Goal: Information Seeking & Learning: Learn about a topic

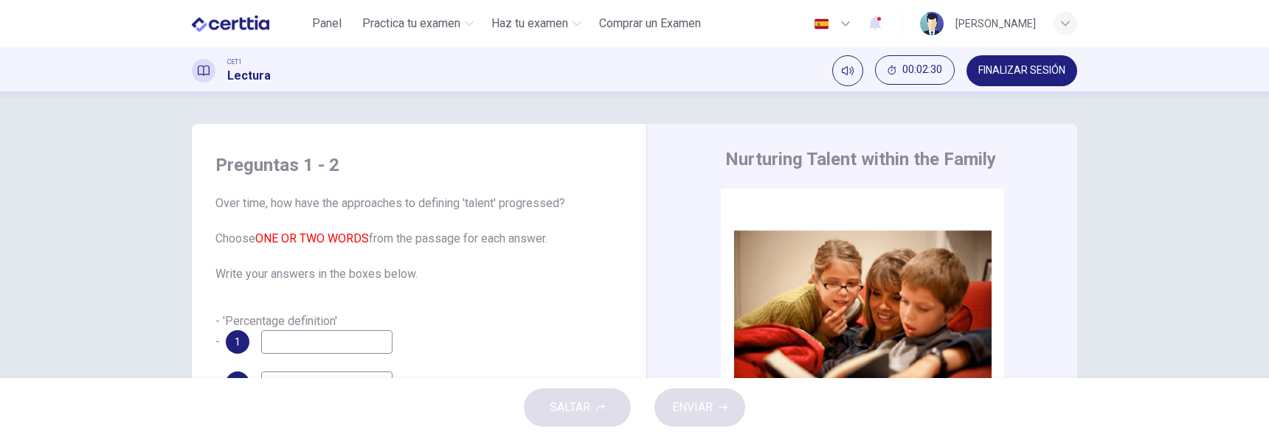
click at [232, 58] on span "CET1" at bounding box center [234, 62] width 15 height 10
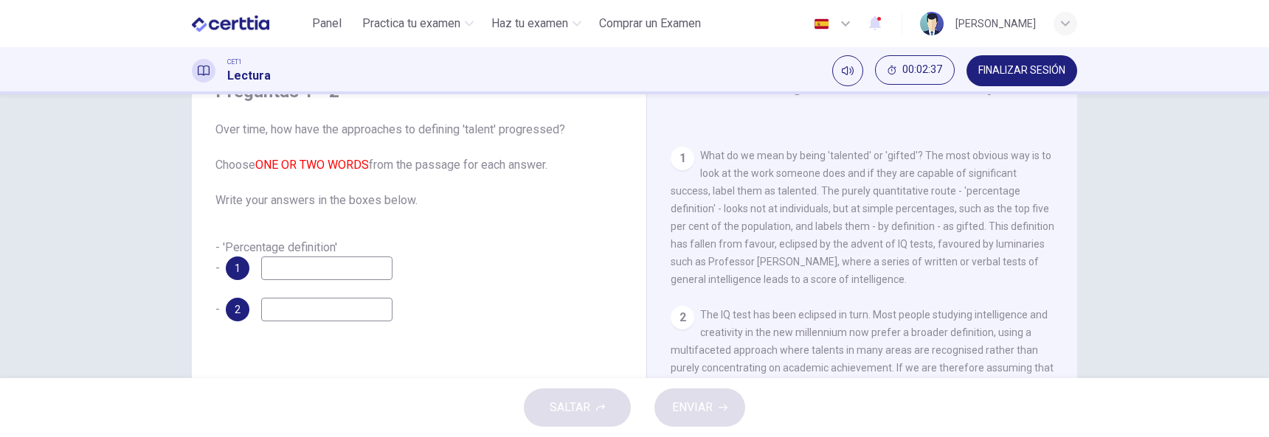
scroll to position [295, 0]
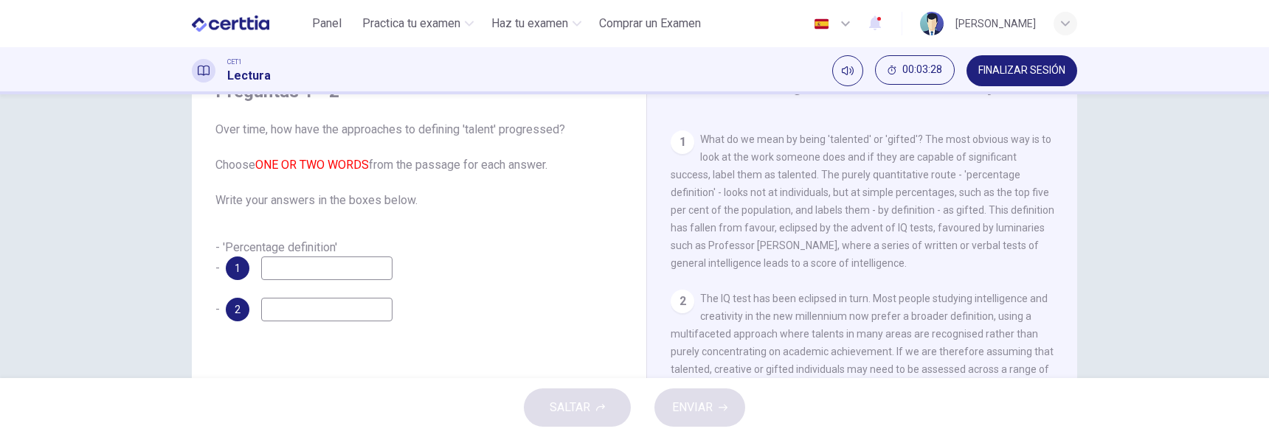
click at [227, 271] on div "1" at bounding box center [238, 269] width 24 height 24
click at [311, 268] on input at bounding box center [326, 269] width 131 height 24
click at [288, 247] on span "- 'Percentage definition' -" at bounding box center [276, 257] width 122 height 35
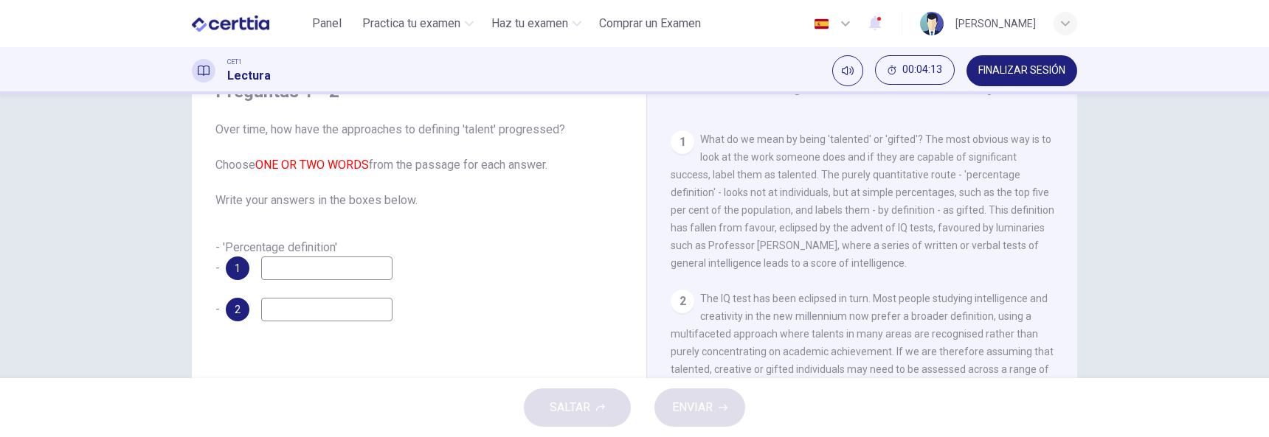
click at [288, 247] on span "- 'Percentage definition' -" at bounding box center [276, 257] width 122 height 35
click at [294, 268] on input at bounding box center [326, 269] width 131 height 24
type input "**********"
click at [288, 299] on input at bounding box center [326, 310] width 131 height 24
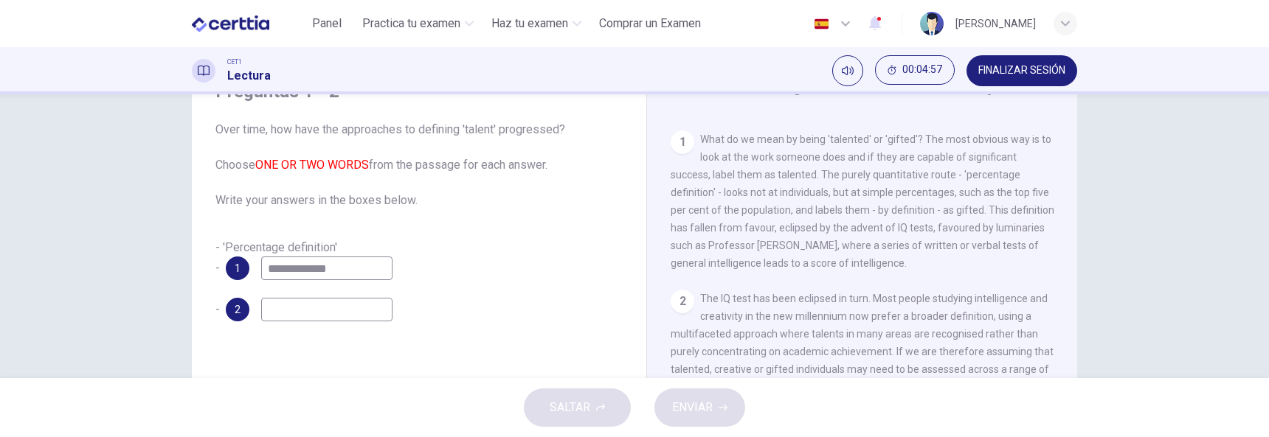
click at [280, 305] on input at bounding box center [326, 310] width 131 height 24
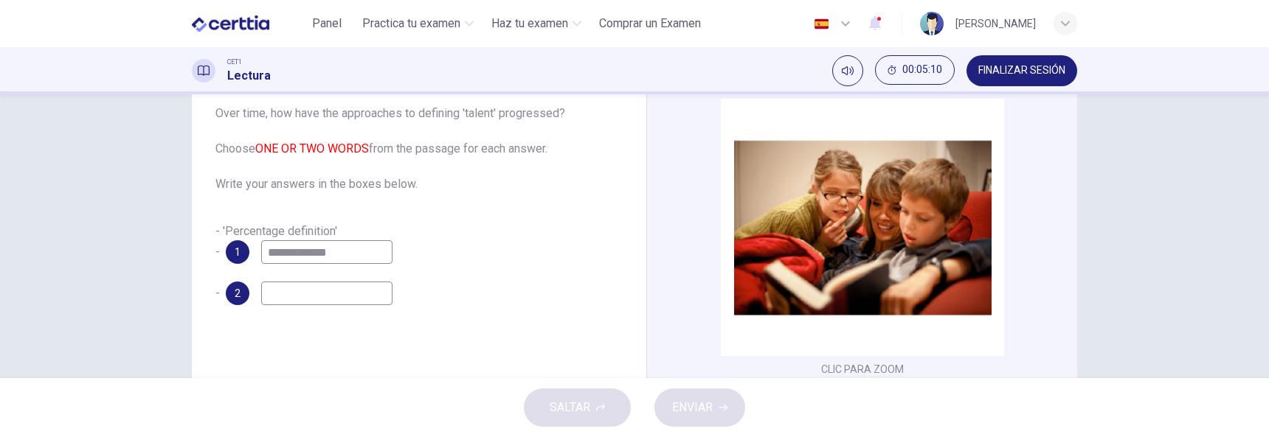
scroll to position [74, 0]
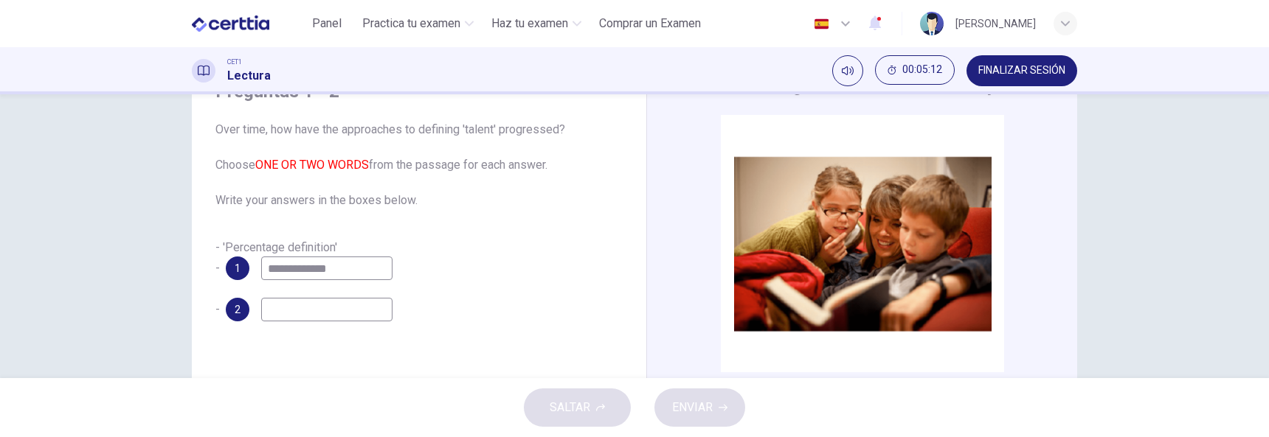
click at [226, 268] on div "1" at bounding box center [238, 269] width 24 height 24
click at [235, 266] on span "1" at bounding box center [238, 268] width 6 height 10
click at [221, 245] on span "- 'Percentage definition' -" at bounding box center [276, 257] width 122 height 35
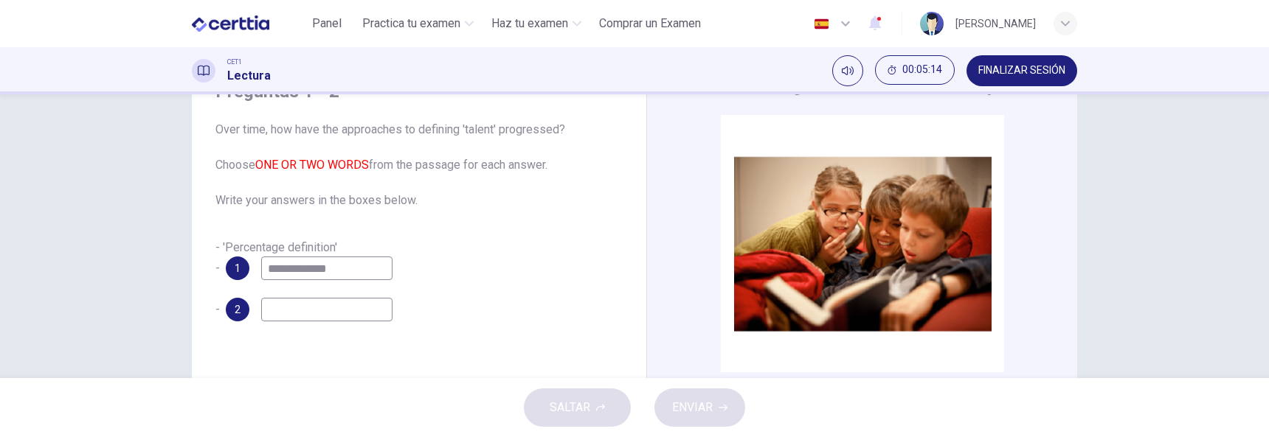
click at [327, 232] on div "**********" at bounding box center [419, 200] width 431 height 271
click at [327, 242] on span "- 'Percentage definition' -" at bounding box center [276, 257] width 122 height 35
click at [840, 253] on button "Clic para zoom" at bounding box center [862, 255] width 136 height 35
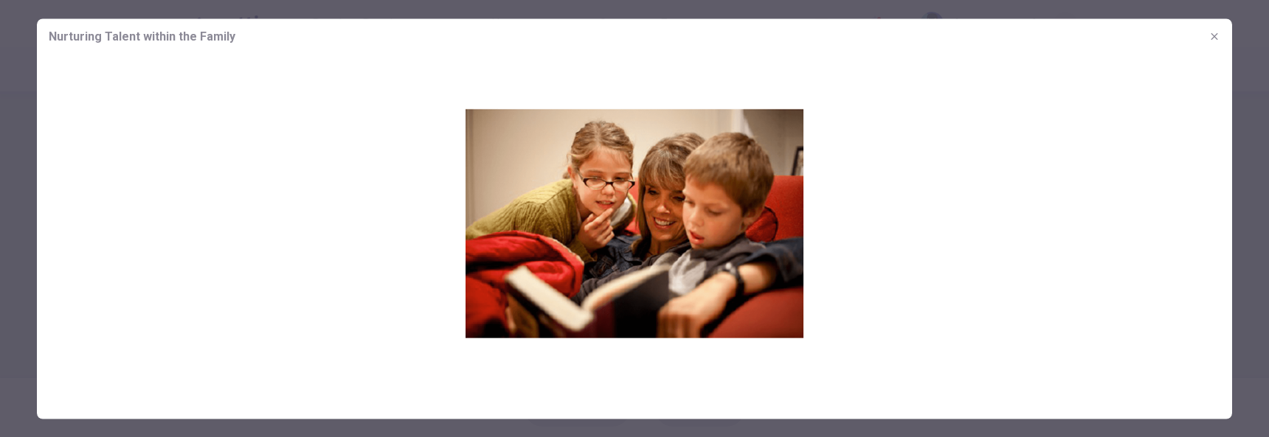
click at [1007, 34] on button "button" at bounding box center [1214, 36] width 24 height 24
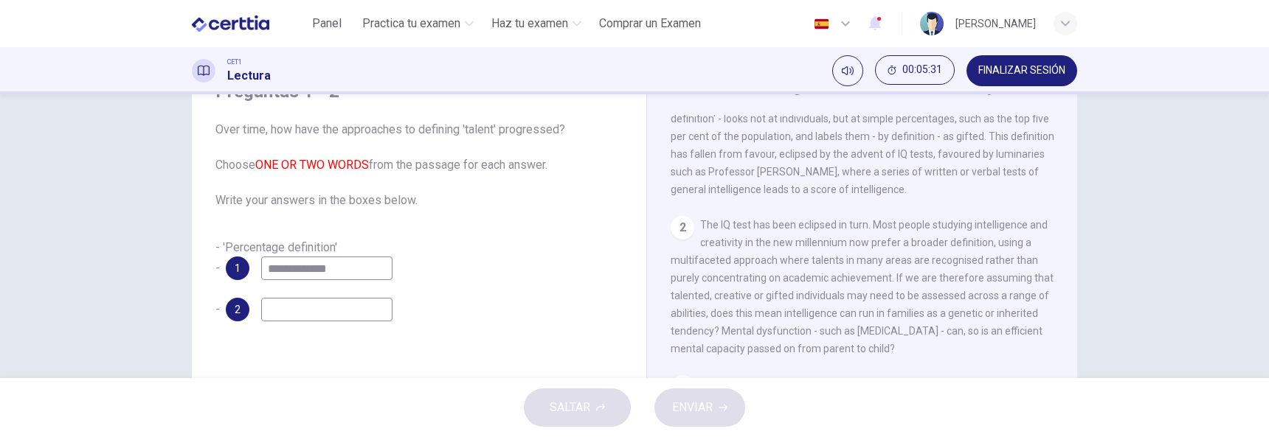
scroll to position [148, 0]
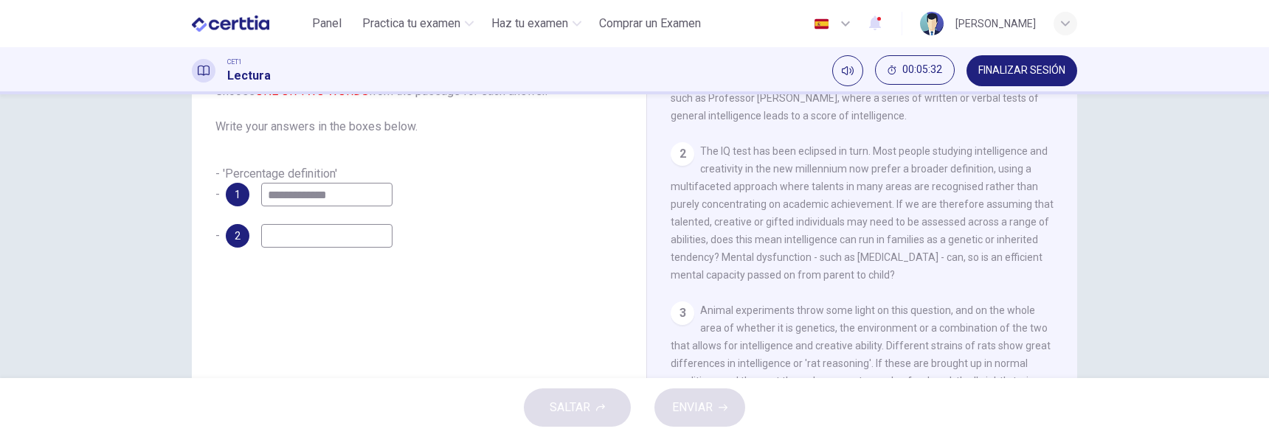
click at [343, 235] on input at bounding box center [326, 236] width 131 height 24
type input "*"
click at [316, 237] on input at bounding box center [326, 236] width 131 height 24
type input "*"
click at [270, 239] on input "**********" at bounding box center [326, 236] width 131 height 24
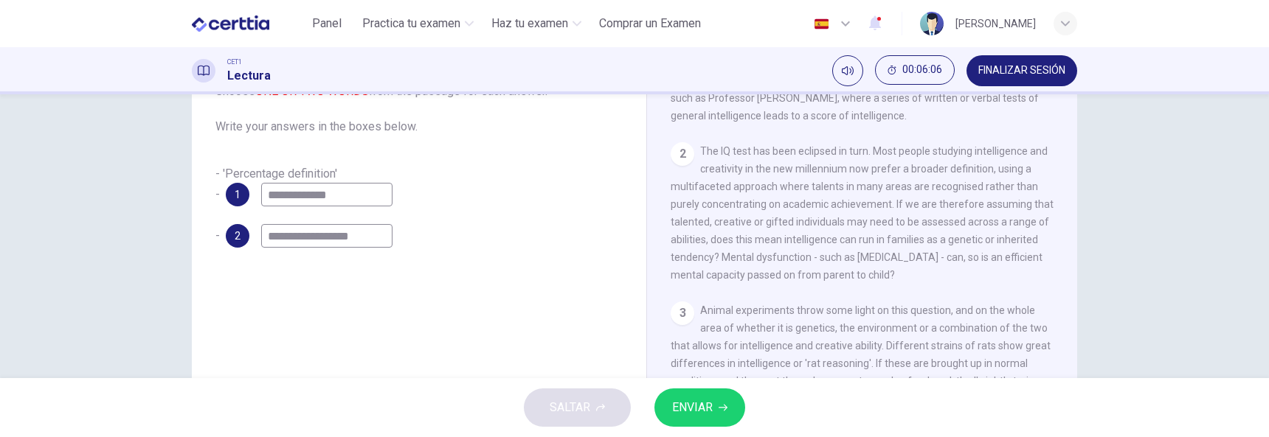
type input "**********"
click at [319, 195] on input "**********" at bounding box center [326, 195] width 131 height 24
click at [350, 193] on input "**********" at bounding box center [326, 195] width 131 height 24
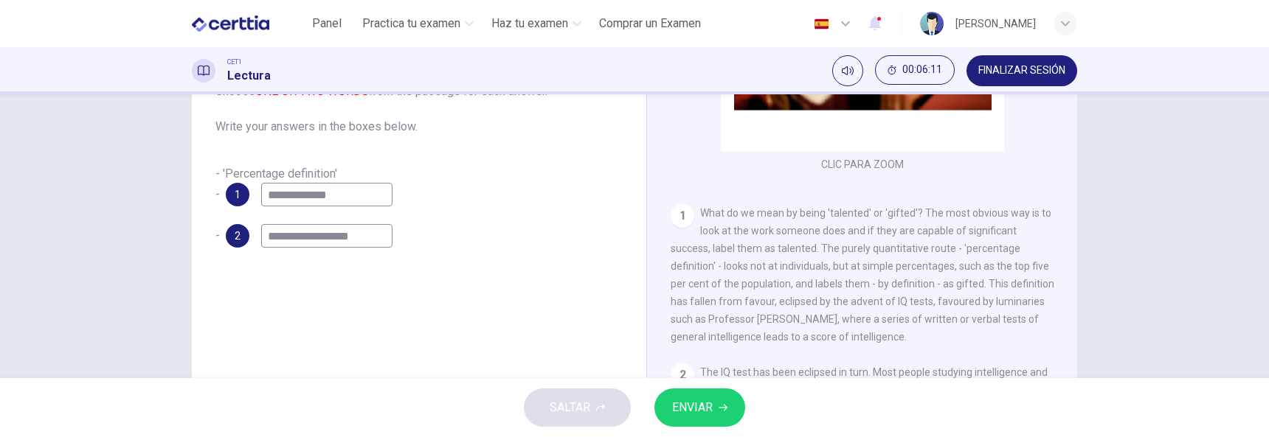
scroll to position [221, 0]
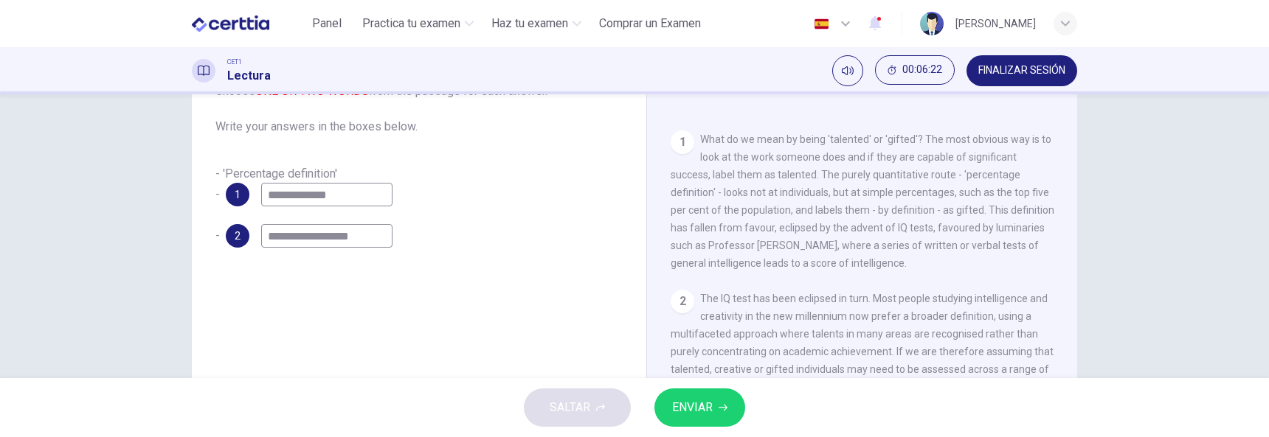
click at [348, 193] on input "**********" at bounding box center [326, 195] width 131 height 24
click at [347, 193] on input "**********" at bounding box center [326, 195] width 131 height 24
drag, startPoint x: 339, startPoint y: 195, endPoint x: 238, endPoint y: 192, distance: 100.3
click at [238, 192] on div "**********" at bounding box center [309, 195] width 167 height 24
type input "**********"
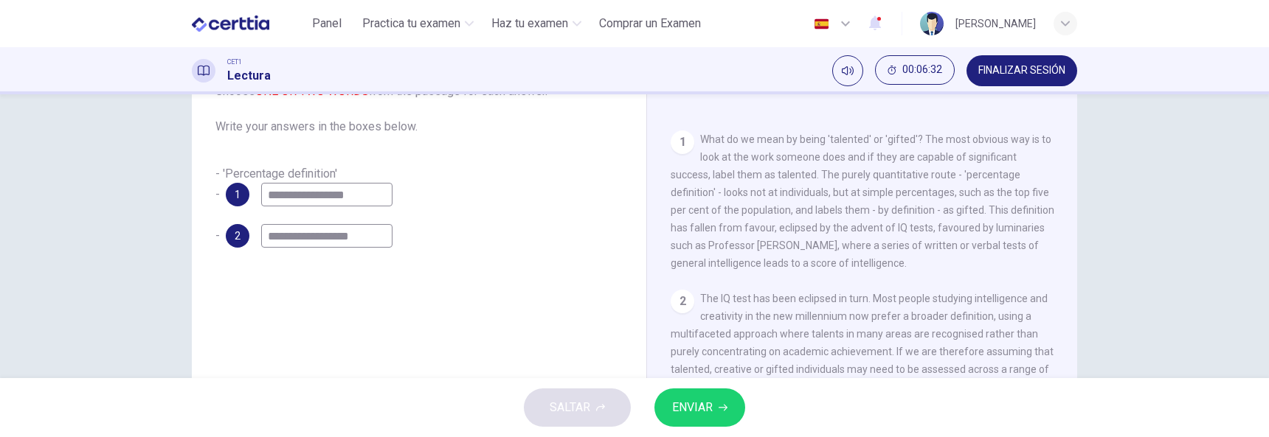
click at [692, 403] on span "ENVIAR" at bounding box center [692, 408] width 41 height 21
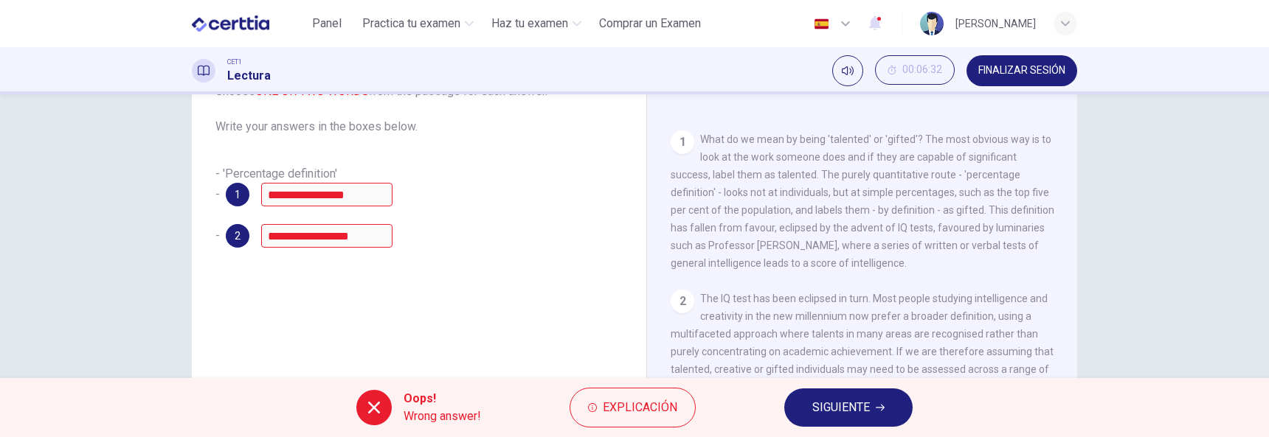
click at [586, 409] on button "Explicación" at bounding box center [632, 408] width 126 height 40
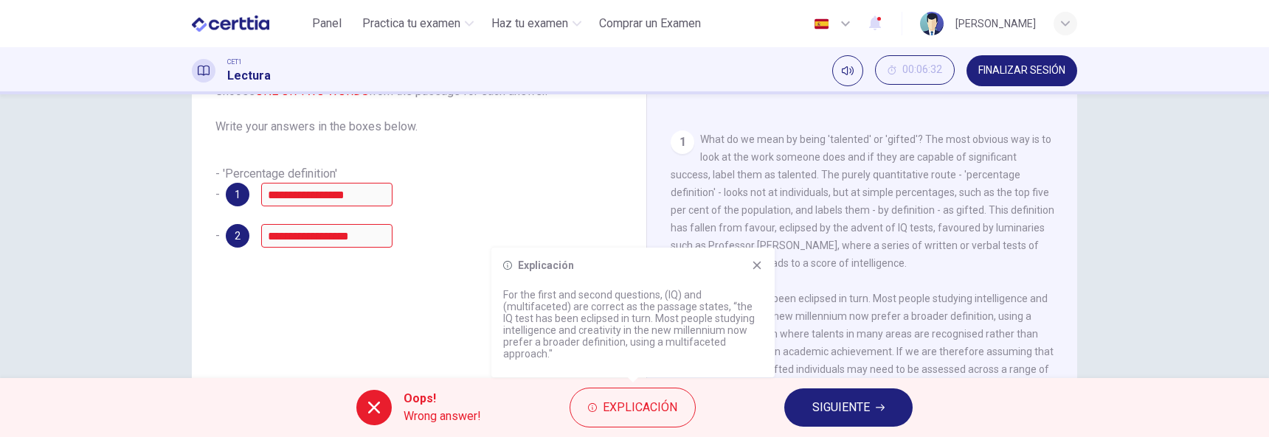
scroll to position [74, 0]
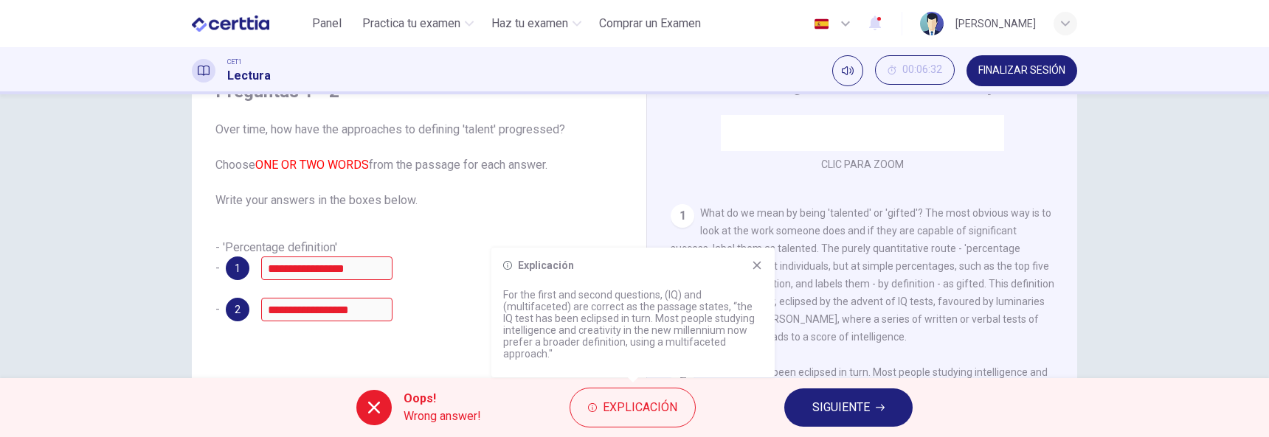
click at [808, 402] on button "SIGUIENTE" at bounding box center [848, 408] width 128 height 38
click at [808, 402] on div "Oops! Wrong answer! Explicación SIGUIENTE" at bounding box center [634, 407] width 1269 height 59
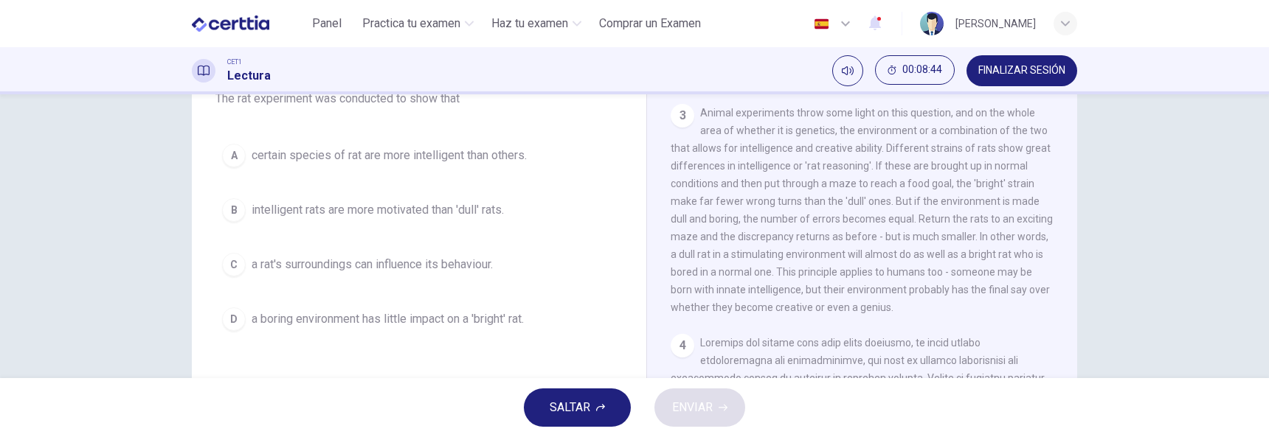
scroll to position [590, 0]
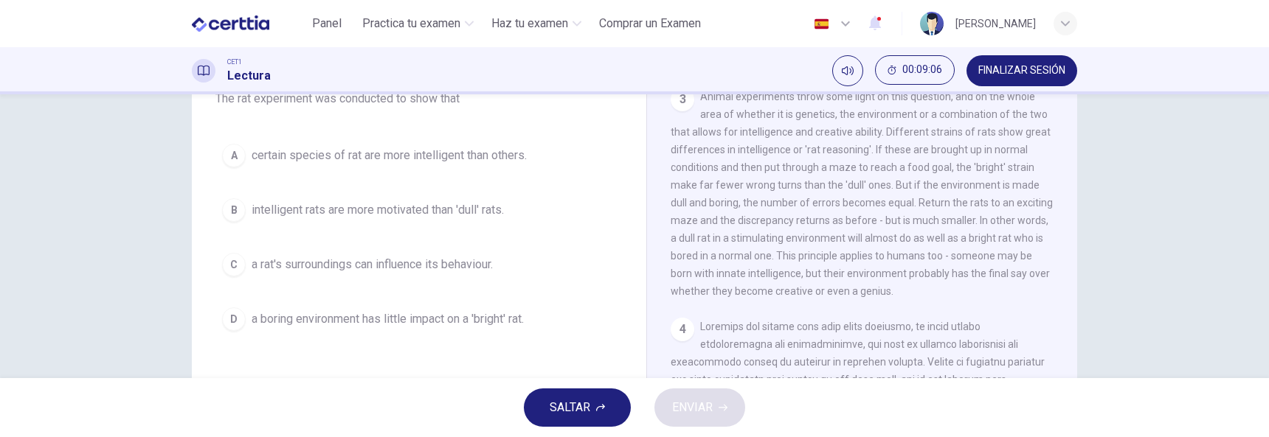
click at [240, 263] on div "C" at bounding box center [234, 265] width 24 height 24
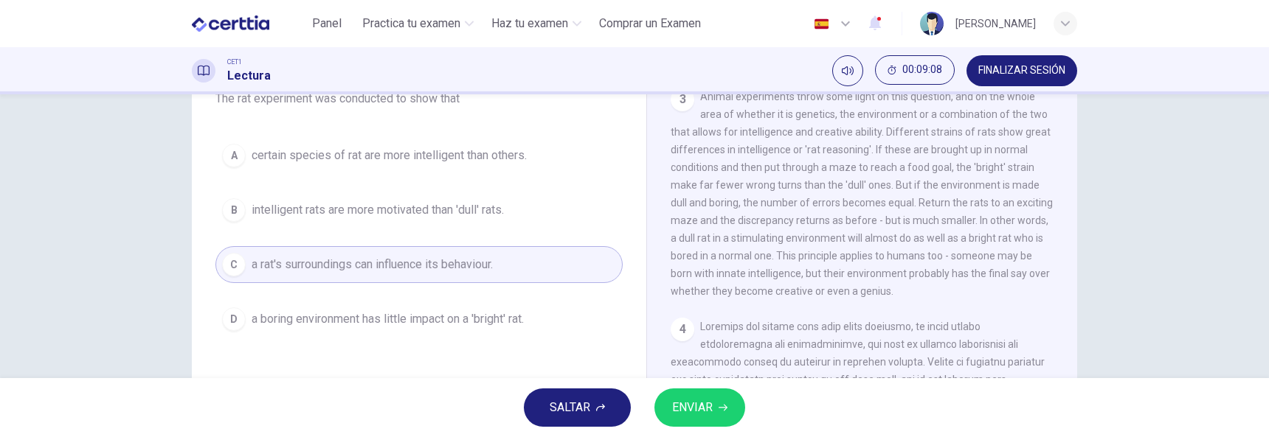
click at [711, 409] on span "ENVIAR" at bounding box center [692, 408] width 41 height 21
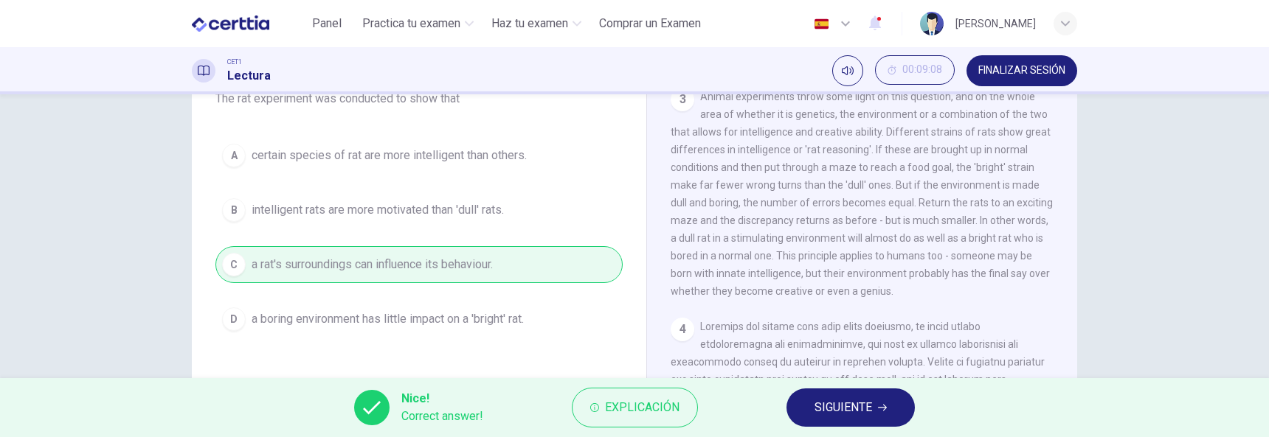
click at [597, 414] on button "Explicación" at bounding box center [635, 408] width 126 height 40
click at [594, 411] on icon "button" at bounding box center [594, 407] width 9 height 9
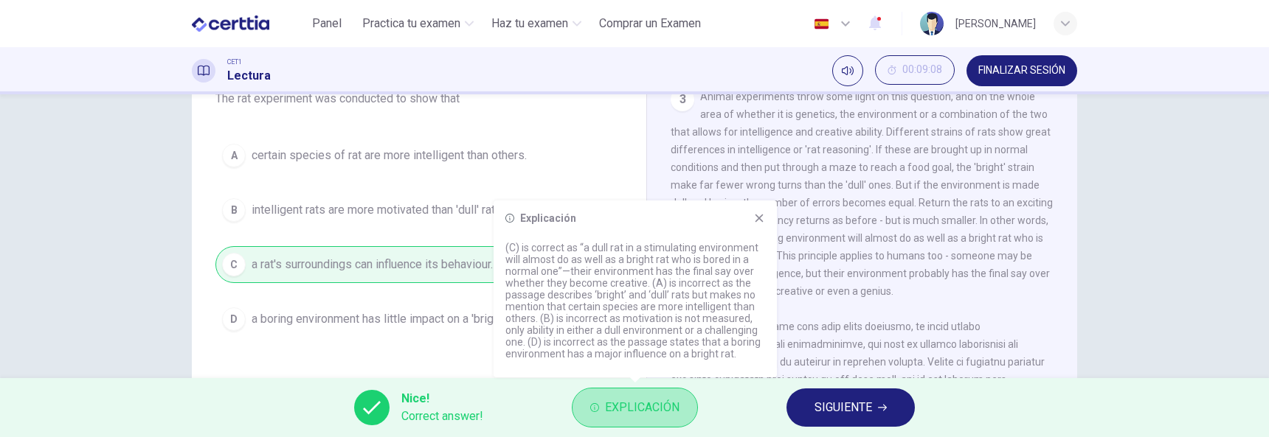
click at [594, 411] on icon "button" at bounding box center [594, 407] width 9 height 9
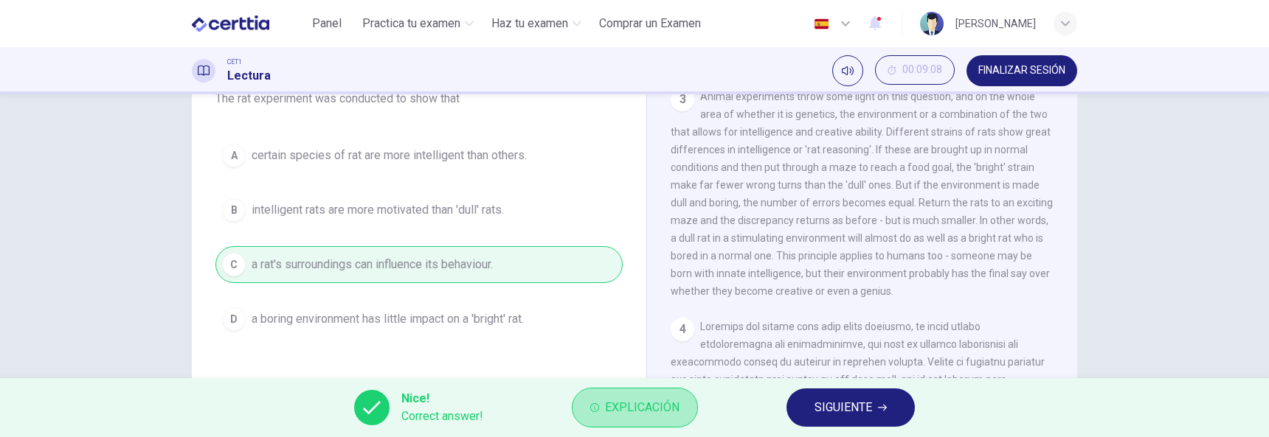
click at [594, 411] on icon "button" at bounding box center [594, 407] width 9 height 9
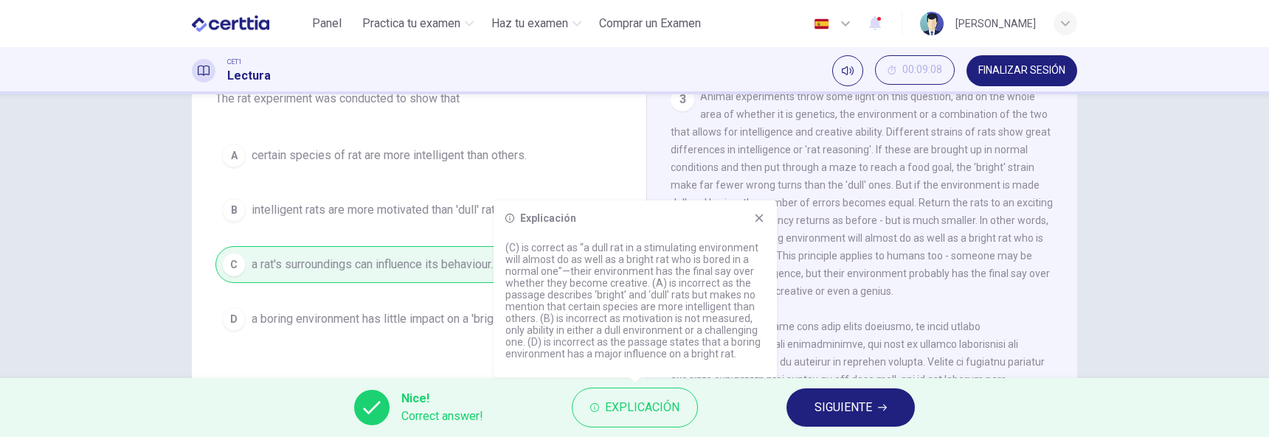
click at [816, 406] on span "SIGUIENTE" at bounding box center [843, 408] width 58 height 21
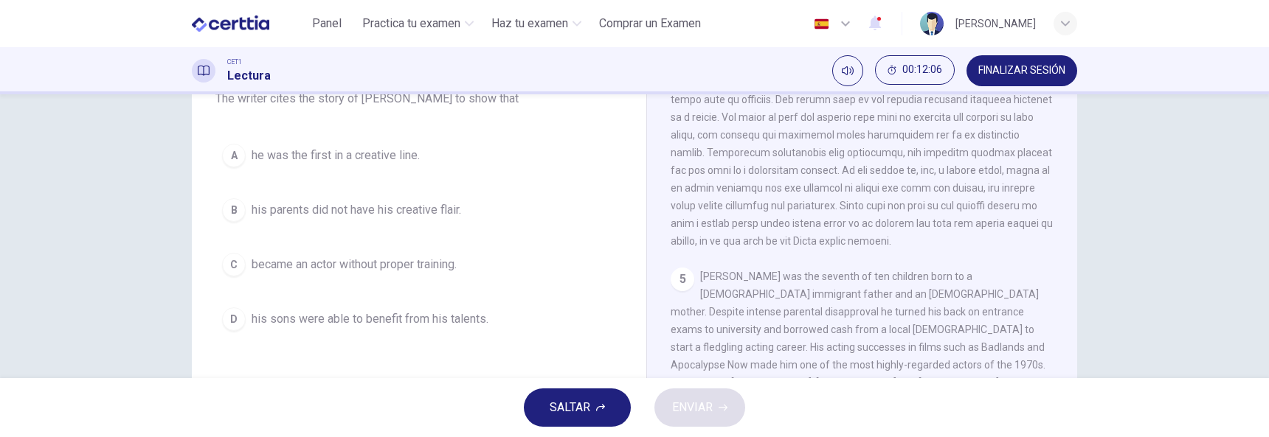
scroll to position [885, 0]
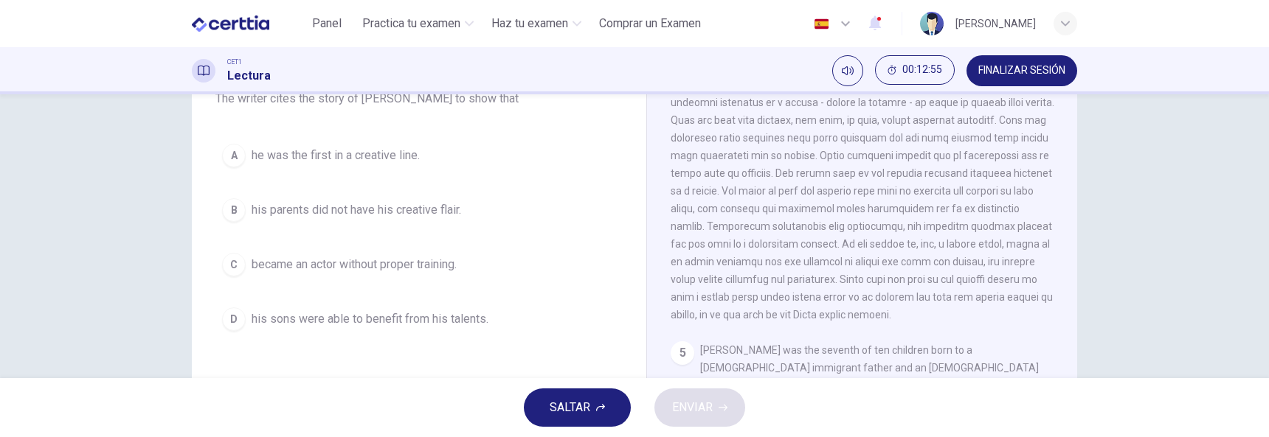
click at [355, 267] on span "became an actor without proper training." at bounding box center [353, 265] width 205 height 18
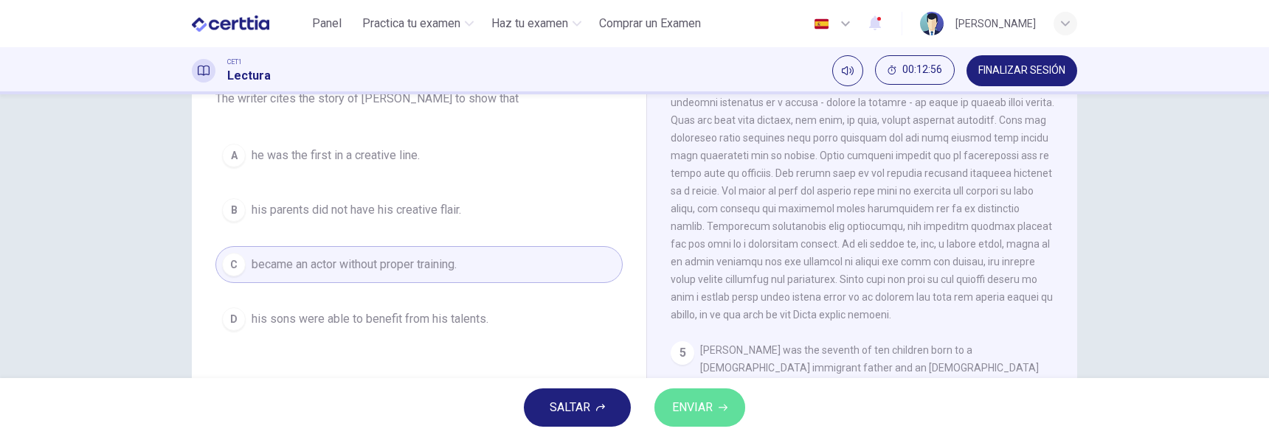
click at [720, 398] on button "ENVIAR" at bounding box center [699, 408] width 91 height 38
click at [720, 398] on div "SALTAR ENVIAR" at bounding box center [634, 407] width 1269 height 59
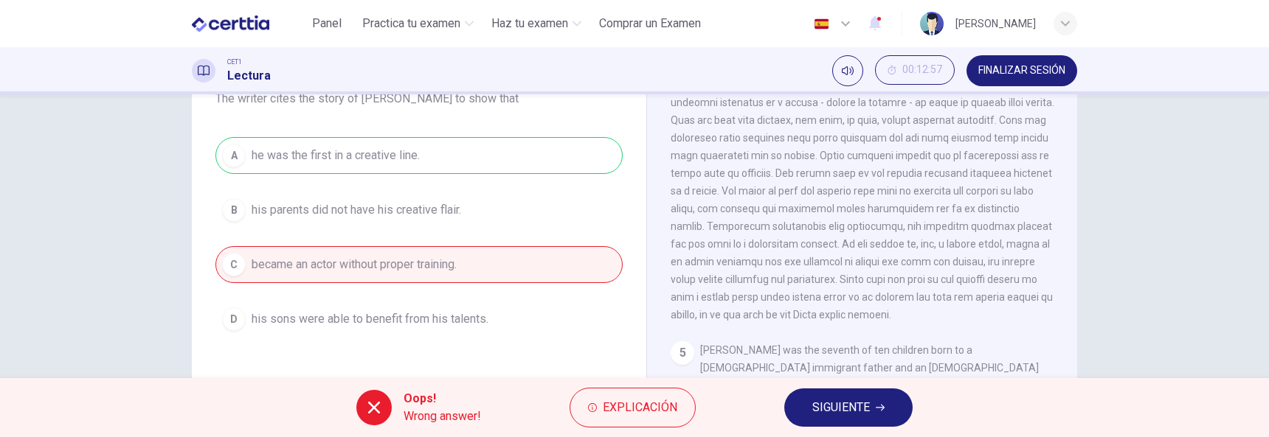
click at [599, 400] on button "Explicación" at bounding box center [632, 408] width 126 height 40
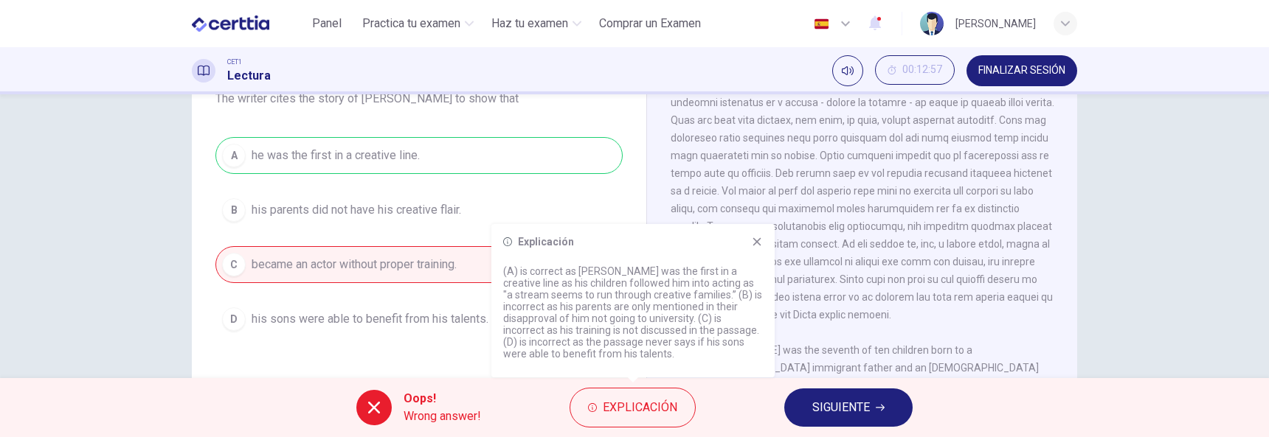
click at [745, 243] on div "Explicación" at bounding box center [633, 242] width 260 height 12
click at [753, 240] on icon at bounding box center [757, 242] width 12 height 12
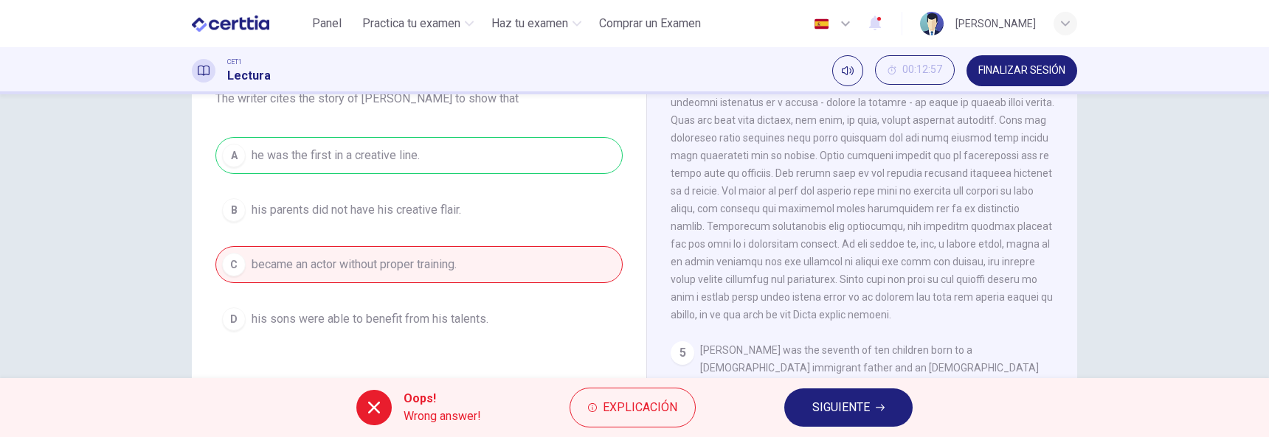
click at [753, 240] on span at bounding box center [862, 173] width 384 height 295
click at [823, 408] on span "SIGUIENTE" at bounding box center [841, 408] width 58 height 21
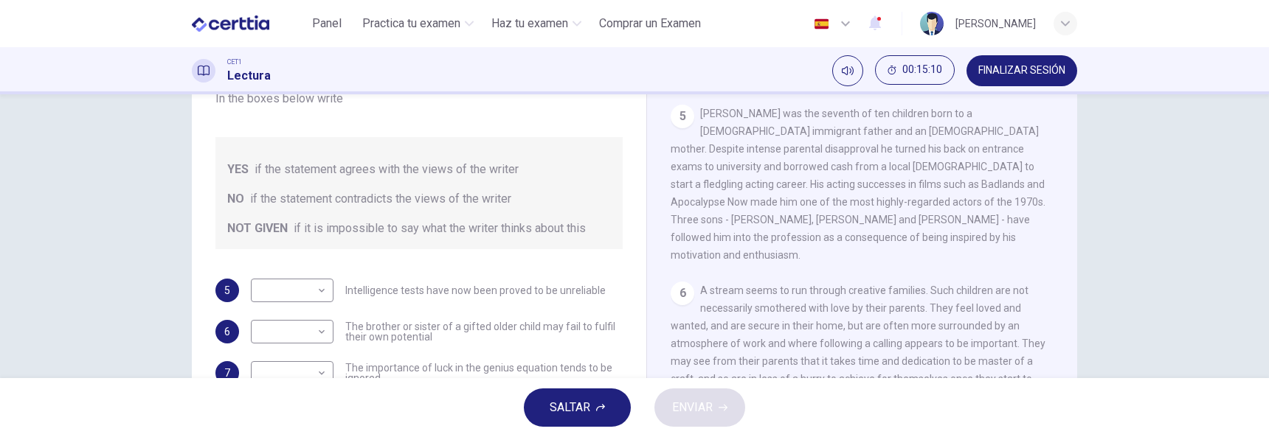
scroll to position [1106, 0]
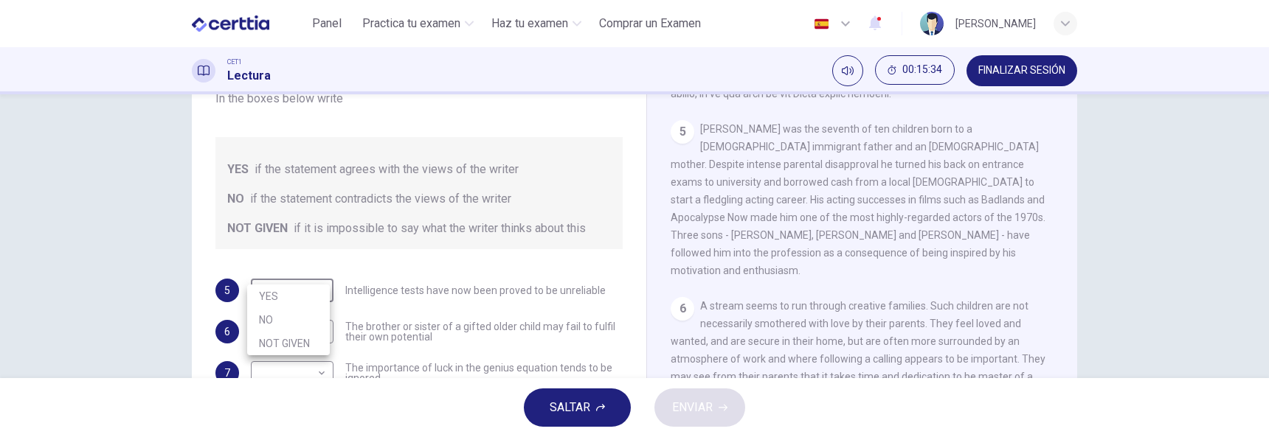
click at [322, 276] on body "Este sitio utiliza cookies, como se explica en nuestra Política de Privacidad .…" at bounding box center [634, 218] width 1269 height 437
click at [288, 344] on li "NOT GIVEN" at bounding box center [288, 344] width 83 height 24
type input "*********"
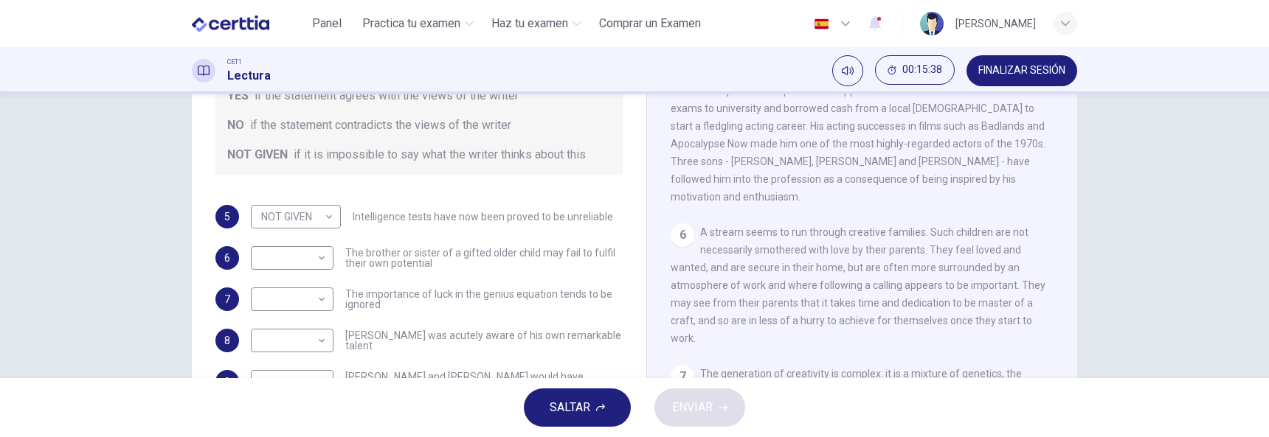
scroll to position [1180, 0]
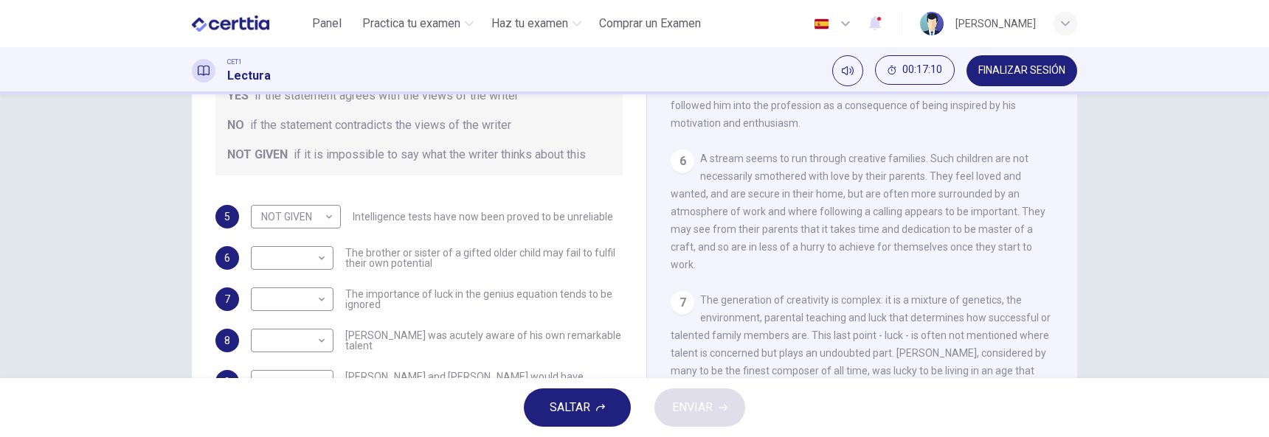
click at [321, 242] on body "Este sitio utiliza cookies, como se explica en nuestra Política de Privacidad .…" at bounding box center [634, 218] width 1269 height 437
click at [288, 263] on li "YES" at bounding box center [288, 264] width 83 height 24
type input "***"
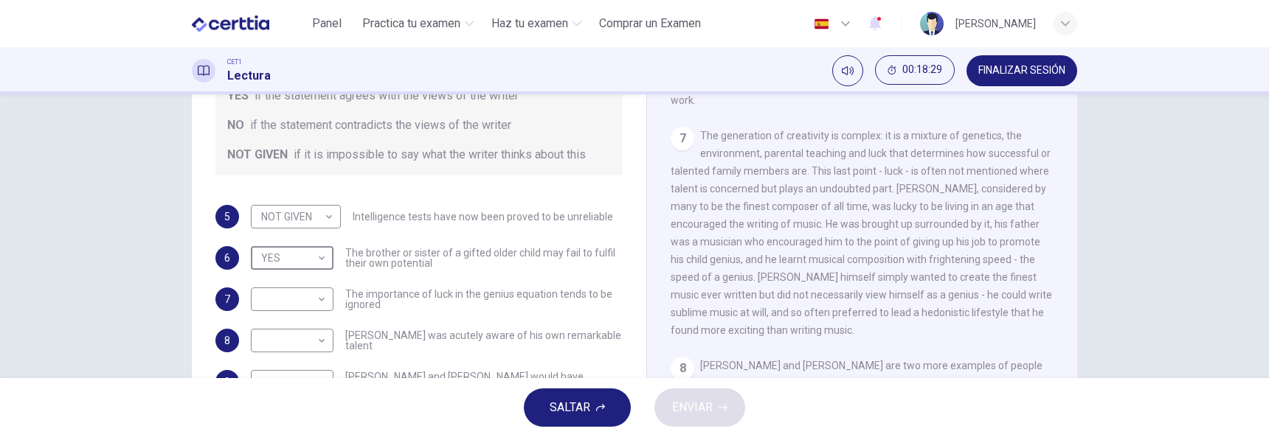
scroll to position [1328, 0]
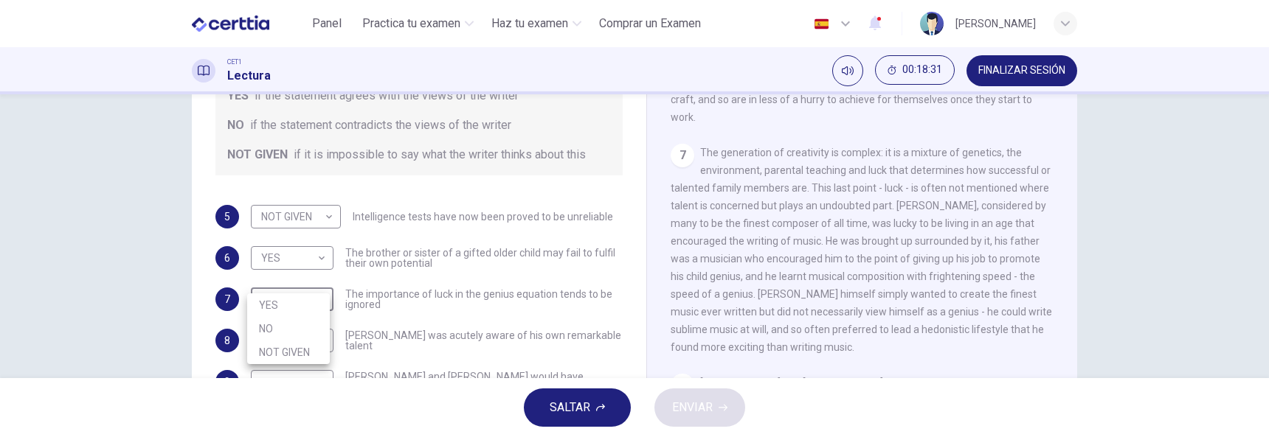
click at [319, 287] on body "Este sitio utiliza cookies, como se explica en nuestra Política de Privacidad .…" at bounding box center [634, 218] width 1269 height 437
click at [285, 305] on li "YES" at bounding box center [288, 306] width 83 height 24
type input "***"
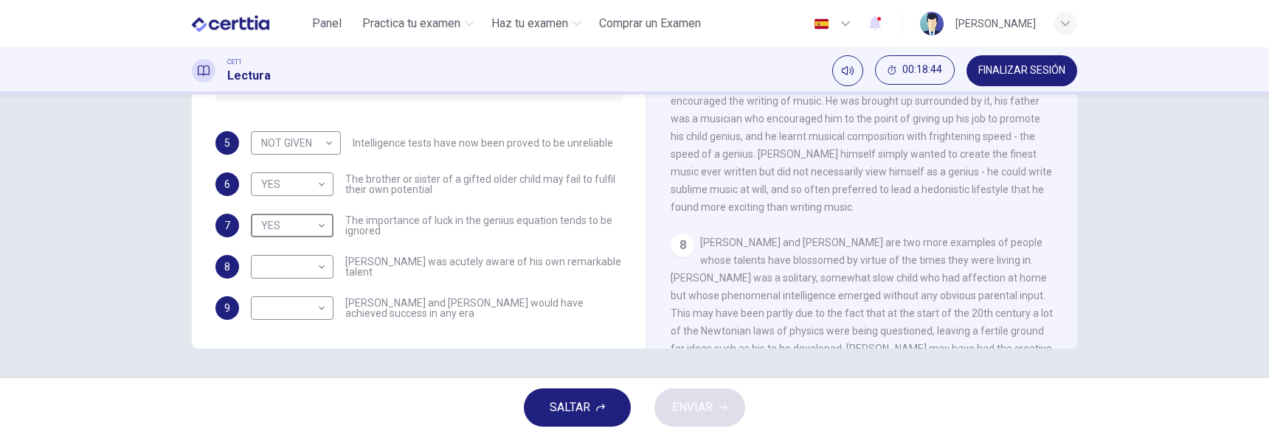
scroll to position [1468, 0]
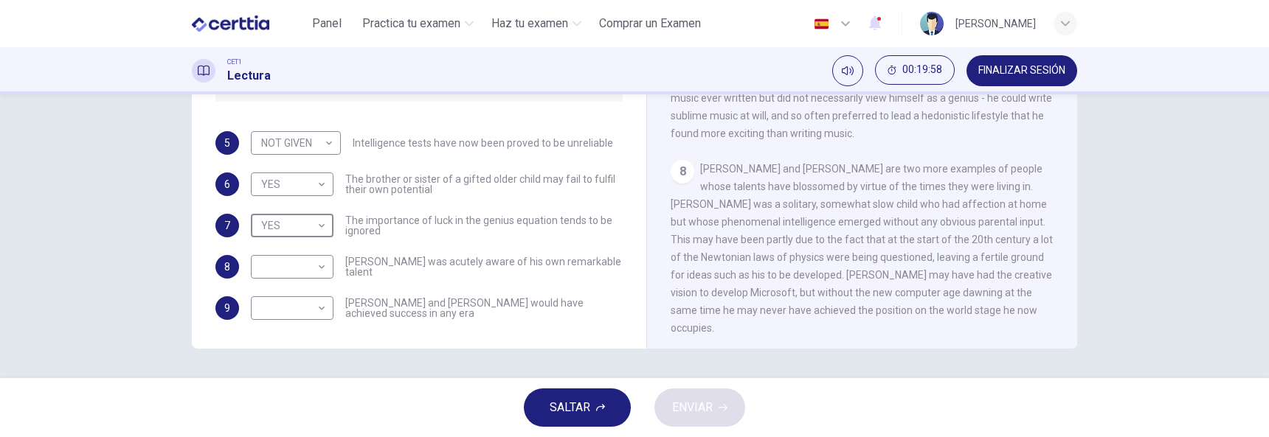
click at [319, 256] on body "Este sitio utiliza cookies, como se explica en nuestra Política de Privacidad .…" at bounding box center [634, 218] width 1269 height 437
click at [290, 318] on li "NOT GIVEN" at bounding box center [288, 320] width 83 height 24
type input "*********"
click at [290, 317] on li "NOT GIVEN" at bounding box center [288, 320] width 83 height 24
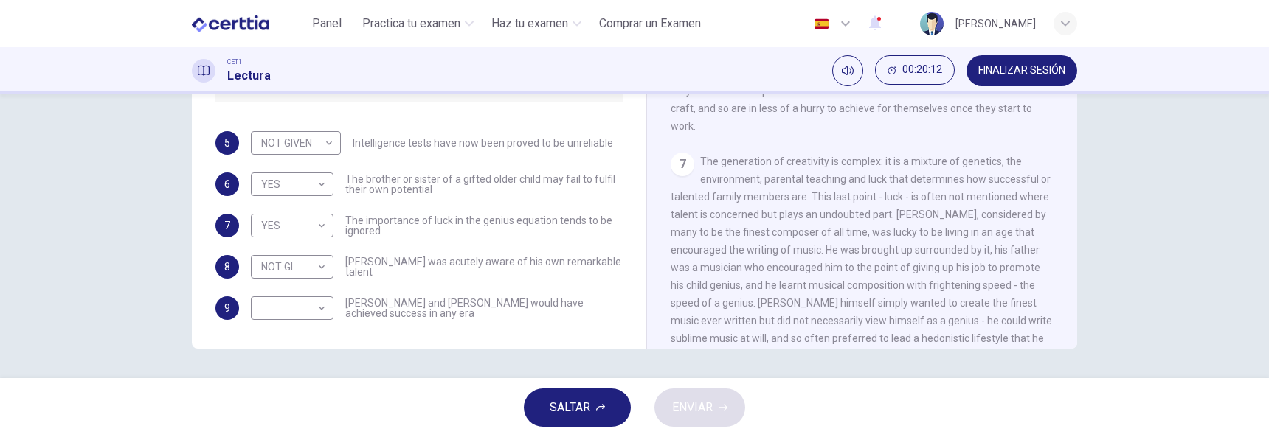
scroll to position [1320, 0]
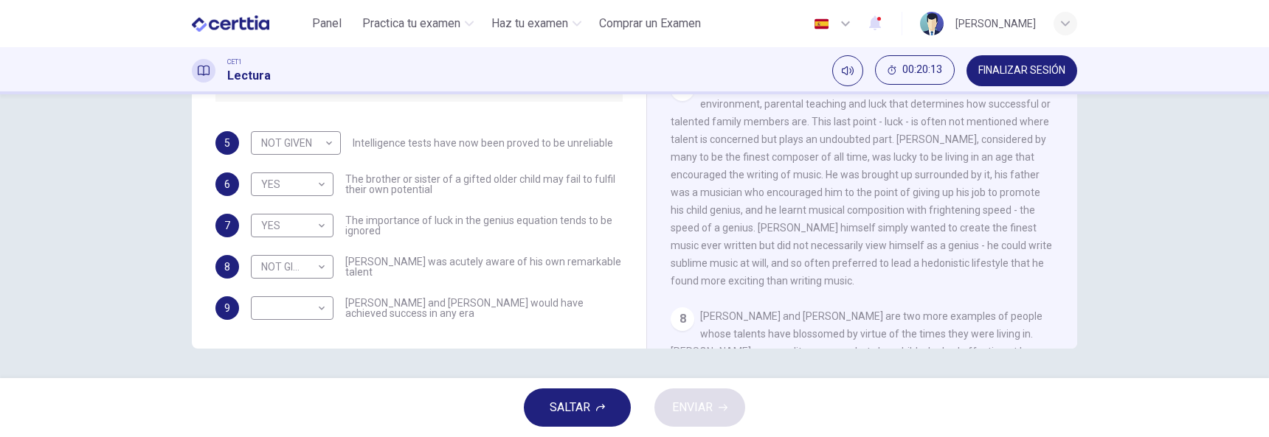
click at [312, 291] on body "Este sitio utiliza cookies, como se explica en nuestra Política de Privacidad .…" at bounding box center [634, 218] width 1269 height 437
click at [324, 287] on body "Este sitio utiliza cookies, como se explica en nuestra Política de Privacidad .…" at bounding box center [634, 218] width 1269 height 437
click at [289, 316] on li "YES" at bounding box center [288, 314] width 83 height 24
type input "***"
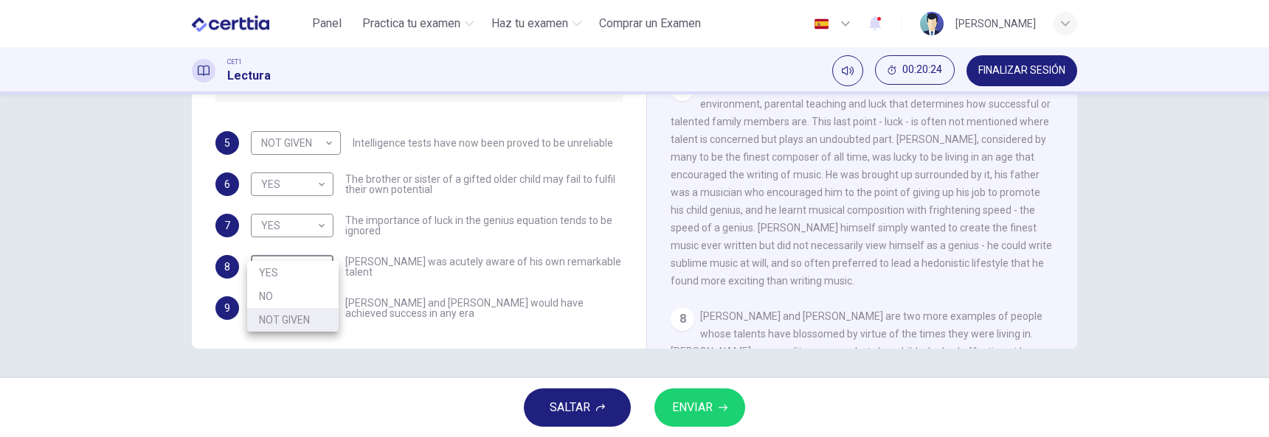
click at [313, 243] on body "Este sitio utiliza cookies, como se explica en nuestra Política de Privacidad .…" at bounding box center [634, 218] width 1269 height 437
click at [278, 296] on li "NO" at bounding box center [292, 297] width 91 height 24
type input "**"
click at [715, 394] on button "ENVIAR" at bounding box center [699, 408] width 91 height 38
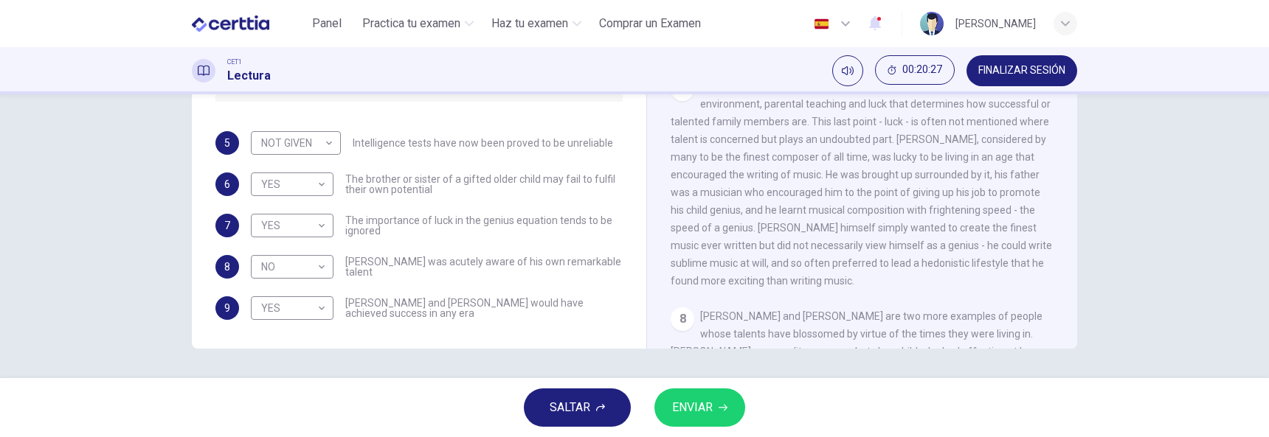
click at [715, 394] on div "SALTAR ENVIAR" at bounding box center [634, 407] width 1269 height 59
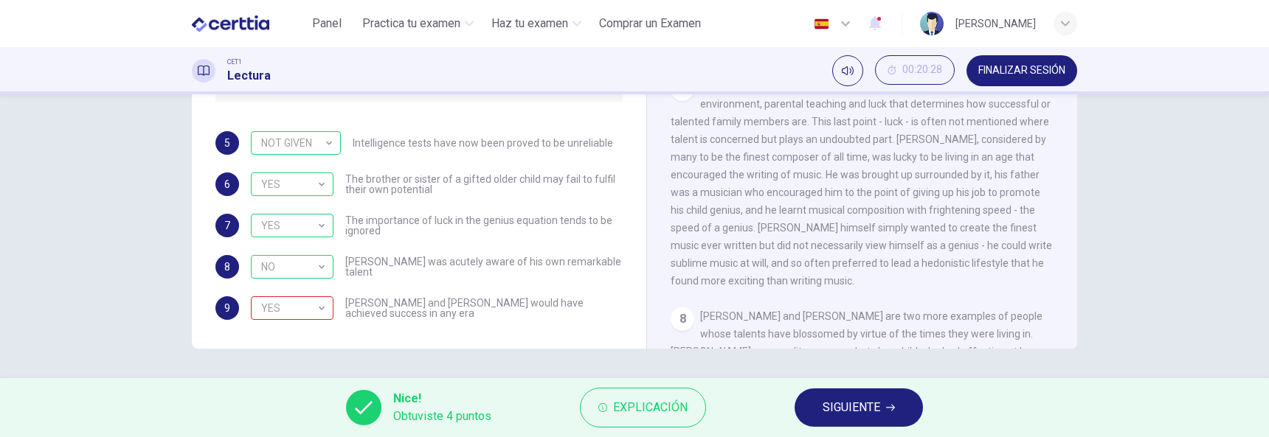
click at [622, 408] on span "Explicación" at bounding box center [650, 408] width 74 height 21
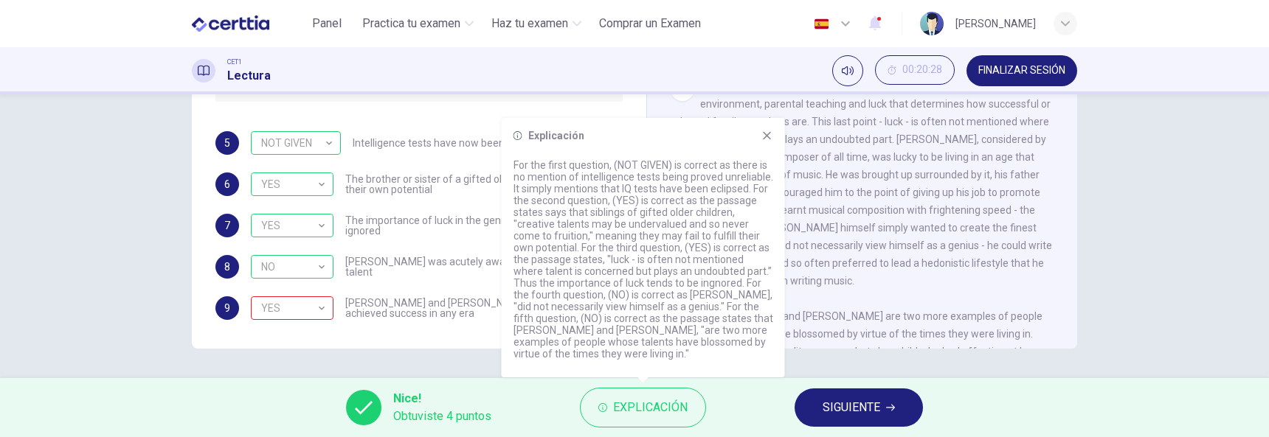
click at [892, 405] on icon "button" at bounding box center [890, 408] width 9 height 7
click at [892, 405] on div "Nice! Obtuviste 4 puntos Explicación SIGUIENTE" at bounding box center [634, 407] width 1269 height 59
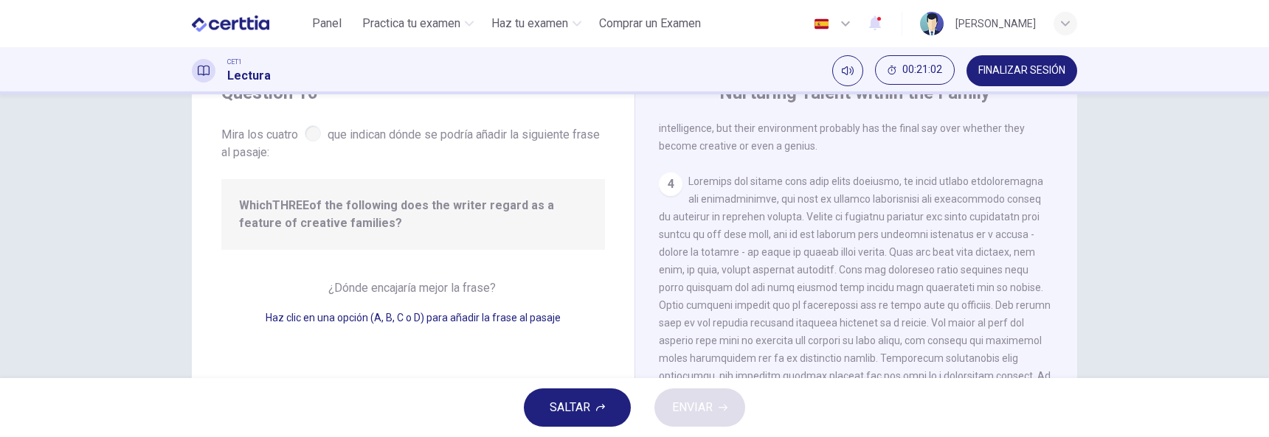
scroll to position [516, 0]
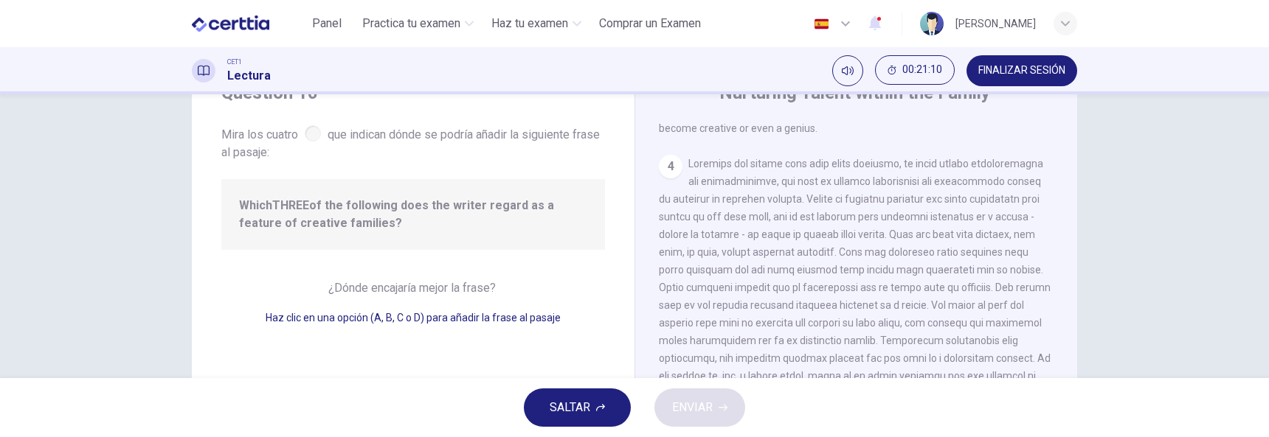
click at [310, 130] on div at bounding box center [313, 133] width 16 height 16
click at [671, 176] on div "4" at bounding box center [671, 167] width 24 height 24
click at [770, 181] on div "4" at bounding box center [856, 305] width 395 height 301
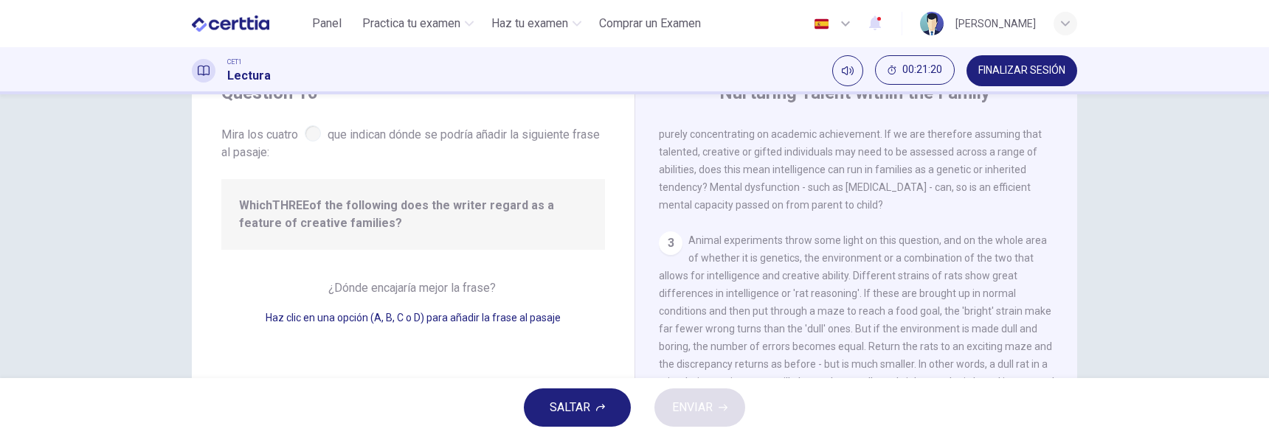
scroll to position [0, 0]
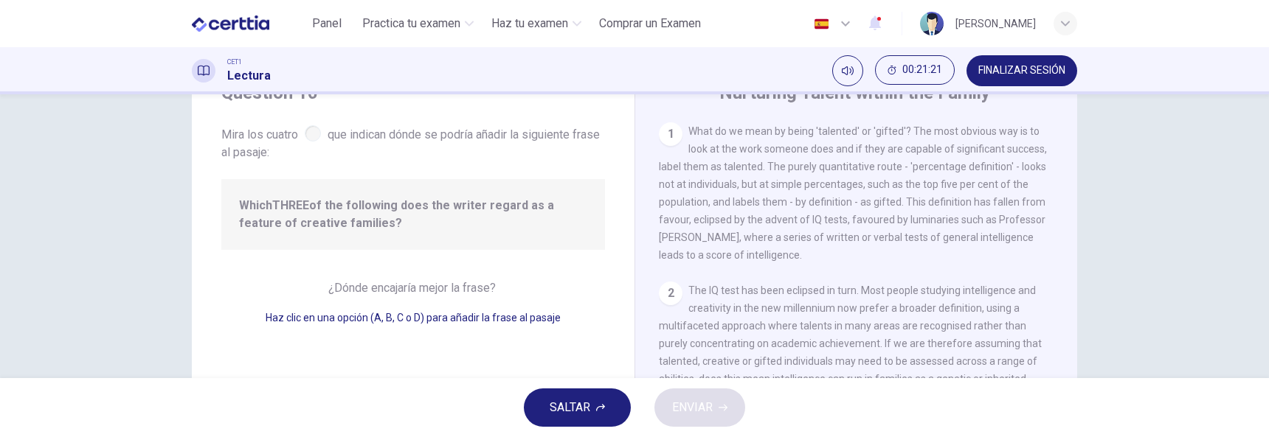
click at [662, 128] on div "1" at bounding box center [671, 134] width 24 height 24
drag, startPoint x: 918, startPoint y: 163, endPoint x: 904, endPoint y: 187, distance: 28.1
click at [915, 164] on span "What do we mean by being 'talented' or 'gifted'? The most obvious way is to loo…" at bounding box center [853, 193] width 388 height 136
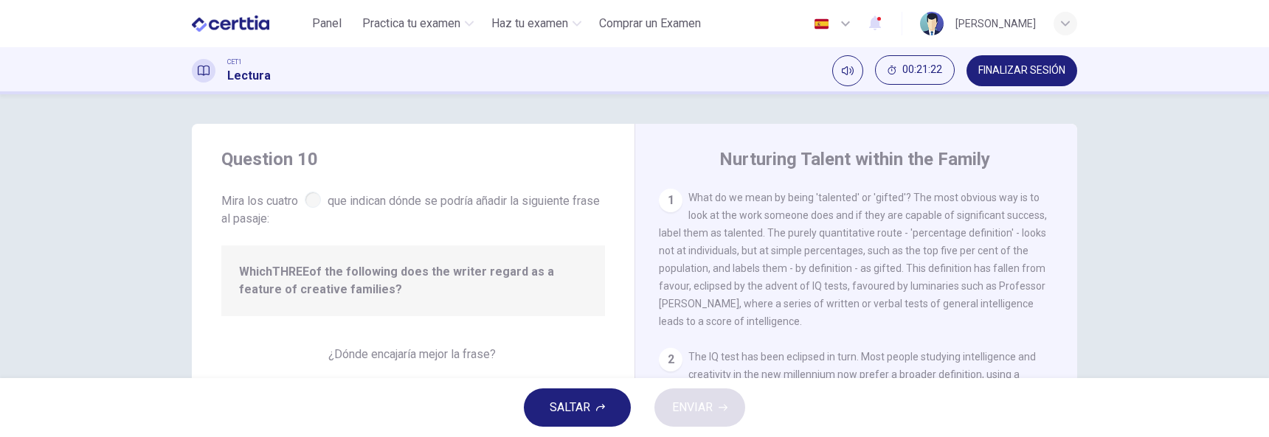
drag, startPoint x: 822, startPoint y: 240, endPoint x: 778, endPoint y: 243, distance: 43.7
click at [778, 243] on div "1 What do we mean by being 'talented' or 'gifted'? The most obvious way is to l…" at bounding box center [856, 260] width 395 height 142
drag, startPoint x: 757, startPoint y: 257, endPoint x: 738, endPoint y: 257, distance: 19.2
click at [744, 257] on span "What do we mean by being 'talented' or 'gifted'? The most obvious way is to loo…" at bounding box center [853, 260] width 388 height 136
click at [309, 198] on div at bounding box center [313, 200] width 16 height 16
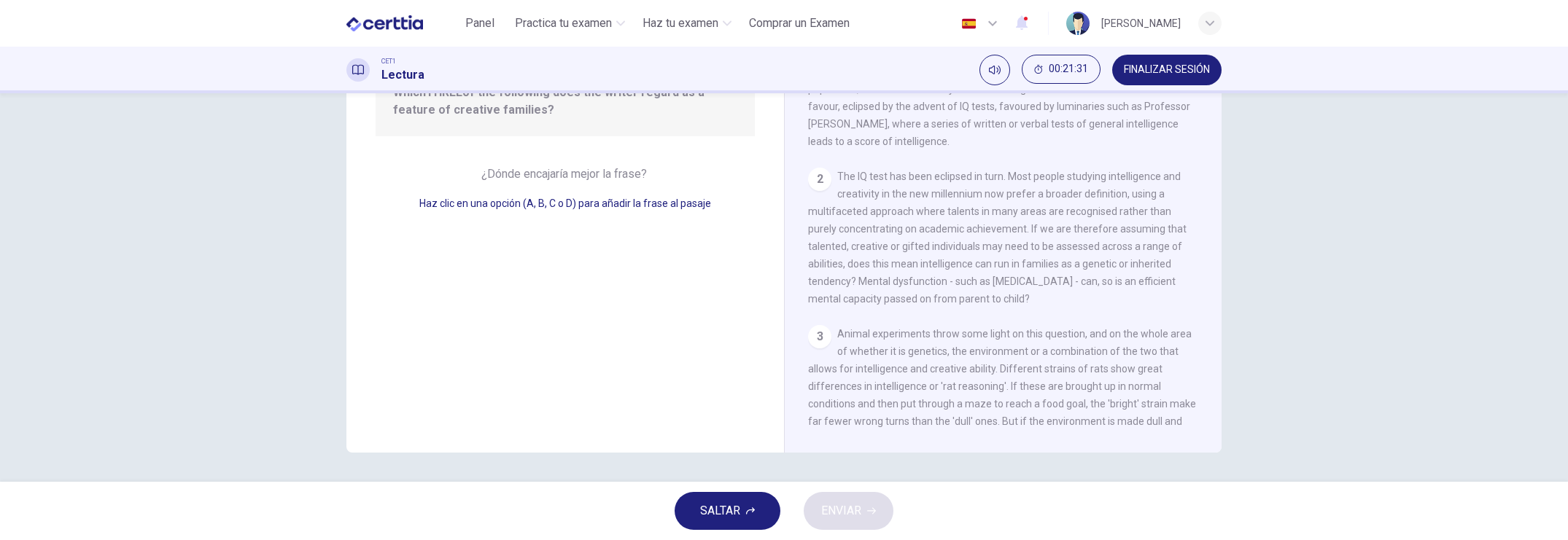
scroll to position [176, 0]
drag, startPoint x: 1226, startPoint y: 0, endPoint x: 228, endPoint y: 270, distance: 1033.9
click at [228, 270] on div "Question 10 Mira los cuatro que indican dónde se podría añadir la siguiente [PE…" at bounding box center [784, 287] width 1568 height 389
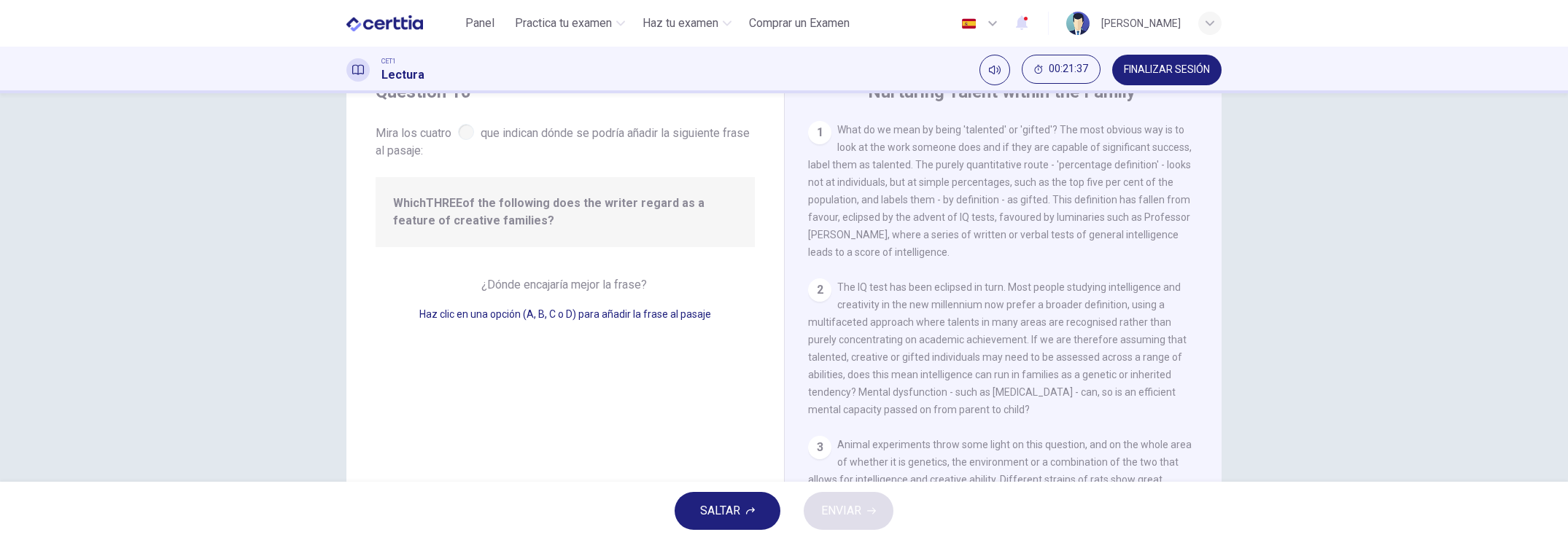
scroll to position [0, 0]
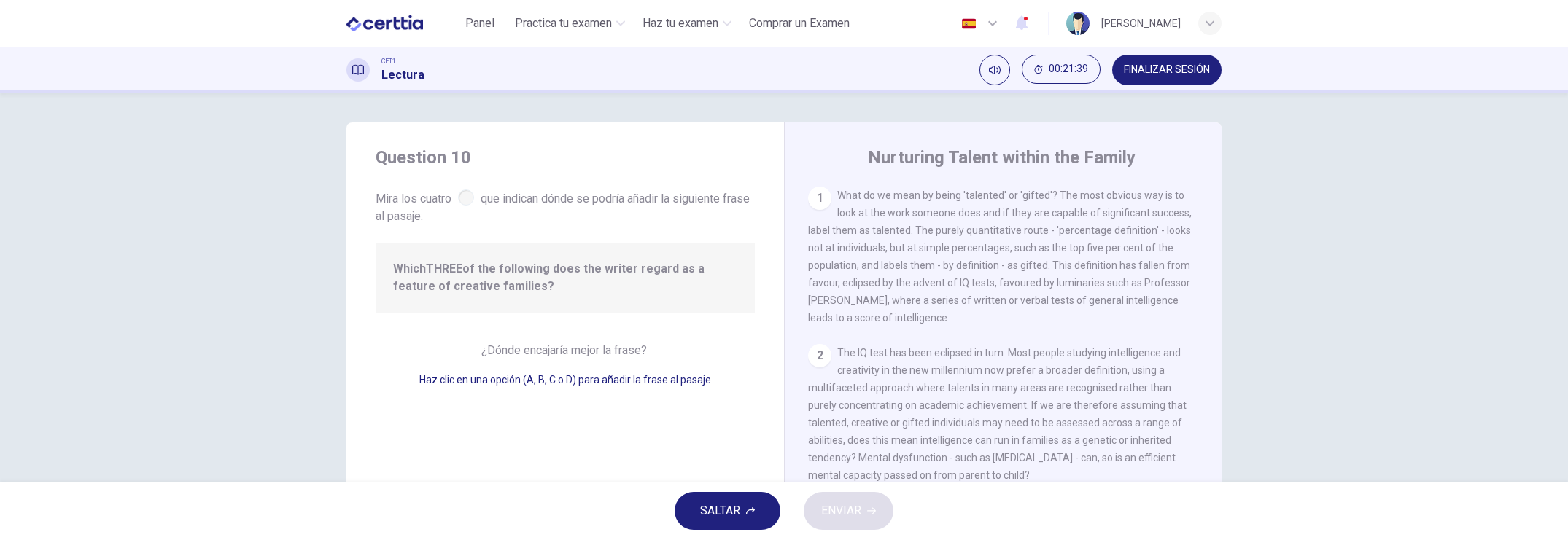
click at [460, 201] on div at bounding box center [466, 198] width 16 height 16
click at [818, 198] on div "1" at bounding box center [820, 199] width 24 height 24
click at [816, 198] on div "1" at bounding box center [820, 199] width 24 height 24
click at [965, 211] on span "What do we mean by being 'talented' or 'gifted'? The most obvious way is to loo…" at bounding box center [1000, 257] width 384 height 135
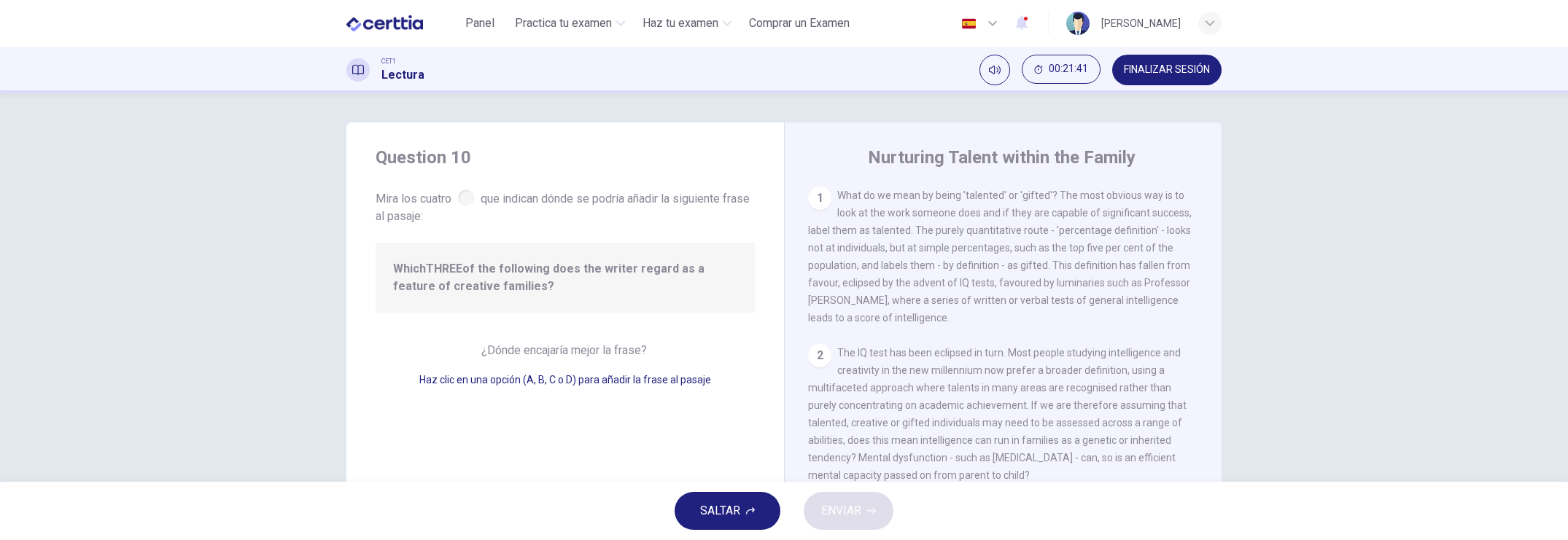
click at [939, 301] on span "What do we mean by being 'talented' or 'gifted'? The most obvious way is to loo…" at bounding box center [1000, 257] width 384 height 135
drag, startPoint x: 870, startPoint y: 324, endPoint x: 862, endPoint y: 332, distance: 11.3
click at [868, 323] on span "What do we mean by being 'talented' or 'gifted'? The most obvious way is to loo…" at bounding box center [1000, 257] width 384 height 135
click at [813, 360] on div "2" at bounding box center [820, 356] width 24 height 24
click at [968, 371] on div "2 The IQ test has been eclipsed in turn. Most people studying intelligence and …" at bounding box center [1002, 414] width 391 height 140
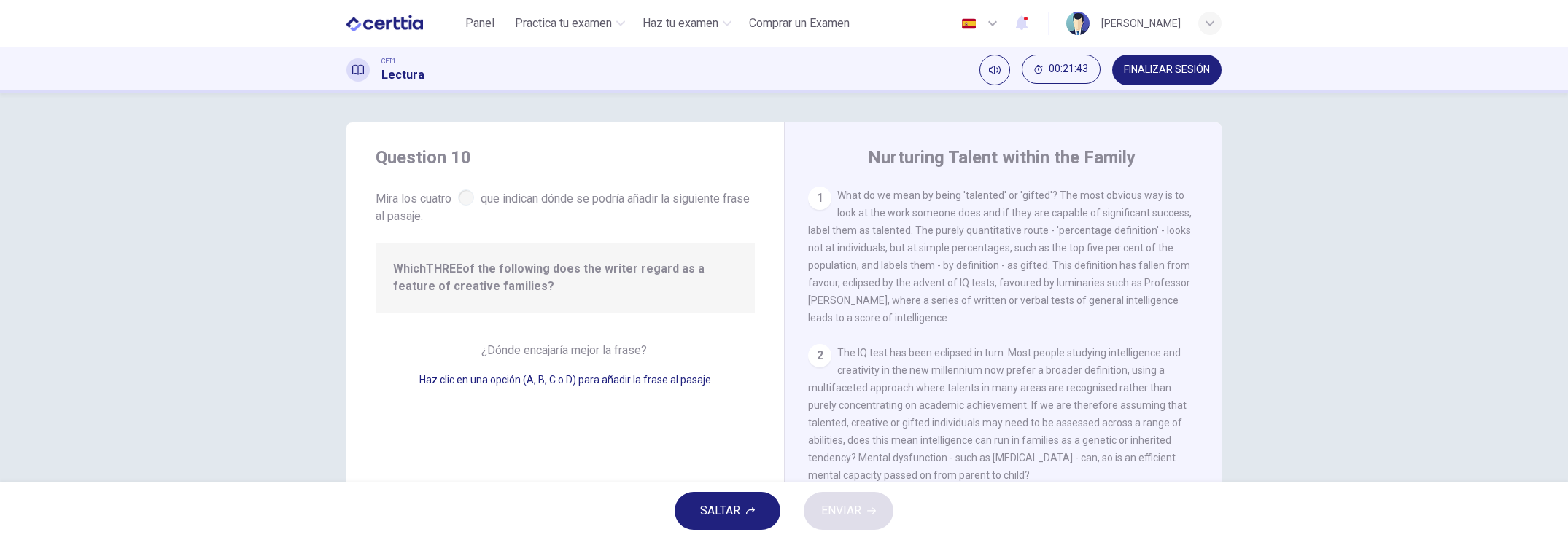
click at [968, 371] on div "2 The IQ test has been eclipsed in turn. Most people studying intelligence and …" at bounding box center [1002, 414] width 391 height 140
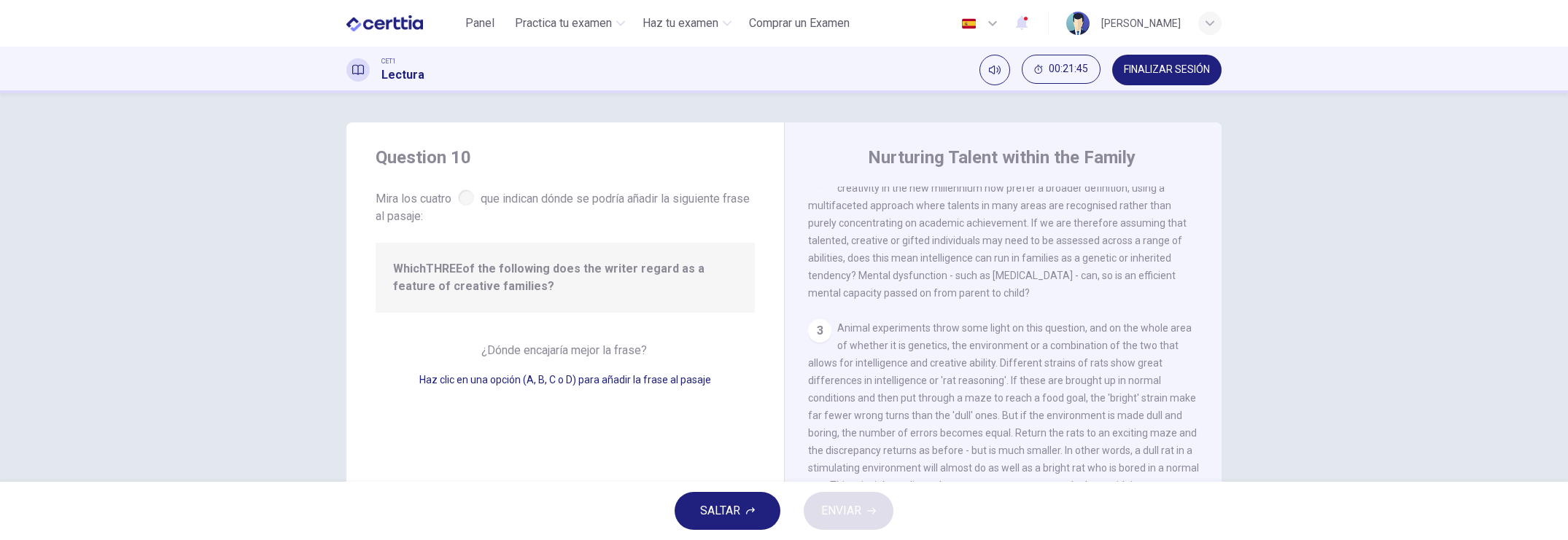
click at [819, 340] on div "3" at bounding box center [820, 331] width 24 height 24
drag, startPoint x: 1083, startPoint y: 376, endPoint x: 1060, endPoint y: 375, distance: 23.0
click at [996, 376] on span "Animal experiments throw some light on this question, and on the whole area of …" at bounding box center [1002, 424] width 391 height 205
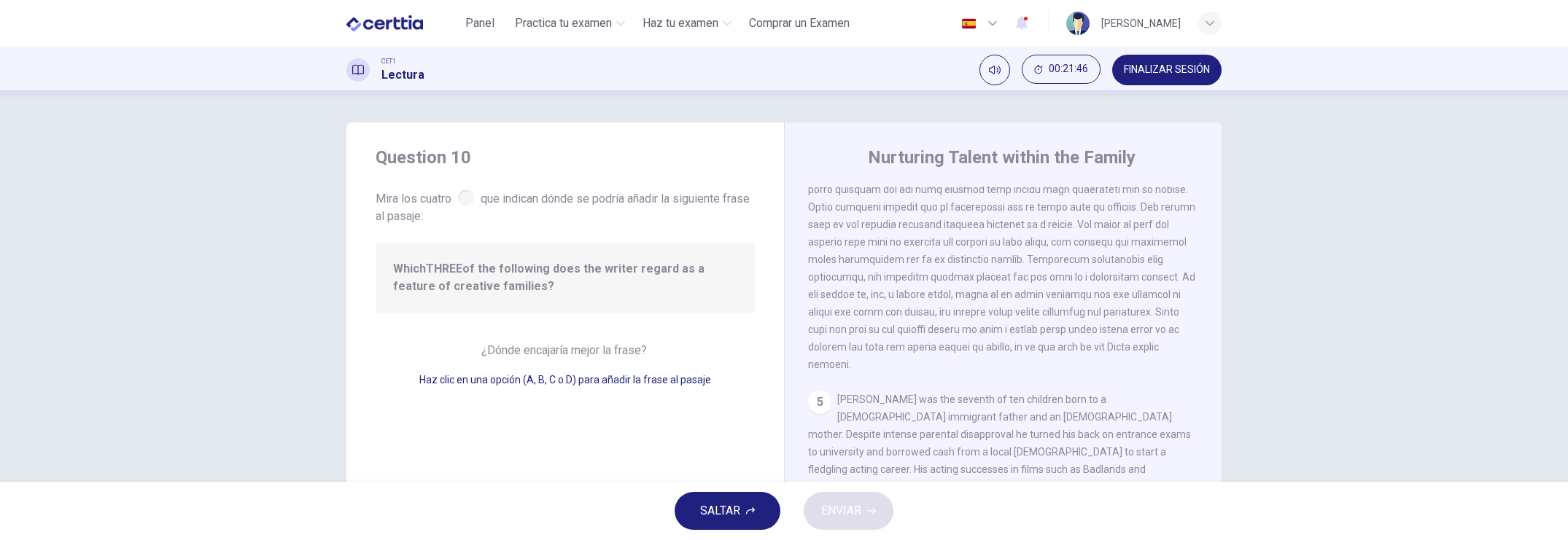
scroll to position [730, 0]
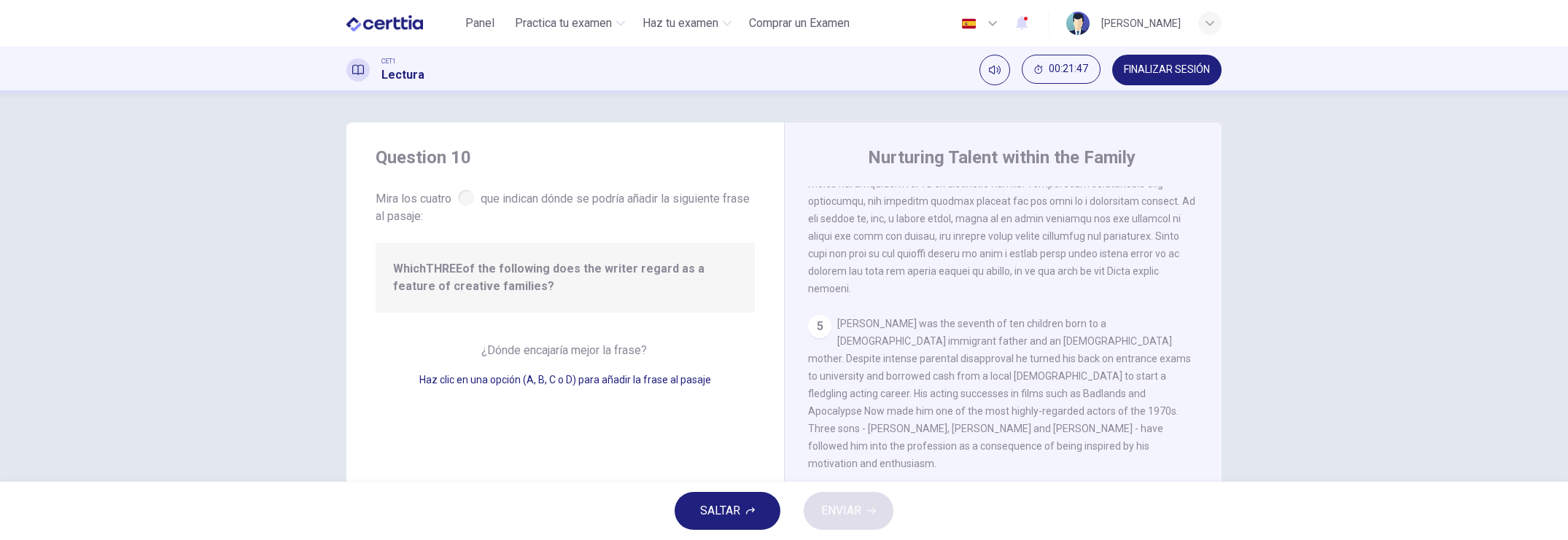
drag, startPoint x: 807, startPoint y: 362, endPoint x: 825, endPoint y: 365, distance: 18.2
click at [808, 338] on div "5" at bounding box center [820, 327] width 24 height 24
drag, startPoint x: 965, startPoint y: 391, endPoint x: 957, endPoint y: 390, distance: 8.1
click at [962, 391] on div "5 [PERSON_NAME] was the seventh of ten children born to a [DEMOGRAPHIC_DATA] im…" at bounding box center [1002, 394] width 391 height 157
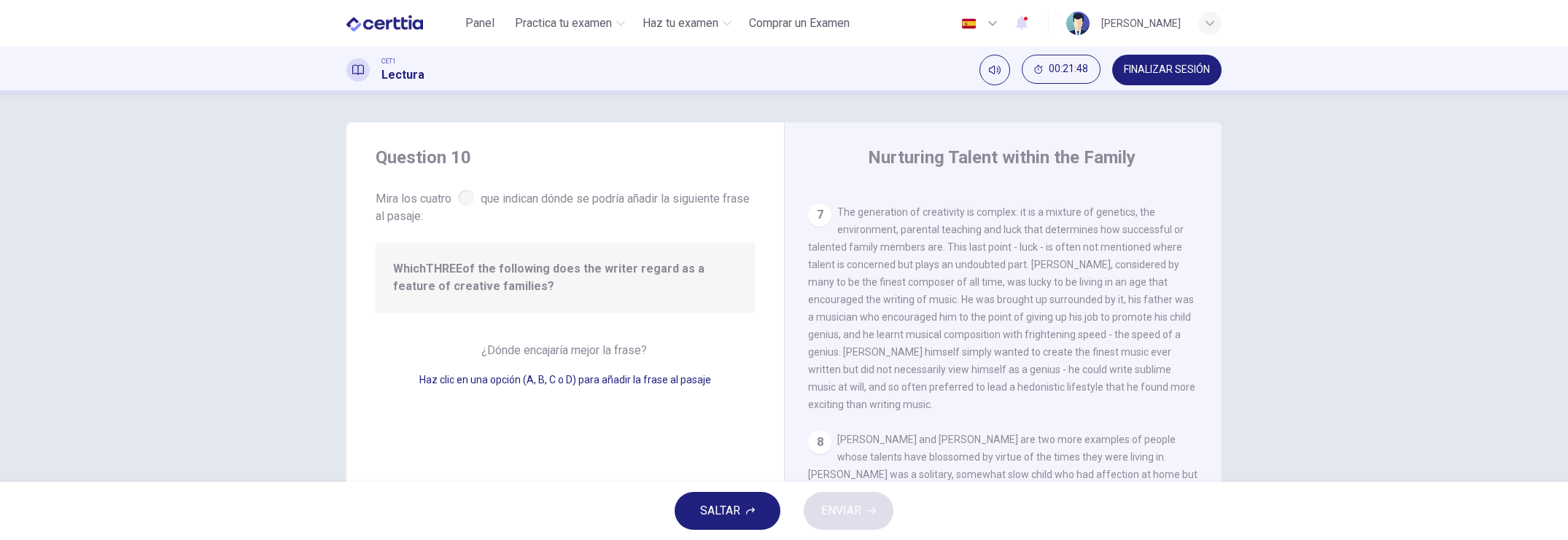
scroll to position [1185, 0]
drag, startPoint x: 813, startPoint y: 441, endPoint x: 880, endPoint y: 453, distance: 68.1
click at [809, 440] on div "8" at bounding box center [820, 443] width 24 height 24
click at [937, 457] on span "[PERSON_NAME] and [PERSON_NAME] are two more examples of people whose talents h…" at bounding box center [1002, 509] width 390 height 151
click at [937, 302] on div "7 The generation of creativity is complex: it is a mixture of genetics, the env…" at bounding box center [1002, 309] width 391 height 210
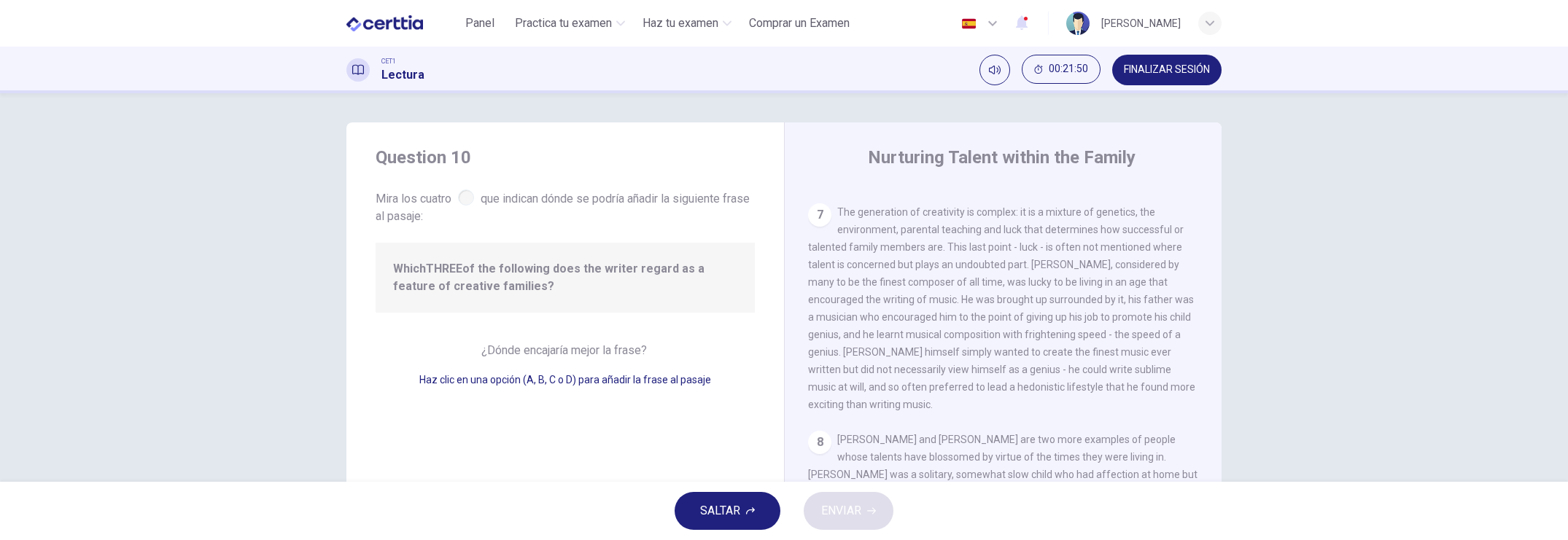
click at [857, 324] on div "7 The generation of creativity is complex: it is a mixture of genetics, the env…" at bounding box center [1002, 309] width 391 height 210
click at [632, 380] on span "Haz clic en una opción (A, B, C o D) para añadir la frase al pasaje" at bounding box center [565, 380] width 292 height 12
drag, startPoint x: 599, startPoint y: 389, endPoint x: 585, endPoint y: 386, distance: 14.3
click at [596, 389] on div "Haz clic en una opción (A, B, C o D) para añadir la frase al pasaje" at bounding box center [566, 380] width 380 height 18
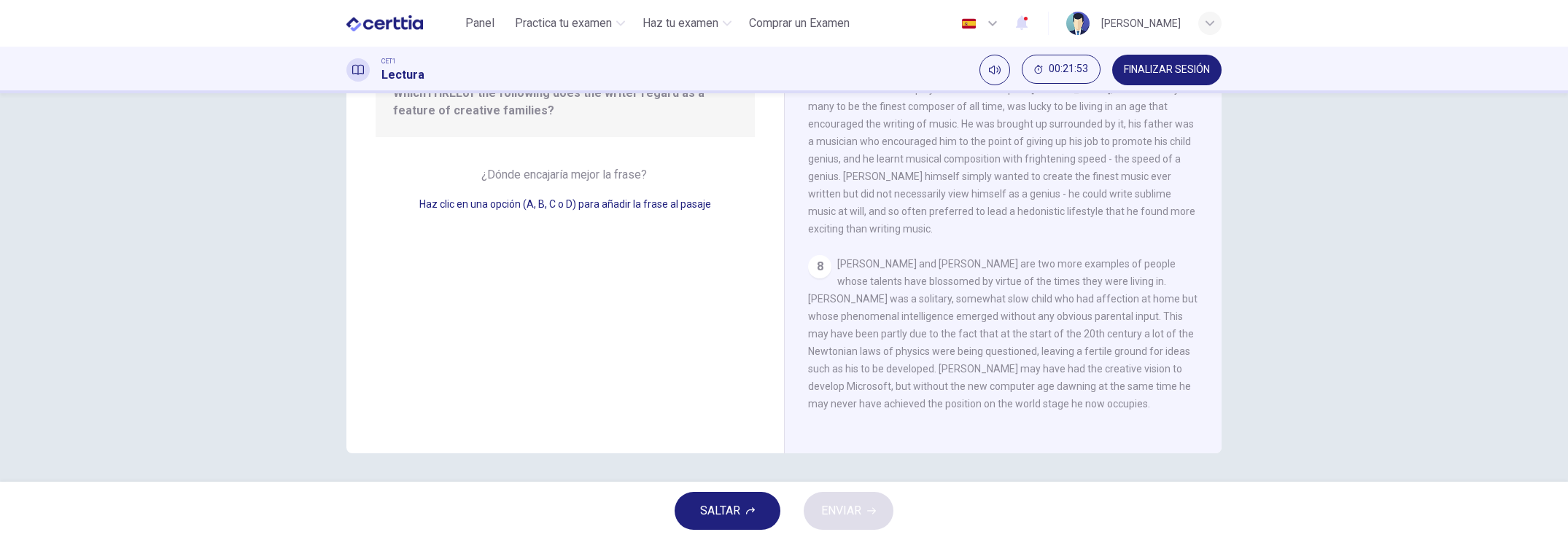
scroll to position [1194, 0]
click at [866, 292] on span "[PERSON_NAME] and [PERSON_NAME] are two more examples of people whose talents h…" at bounding box center [1002, 333] width 390 height 151
drag, startPoint x: 866, startPoint y: 292, endPoint x: 737, endPoint y: 256, distance: 133.9
click at [862, 291] on span "[PERSON_NAME] and [PERSON_NAME] are two more examples of people whose talents h…" at bounding box center [1002, 333] width 390 height 151
click at [625, 205] on span "Haz clic en una opción (A, B, C o D) para añadir la frase al pasaje" at bounding box center [565, 205] width 292 height 12
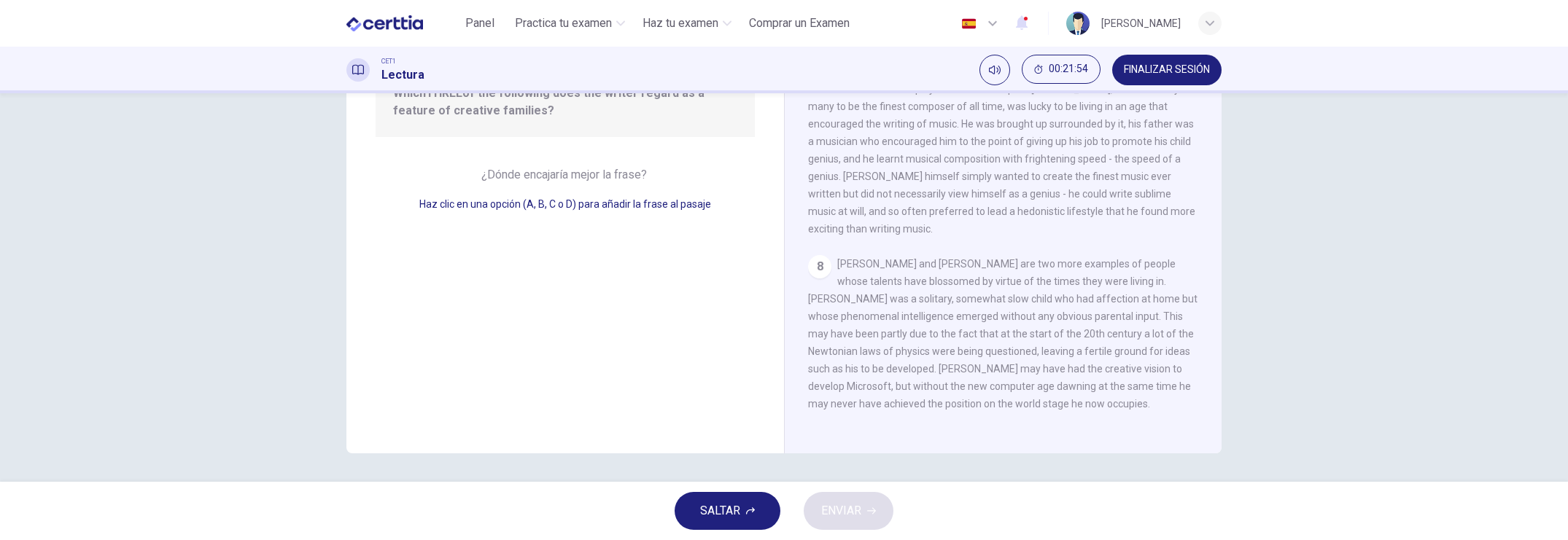
click at [624, 205] on span "Haz clic en una opción (A, B, C o D) para añadir la frase al pasaje" at bounding box center [565, 205] width 292 height 12
click at [712, 467] on span "SALTAR" at bounding box center [720, 511] width 41 height 21
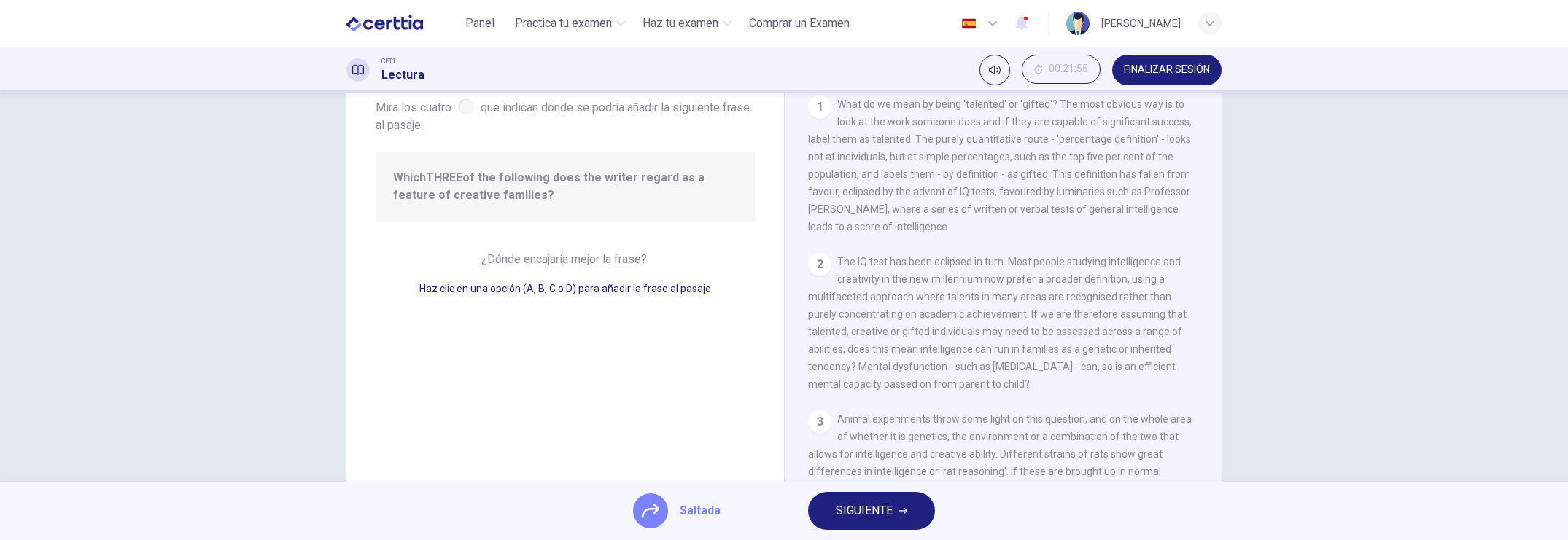
scroll to position [176, 0]
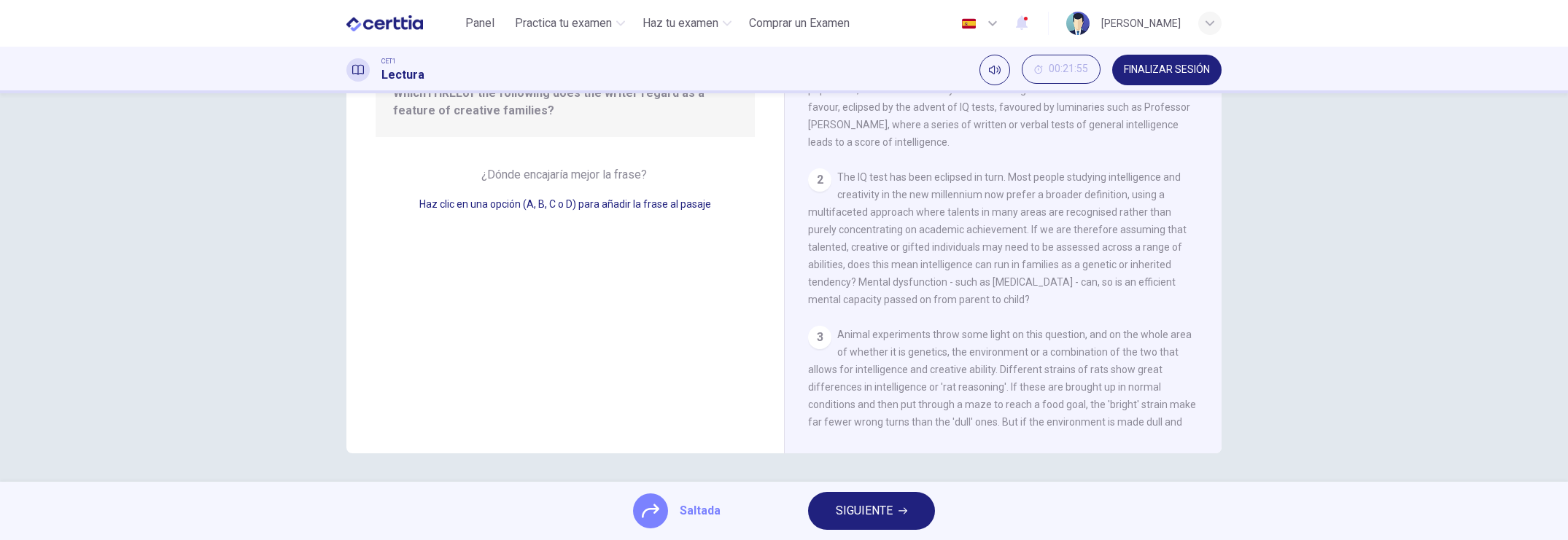
click at [861, 467] on span "SIGUIENTE" at bounding box center [864, 511] width 57 height 21
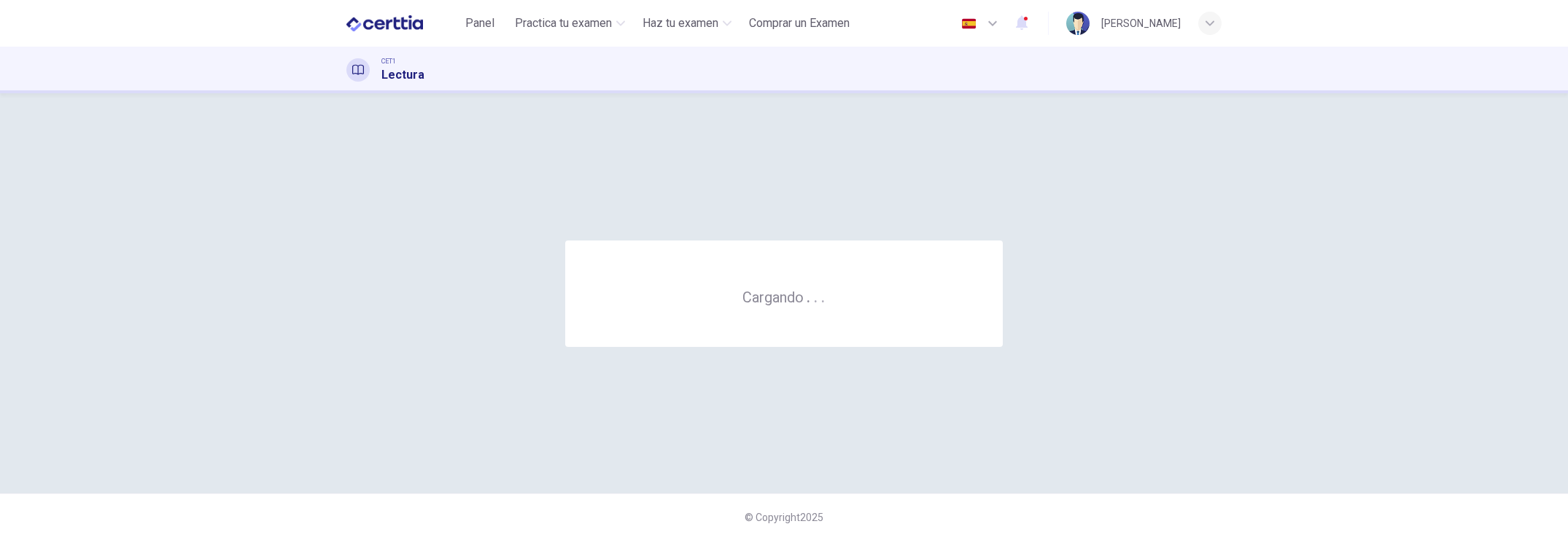
scroll to position [0, 0]
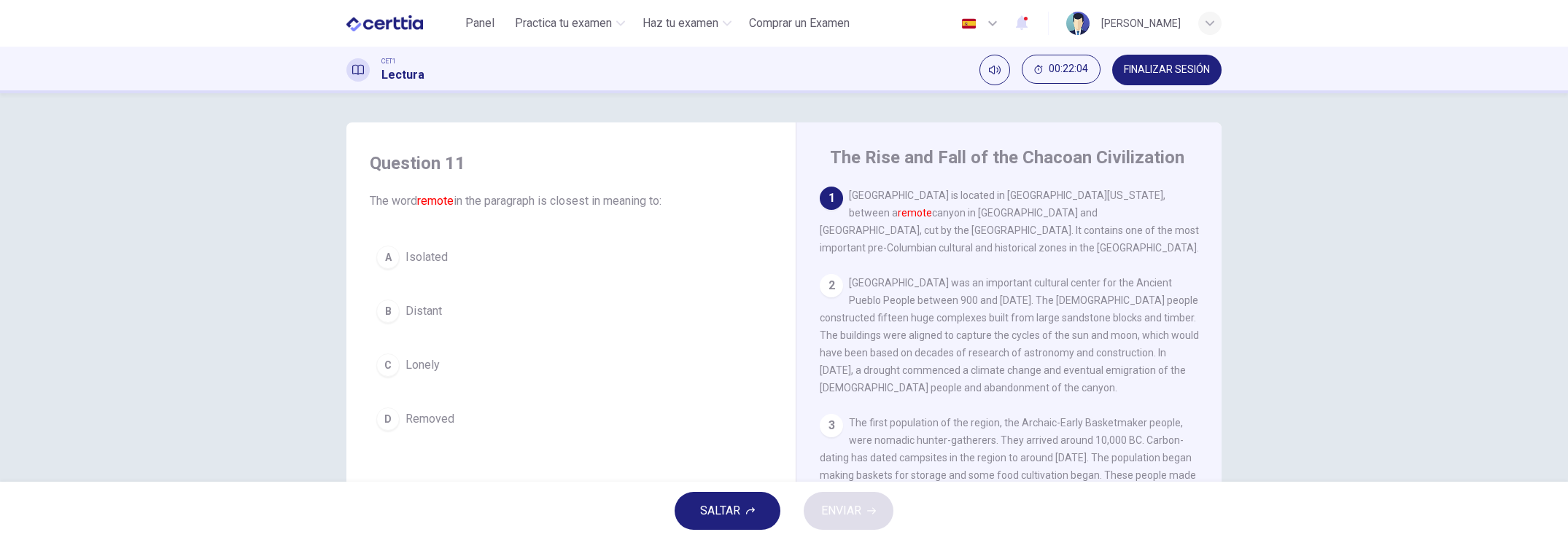
click at [383, 309] on div "B" at bounding box center [389, 312] width 24 height 24
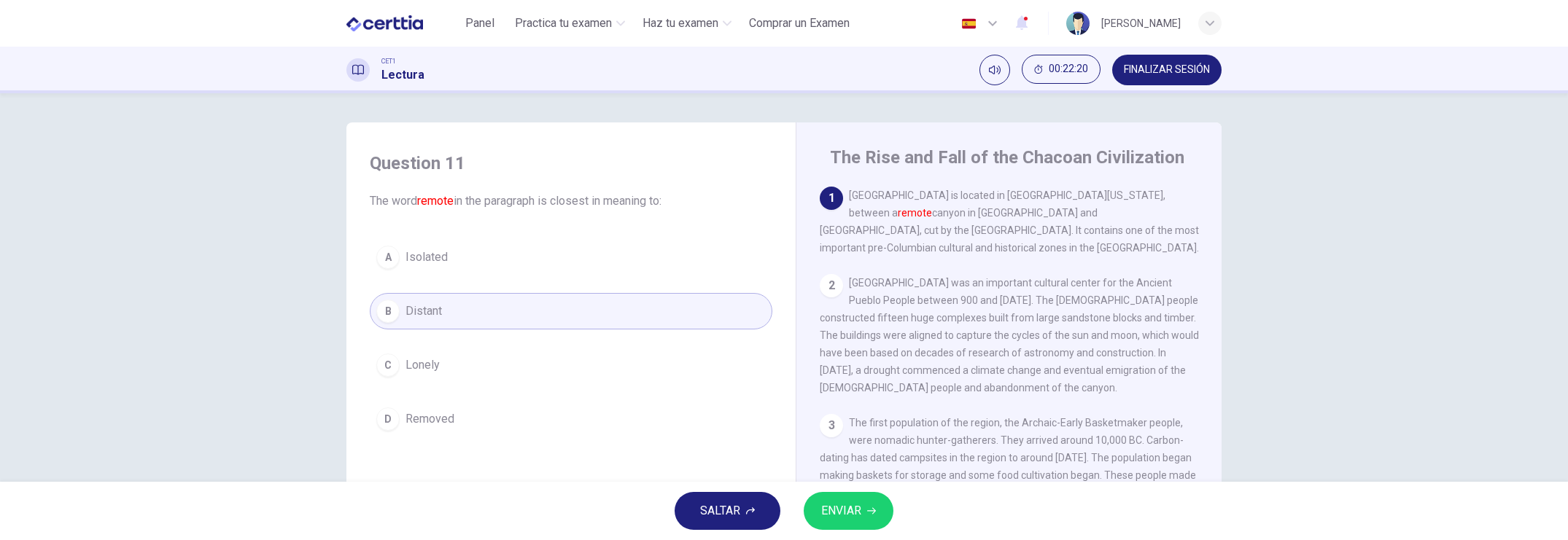
click at [855, 467] on span "ENVIAR" at bounding box center [840, 511] width 41 height 21
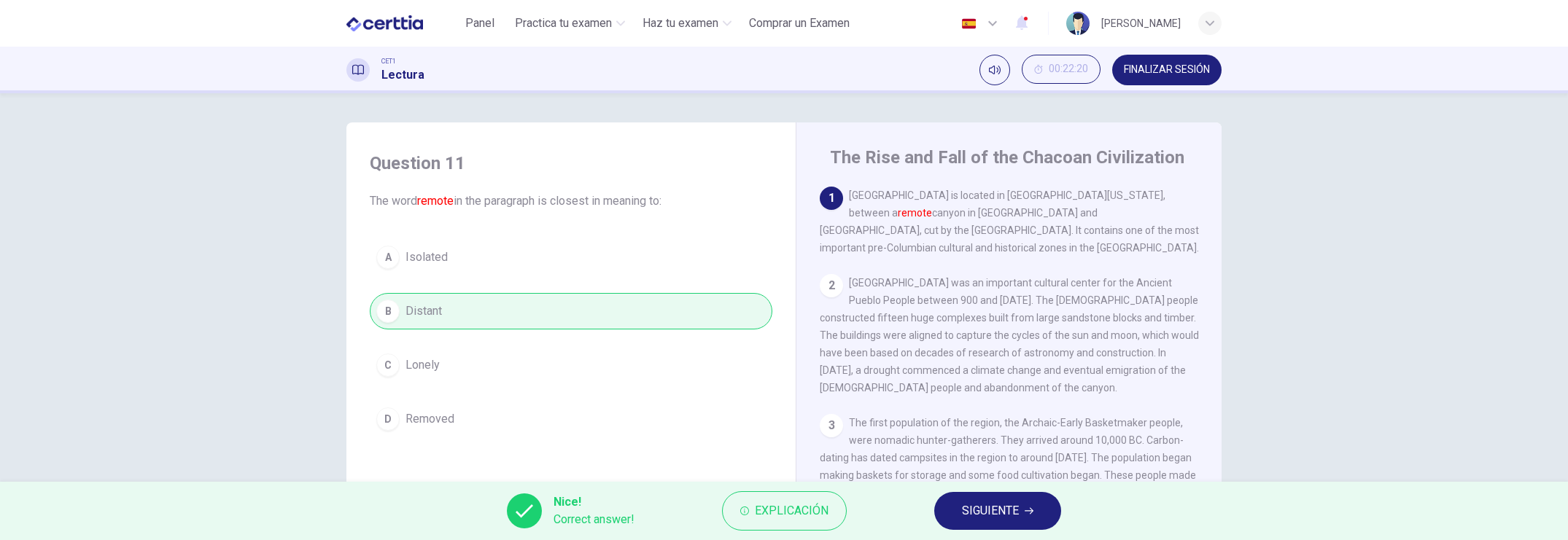
click at [775, 467] on span "Explicación" at bounding box center [791, 511] width 73 height 21
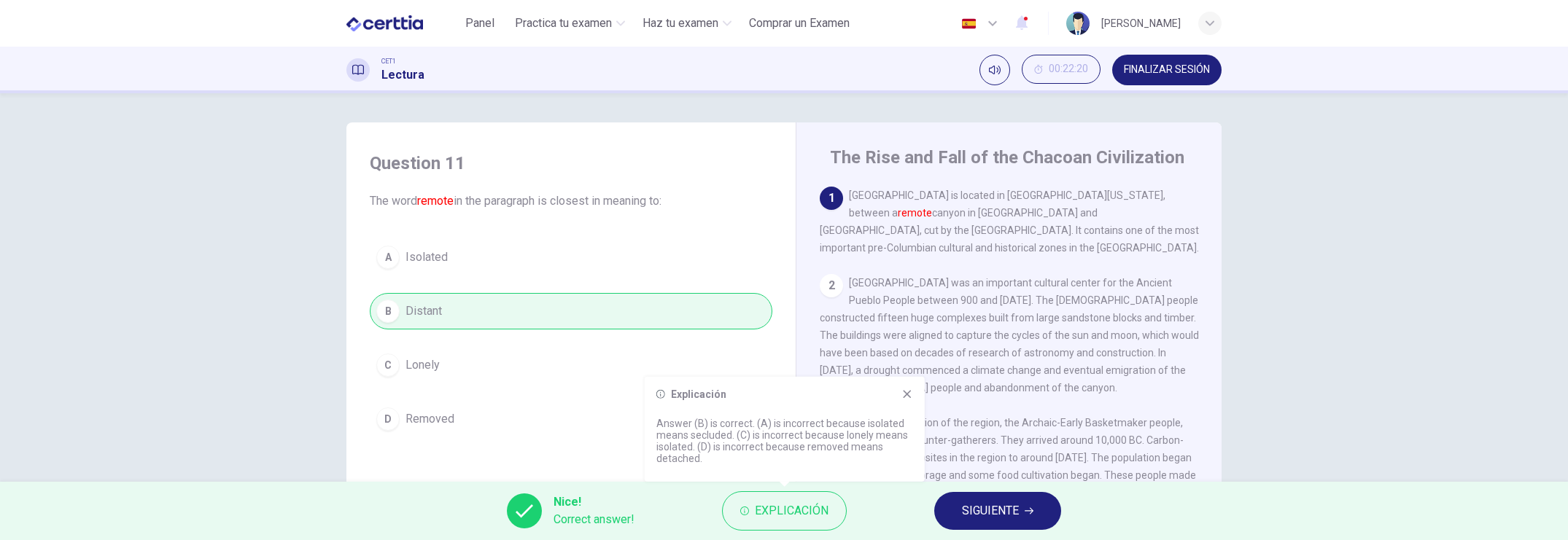
click at [977, 467] on span "SIGUIENTE" at bounding box center [991, 511] width 57 height 21
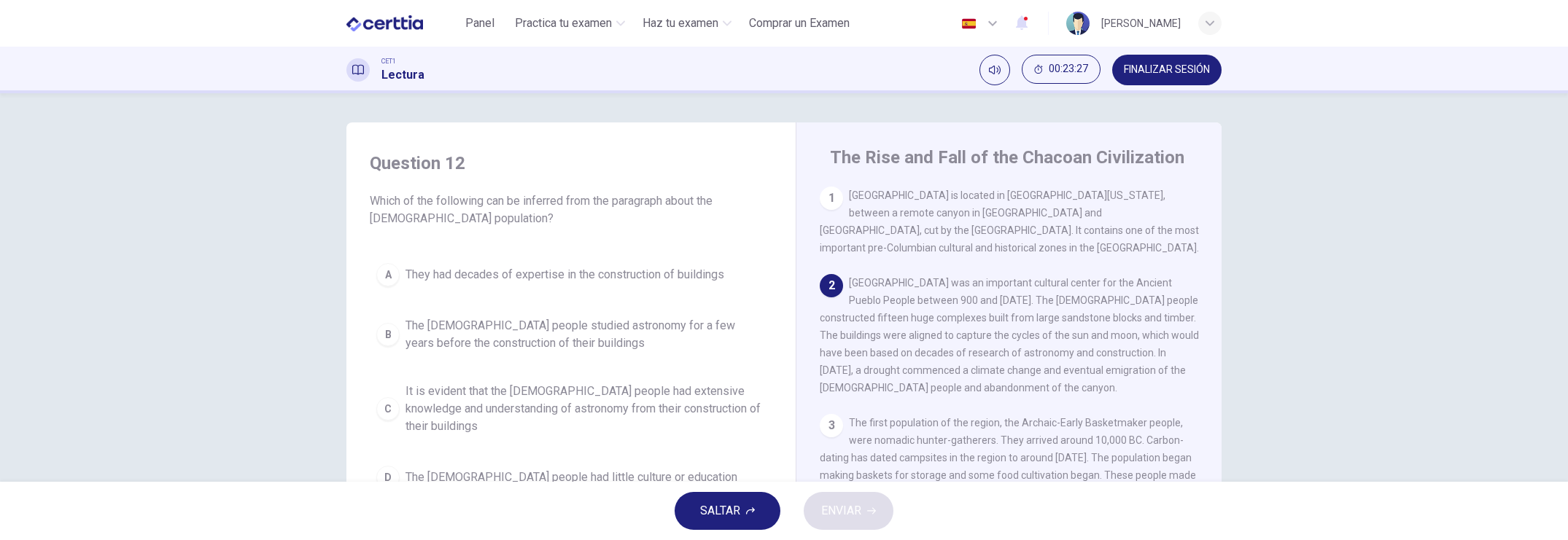
click at [380, 270] on div "A" at bounding box center [389, 275] width 24 height 24
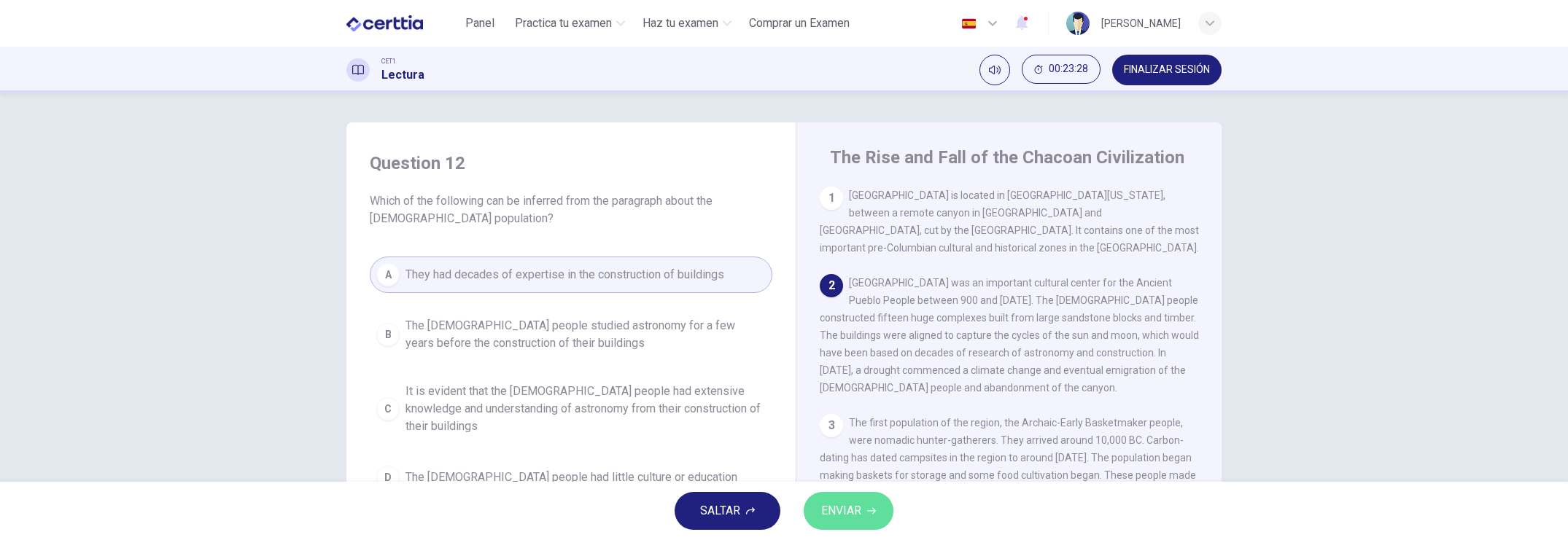
click at [843, 467] on span "ENVIAR" at bounding box center [840, 511] width 41 height 21
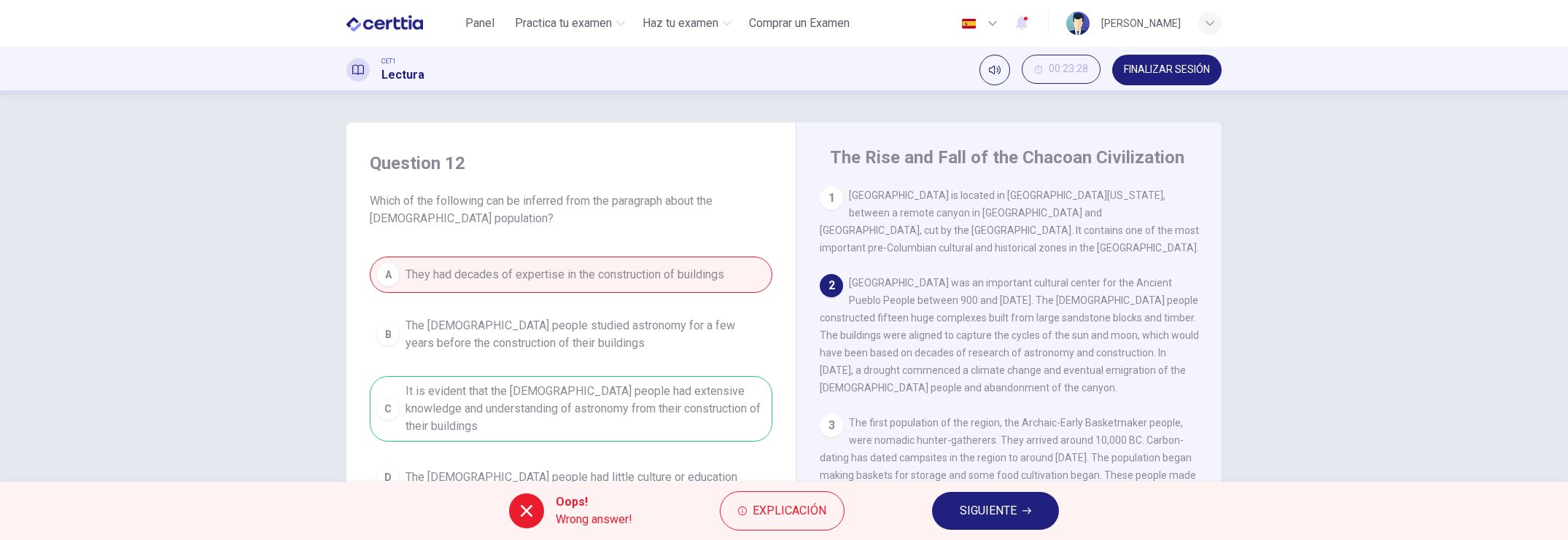
click at [788, 467] on span "Explicación" at bounding box center [789, 511] width 73 height 21
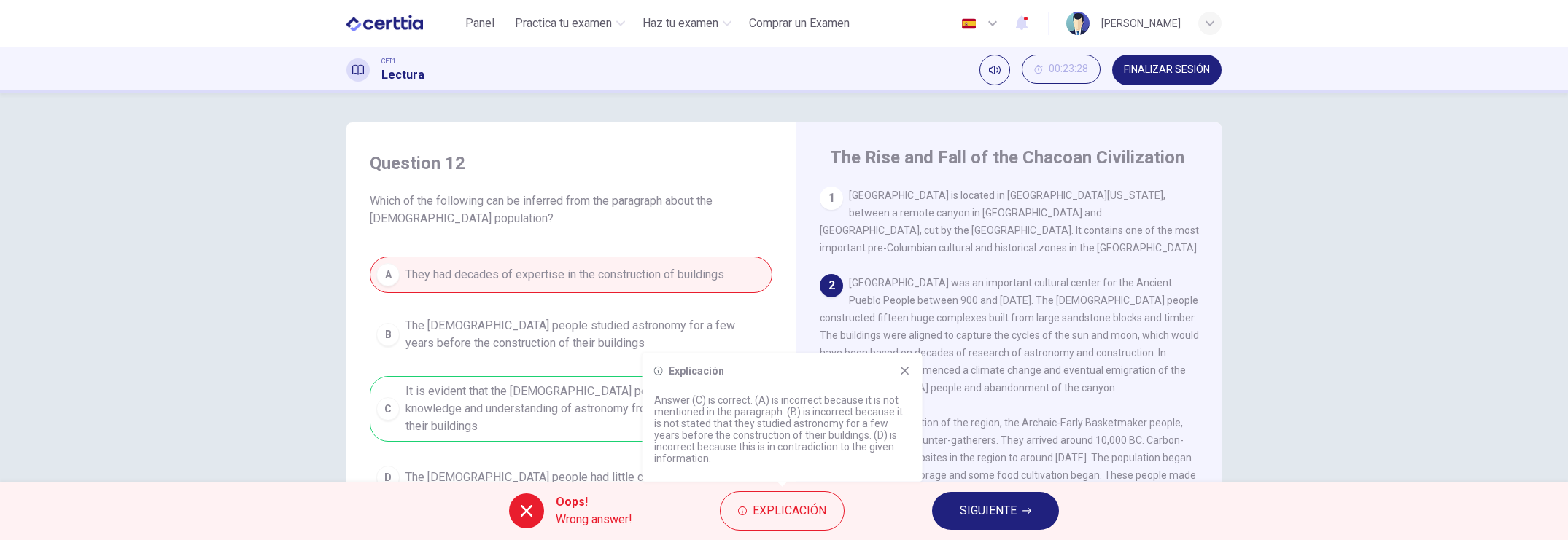
click at [909, 377] on icon at bounding box center [905, 371] width 12 height 12
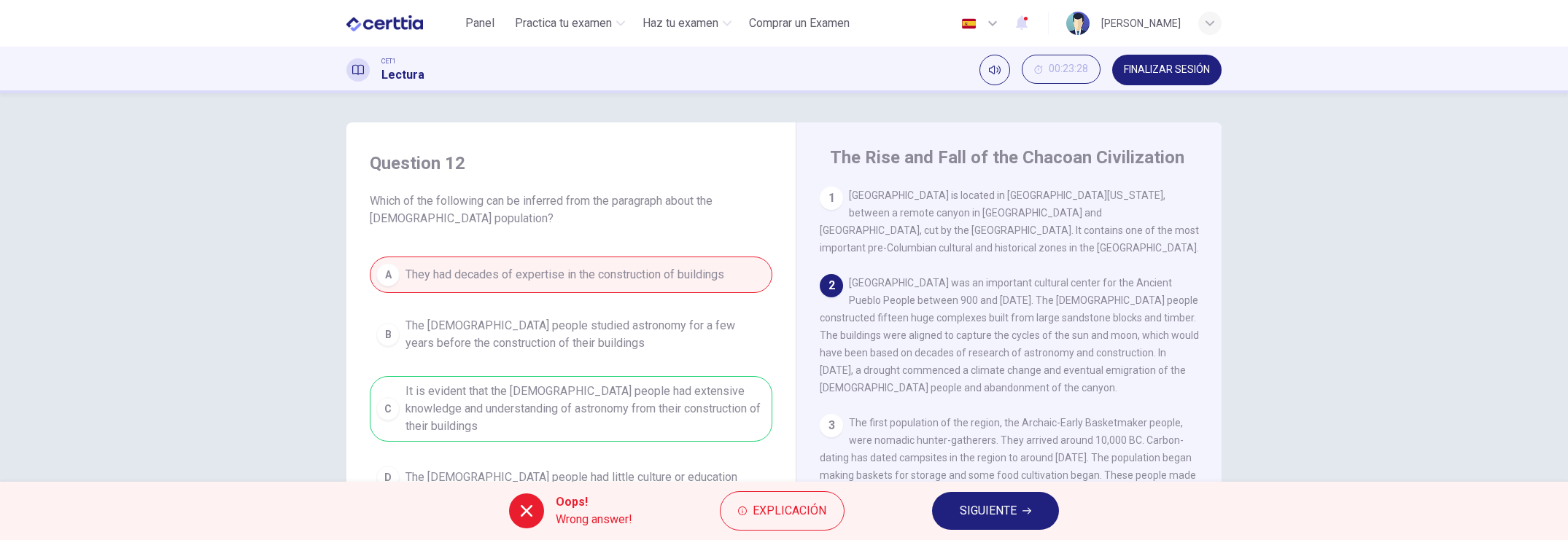
click at [977, 467] on span "SIGUIENTE" at bounding box center [989, 511] width 57 height 21
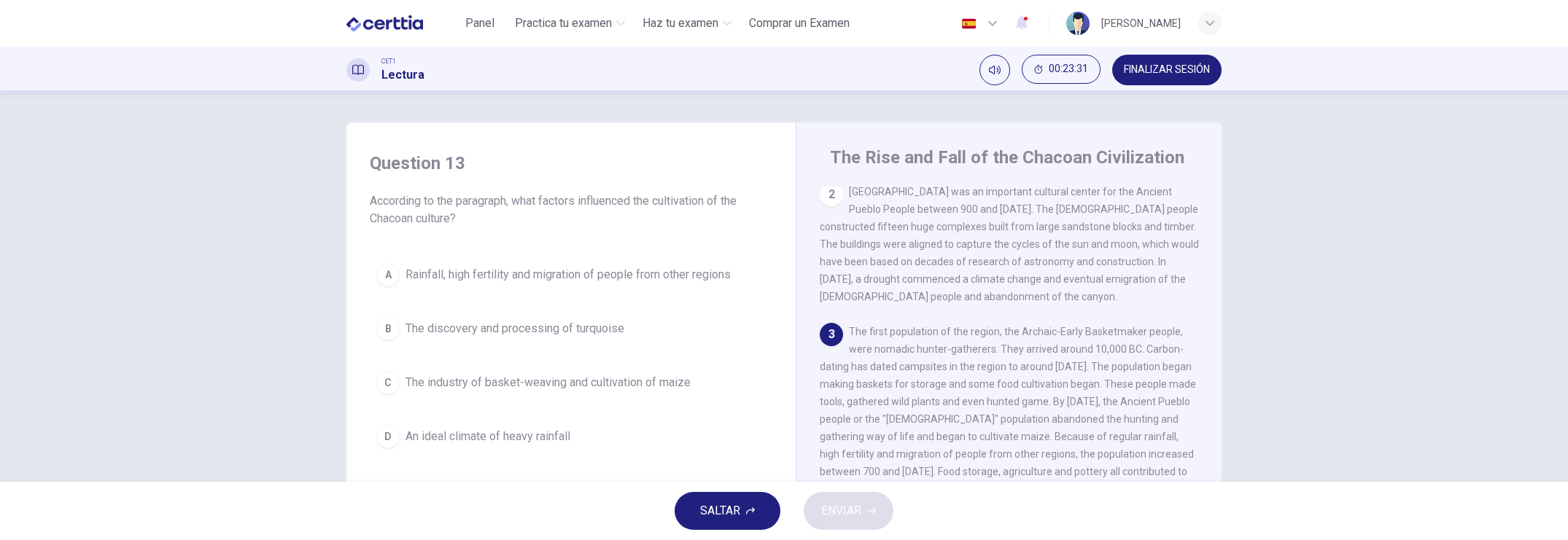
scroll to position [182, 0]
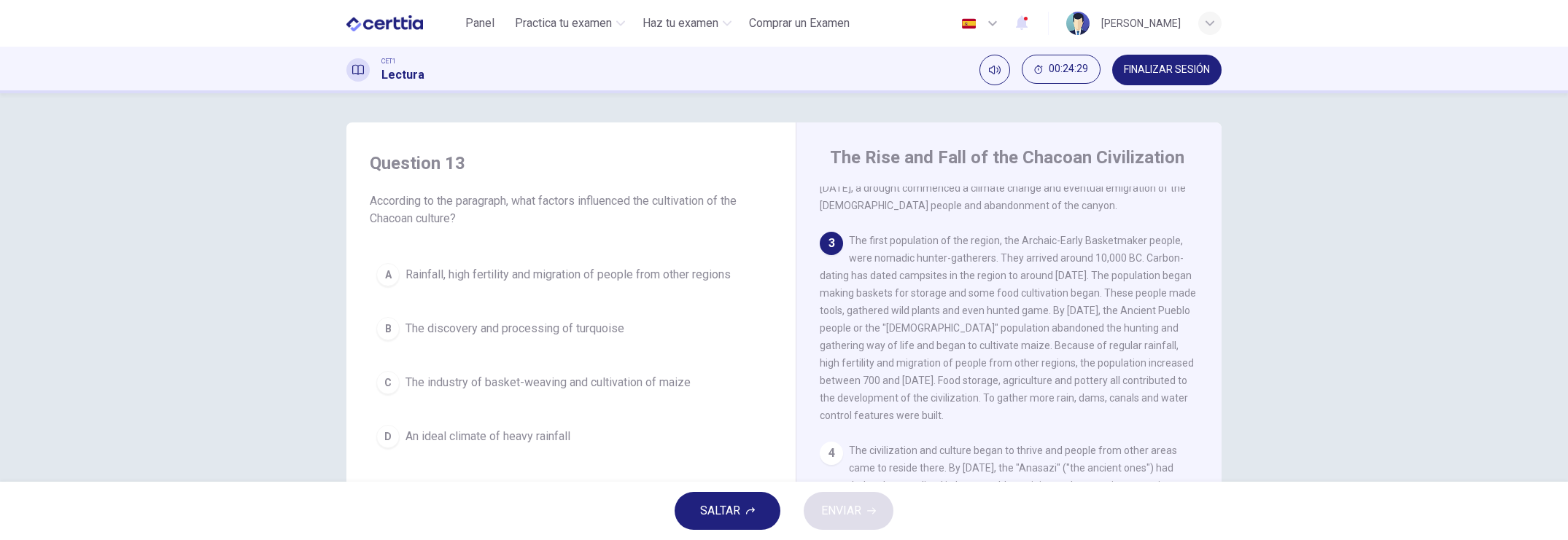
click at [385, 279] on div "A" at bounding box center [389, 275] width 24 height 24
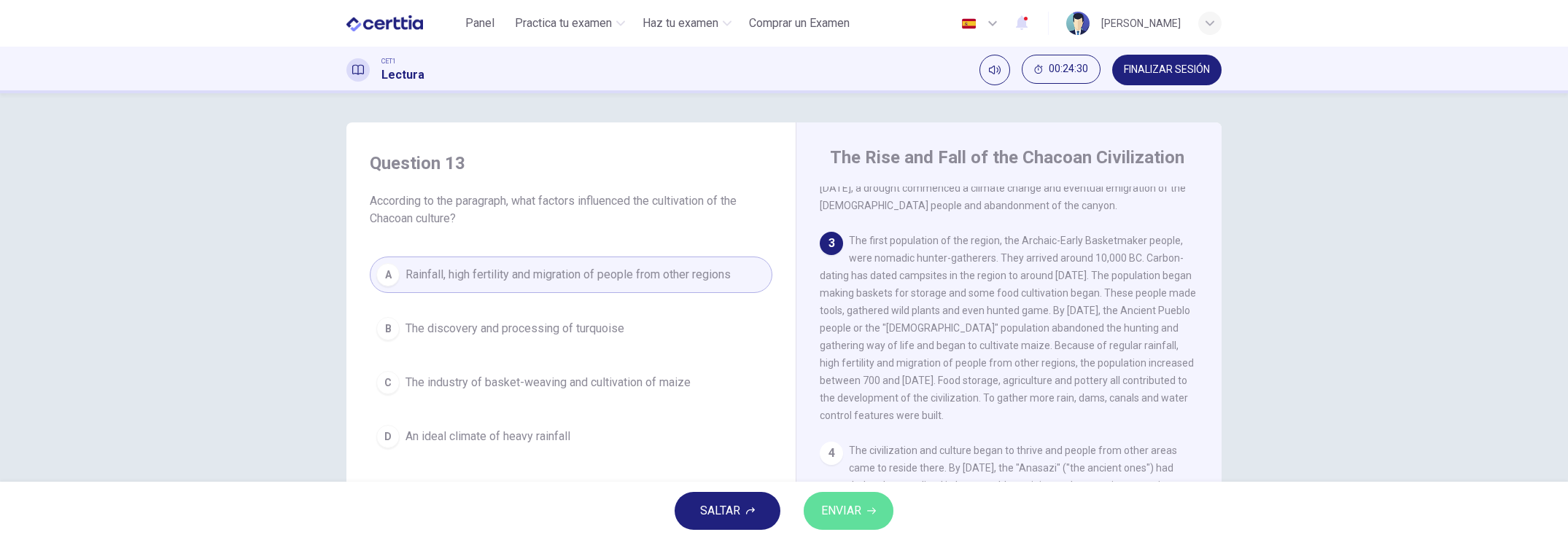
click at [865, 467] on button "ENVIAR" at bounding box center [848, 511] width 90 height 38
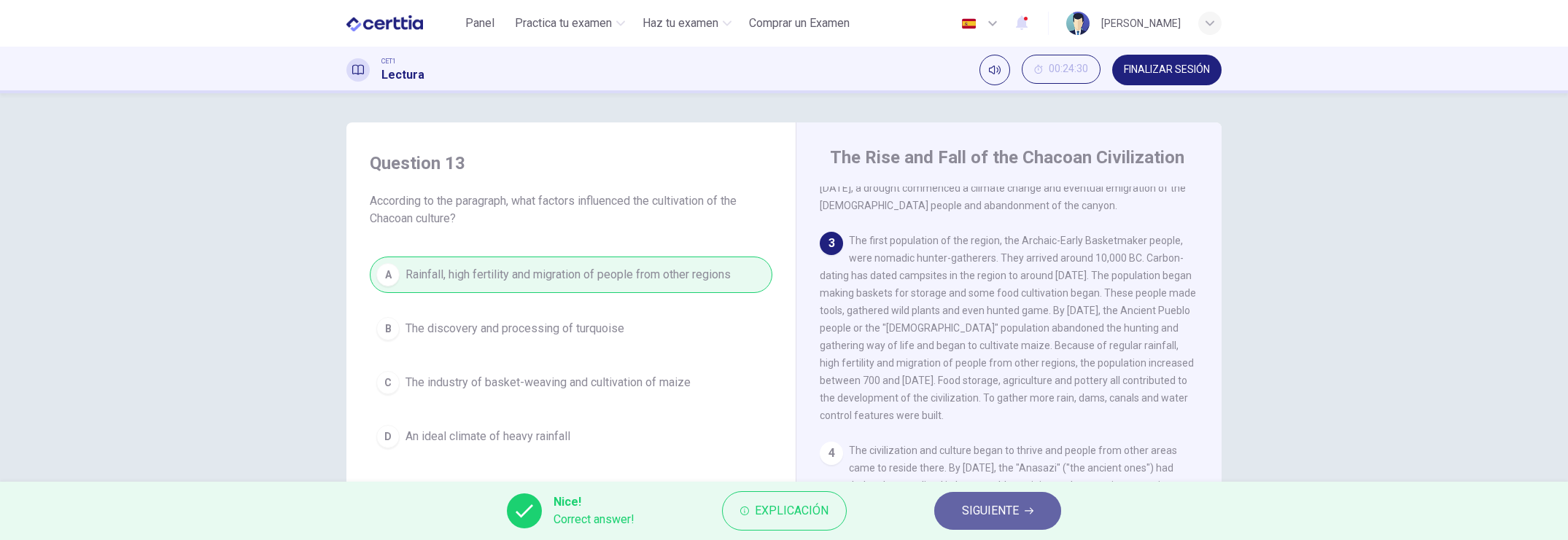
click at [988, 467] on span "SIGUIENTE" at bounding box center [991, 511] width 57 height 21
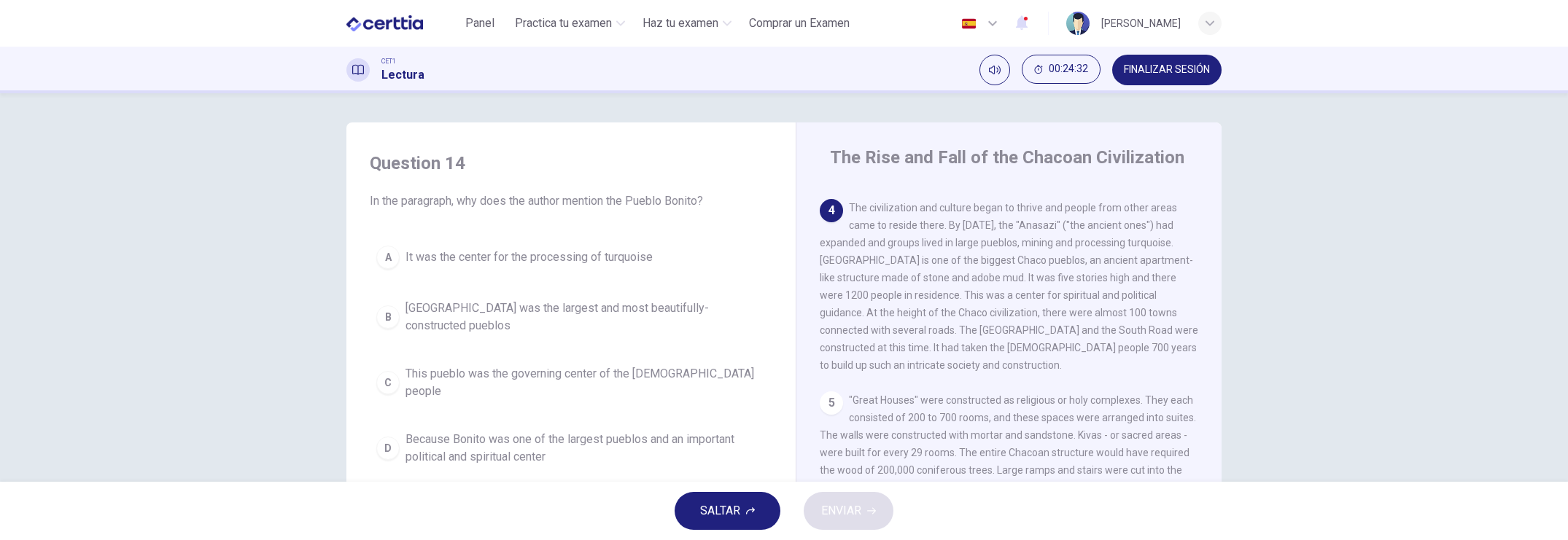
scroll to position [456, 0]
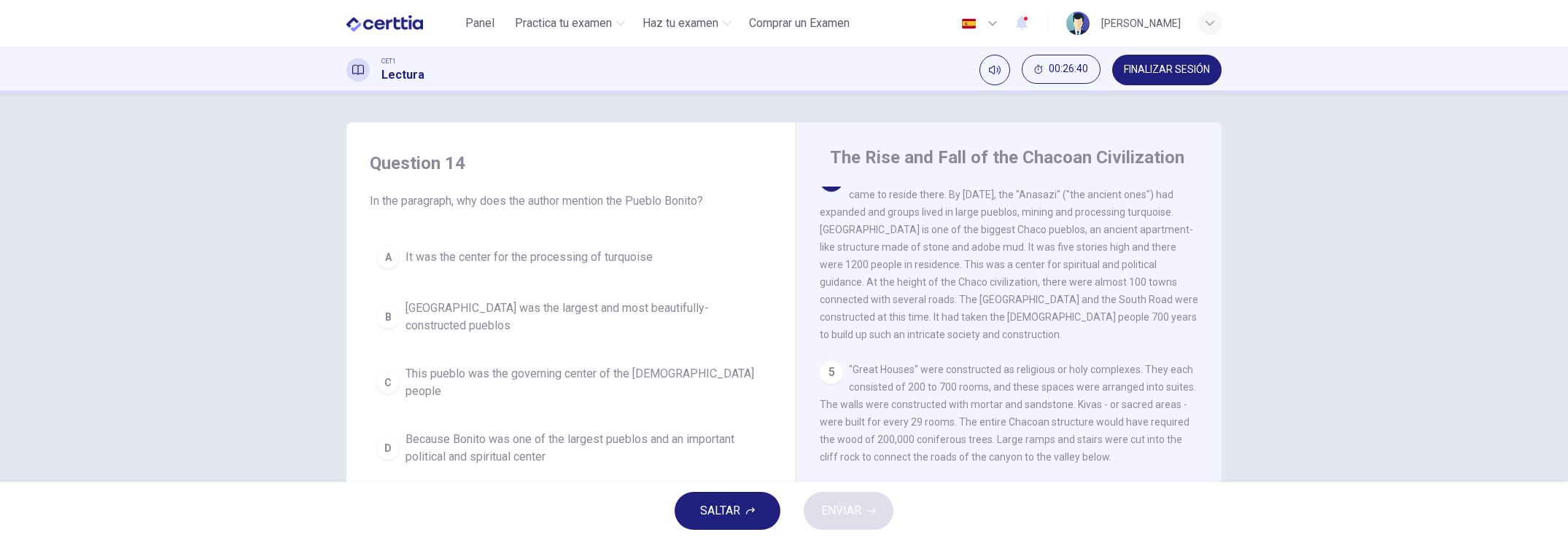
click at [371, 430] on button "D Because Bonito was one of the largest pueblos and an important political and …" at bounding box center [570, 448] width 402 height 48
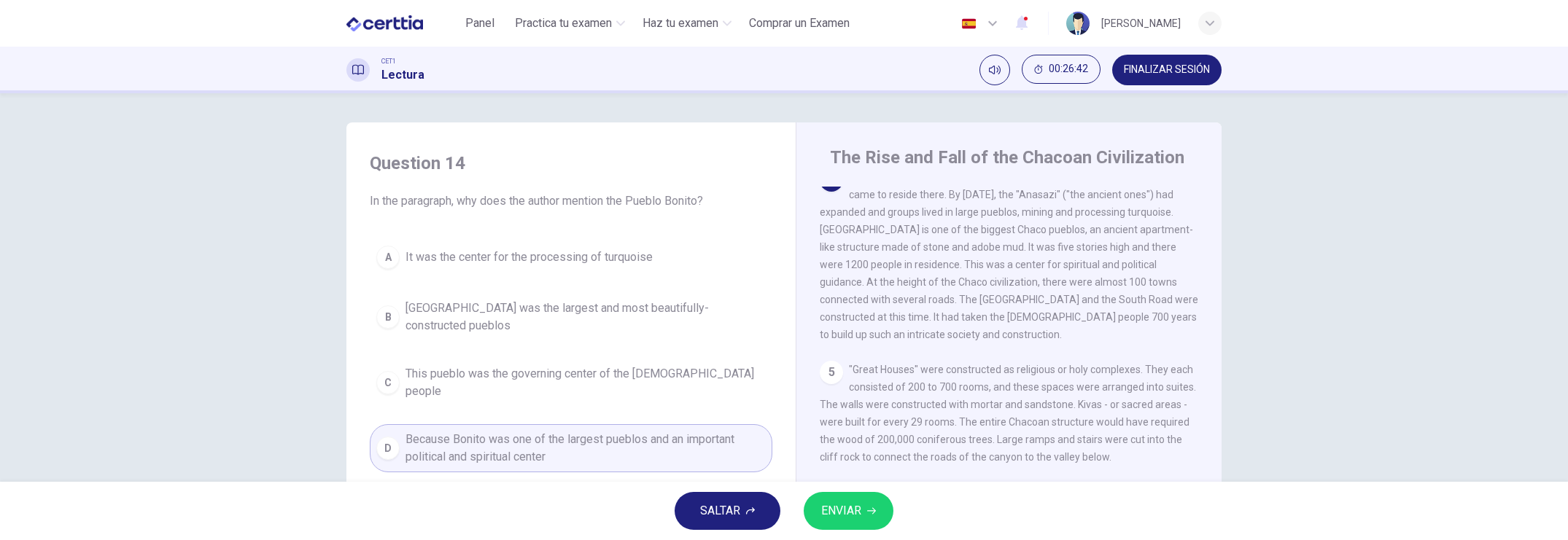
click at [863, 467] on button "ENVIAR" at bounding box center [848, 511] width 90 height 38
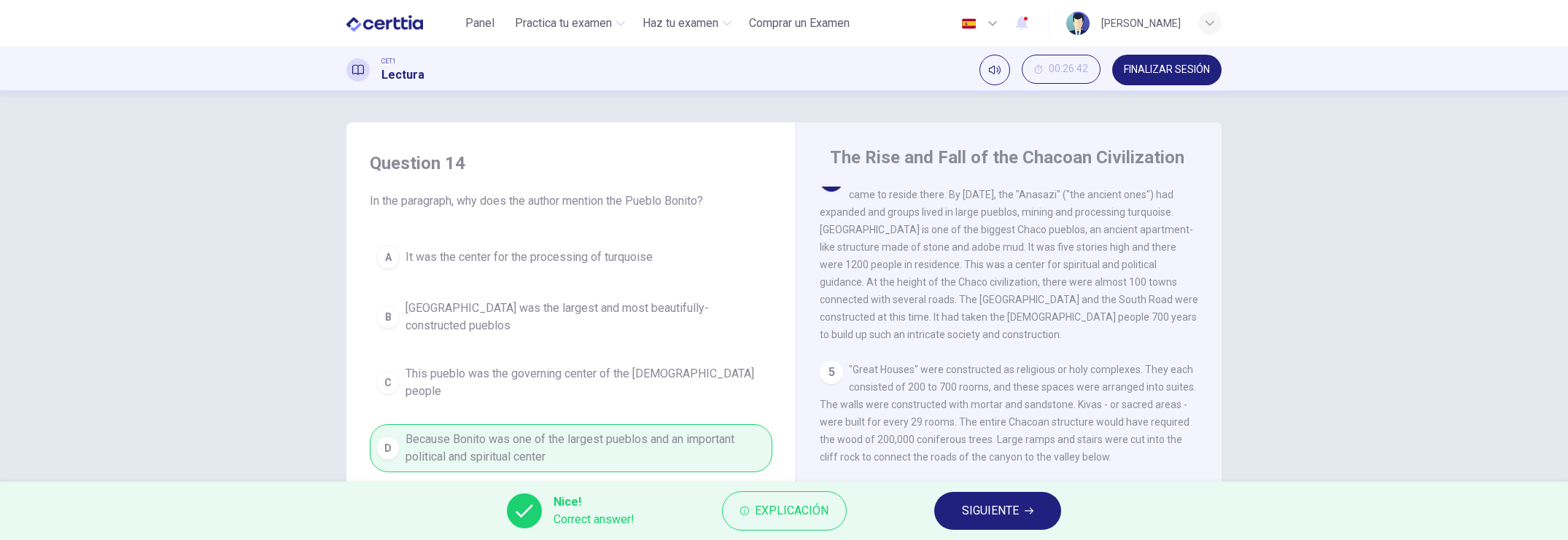
click at [761, 467] on span "Explicación" at bounding box center [791, 511] width 73 height 21
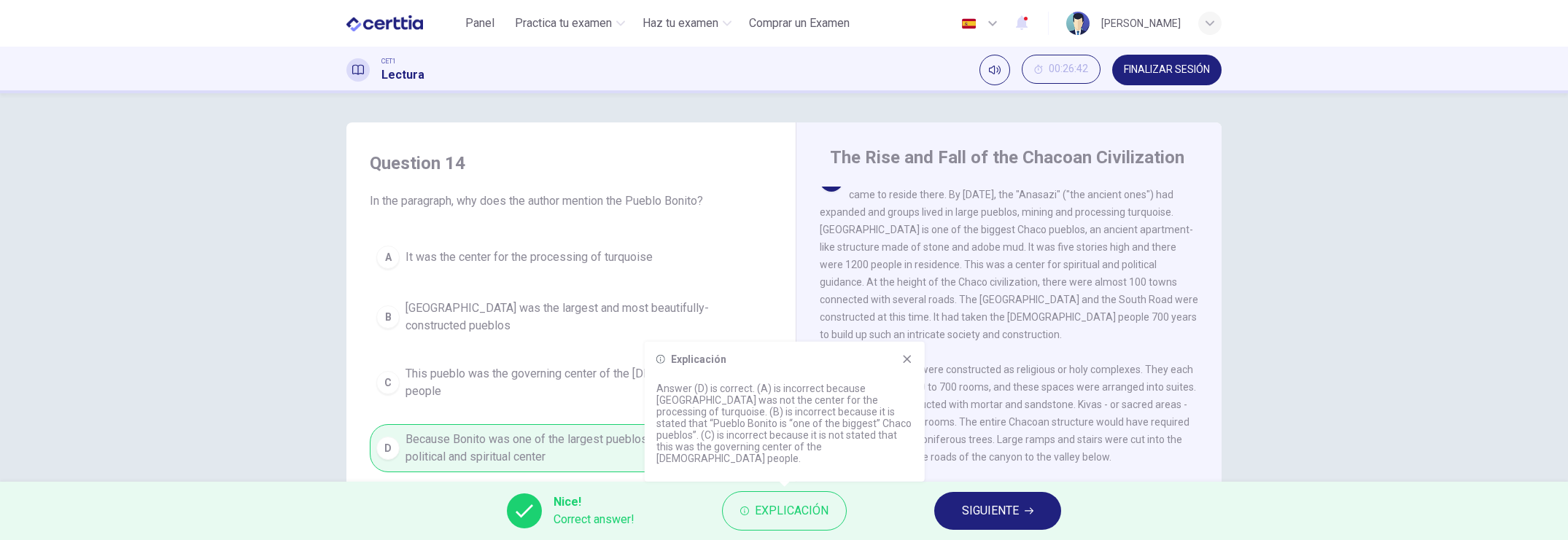
click at [946, 467] on button "SIGUIENTE" at bounding box center [998, 511] width 127 height 38
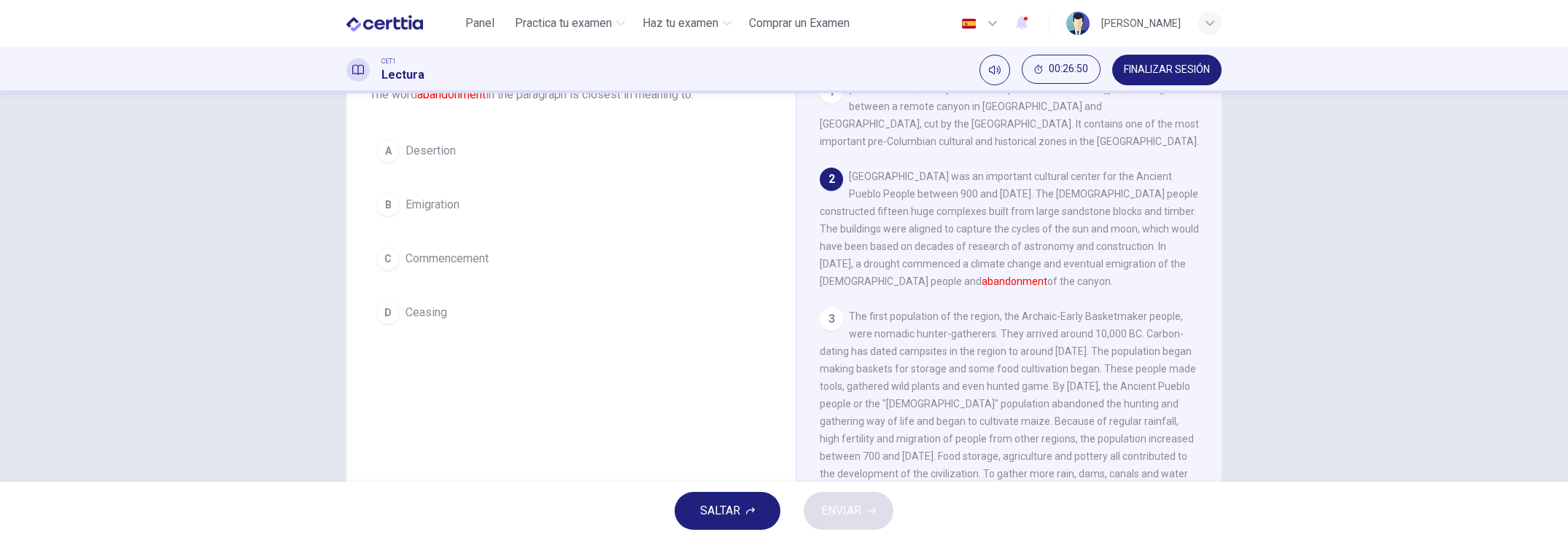
scroll to position [85, 0]
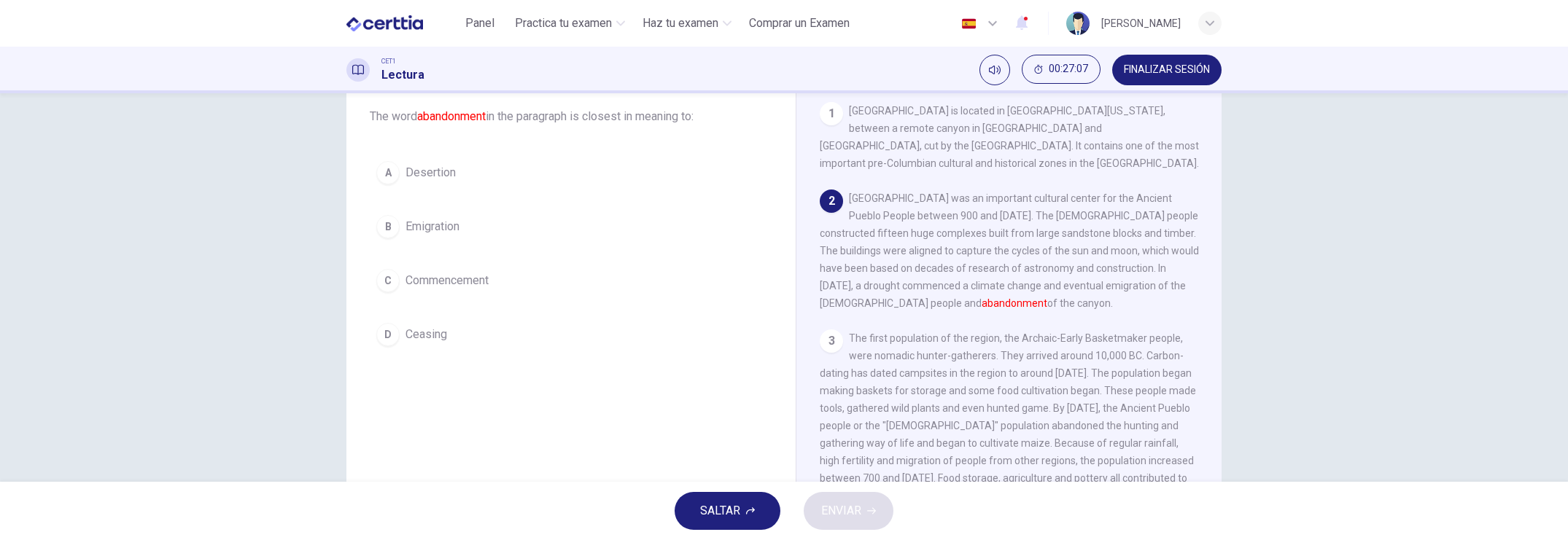
click at [387, 176] on div "A" at bounding box center [389, 173] width 24 height 24
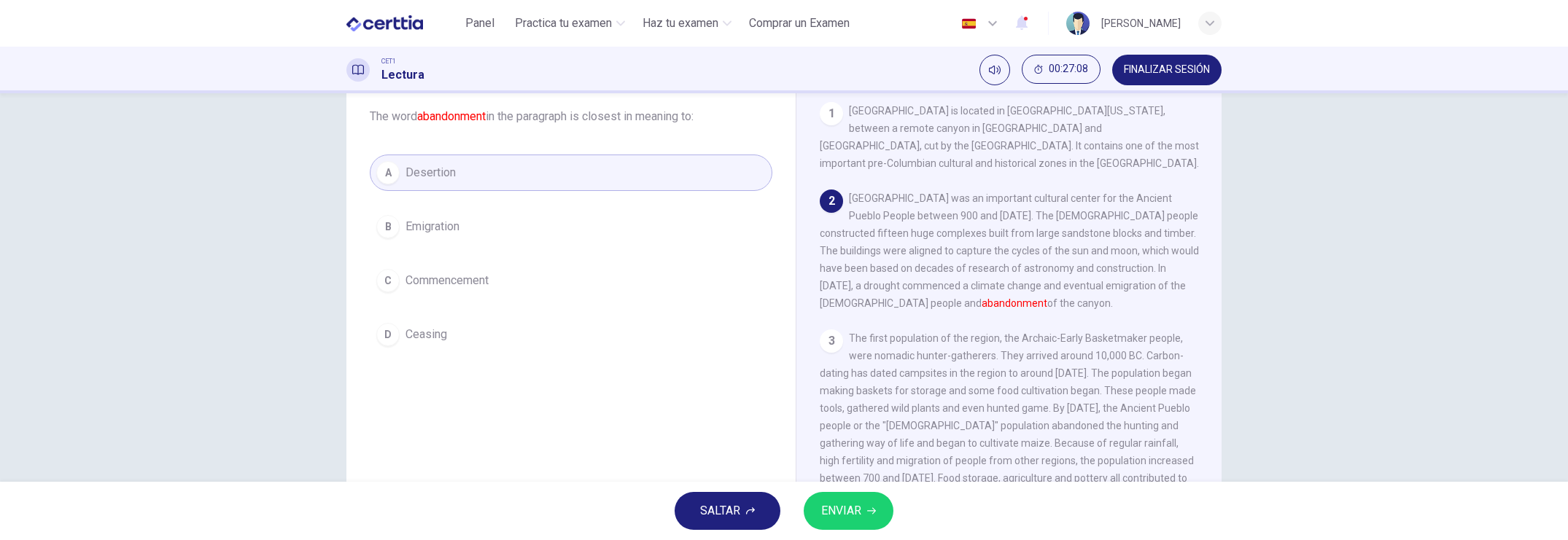
click at [835, 467] on span "ENVIAR" at bounding box center [840, 511] width 41 height 21
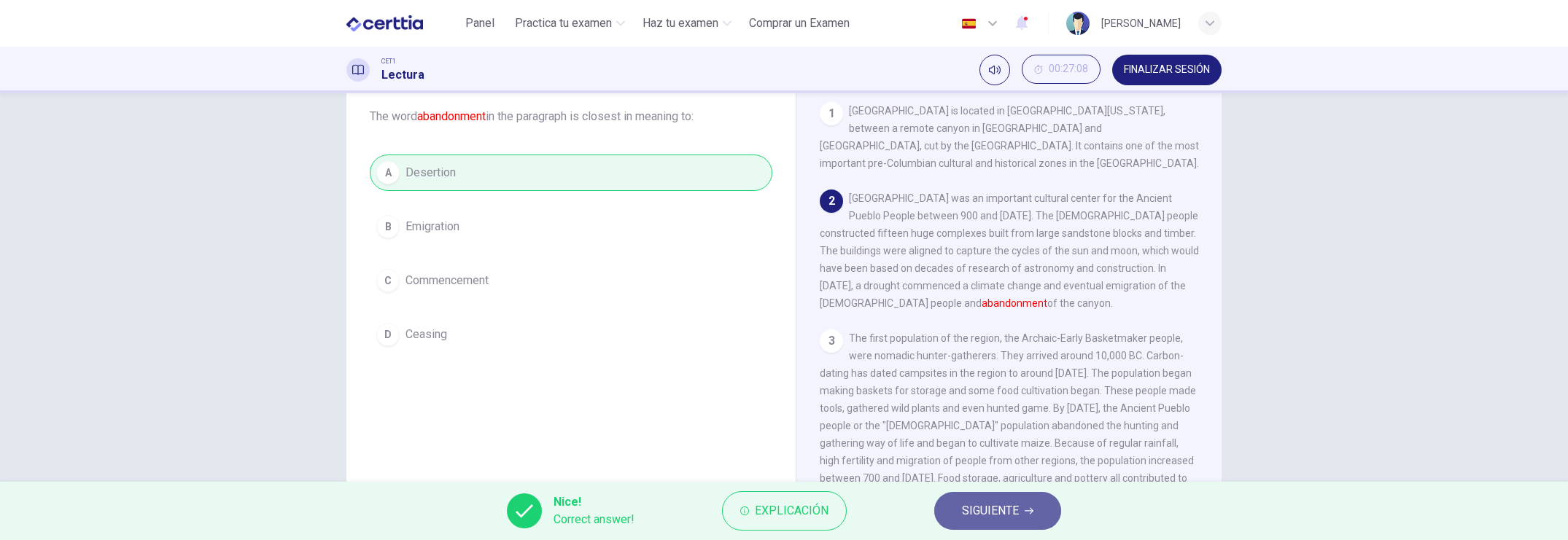
click at [996, 467] on span "SIGUIENTE" at bounding box center [991, 511] width 57 height 21
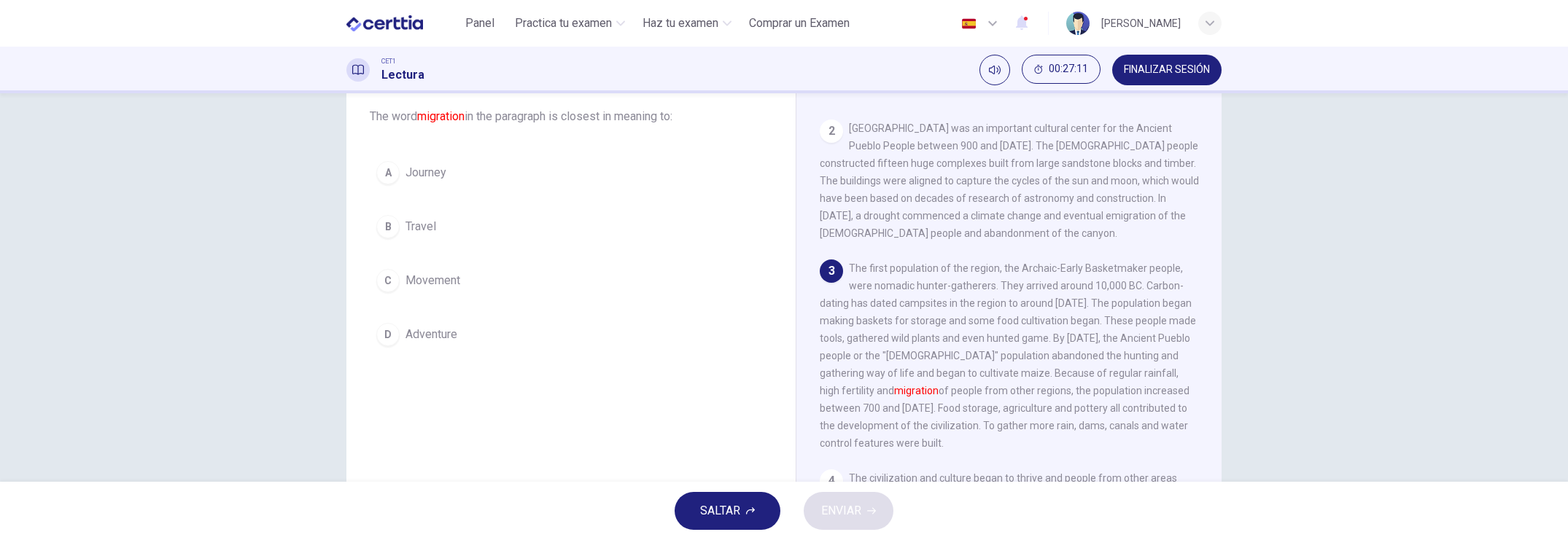
scroll to position [91, 0]
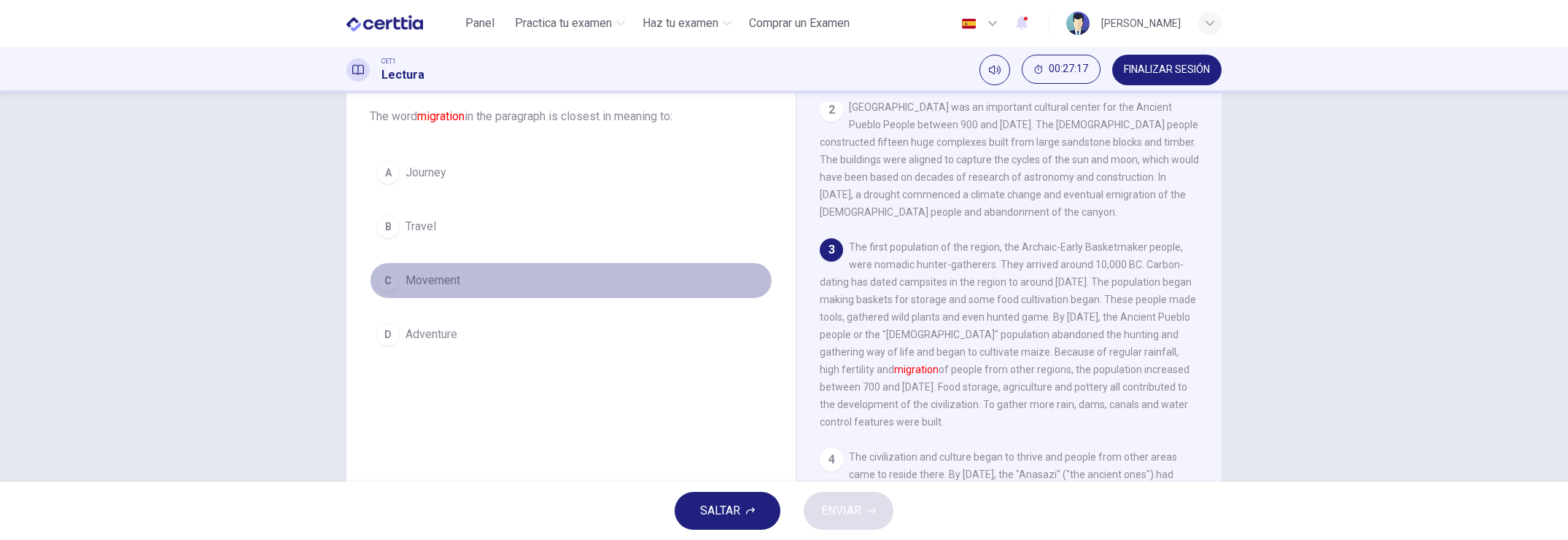
click at [405, 277] on span "Movement" at bounding box center [432, 281] width 54 height 18
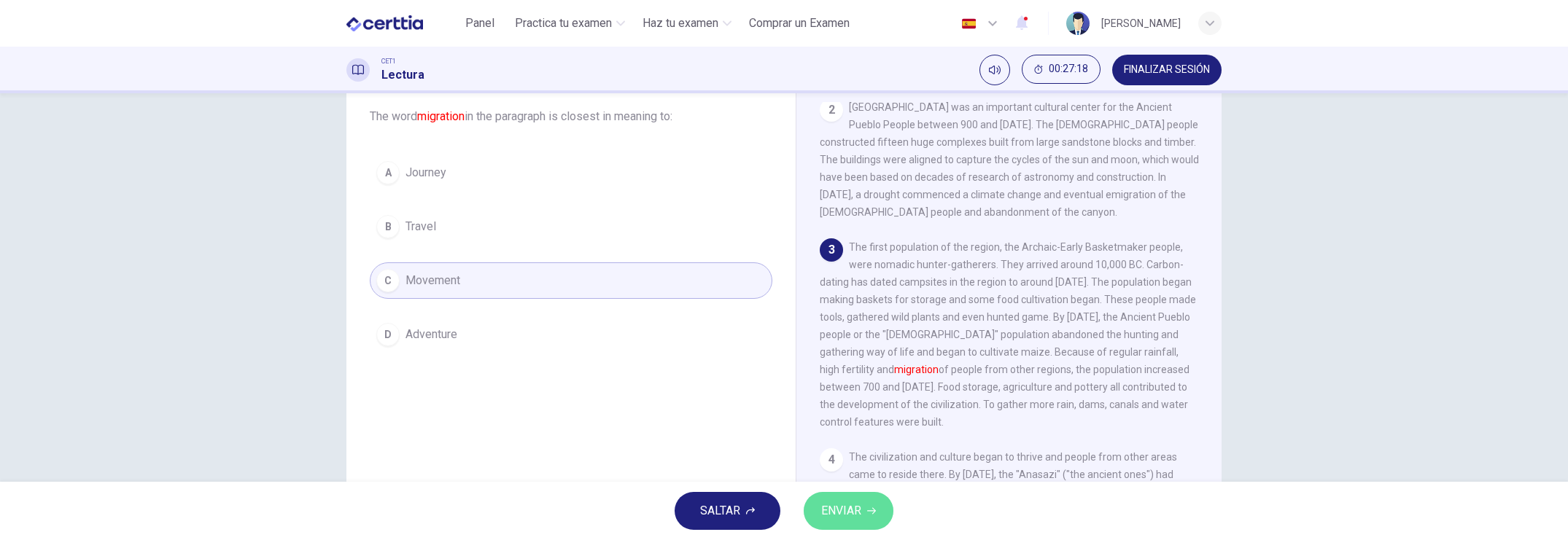
click at [850, 467] on span "ENVIAR" at bounding box center [840, 511] width 41 height 21
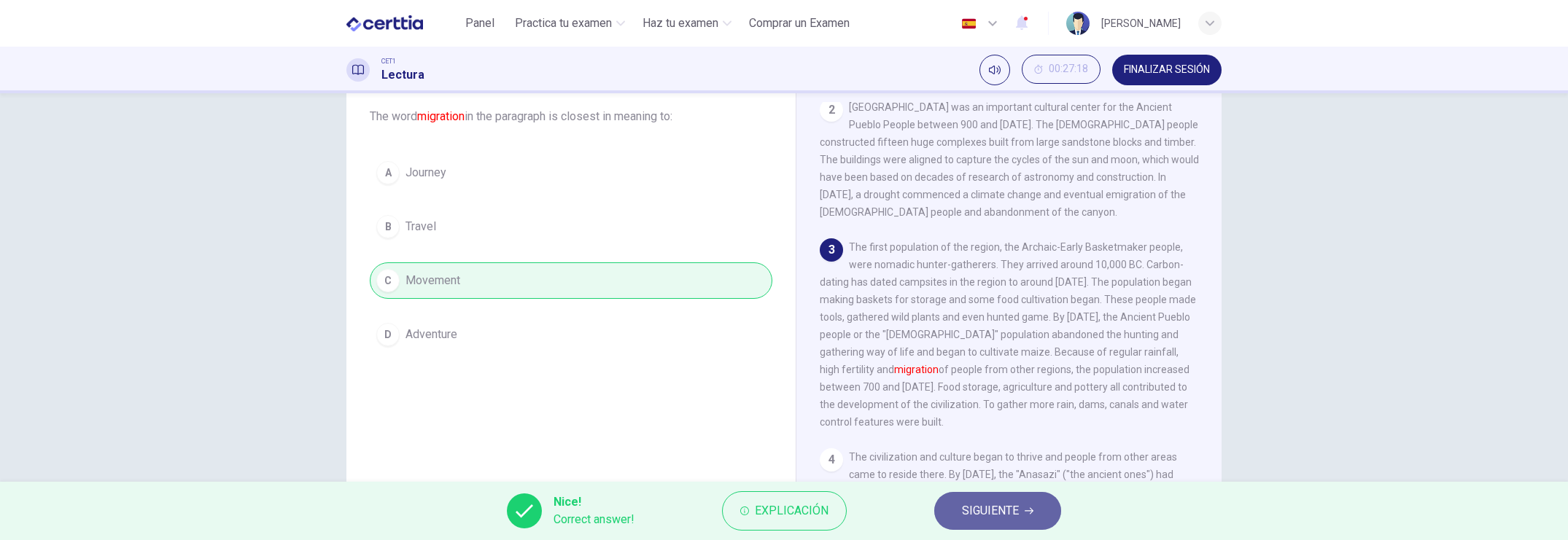
click at [994, 467] on span "SIGUIENTE" at bounding box center [991, 511] width 57 height 21
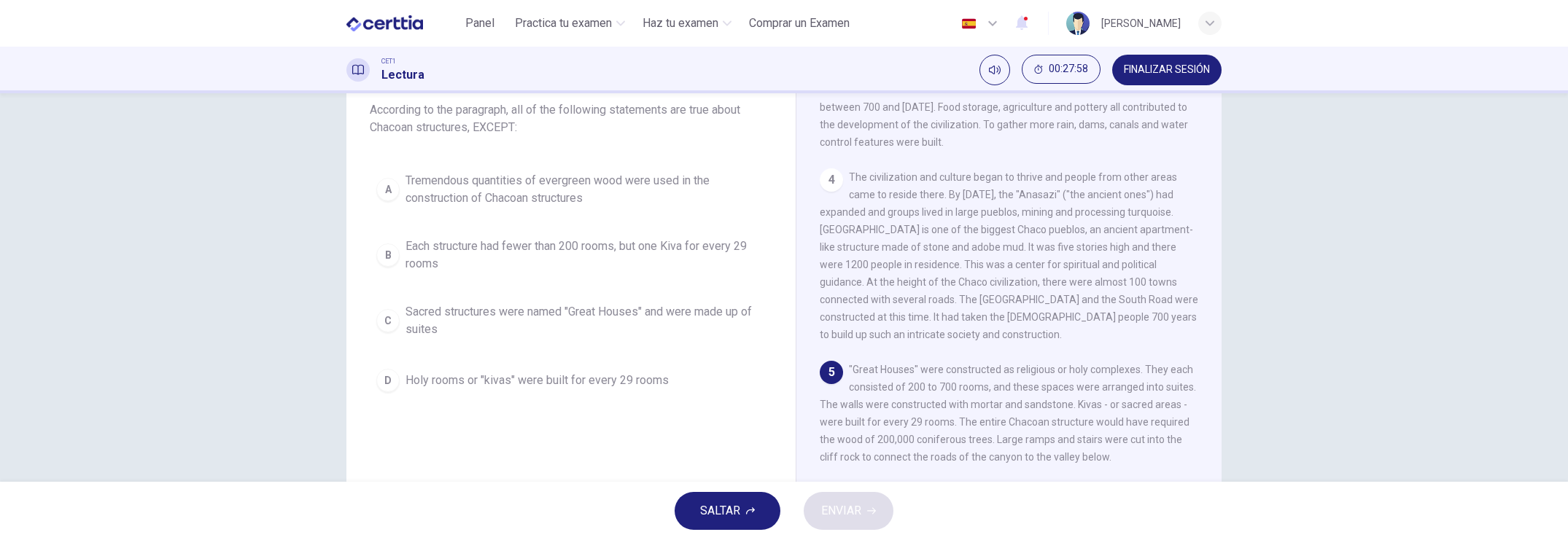
scroll to position [456, 0]
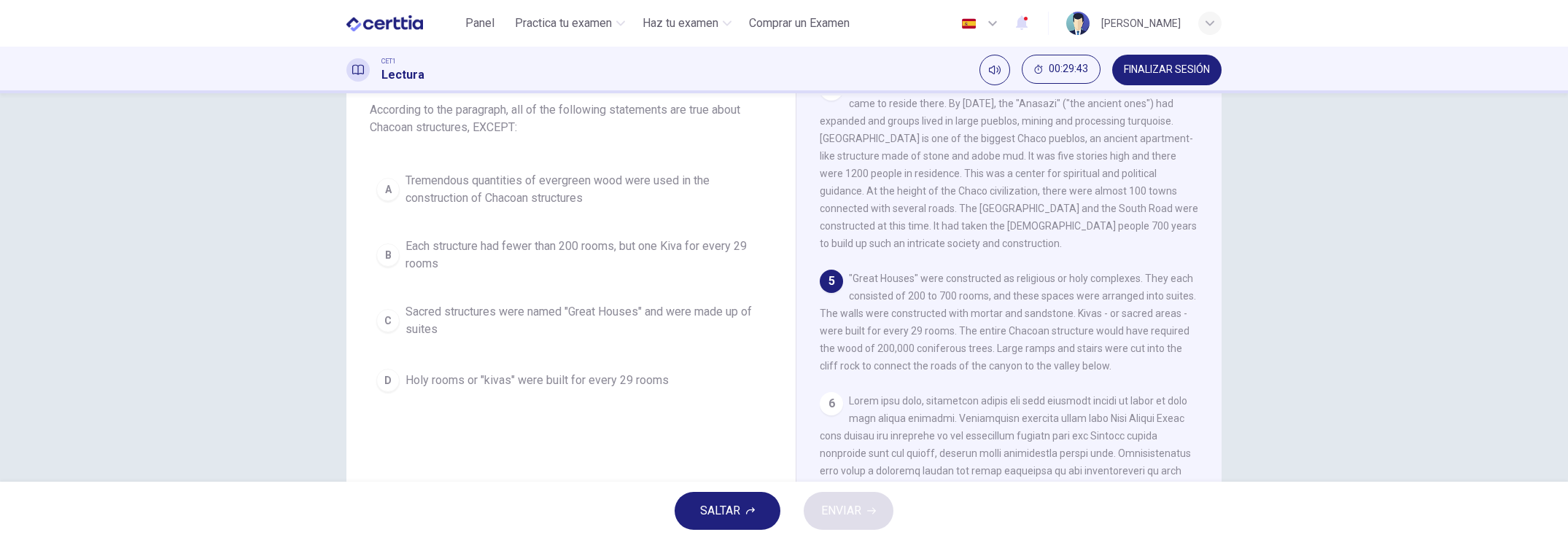
click at [382, 187] on div "A" at bounding box center [389, 190] width 24 height 24
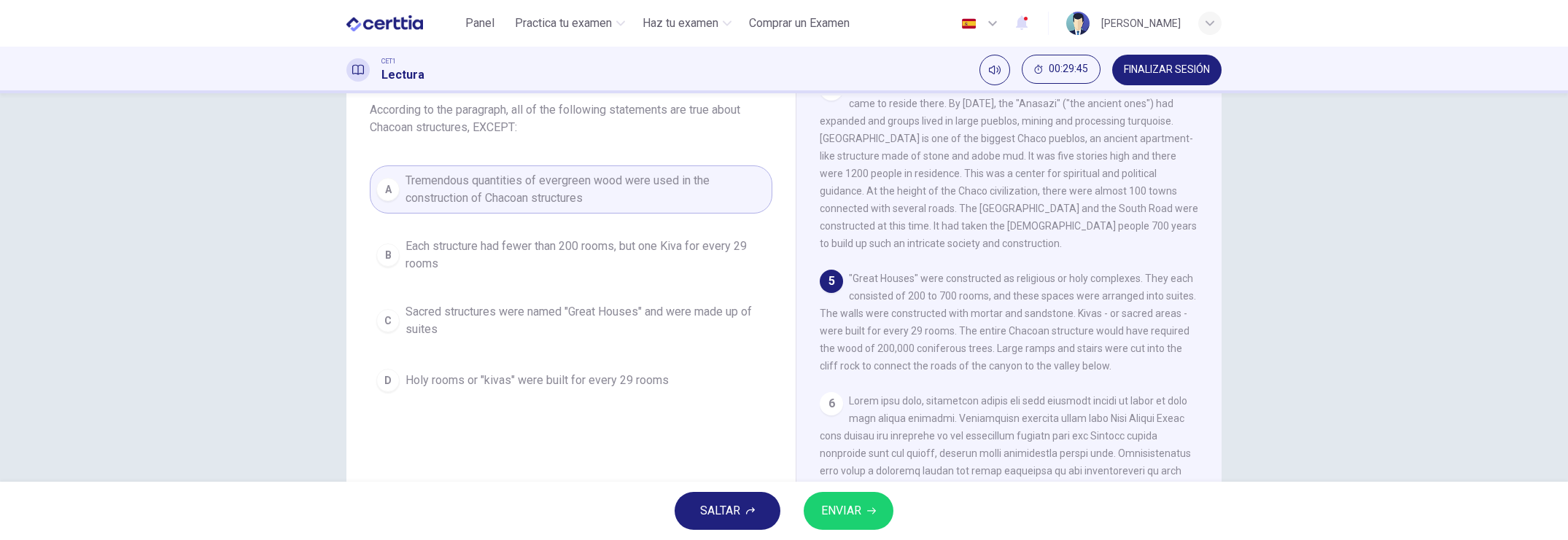
click at [860, 467] on span "ENVIAR" at bounding box center [840, 511] width 41 height 21
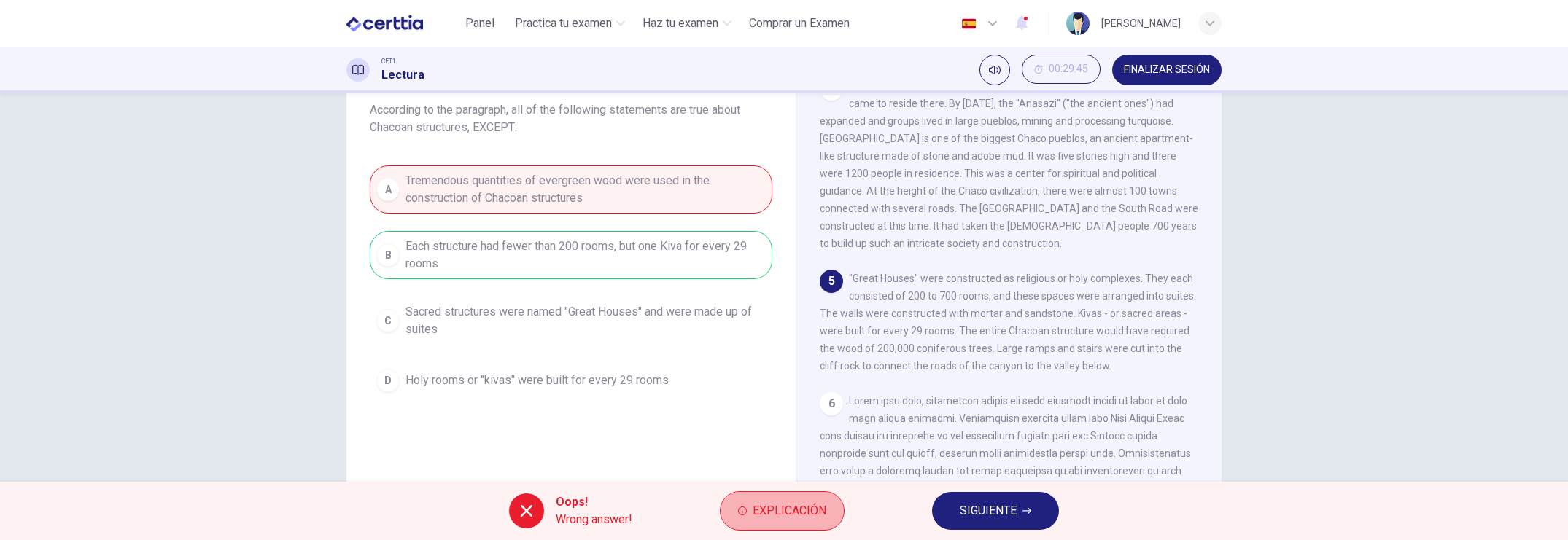
click at [771, 467] on button "Explicación" at bounding box center [782, 511] width 125 height 40
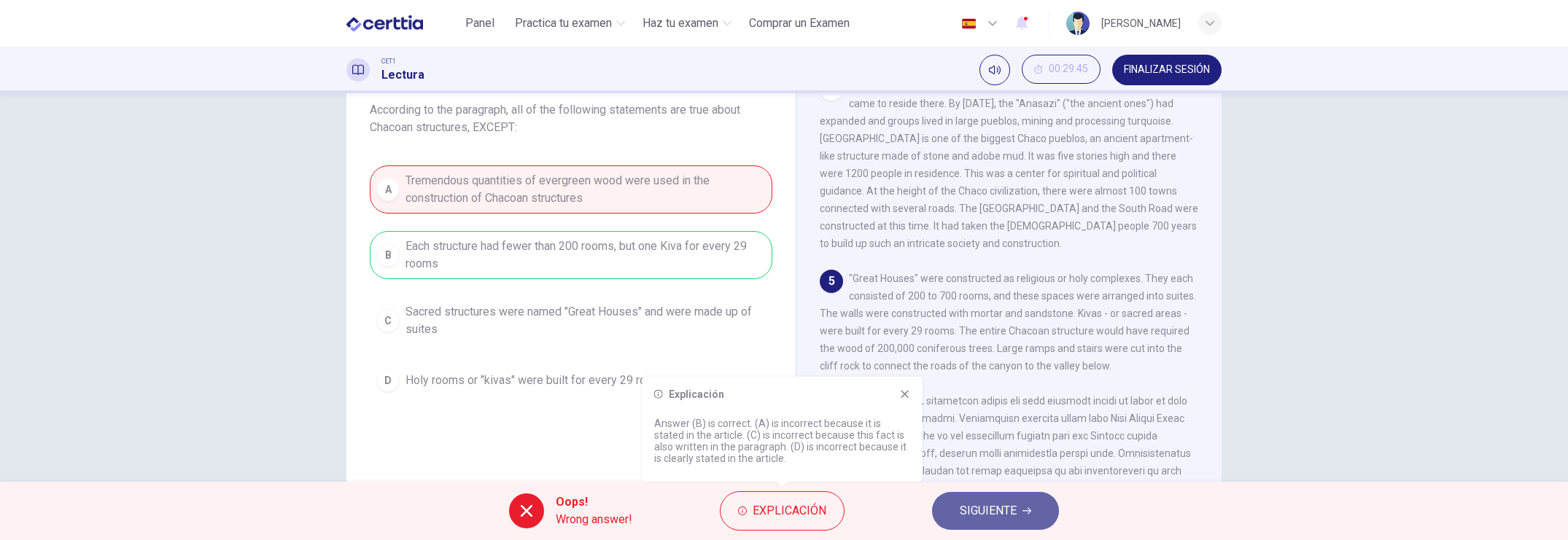
click at [961, 467] on span "SIGUIENTE" at bounding box center [989, 511] width 57 height 21
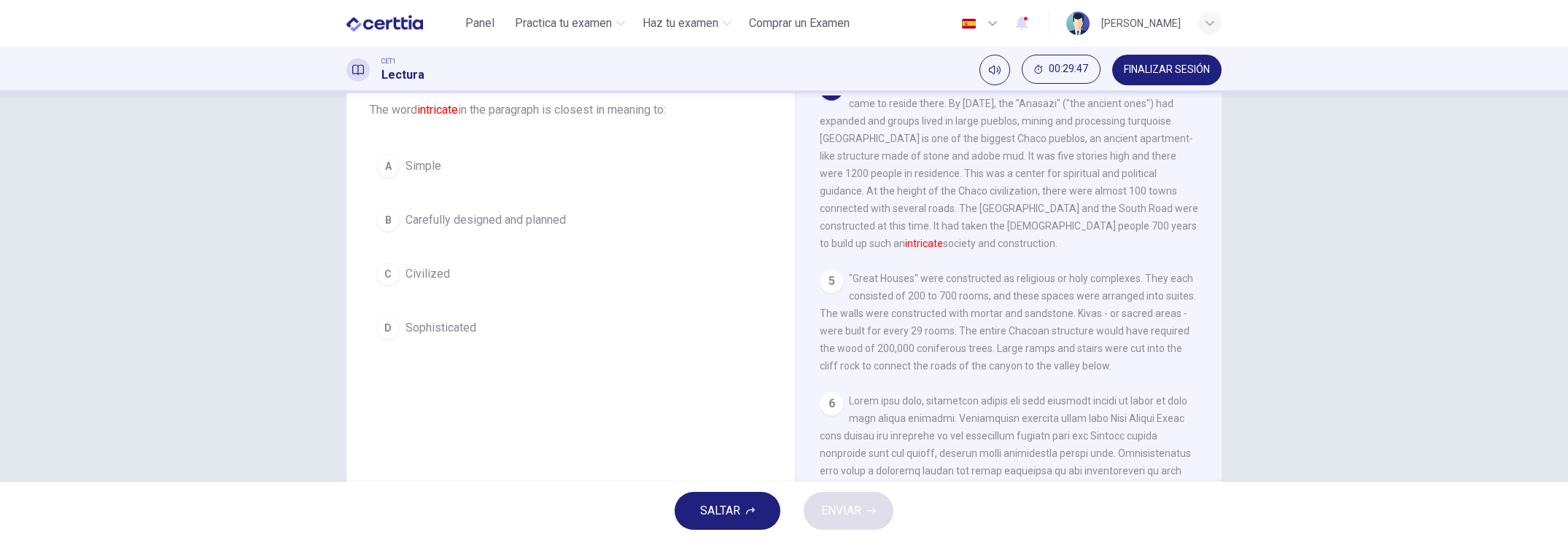
scroll to position [365, 0]
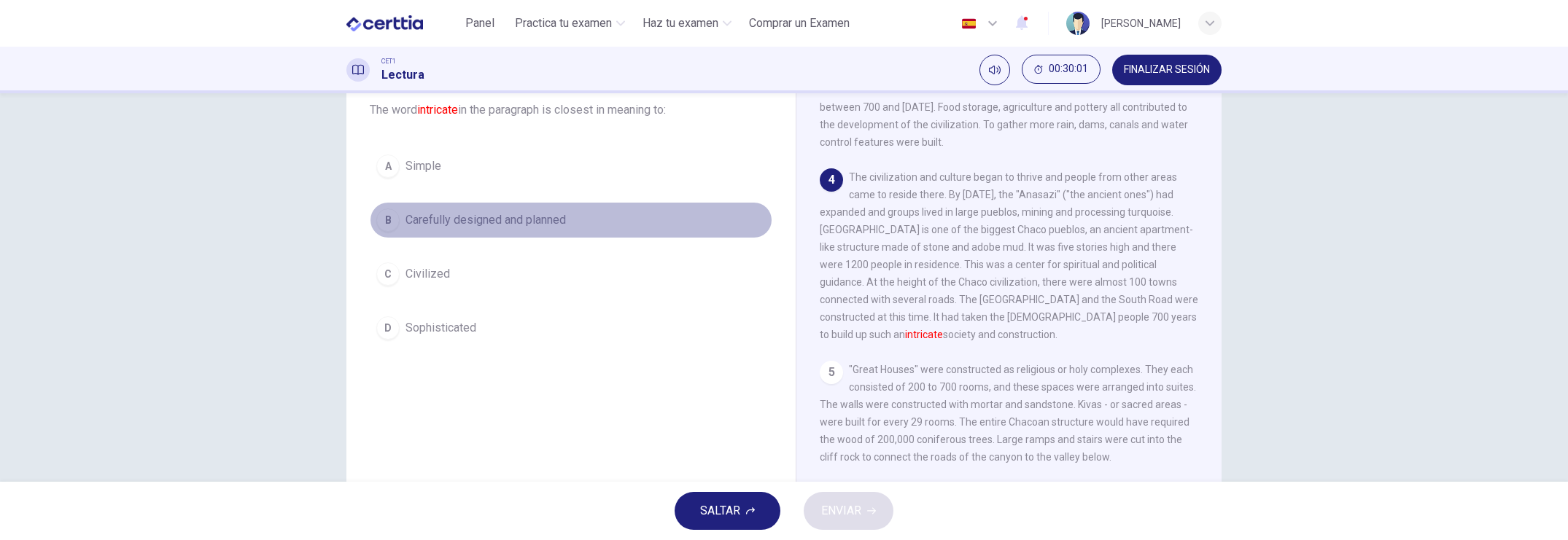
click at [483, 219] on span "Carefully designed and planned" at bounding box center [485, 221] width 160 height 18
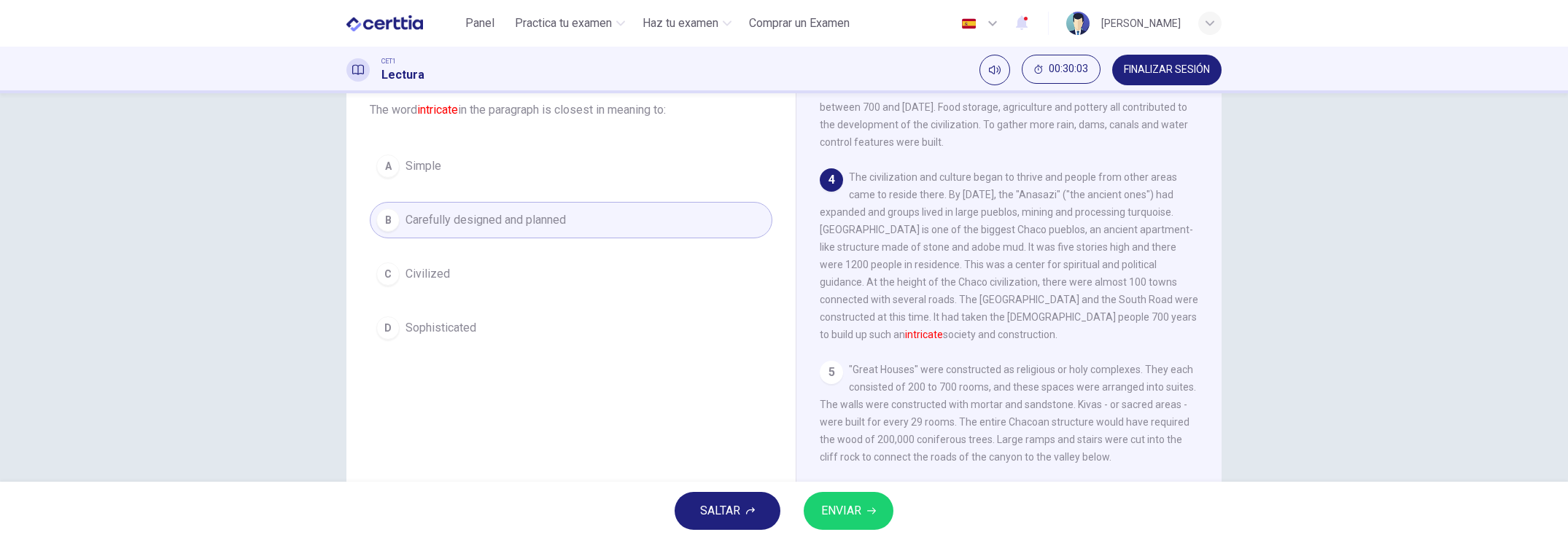
click at [855, 467] on button "ENVIAR" at bounding box center [848, 511] width 90 height 38
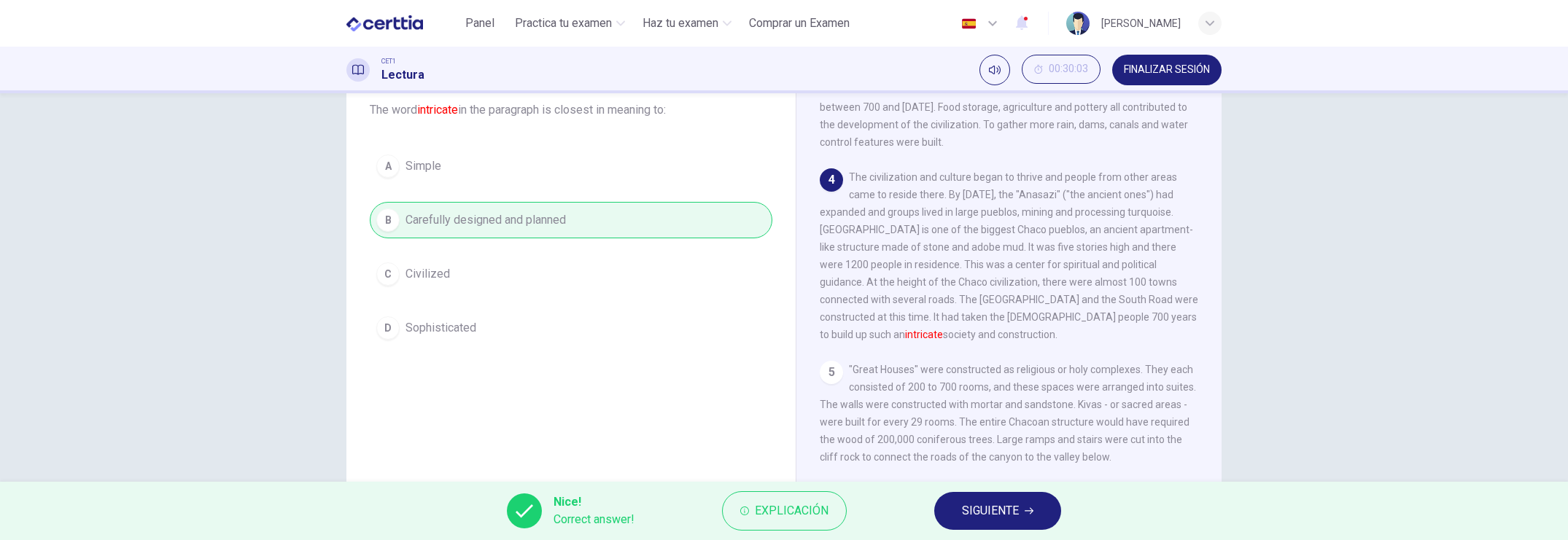
click at [996, 467] on span "SIGUIENTE" at bounding box center [991, 511] width 57 height 21
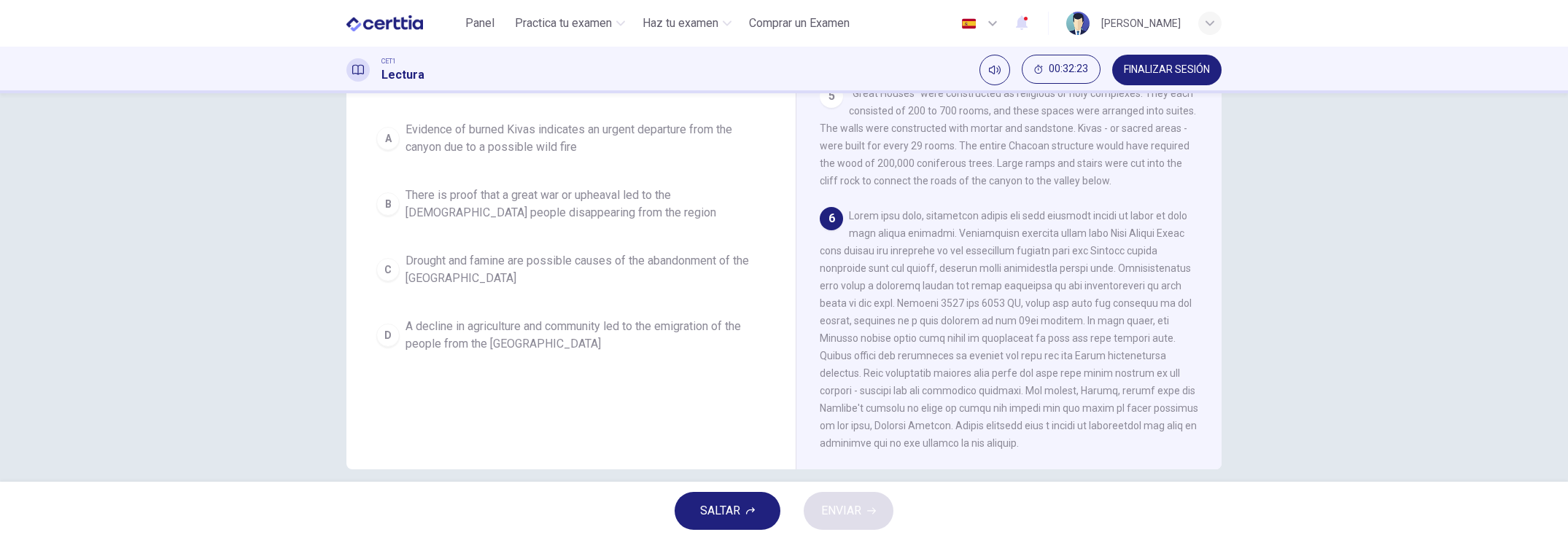
scroll to position [176, 0]
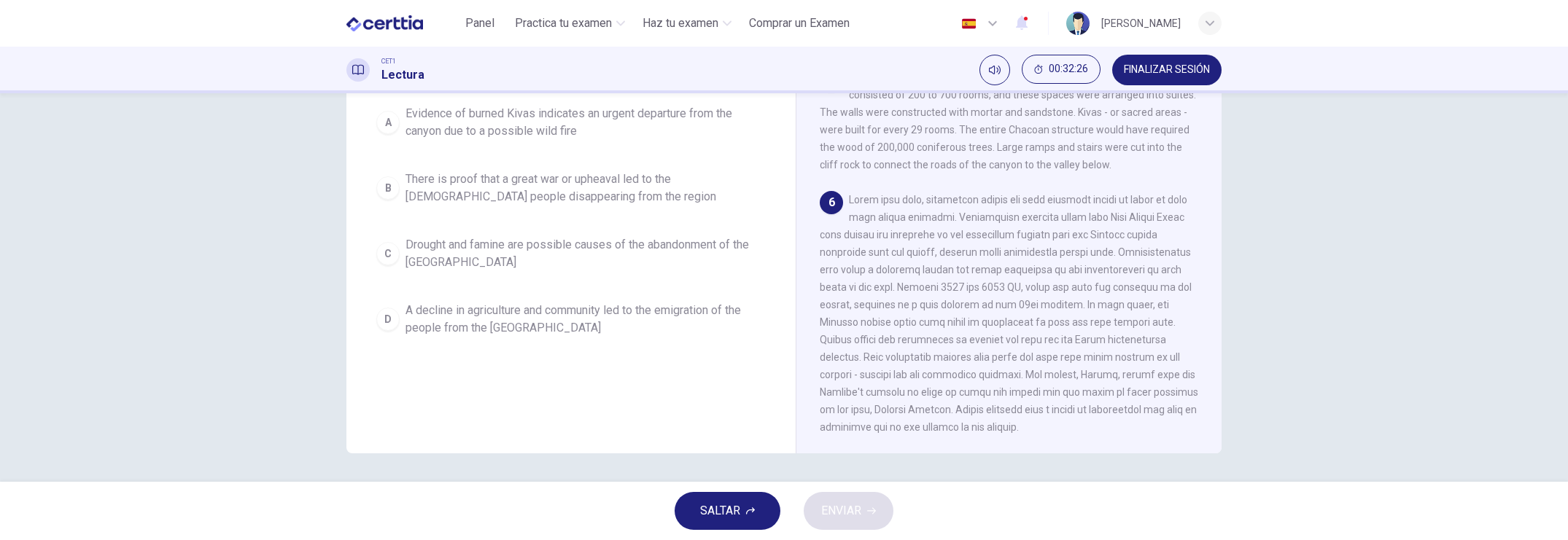
click at [496, 302] on span "A decline in agriculture and community led to the emigration of the people from…" at bounding box center [585, 318] width 360 height 35
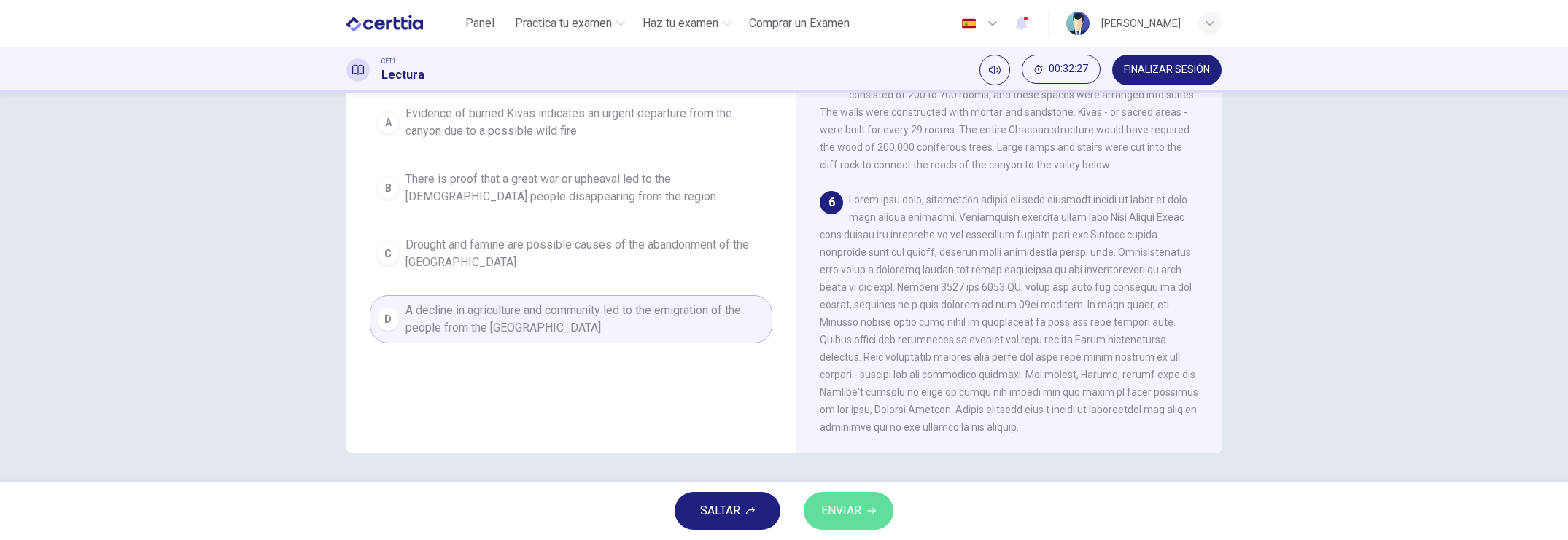
click at [851, 467] on span "ENVIAR" at bounding box center [840, 511] width 41 height 21
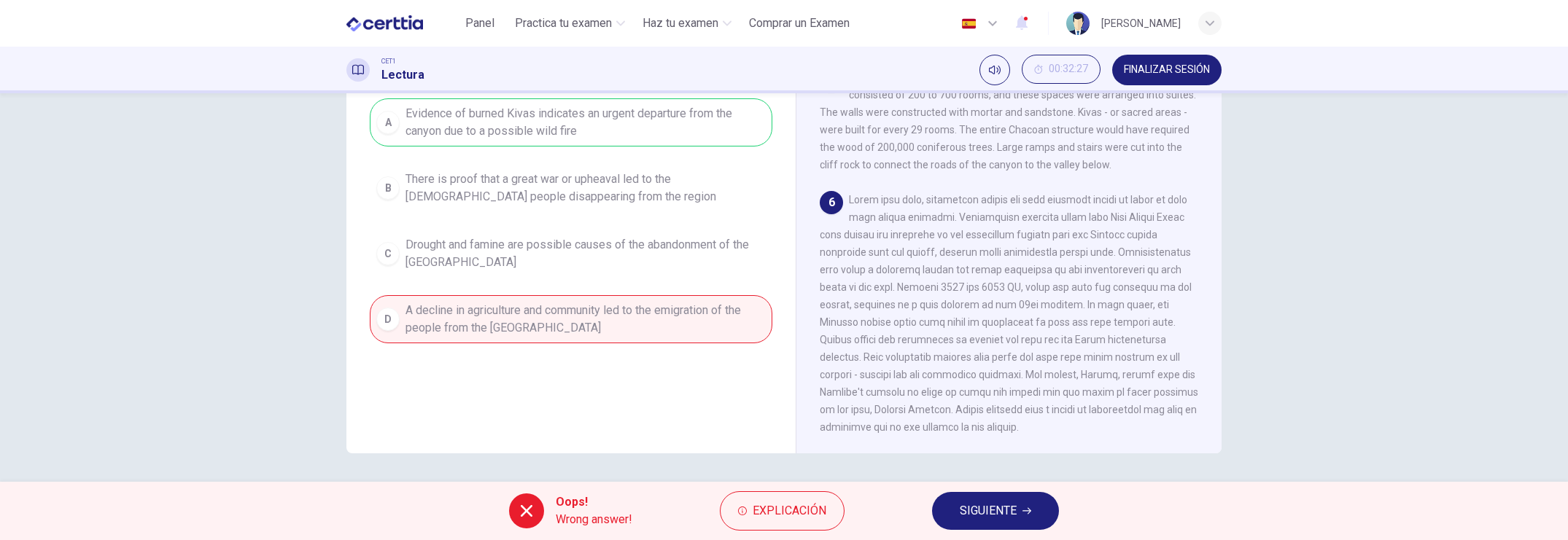
click at [745, 467] on button "Explicación" at bounding box center [782, 511] width 125 height 40
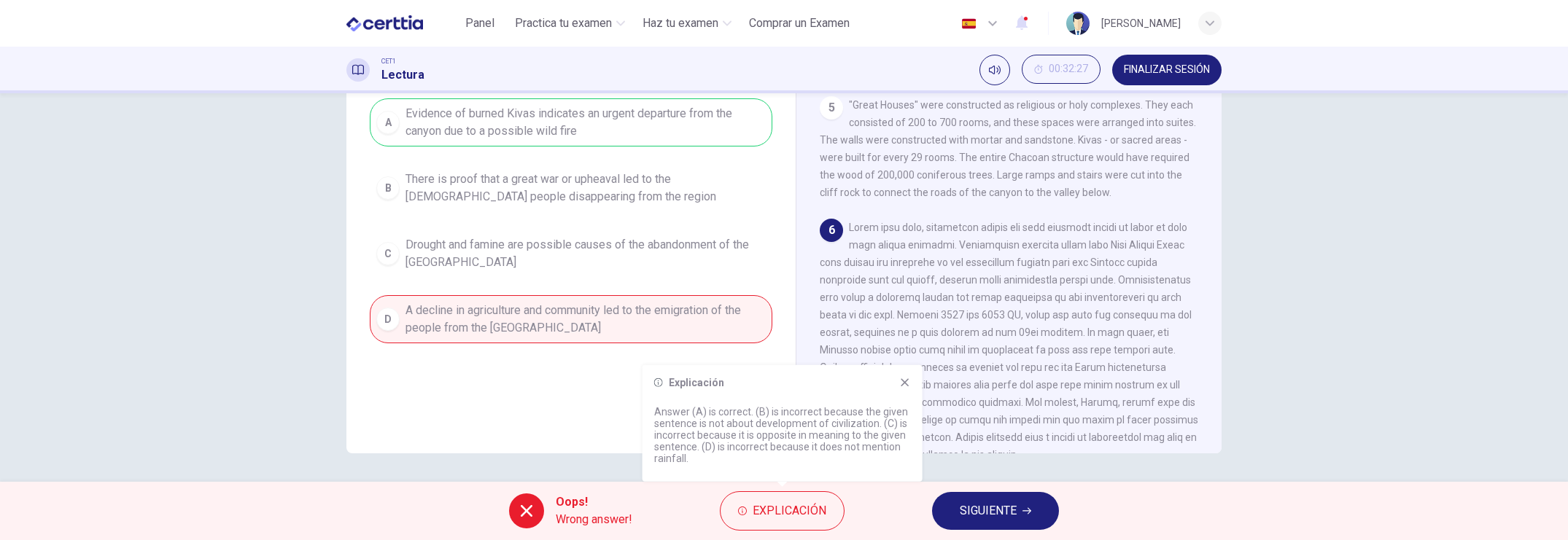
scroll to position [529, 0]
click at [909, 384] on icon at bounding box center [905, 383] width 12 height 12
click at [909, 384] on span at bounding box center [1008, 357] width 379 height 239
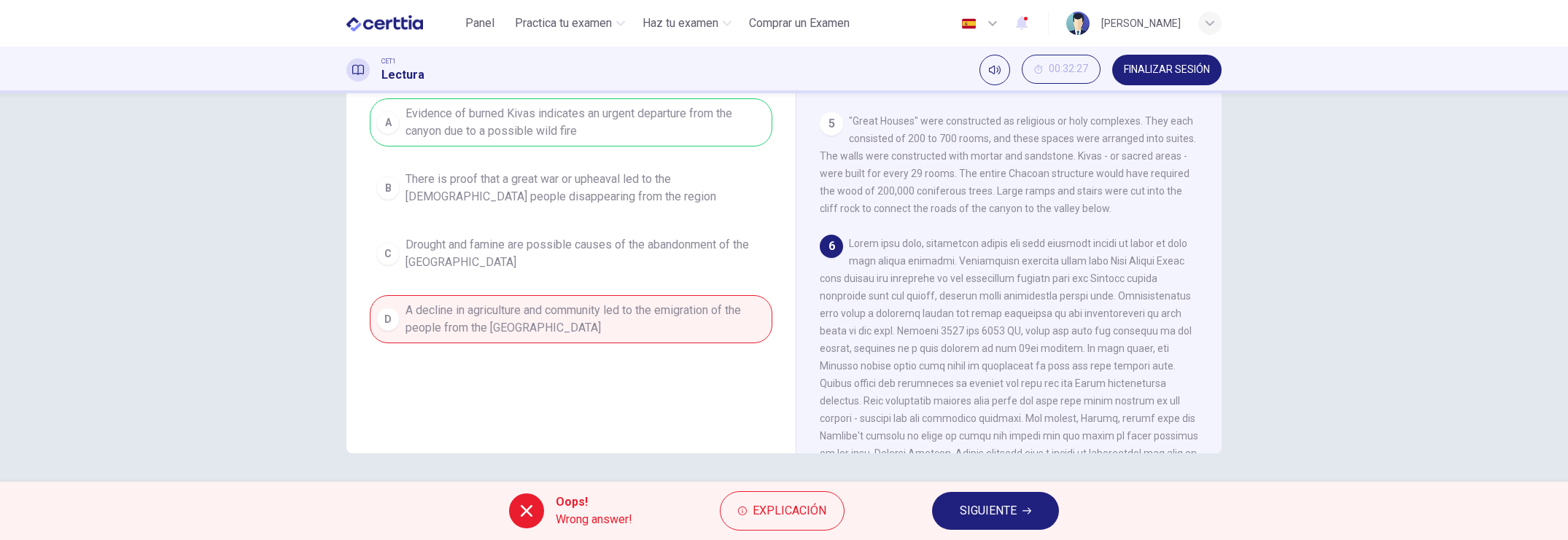
click at [991, 467] on span "SIGUIENTE" at bounding box center [989, 511] width 57 height 21
click at [991, 467] on div "Oops! Wrong answer! Explicación SIGUIENTE" at bounding box center [784, 510] width 1568 height 58
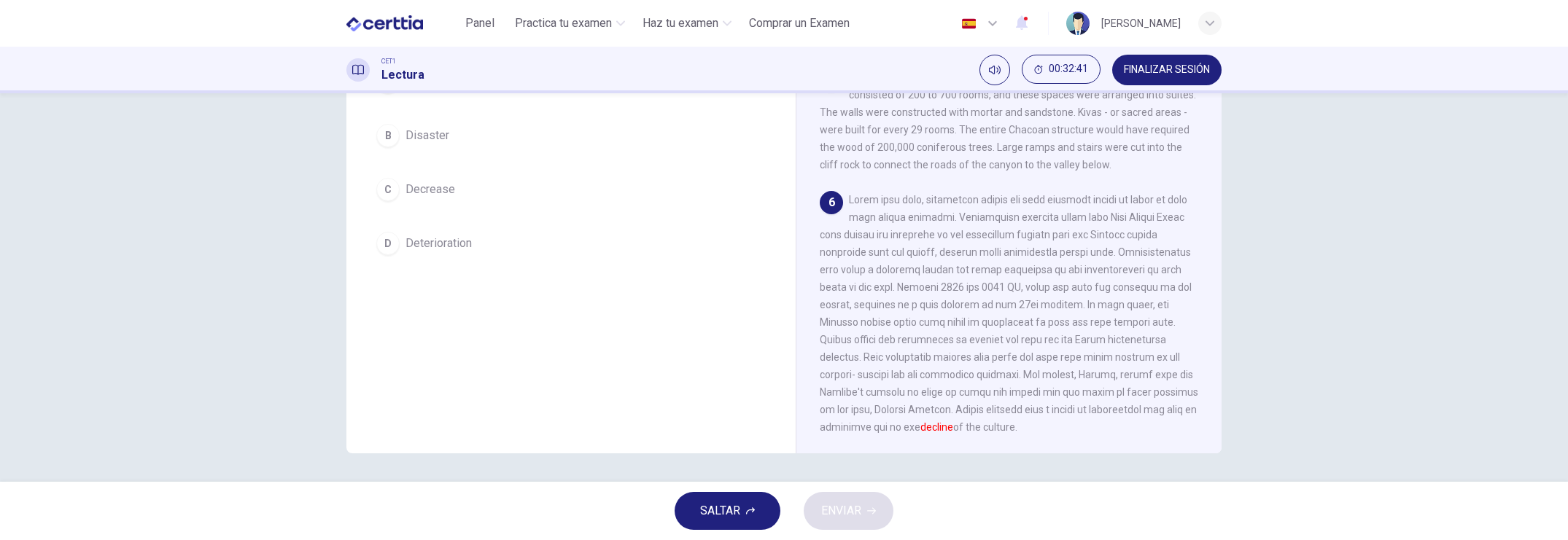
scroll to position [85, 0]
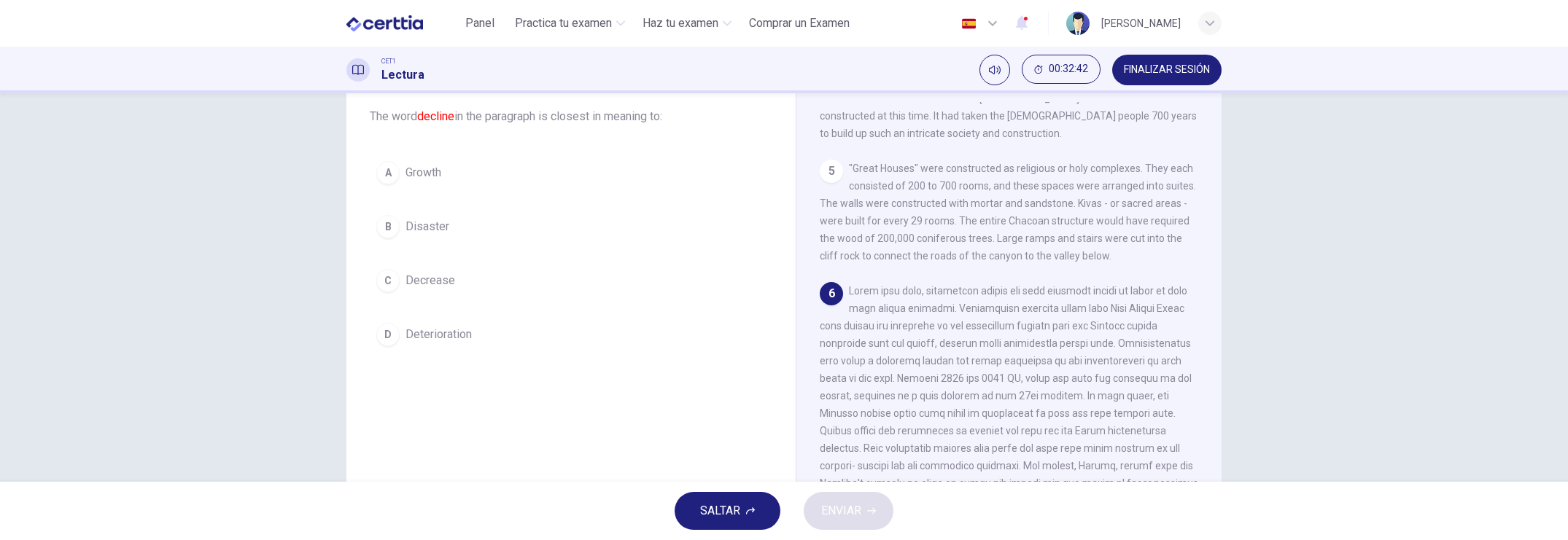
click at [412, 322] on button "D Deterioration" at bounding box center [570, 334] width 402 height 37
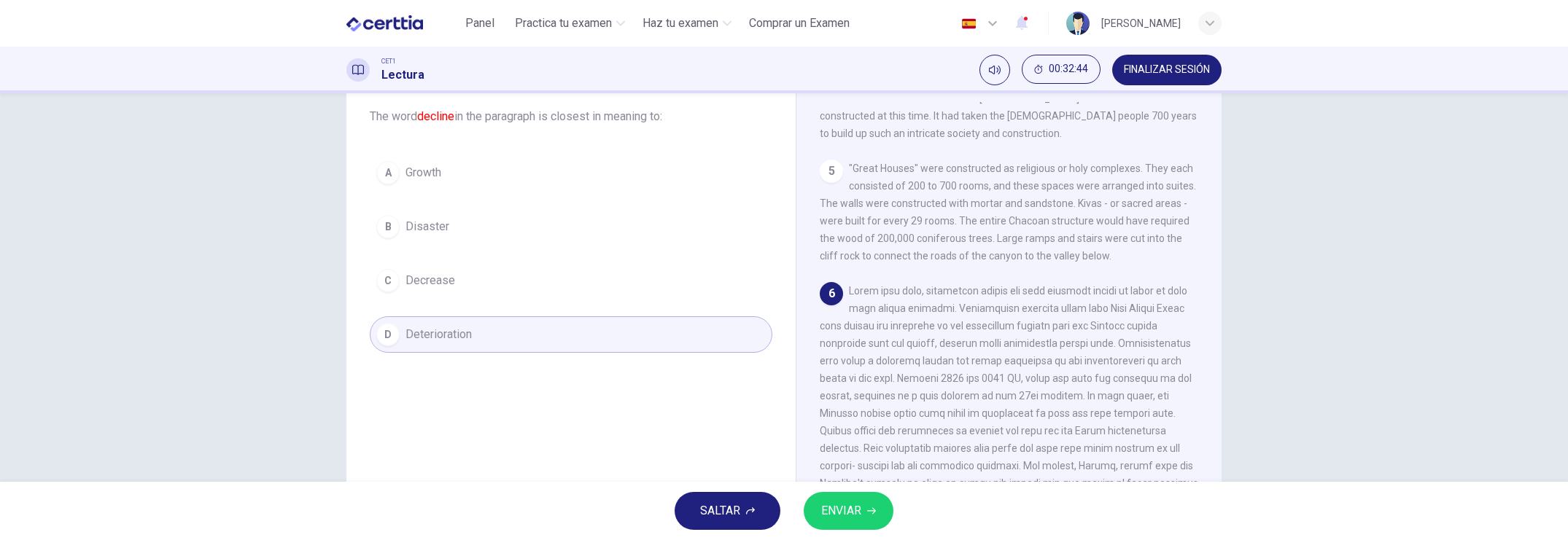
click at [848, 467] on button "ENVIAR" at bounding box center [848, 511] width 90 height 38
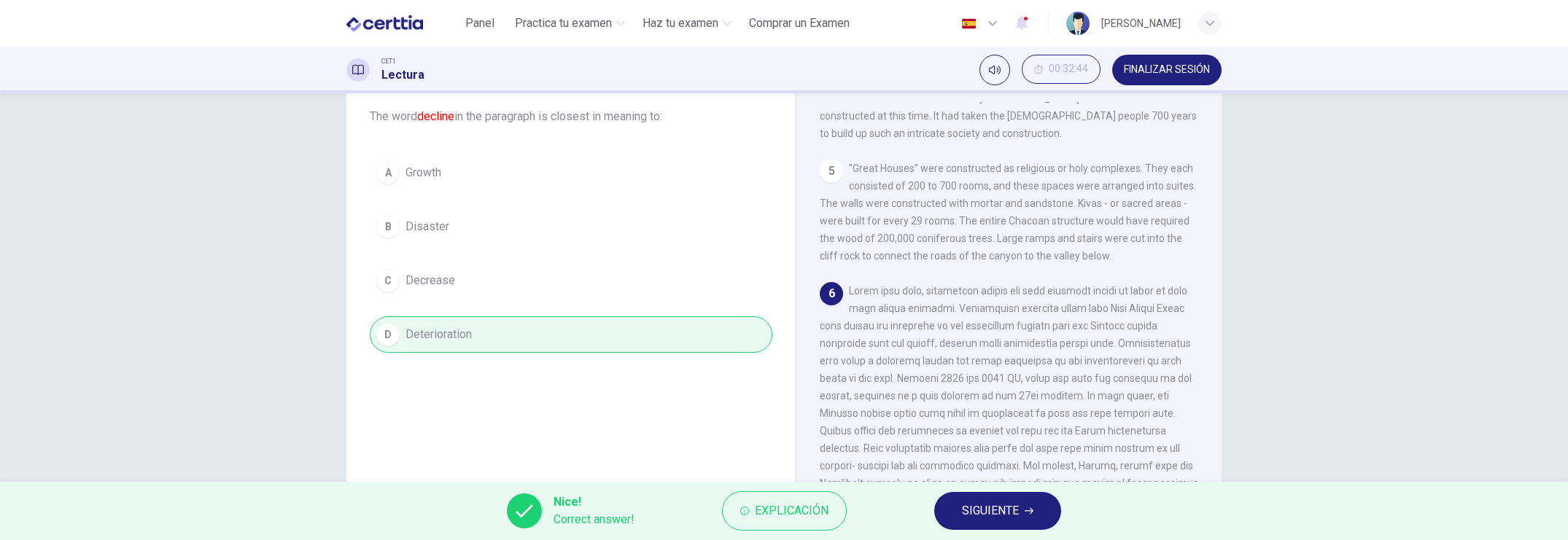
click at [996, 467] on button "SIGUIENTE" at bounding box center [998, 511] width 127 height 38
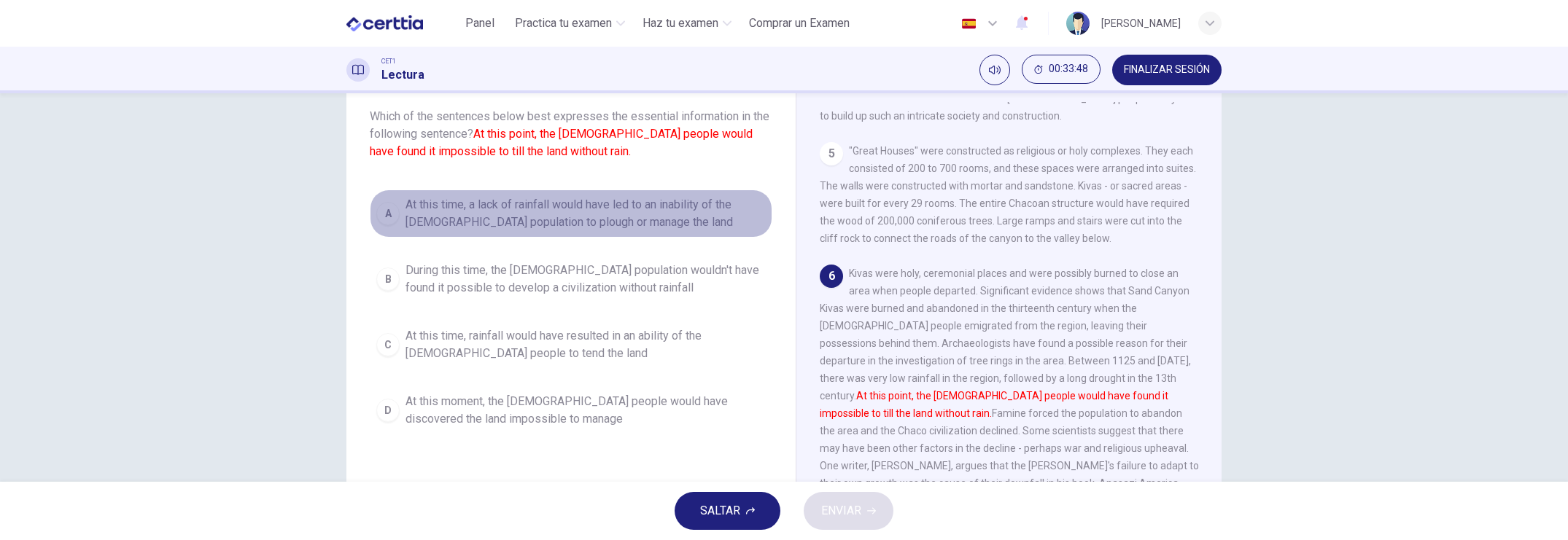
click at [372, 207] on button "A At this time, a lack of rainfall would have led to an inability of the [DEMOG…" at bounding box center [570, 214] width 402 height 48
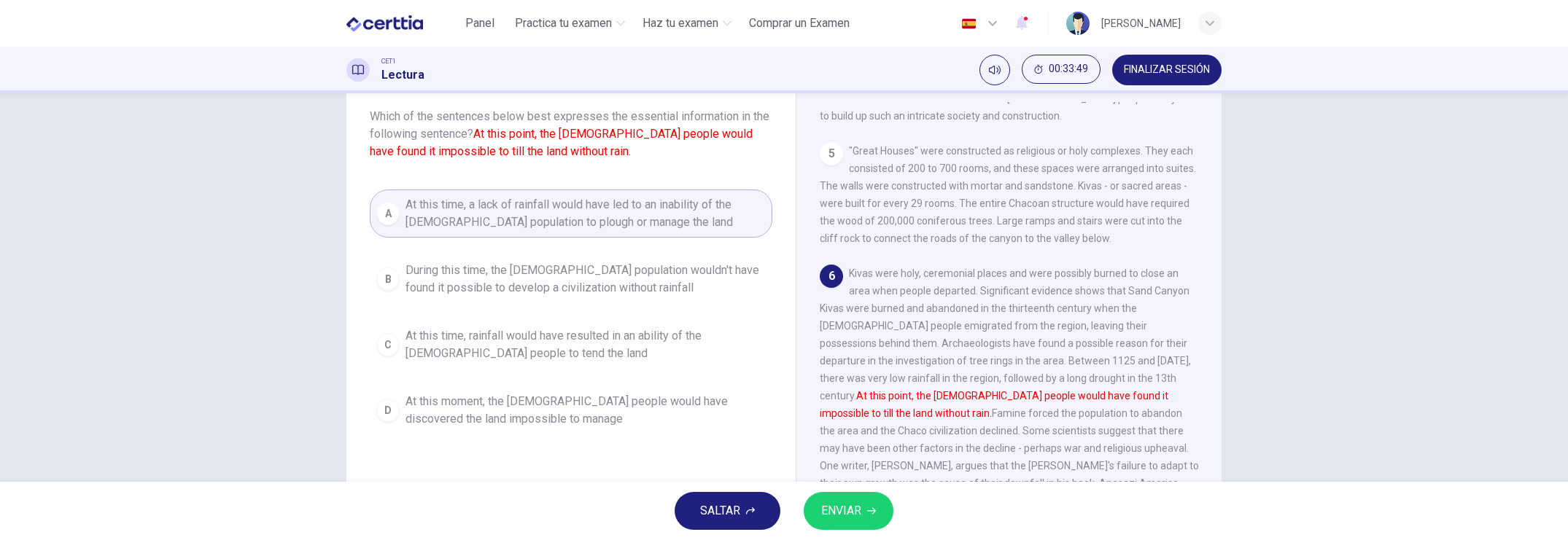
click at [850, 467] on span "ENVIAR" at bounding box center [840, 511] width 41 height 21
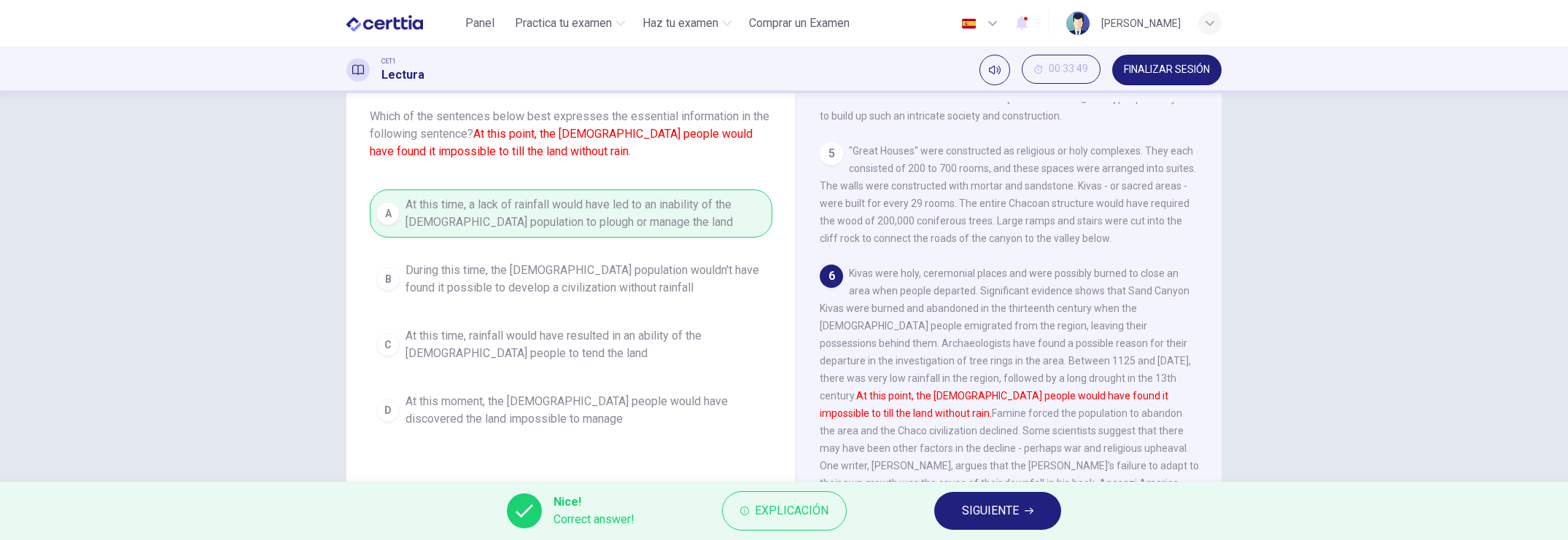
click at [760, 467] on span "Explicación" at bounding box center [791, 511] width 73 height 21
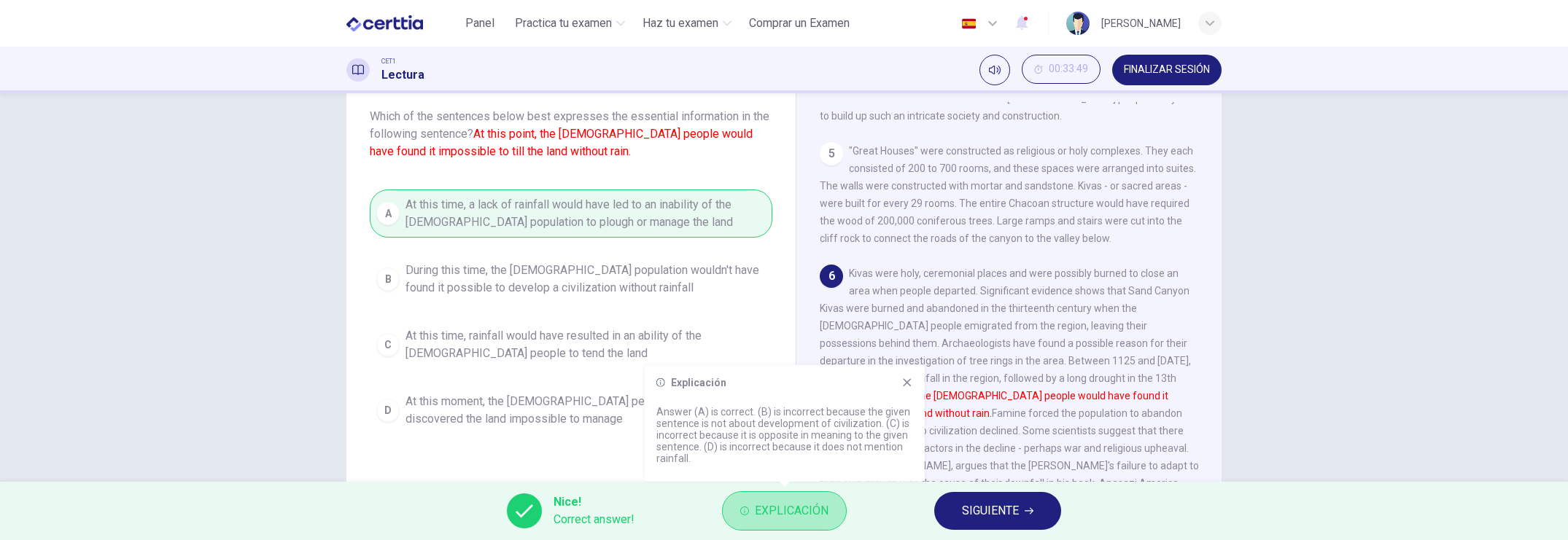
click at [760, 467] on span "Explicación" at bounding box center [791, 511] width 73 height 21
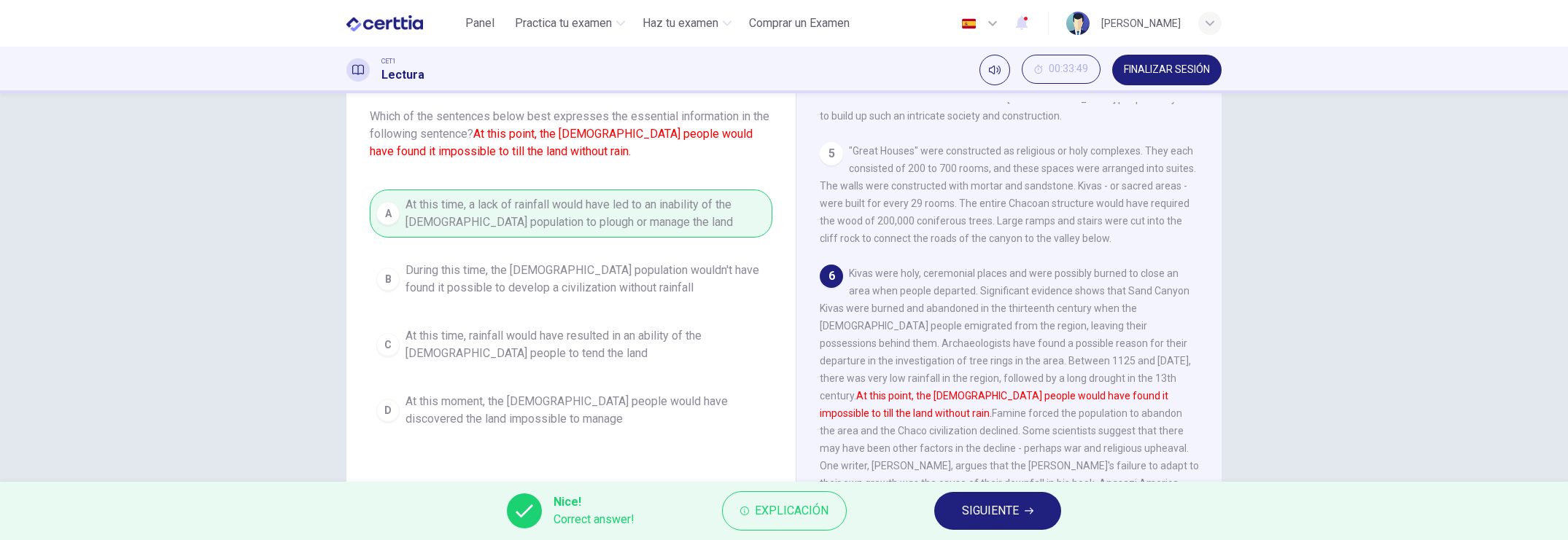
click at [749, 467] on button "Explicación" at bounding box center [784, 511] width 125 height 40
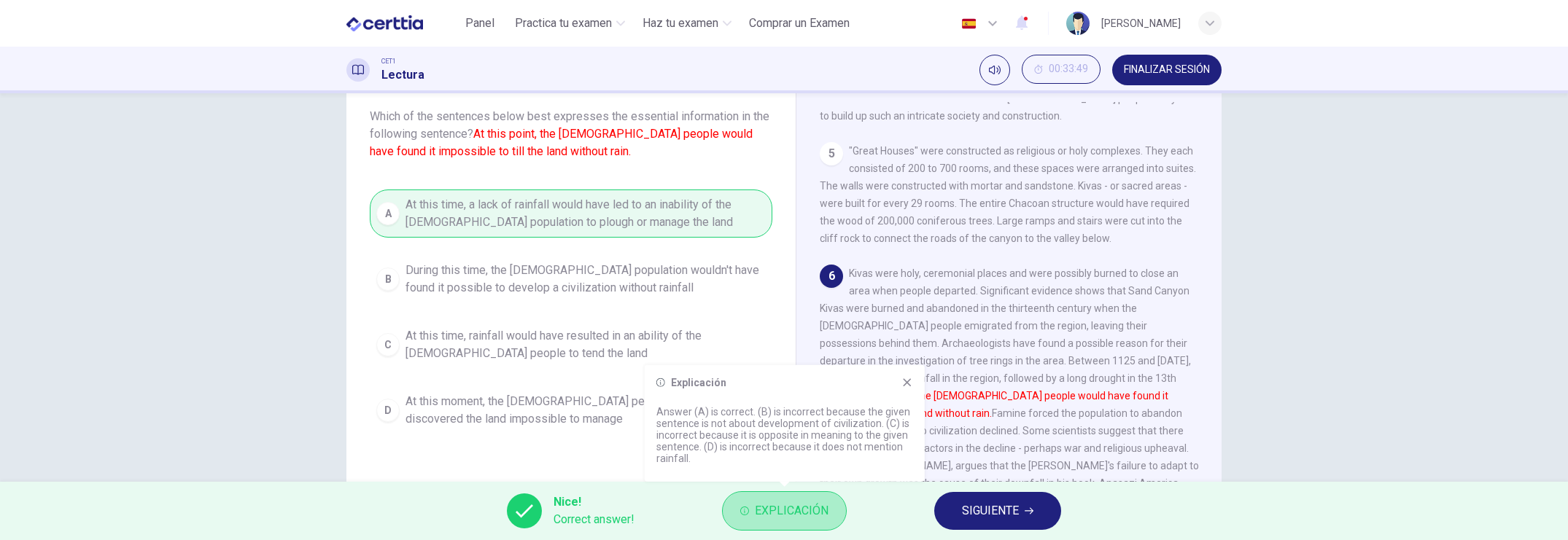
click at [749, 467] on button "Explicación" at bounding box center [784, 511] width 125 height 40
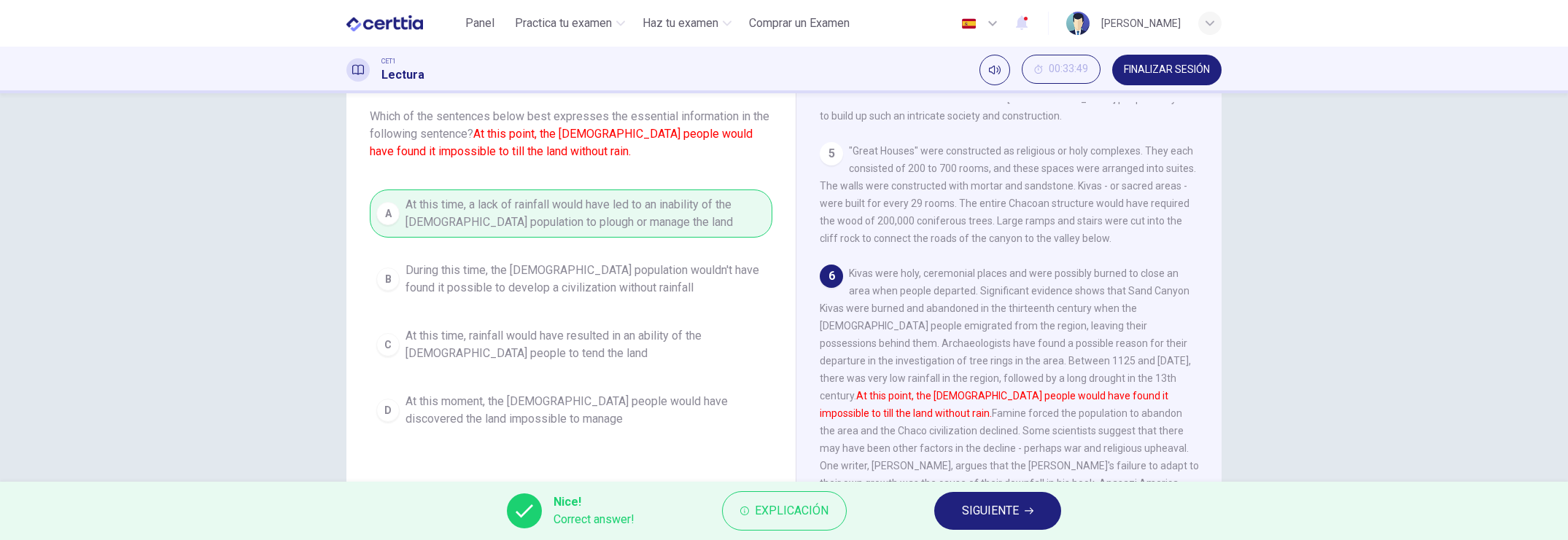
click at [748, 467] on icon "button" at bounding box center [744, 511] width 9 height 9
click at [739, 467] on button "Explicación" at bounding box center [784, 511] width 125 height 40
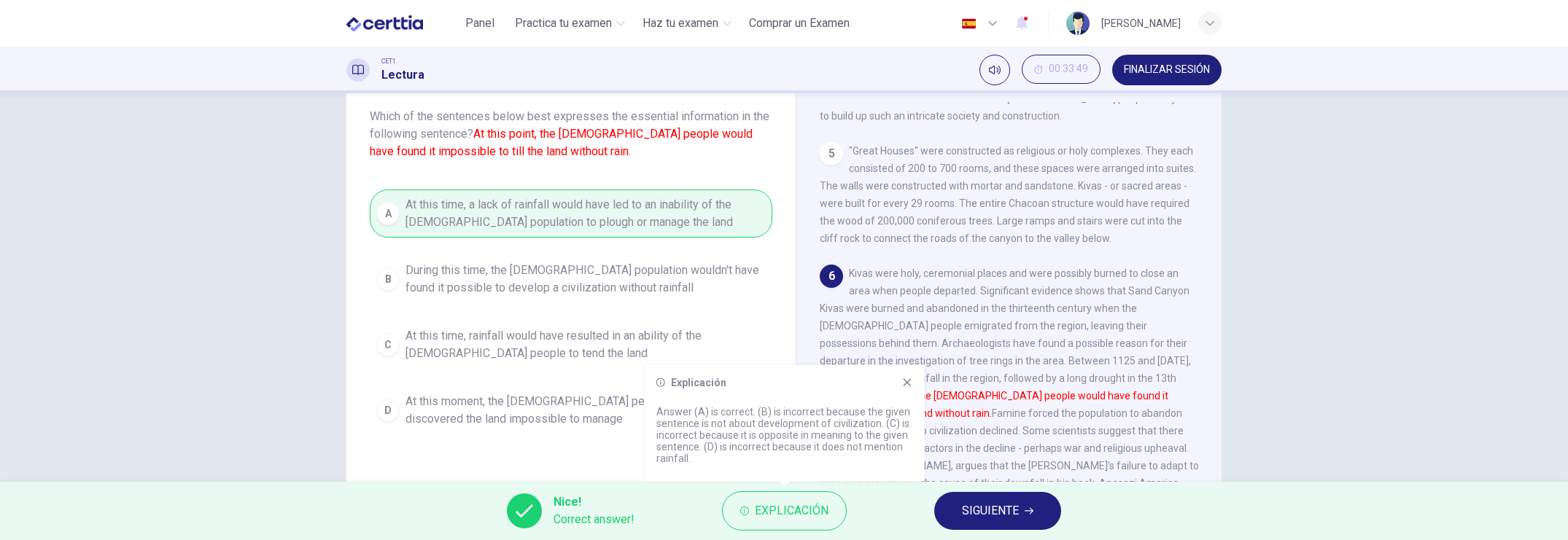
click at [908, 380] on icon at bounding box center [908, 383] width 12 height 12
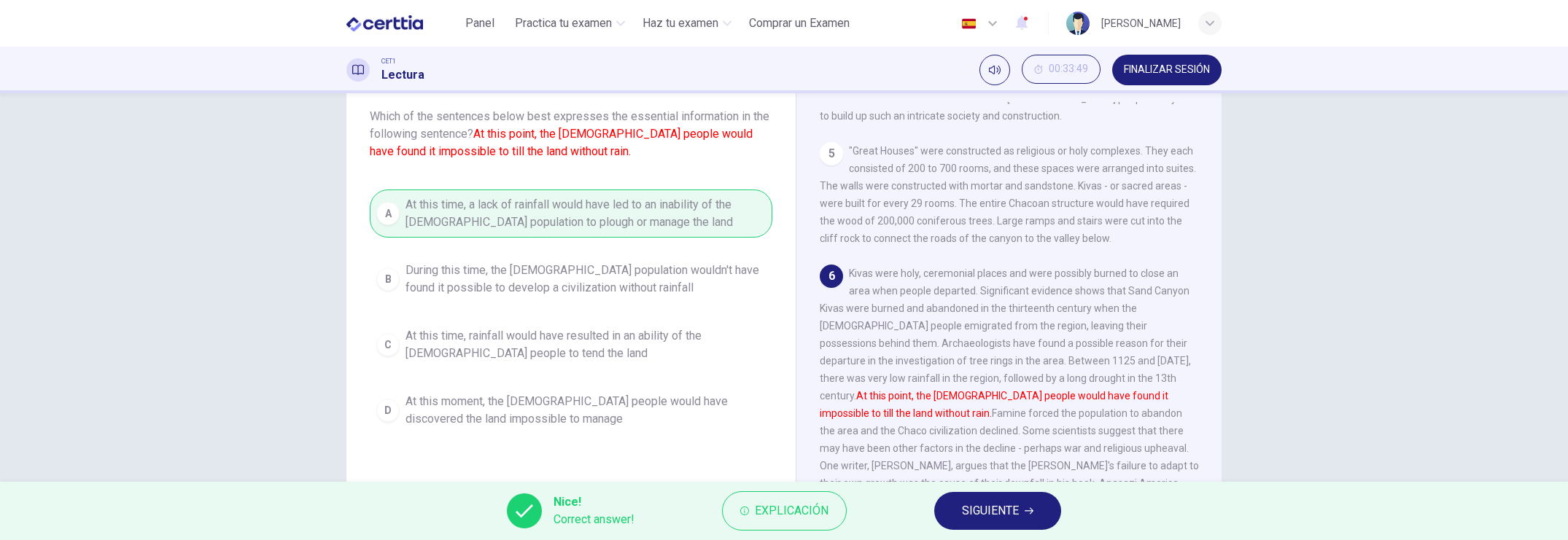
click at [973, 467] on span "SIGUIENTE" at bounding box center [991, 511] width 57 height 21
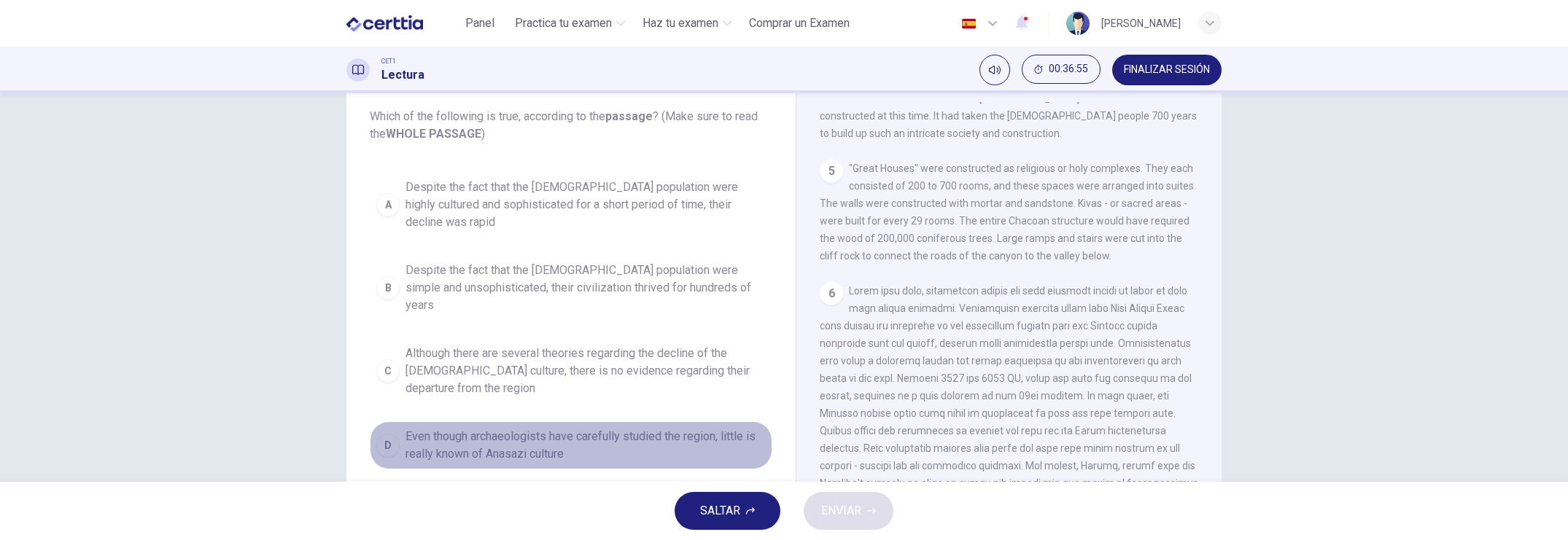
click at [525, 428] on span "Even though archaeologists have carefully studied the region, little is really …" at bounding box center [585, 445] width 360 height 35
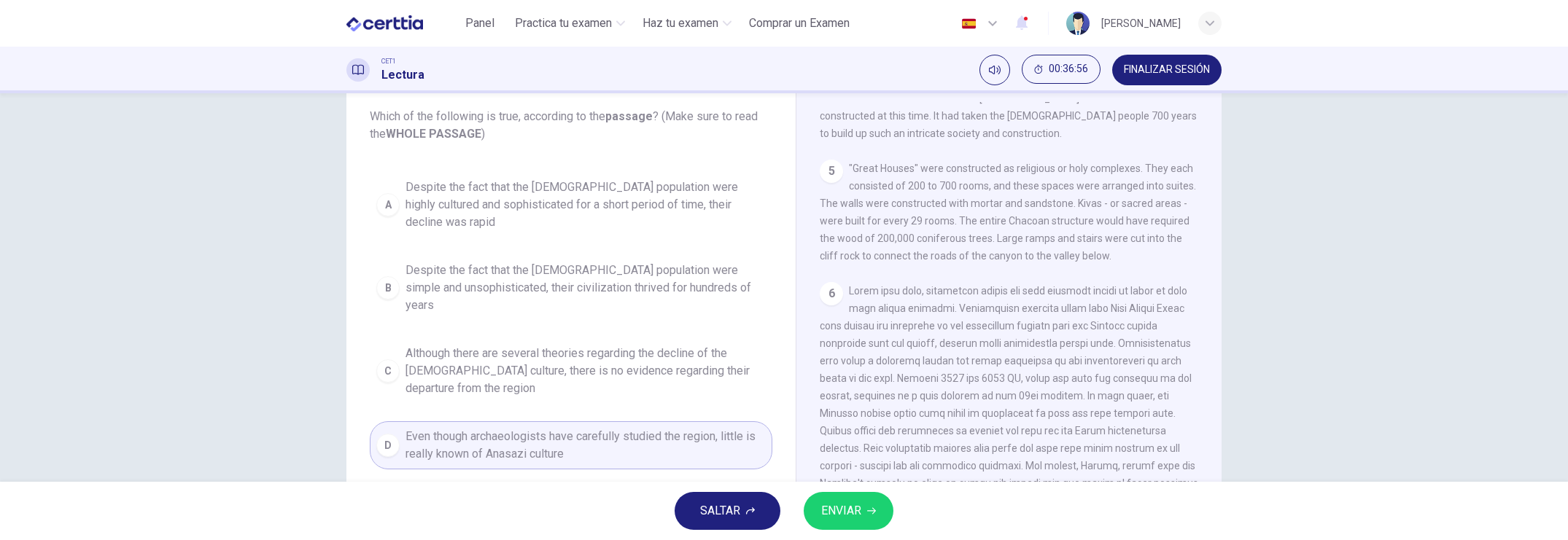
click at [833, 467] on button "ENVIAR" at bounding box center [848, 511] width 90 height 38
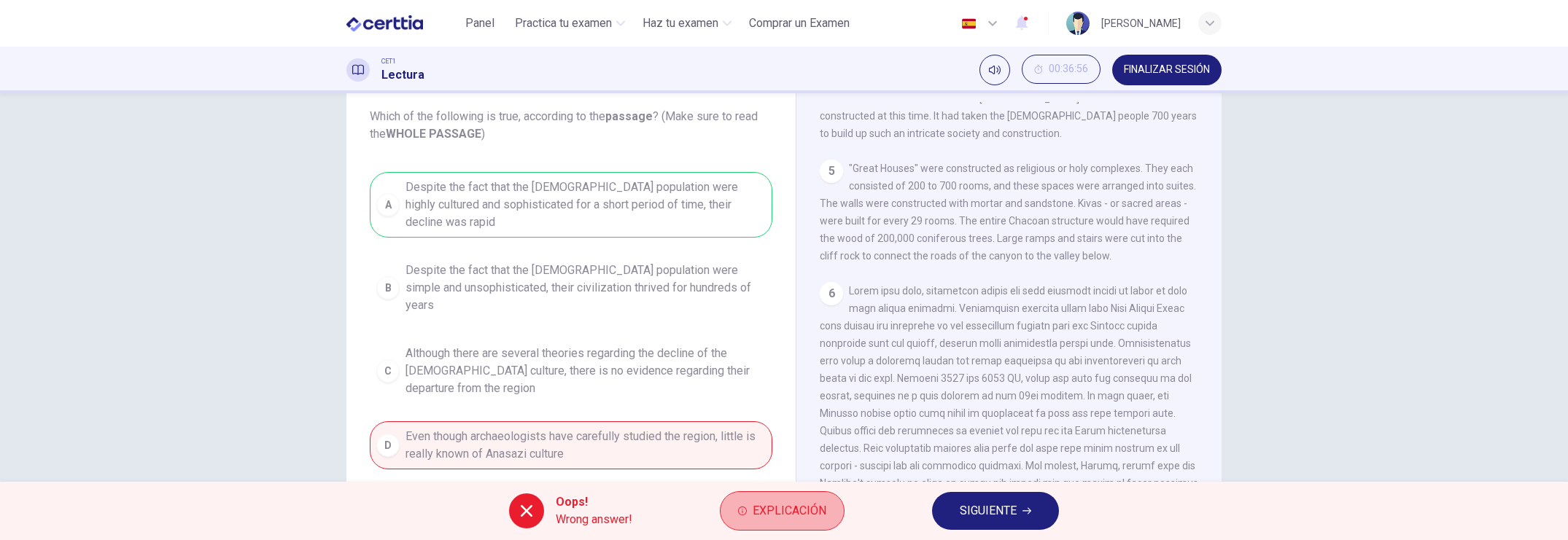
click at [757, 467] on span "Explicación" at bounding box center [789, 511] width 73 height 21
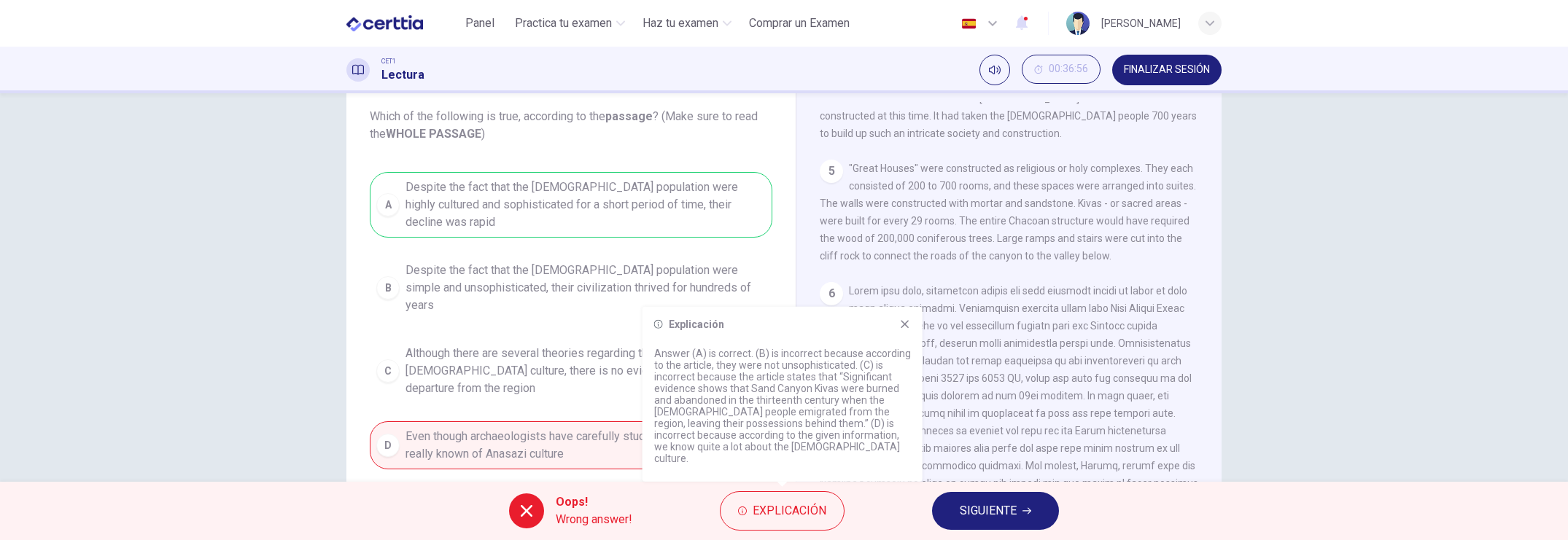
click at [991, 467] on span "SIGUIENTE" at bounding box center [989, 511] width 57 height 21
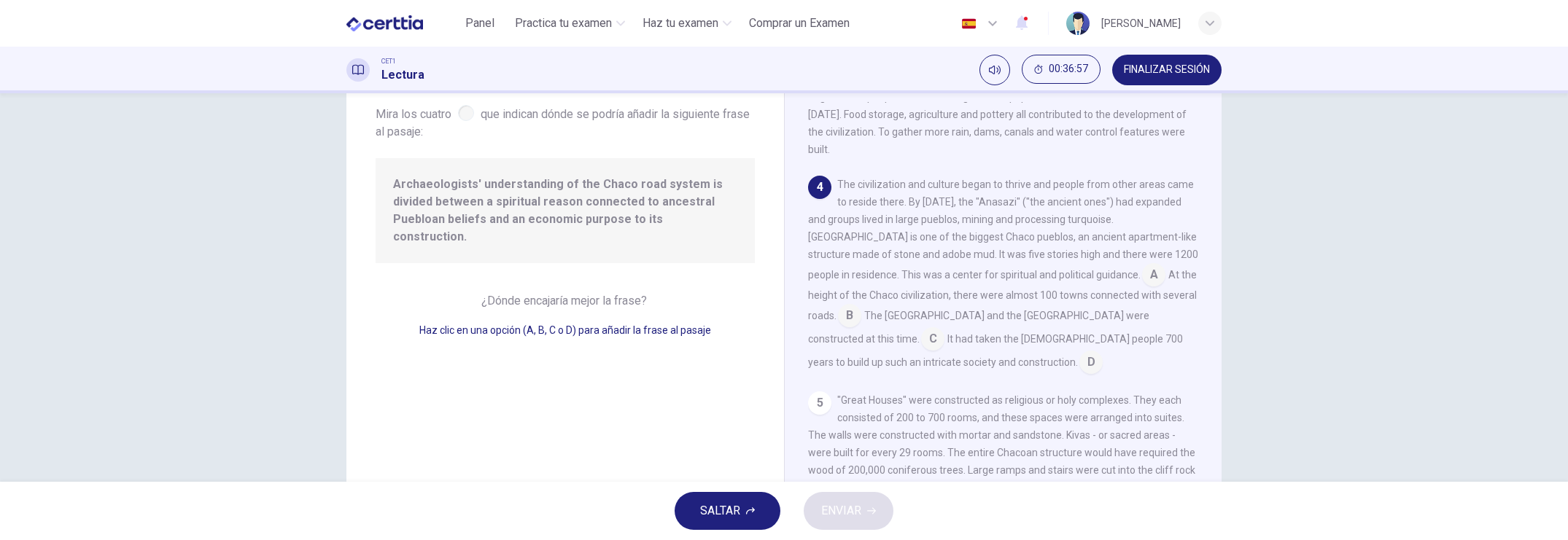
scroll to position [0, 0]
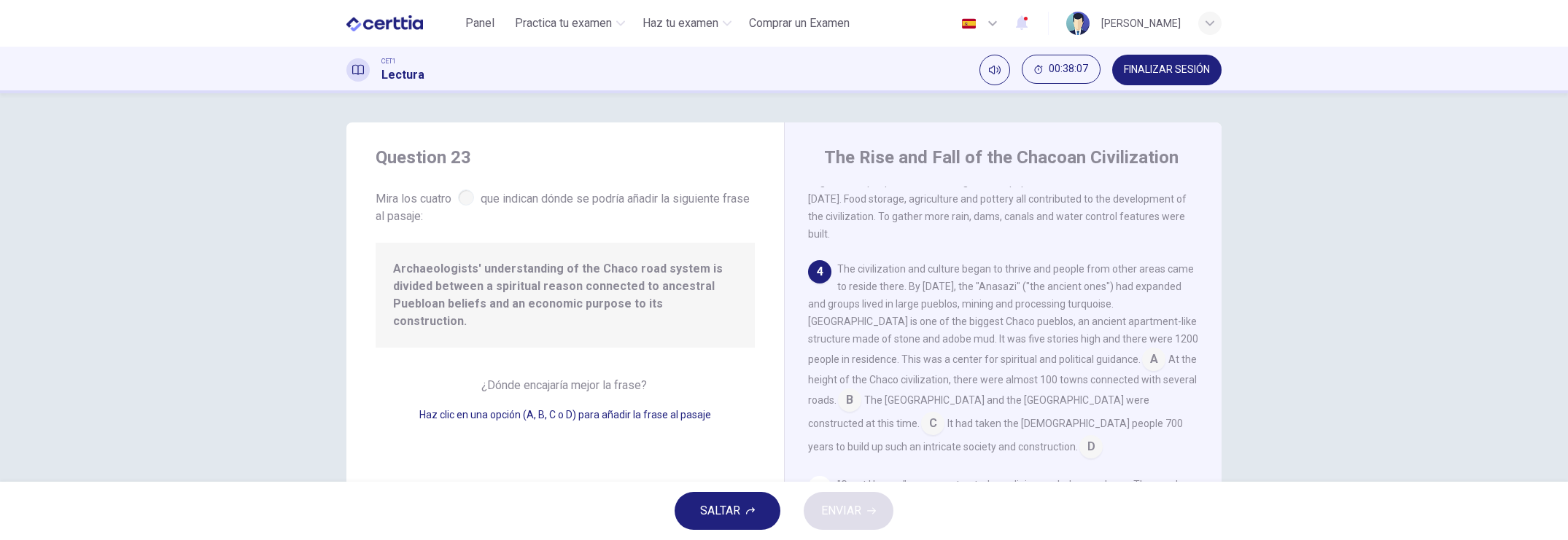
click at [920, 429] on input at bounding box center [932, 425] width 24 height 24
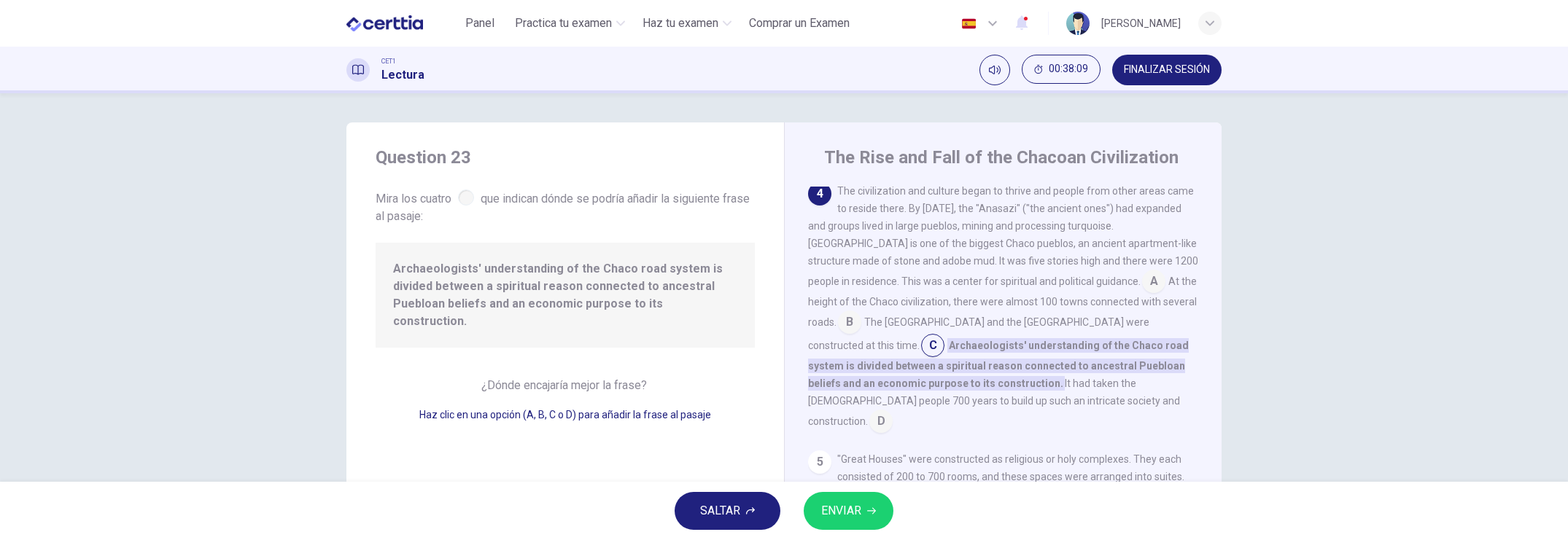
scroll to position [455, 0]
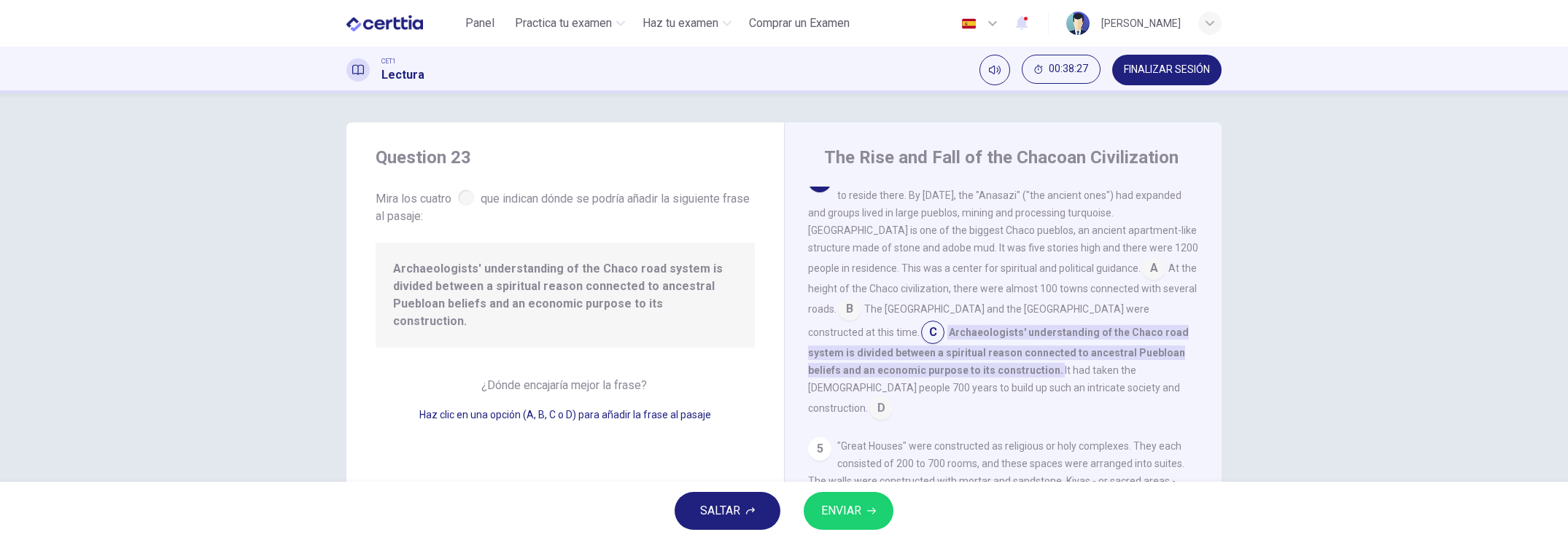
click at [837, 307] on input at bounding box center [849, 311] width 24 height 24
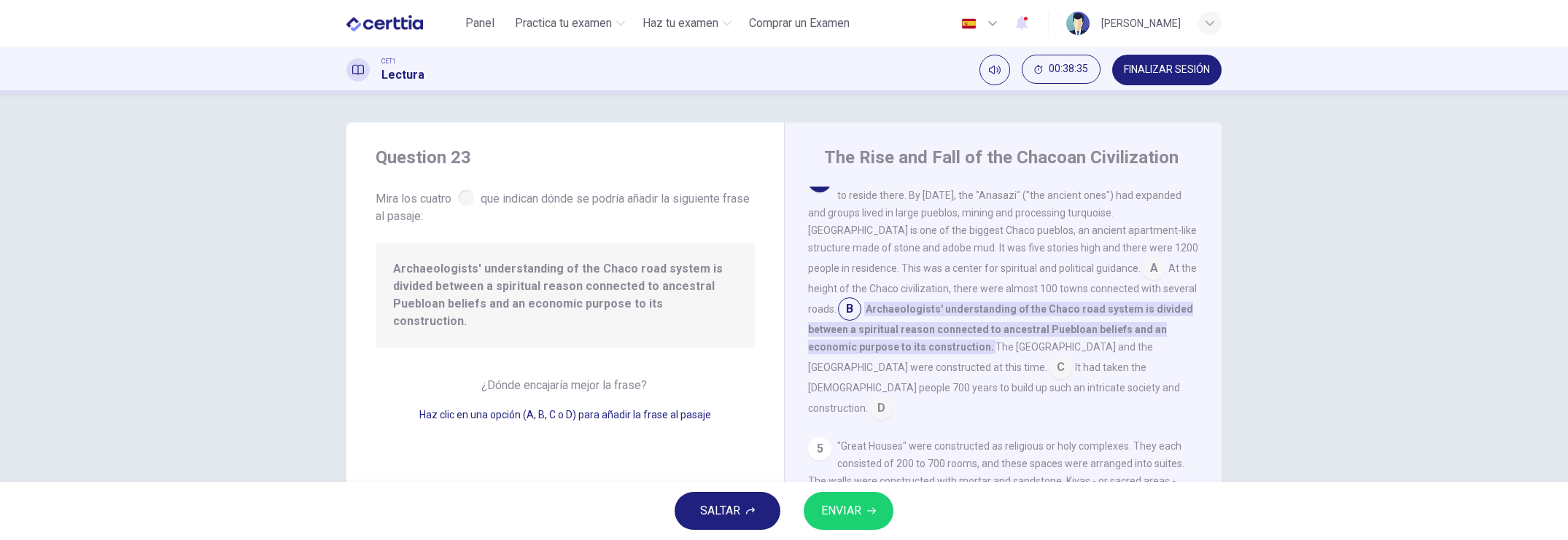
click at [857, 467] on span "ENVIAR" at bounding box center [840, 511] width 41 height 21
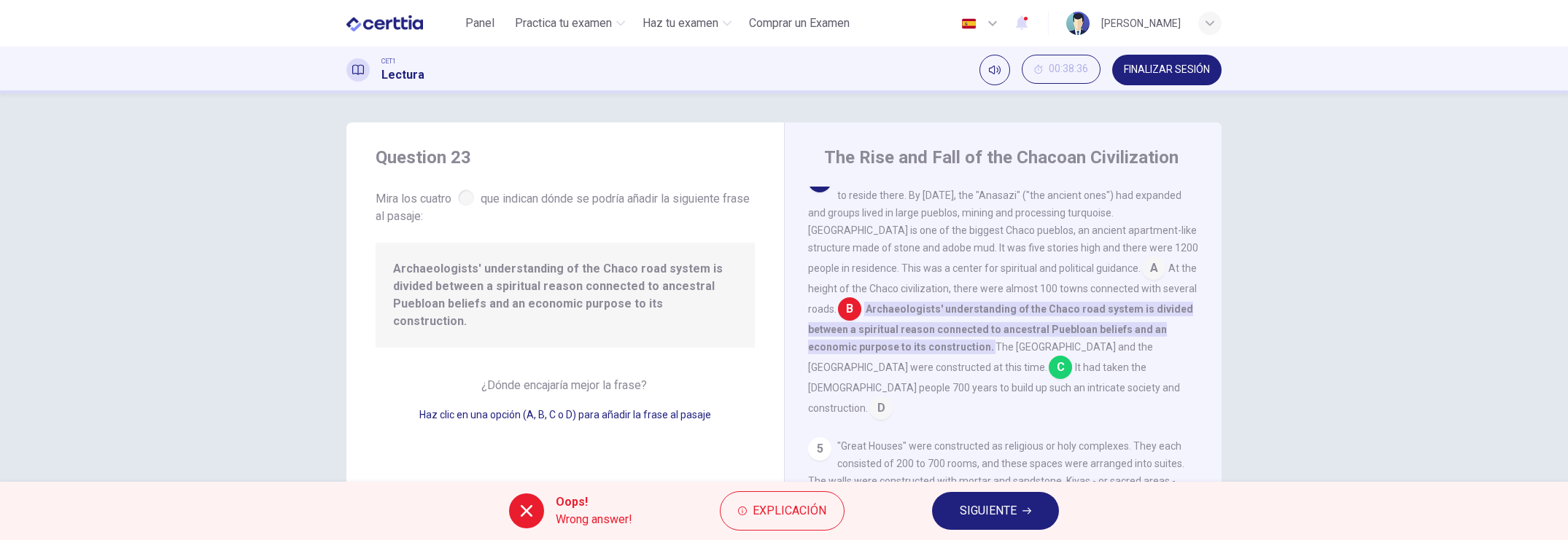
click at [795, 467] on span "Explicación" at bounding box center [789, 511] width 73 height 21
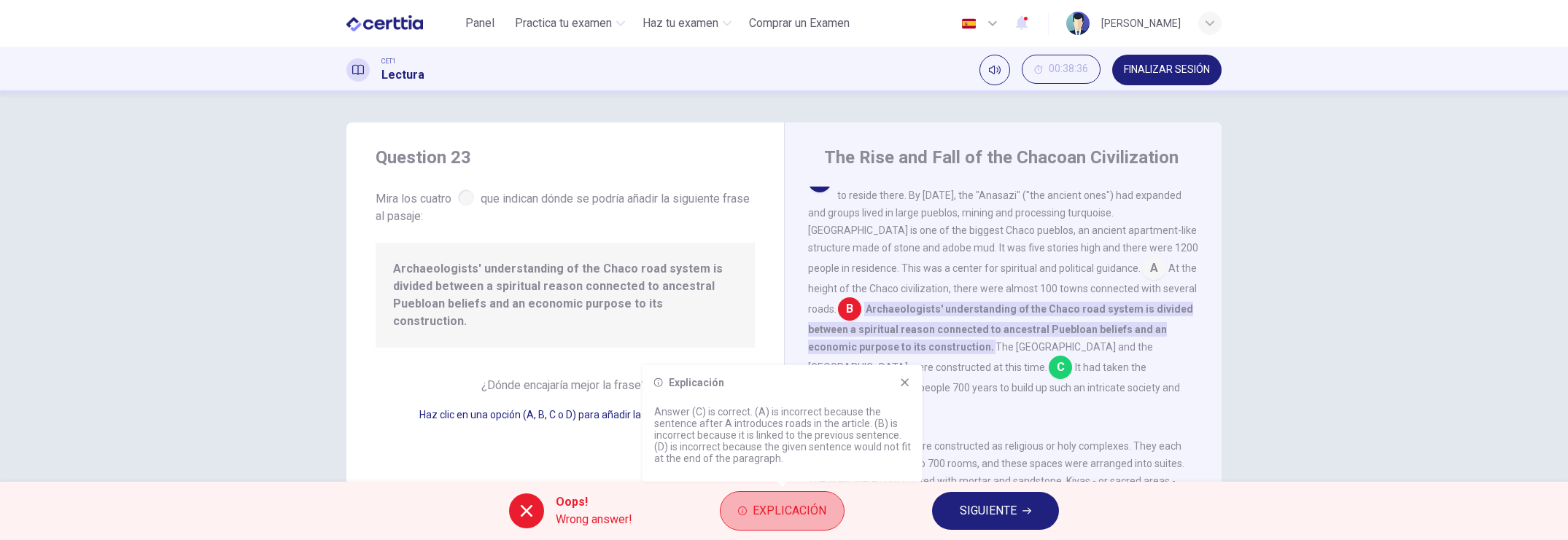
click at [795, 467] on span "Explicación" at bounding box center [789, 511] width 73 height 21
click at [982, 467] on span "SIGUIENTE" at bounding box center [989, 511] width 57 height 21
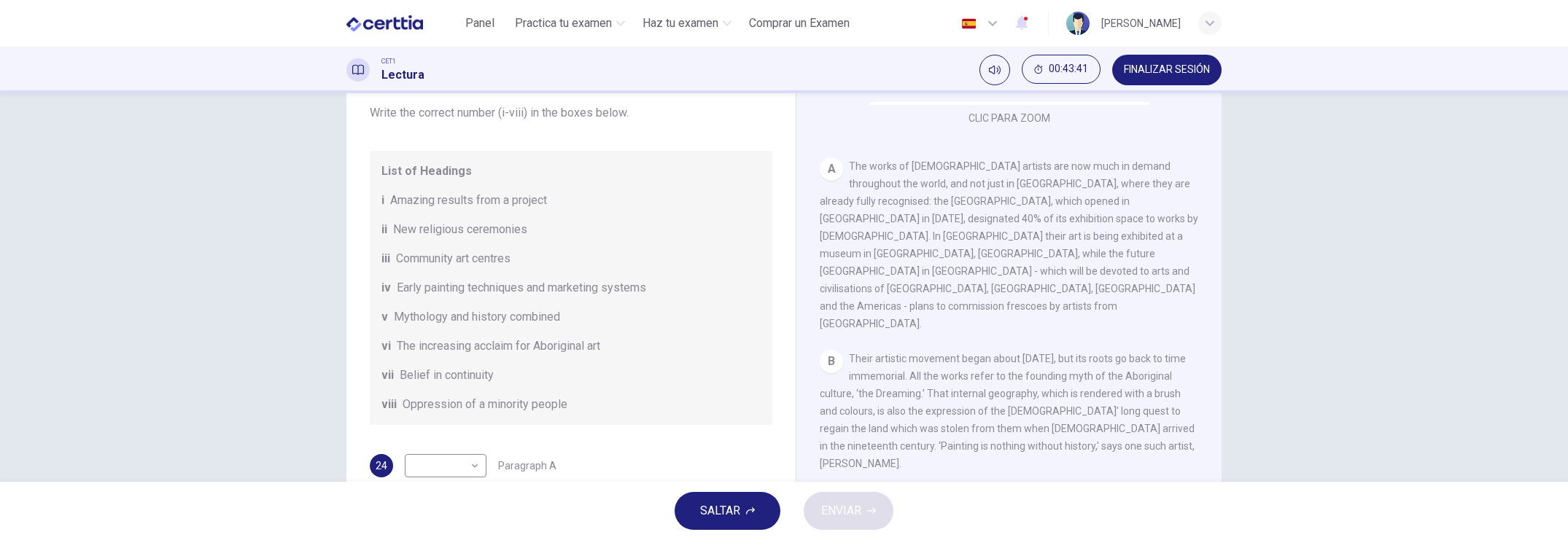
scroll to position [274, 0]
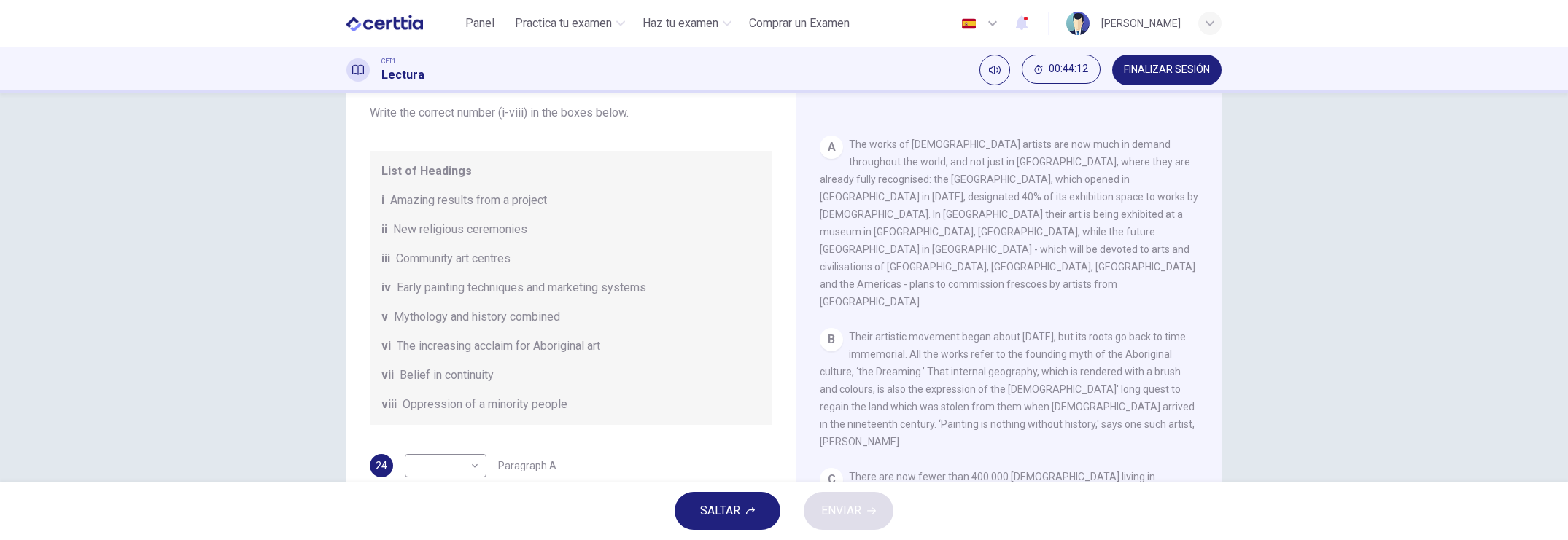
click at [474, 466] on body "Este sitio utiliza cookies, como se explica en nuestra Política de Privacidad .…" at bounding box center [784, 270] width 1568 height 540
click at [473, 462] on body "Este sitio utiliza cookies, como se explica en nuestra Política de Privacidad .…" at bounding box center [784, 270] width 1568 height 540
click at [430, 467] on li "vi" at bounding box center [441, 471] width 82 height 24
type input "**"
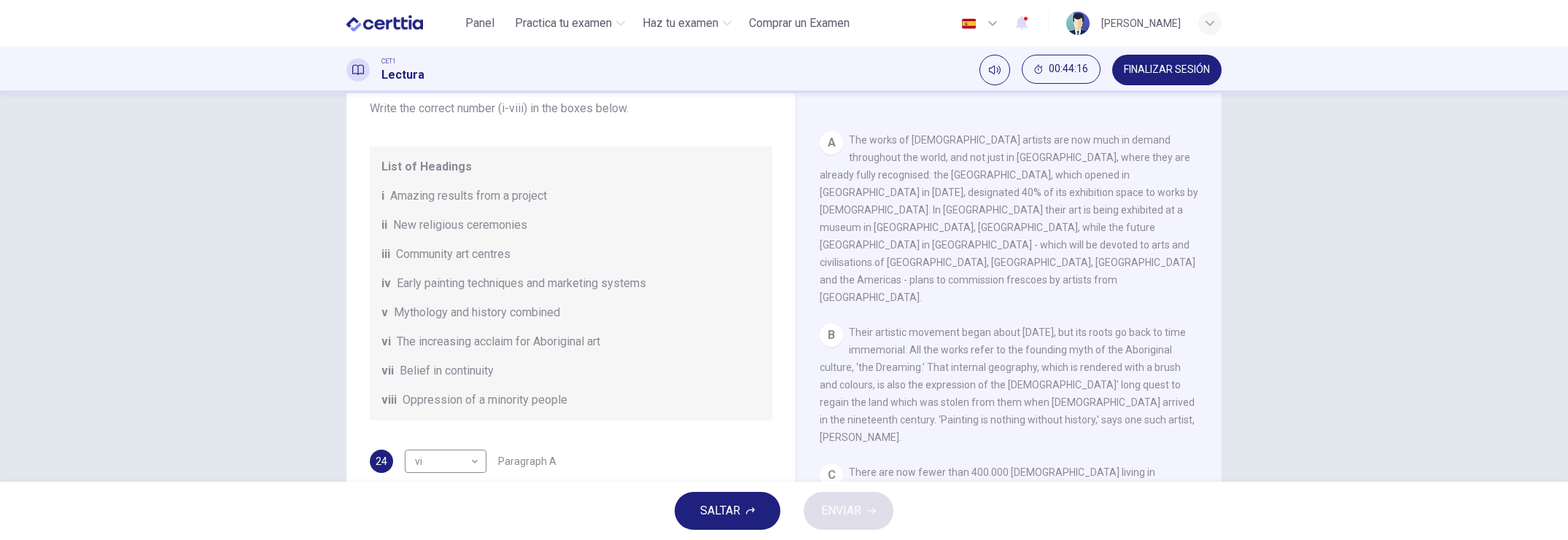
click at [430, 467] on li "vi" at bounding box center [441, 472] width 61 height 13
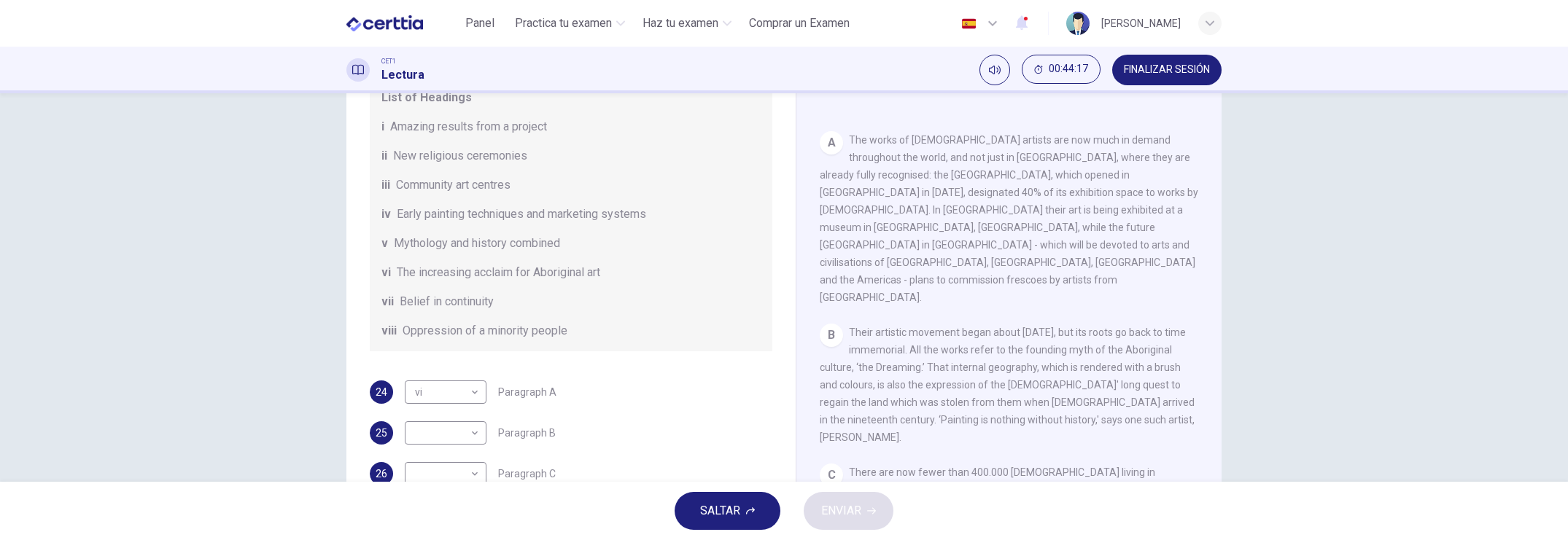
scroll to position [182, 0]
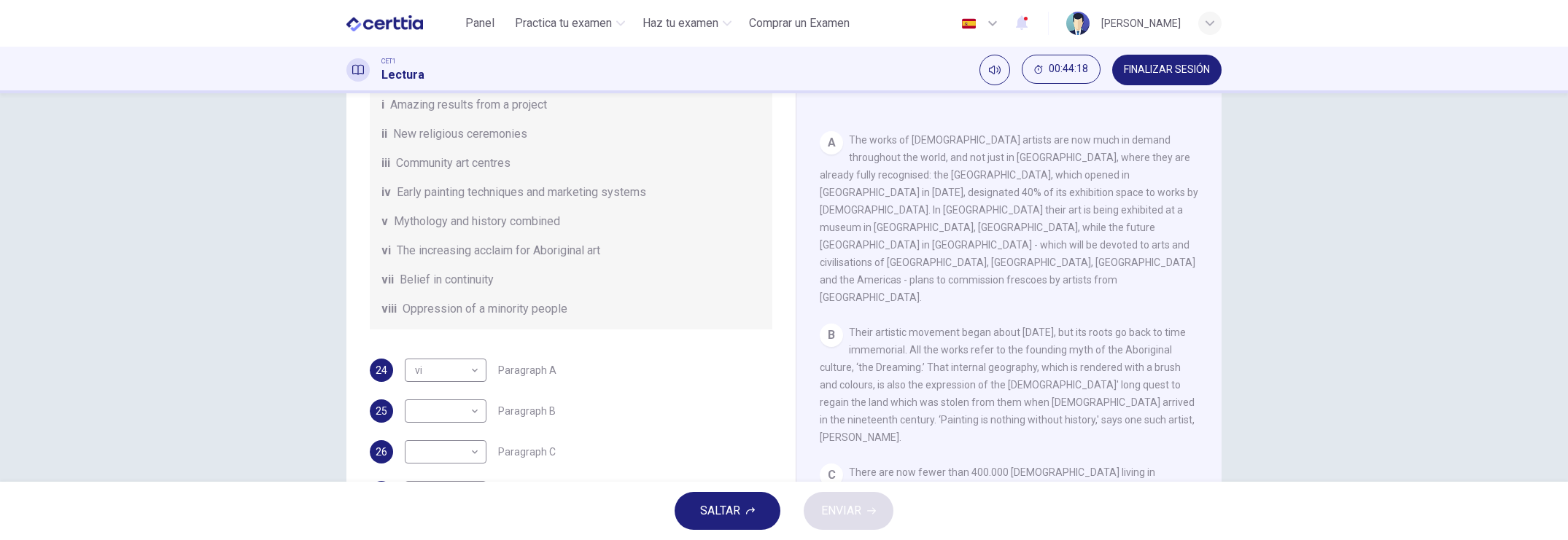
click at [476, 405] on body "Este sitio utiliza cookies, como se explica en nuestra Política de Privacidad .…" at bounding box center [784, 270] width 1568 height 540
click at [687, 414] on div at bounding box center [784, 270] width 1568 height 540
click at [466, 453] on body "Este sitio utiliza cookies, como se explica en nuestra Política de Privacidad .…" at bounding box center [784, 270] width 1568 height 540
click at [942, 381] on div at bounding box center [784, 270] width 1568 height 540
click at [934, 467] on span "There are now fewer than 400.000 [DEMOGRAPHIC_DATA] living in [GEOGRAPHIC_DATA]…" at bounding box center [1006, 542] width 374 height 151
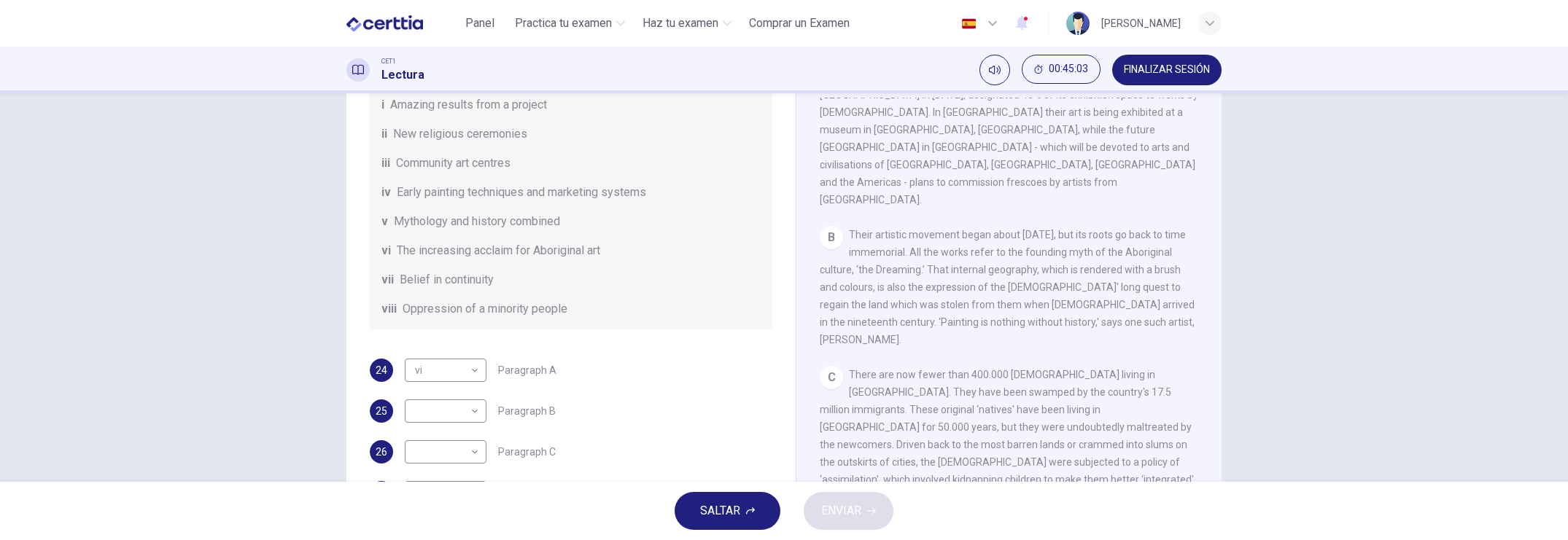
scroll to position [456, 0]
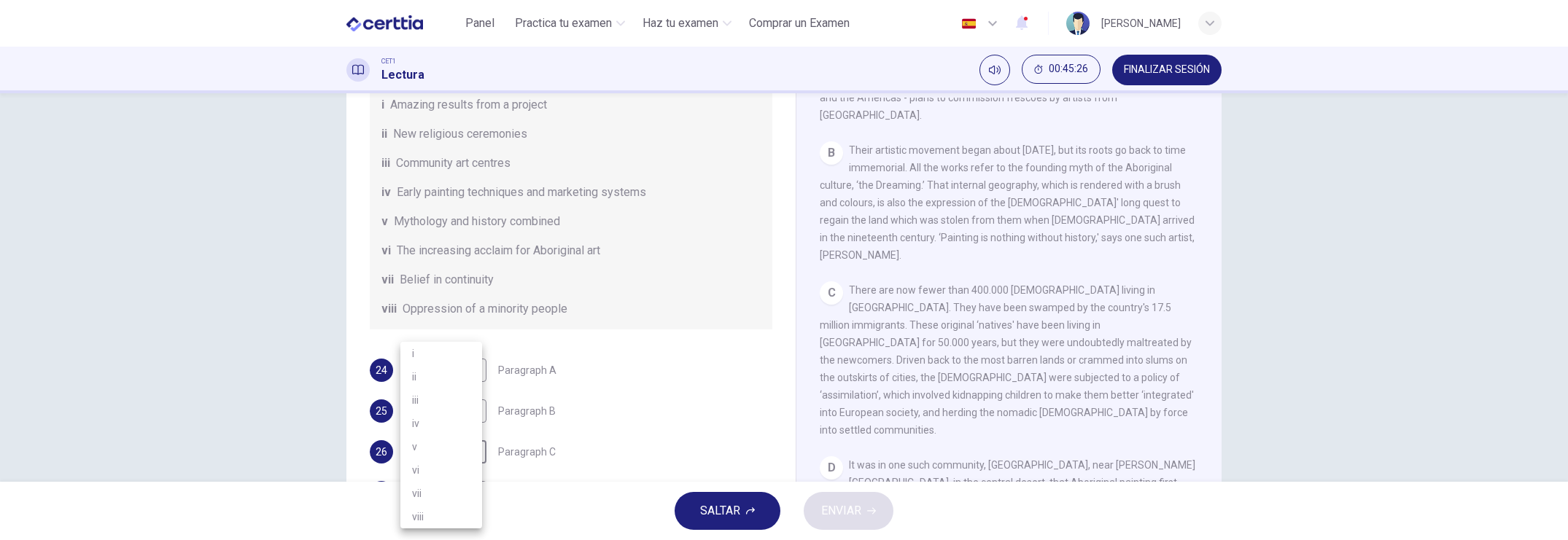
click at [477, 448] on body "Este sitio utiliza cookies, como se explica en nuestra Política de Privacidad .…" at bounding box center [784, 270] width 1568 height 540
click at [429, 467] on li "viii" at bounding box center [441, 517] width 82 height 24
type input "****"
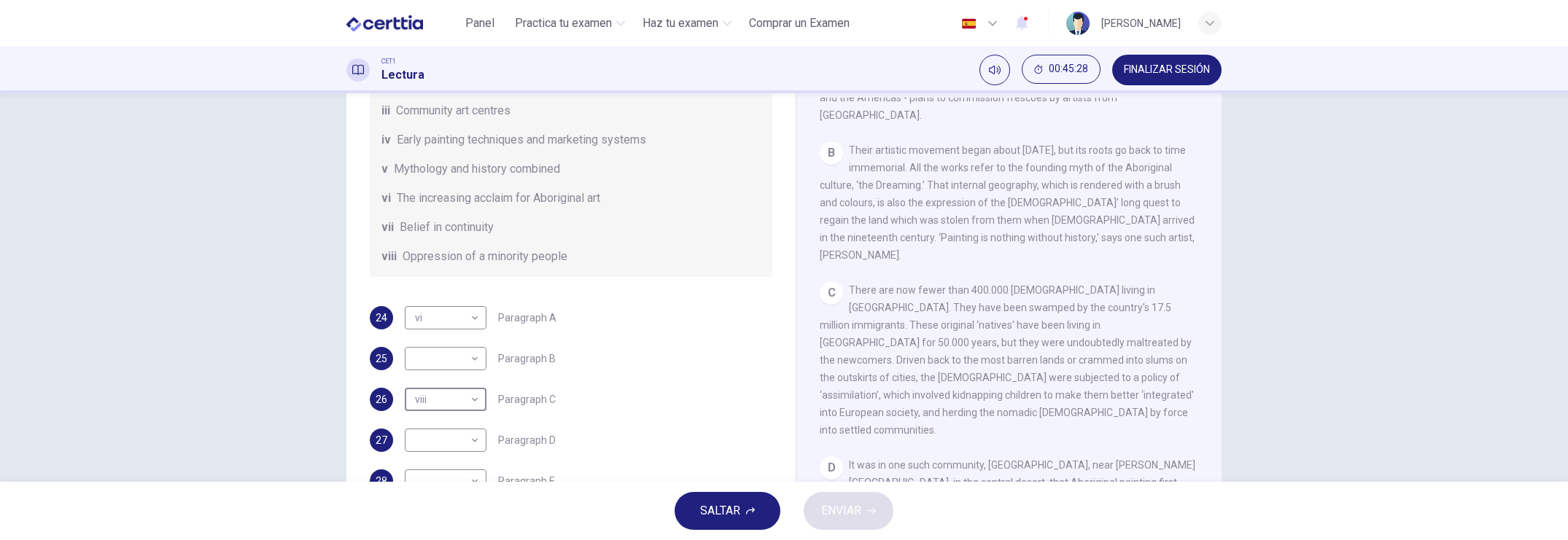
scroll to position [257, 0]
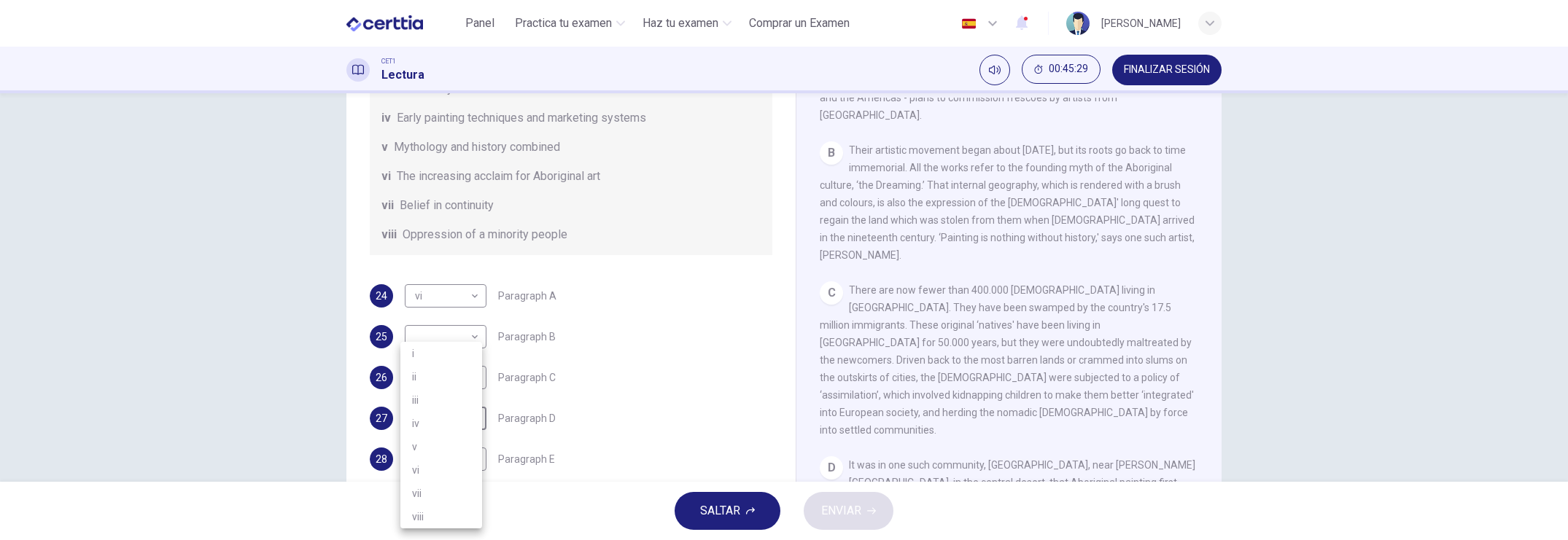
click at [471, 418] on body "Este sitio utiliza cookies, como se explica en nuestra Política de Privacidad .…" at bounding box center [784, 270] width 1568 height 540
click at [982, 373] on div at bounding box center [784, 270] width 1568 height 540
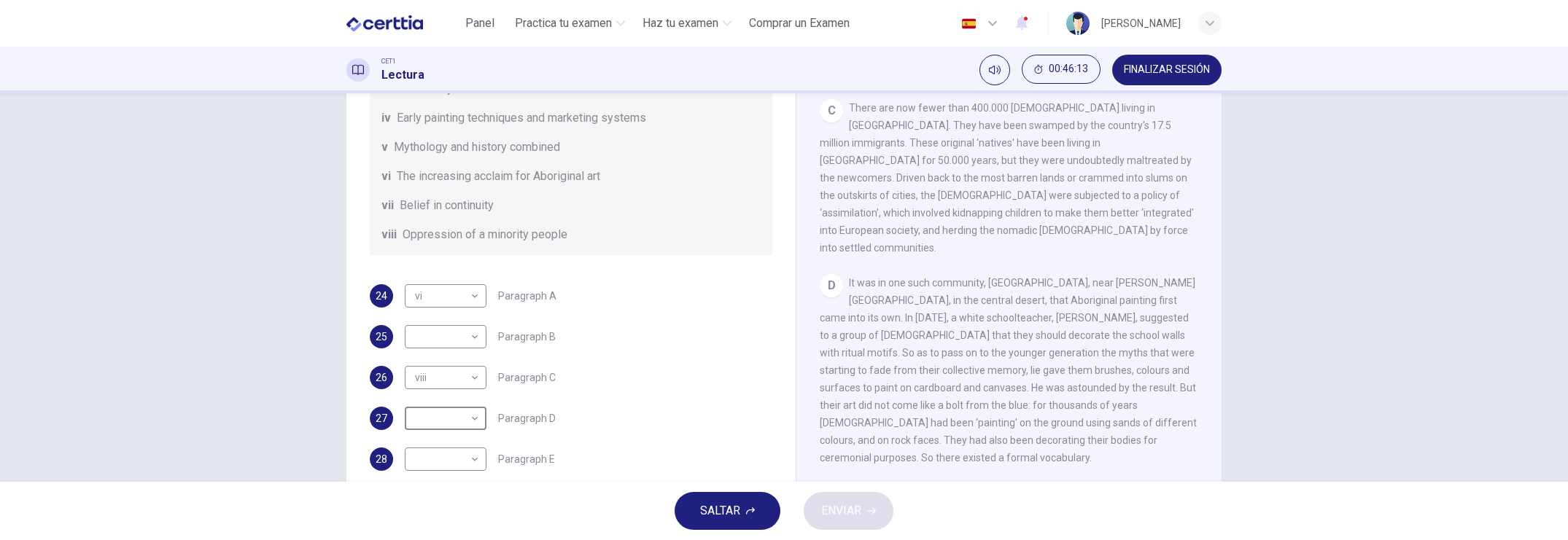
click at [473, 412] on body "Este sitio utiliza cookies, como se explica en nuestra Política de Privacidad .…" at bounding box center [784, 270] width 1568 height 540
click at [588, 260] on div at bounding box center [784, 270] width 1568 height 540
click at [477, 415] on div "​ ​" at bounding box center [445, 419] width 82 height 24
click at [473, 418] on body "Este sitio utiliza cookies, como se explica en nuestra Política de Privacidad .…" at bounding box center [784, 270] width 1568 height 540
click at [435, 397] on li "iii" at bounding box center [441, 401] width 82 height 24
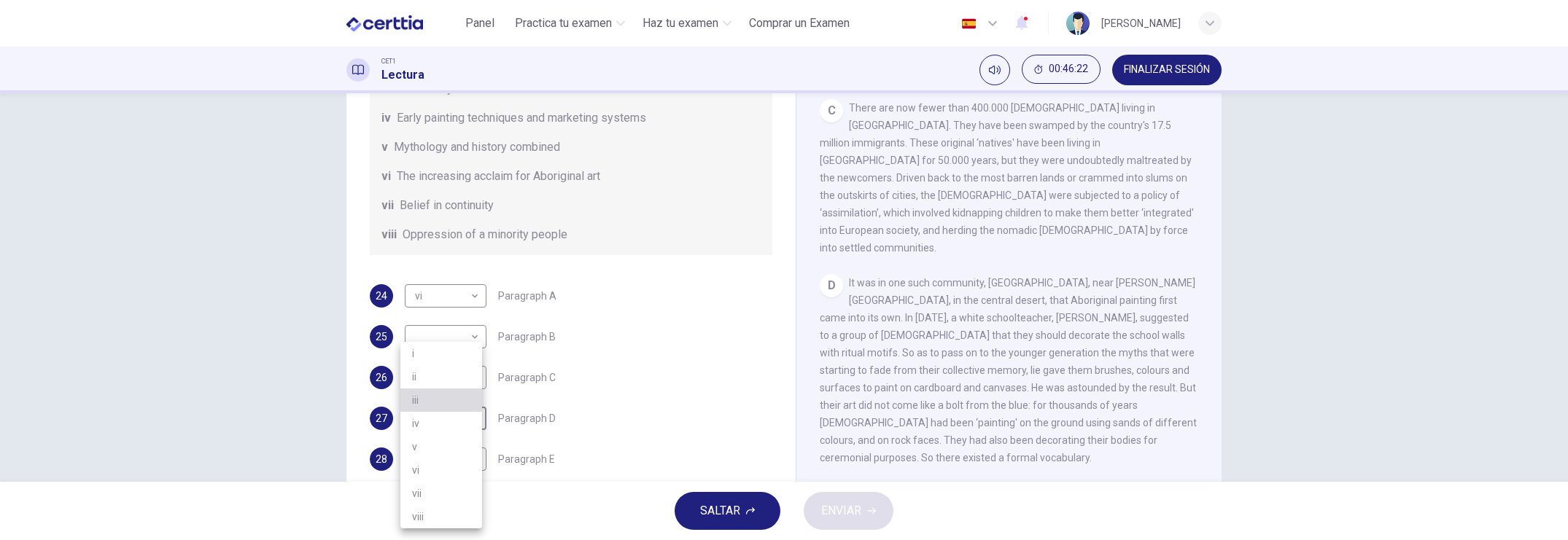
type input "***"
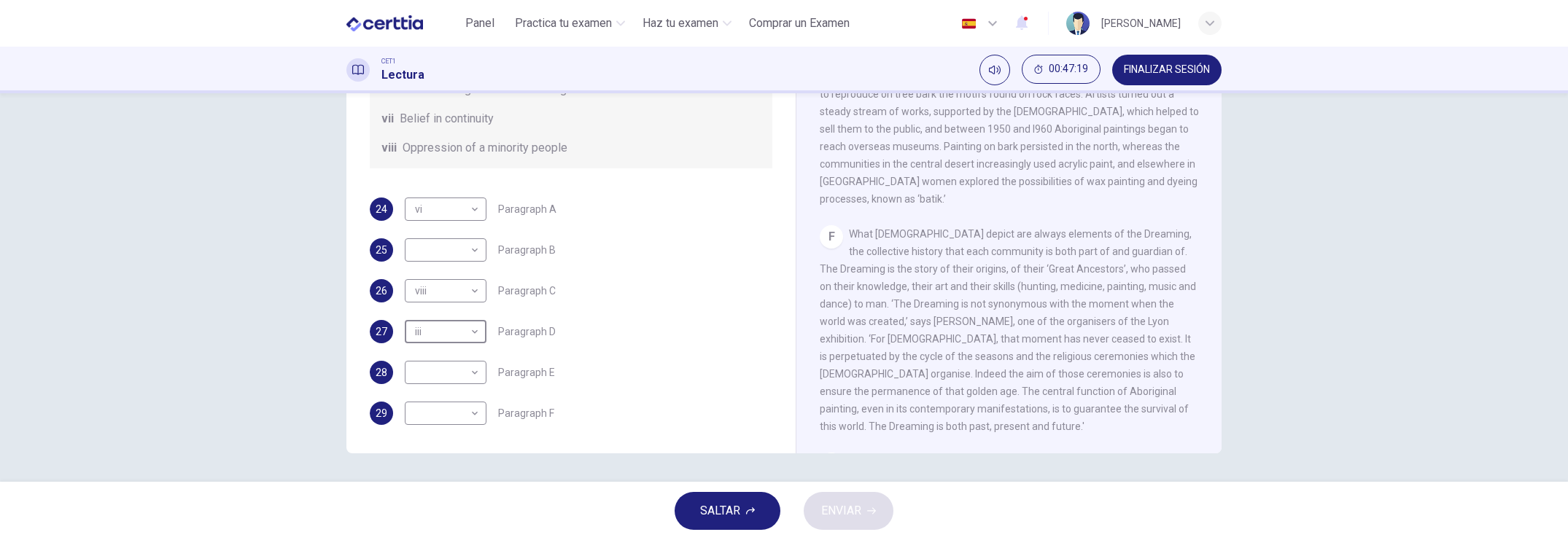
click at [473, 409] on body "Este sitio utiliza cookies, como se explica en nuestra Política de Privacidad .…" at bounding box center [784, 270] width 1568 height 540
click at [420, 446] on li "v" at bounding box center [441, 447] width 82 height 24
type input "*"
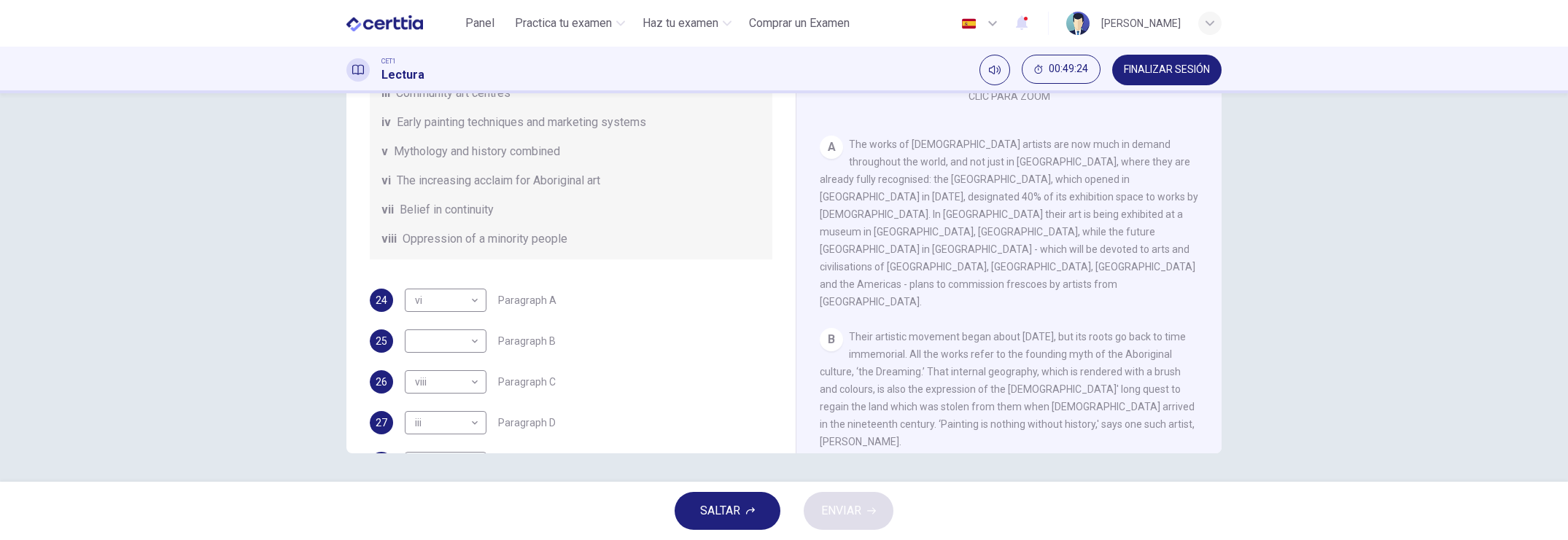
scroll to position [74, 0]
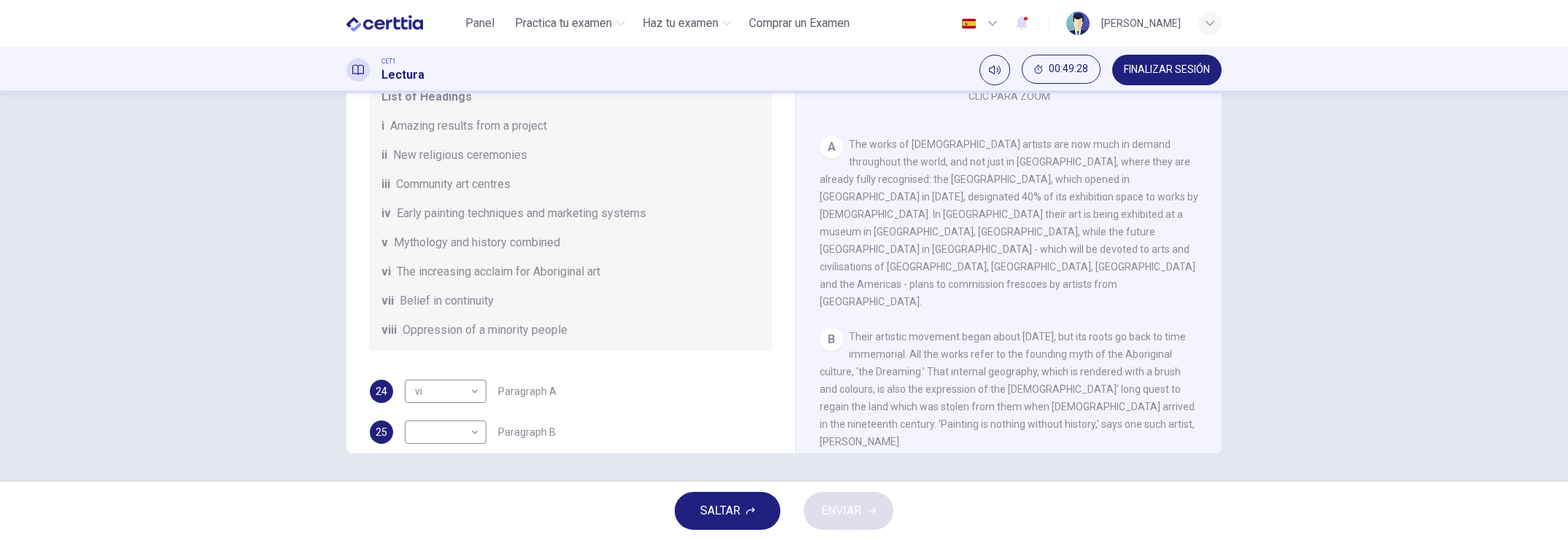
click at [477, 432] on div "​ ​" at bounding box center [445, 433] width 82 height 24
click at [467, 434] on body "Este sitio utiliza cookies, como se explica en nuestra Política de Privacidad .…" at bounding box center [784, 270] width 1568 height 540
click at [466, 434] on body "Este sitio utiliza cookies, como se explica en nuestra Política de Privacidad .…" at bounding box center [784, 270] width 1568 height 540
click at [424, 354] on li "i" at bounding box center [441, 354] width 82 height 24
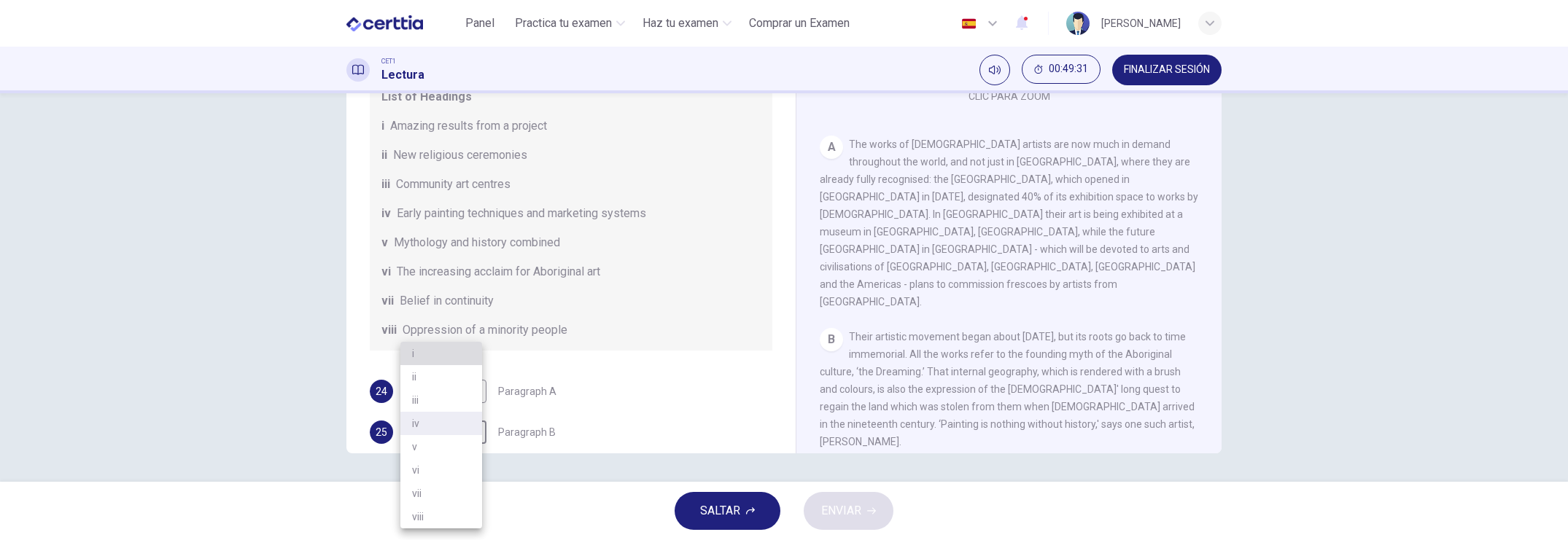
type input "*"
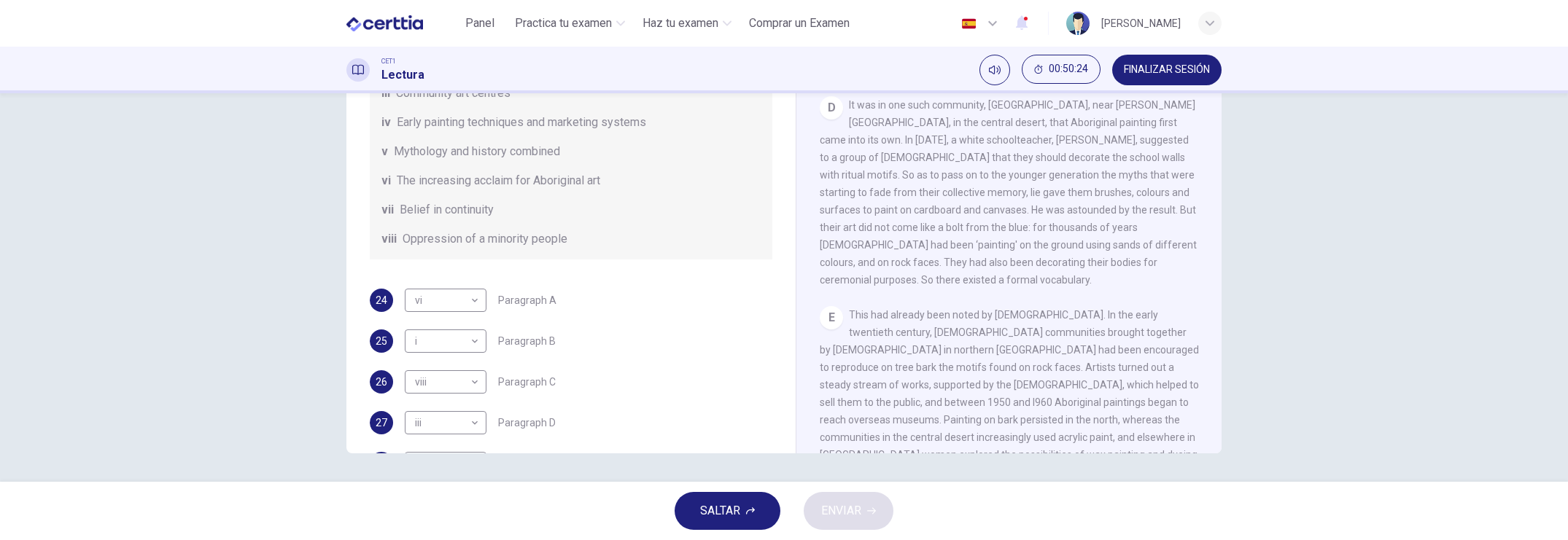
scroll to position [257, 0]
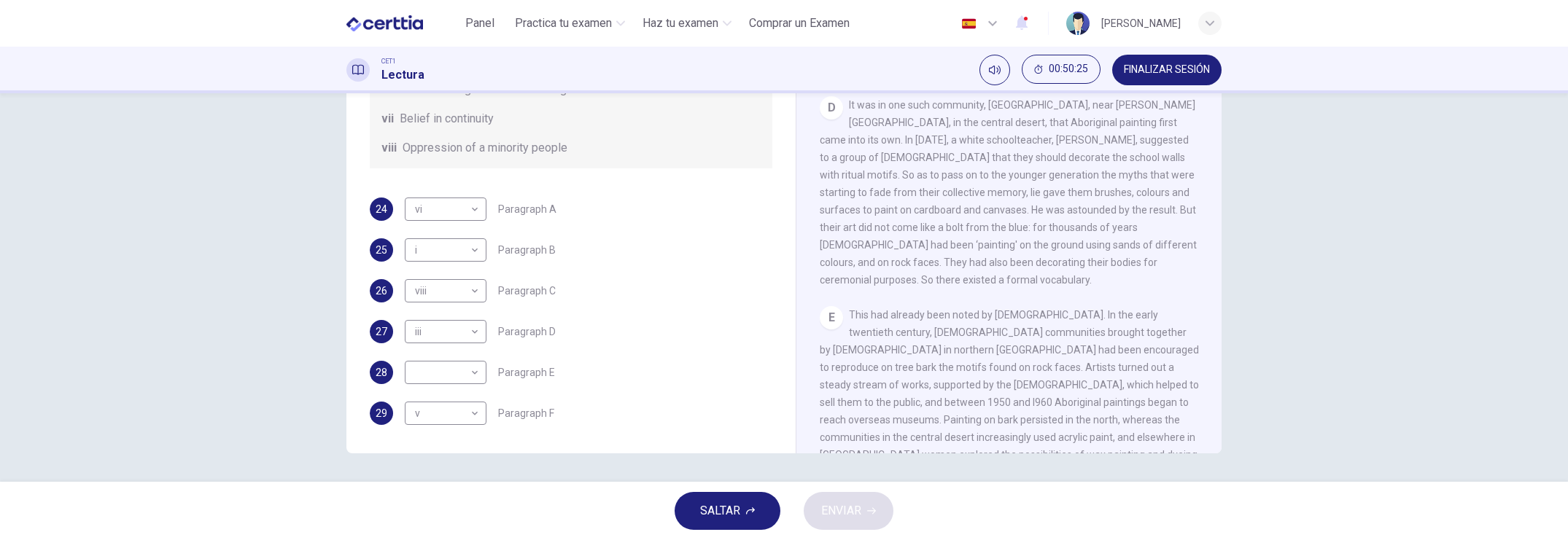
click at [474, 375] on body "Este sitio utiliza cookies, como se explica en nuestra Política de Privacidad .…" at bounding box center [784, 270] width 1568 height 540
click at [474, 371] on body "Este sitio utiliza cookies, como se explica en nuestra Política de Privacidad .…" at bounding box center [784, 270] width 1568 height 540
click at [423, 423] on li "iv" at bounding box center [441, 424] width 82 height 24
type input "**"
click at [874, 467] on button "ENVIAR" at bounding box center [848, 511] width 90 height 38
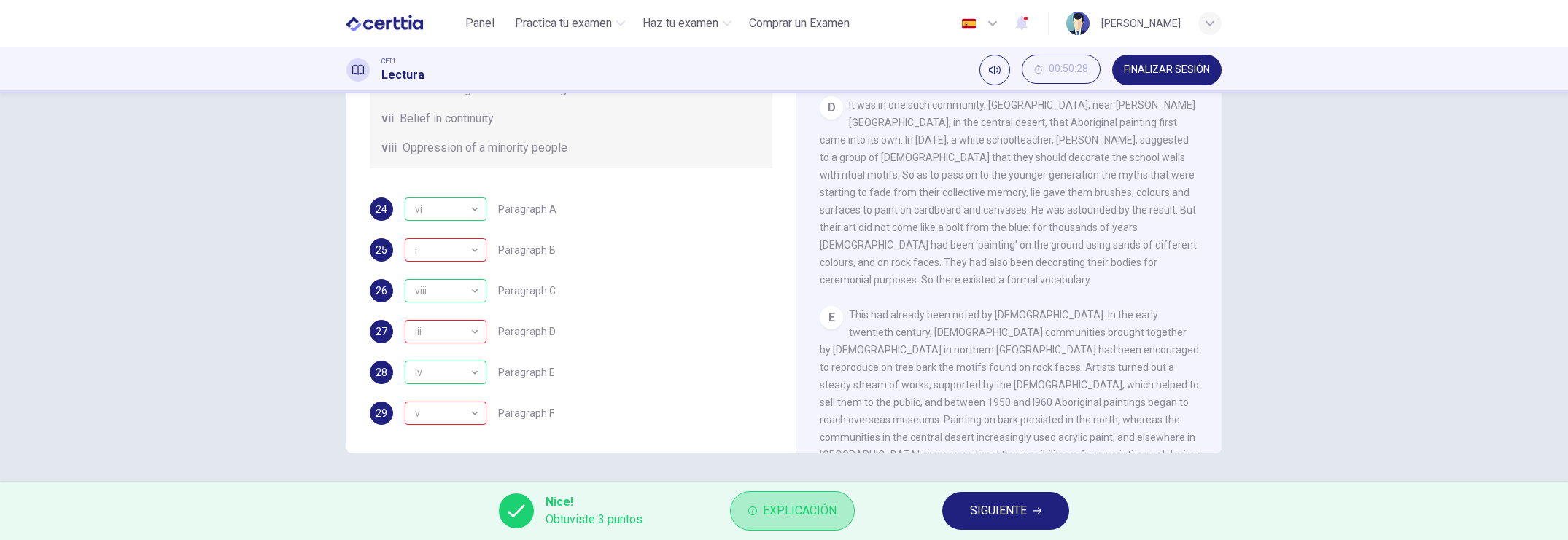
click at [756, 467] on icon "button" at bounding box center [752, 511] width 9 height 9
click at [755, 467] on icon "button" at bounding box center [752, 511] width 9 height 9
click at [745, 467] on button "Explicación" at bounding box center [792, 511] width 125 height 40
click at [743, 467] on button "Explicación" at bounding box center [792, 511] width 125 height 40
click at [748, 467] on icon "button" at bounding box center [752, 511] width 9 height 9
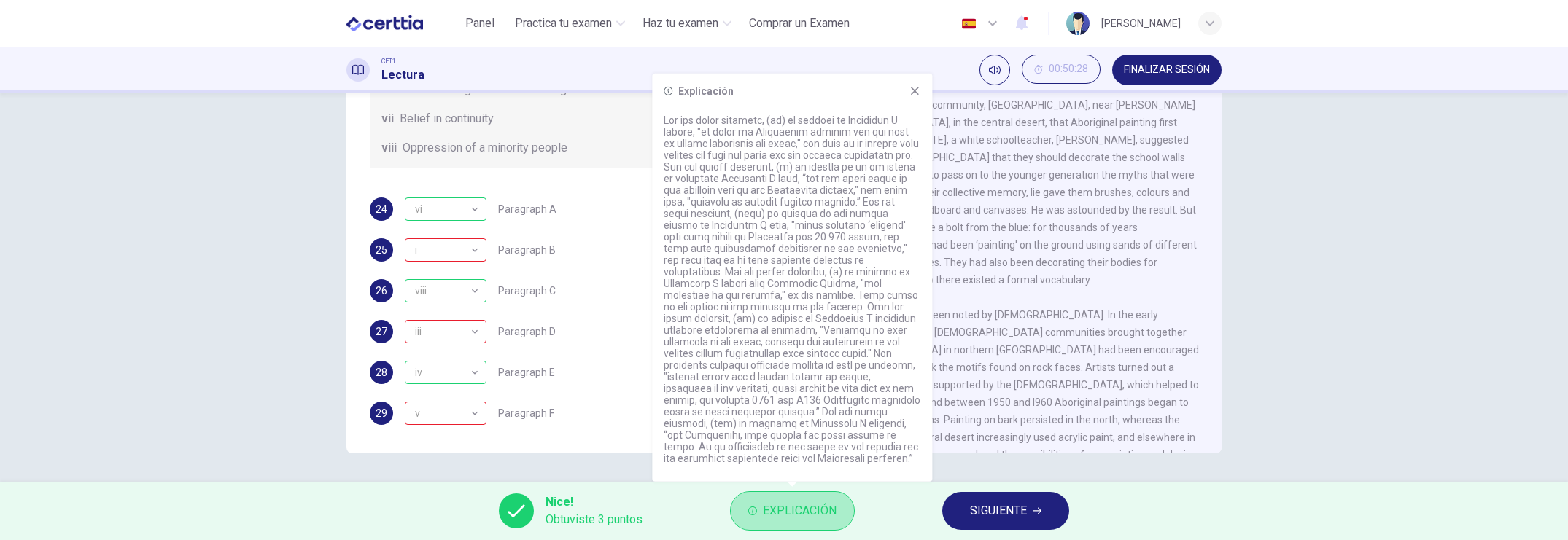
click at [748, 467] on icon "button" at bounding box center [752, 511] width 9 height 9
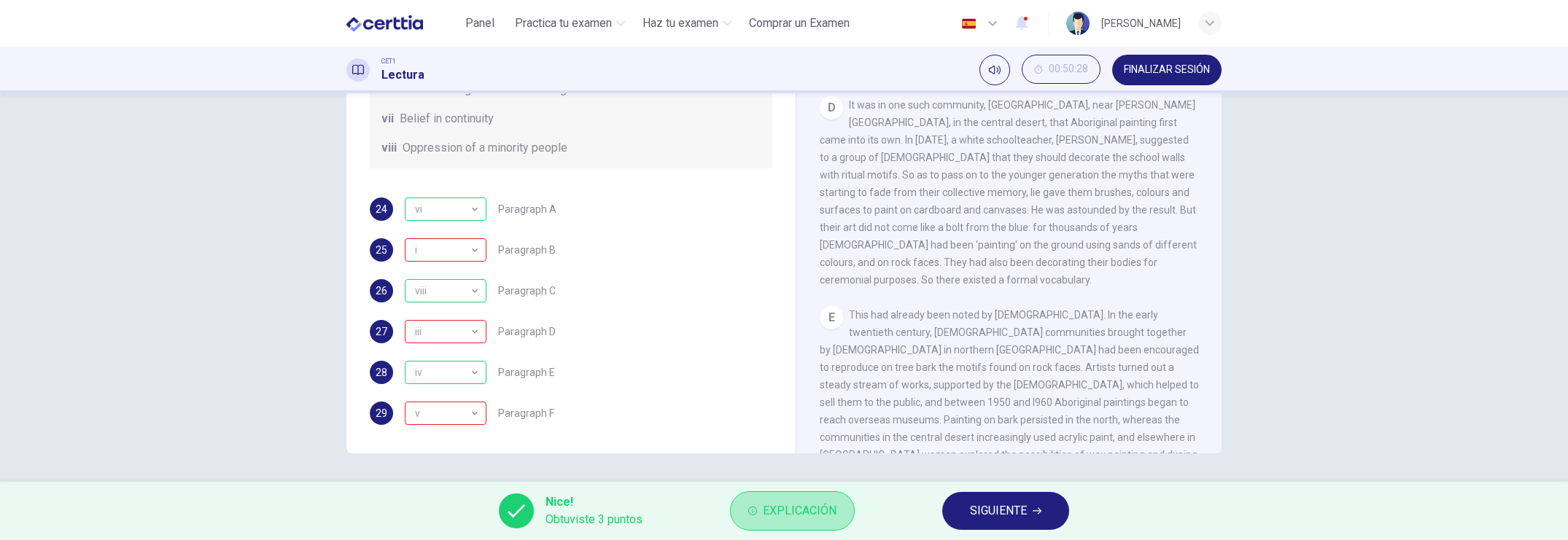
click at [760, 467] on button "Explicación" at bounding box center [792, 511] width 125 height 40
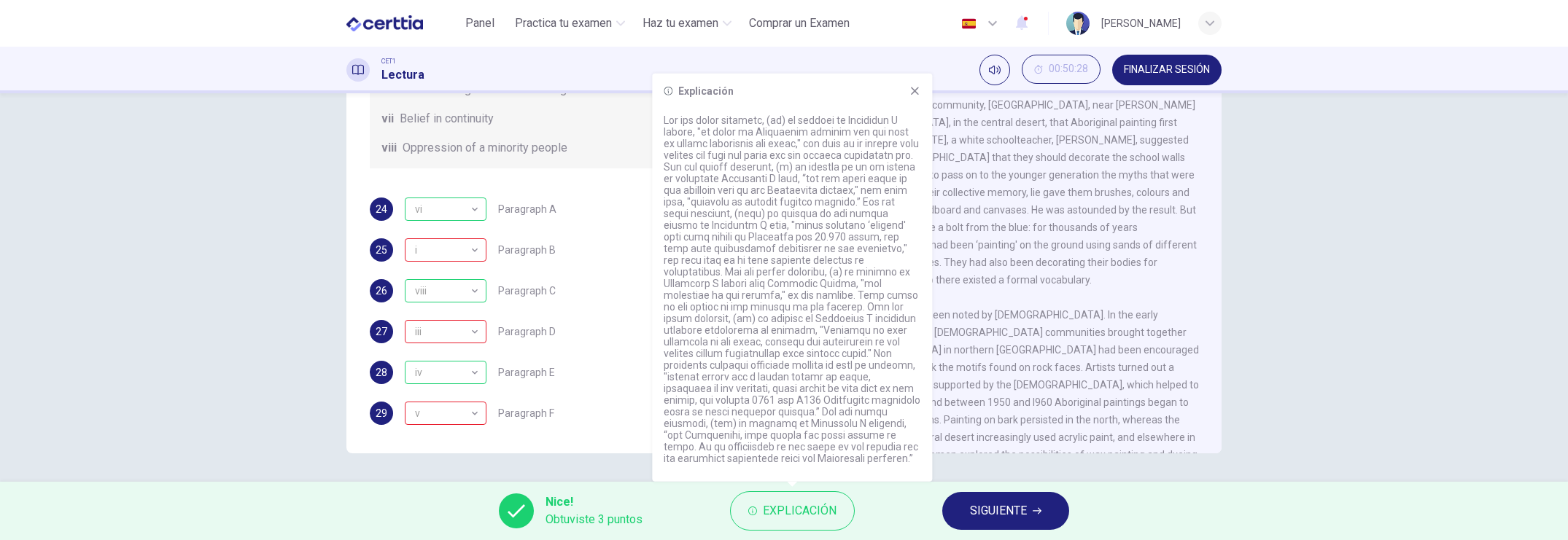
click at [910, 99] on div "Explicación" at bounding box center [791, 277] width 280 height 408
click at [915, 90] on icon at bounding box center [915, 91] width 8 height 8
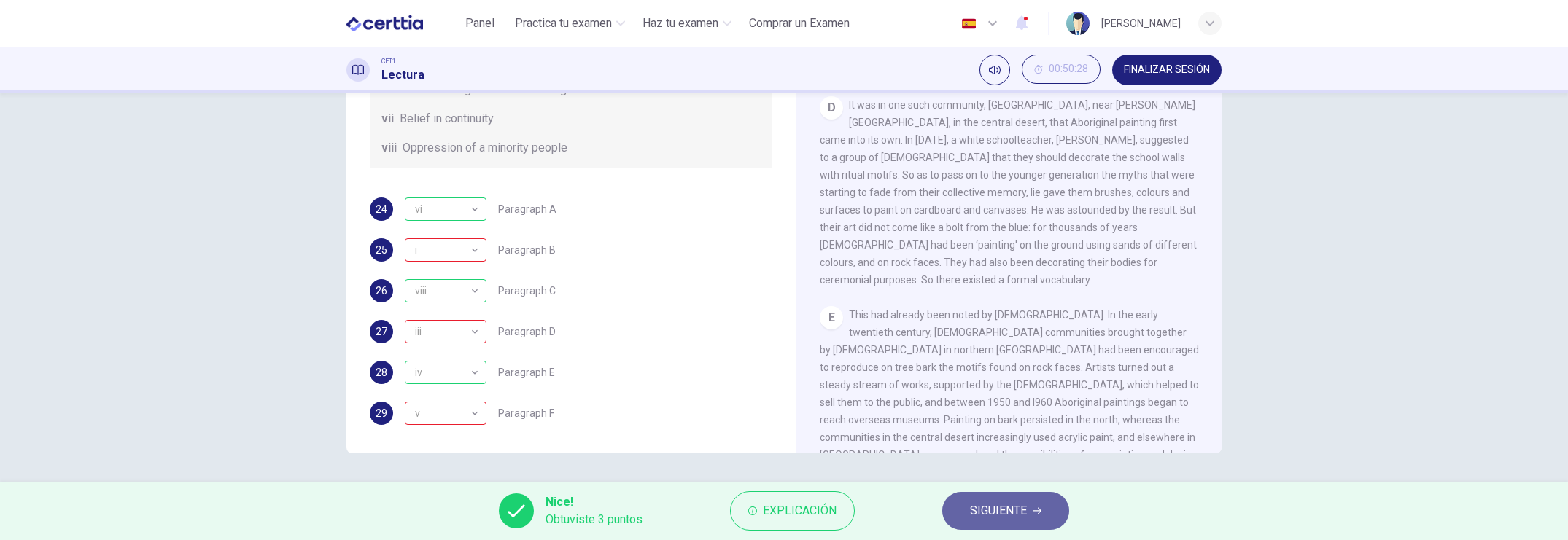
click at [996, 467] on span "SIGUIENTE" at bounding box center [999, 511] width 57 height 21
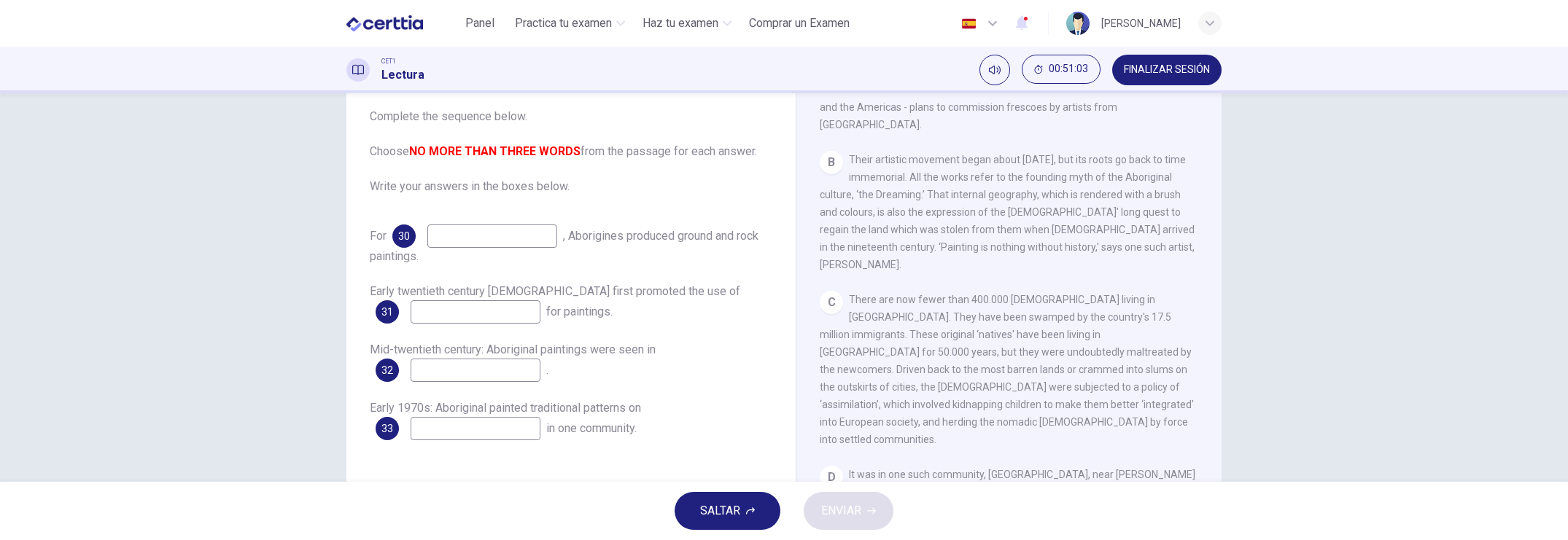
scroll to position [182, 0]
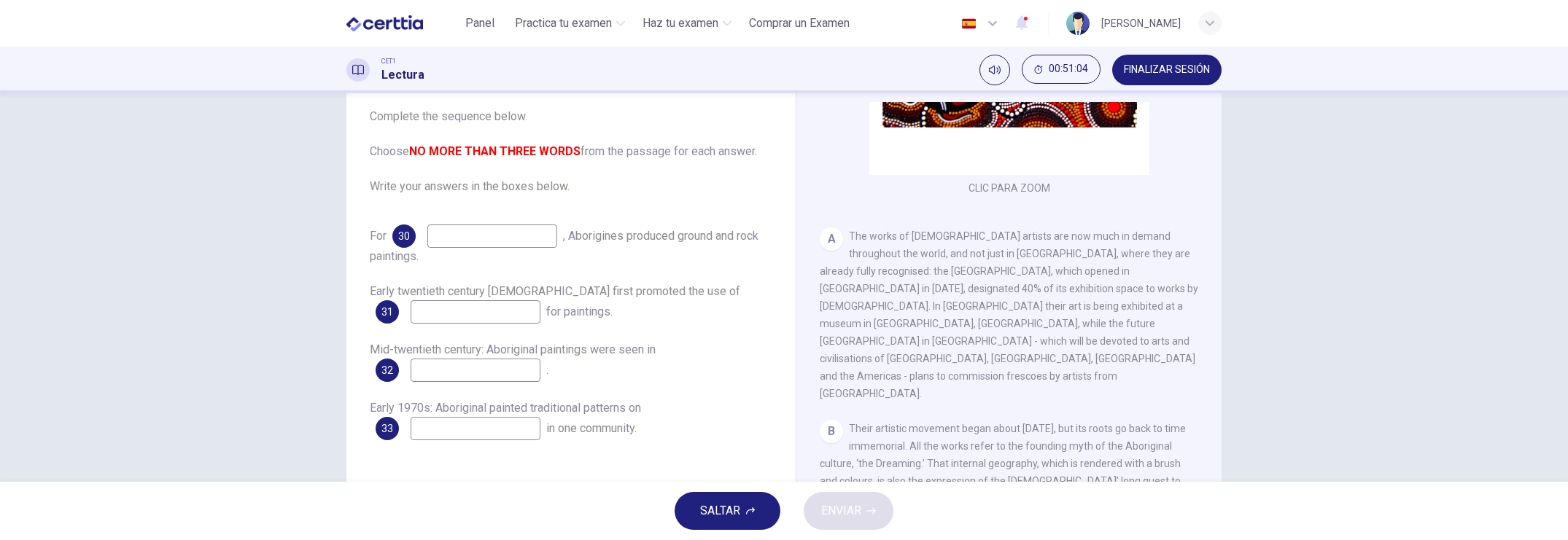
click at [996, 346] on span "The works of [DEMOGRAPHIC_DATA] artists are now much in demand throughout the w…" at bounding box center [1008, 315] width 379 height 169
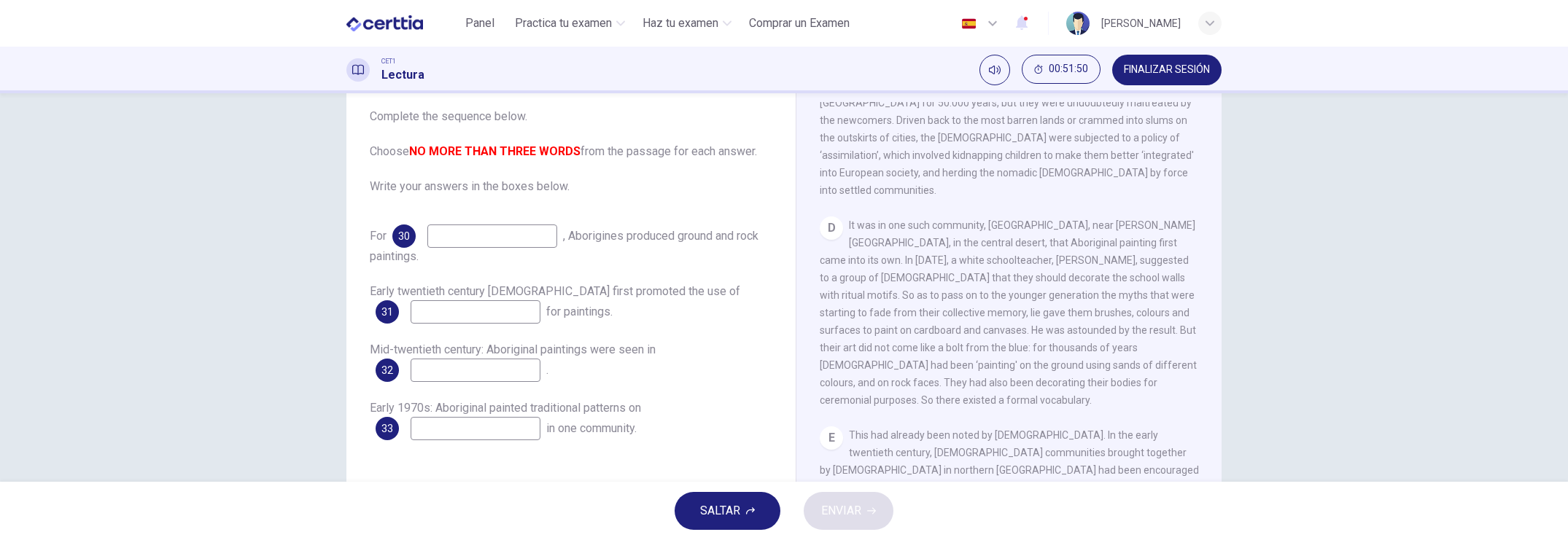
click at [487, 236] on input at bounding box center [491, 236] width 130 height 24
click at [504, 239] on input "**********" at bounding box center [491, 236] width 130 height 24
type input "**********"
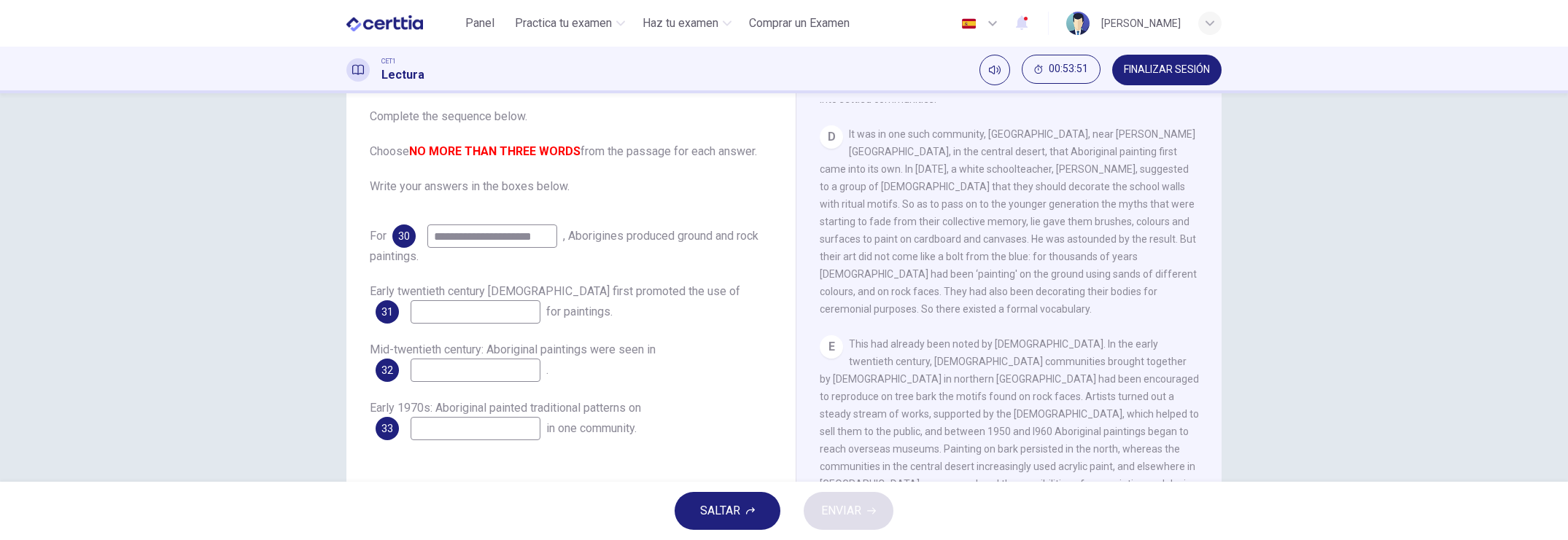
click at [477, 314] on input at bounding box center [475, 313] width 130 height 24
click at [475, 313] on input "******" at bounding box center [475, 313] width 130 height 24
type input "**********"
click at [454, 373] on input at bounding box center [475, 371] width 130 height 24
type input "*******"
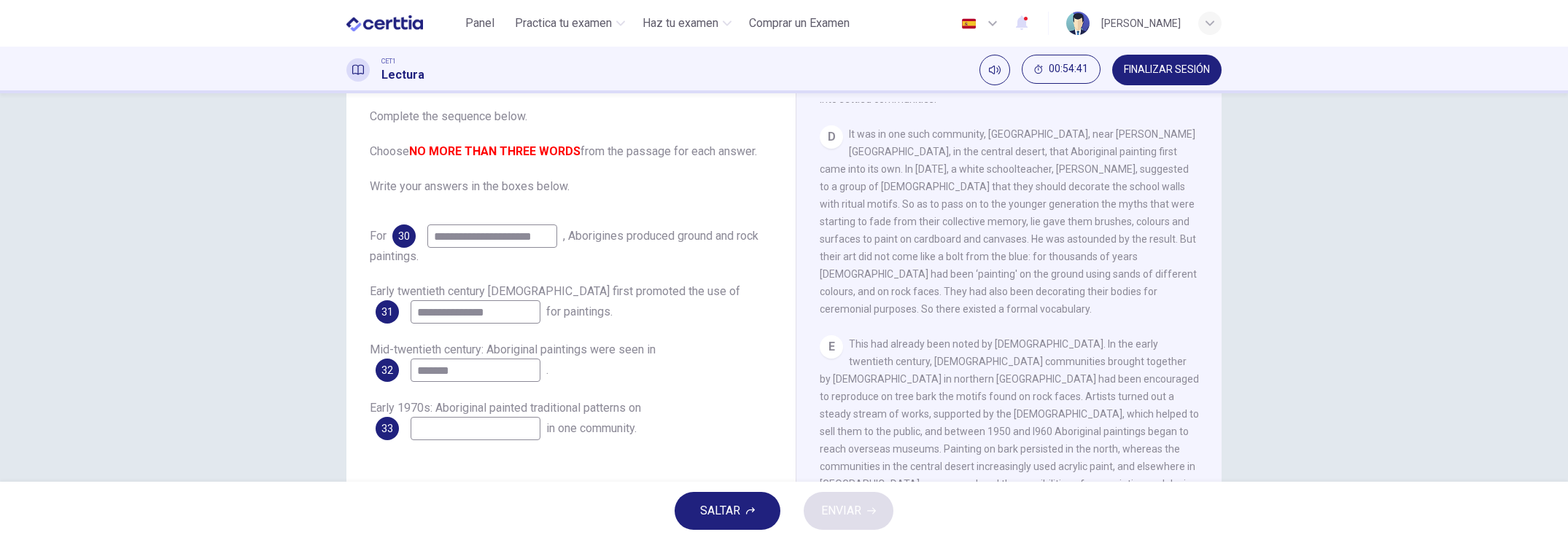
click at [446, 426] on input at bounding box center [475, 429] width 130 height 24
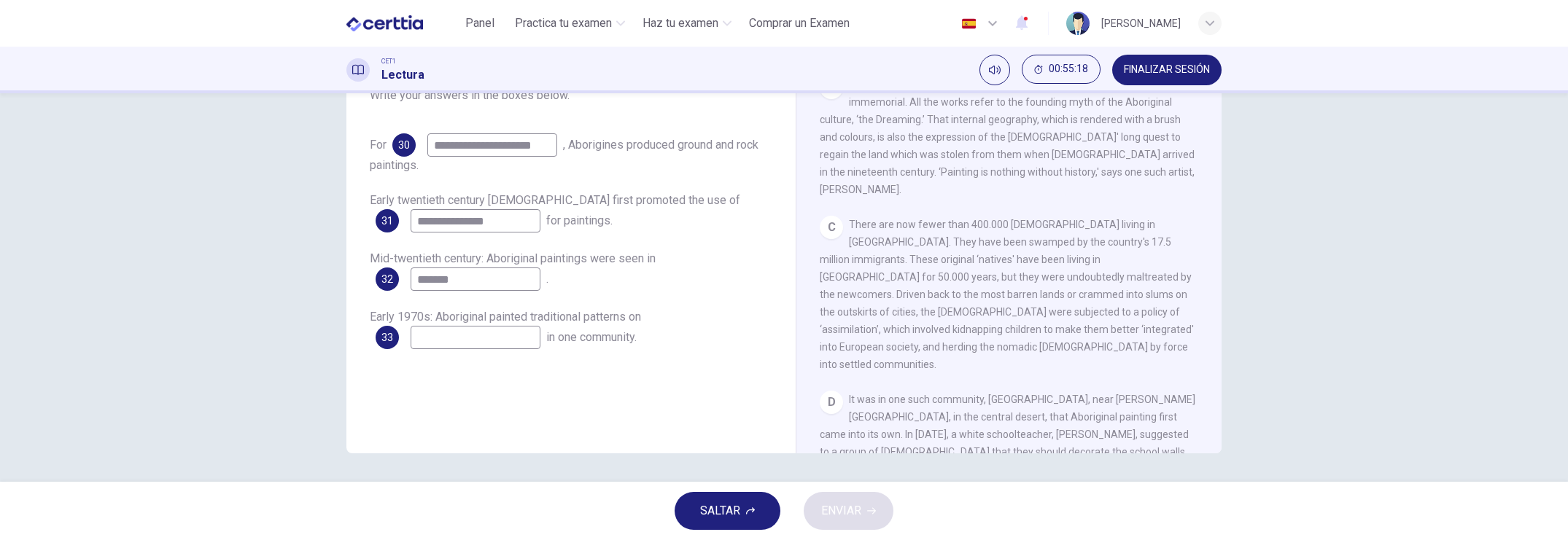
scroll to position [455, 0]
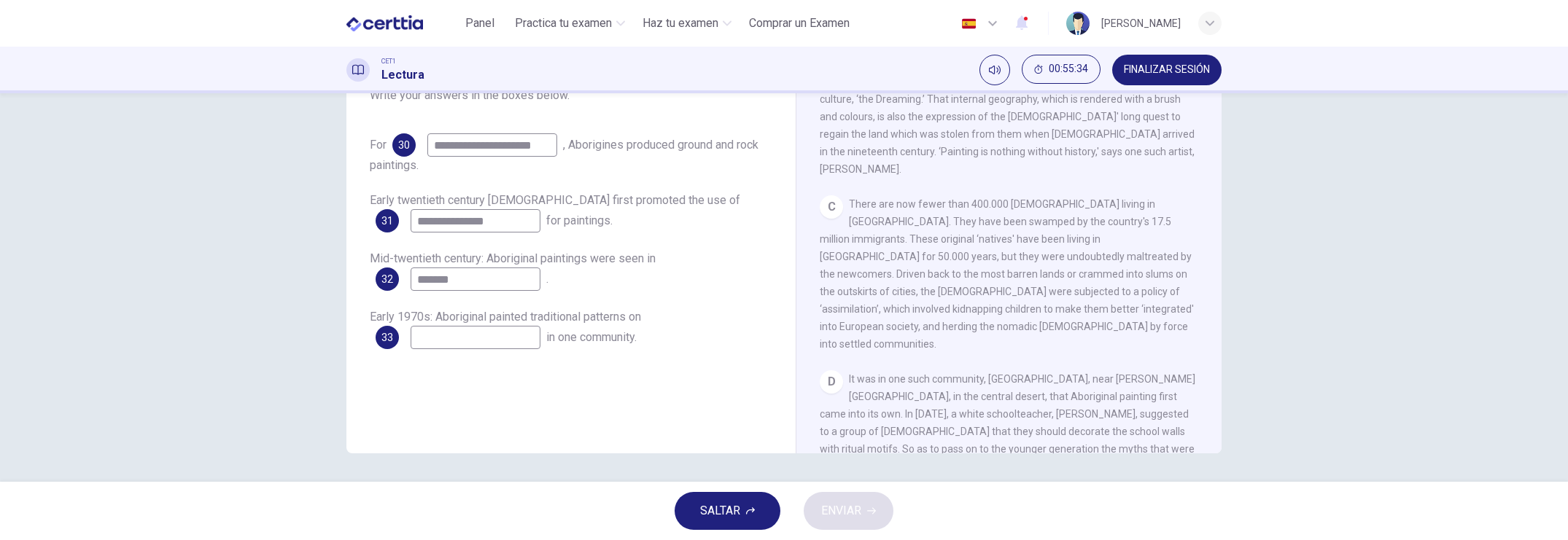
click at [462, 329] on input at bounding box center [475, 338] width 130 height 24
type input "**********"
click at [840, 467] on span "ENVIAR" at bounding box center [840, 511] width 41 height 21
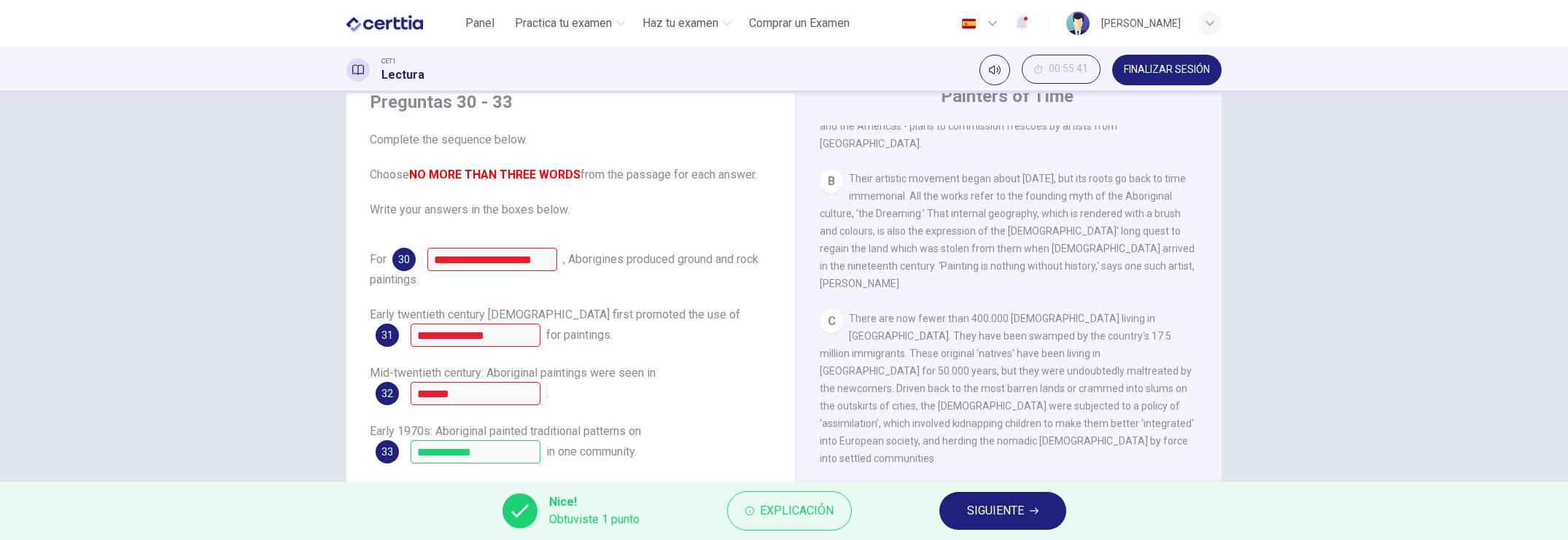
scroll to position [176, 0]
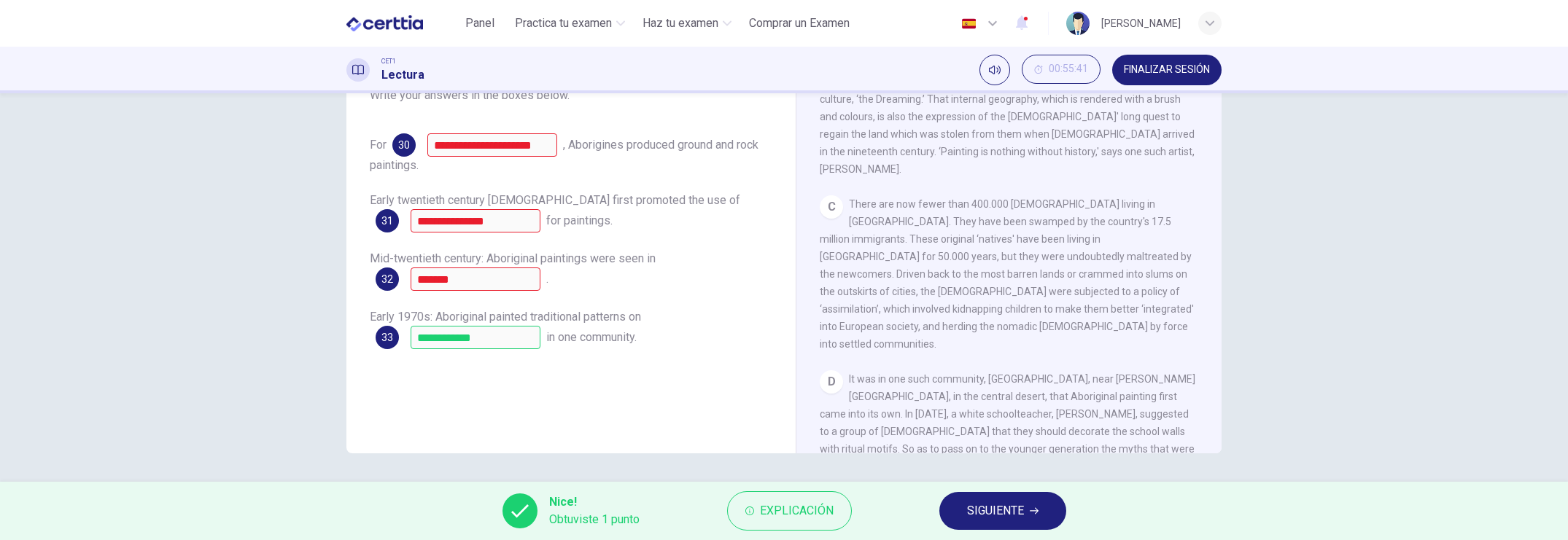
click at [773, 467] on span "Explicación" at bounding box center [796, 511] width 73 height 21
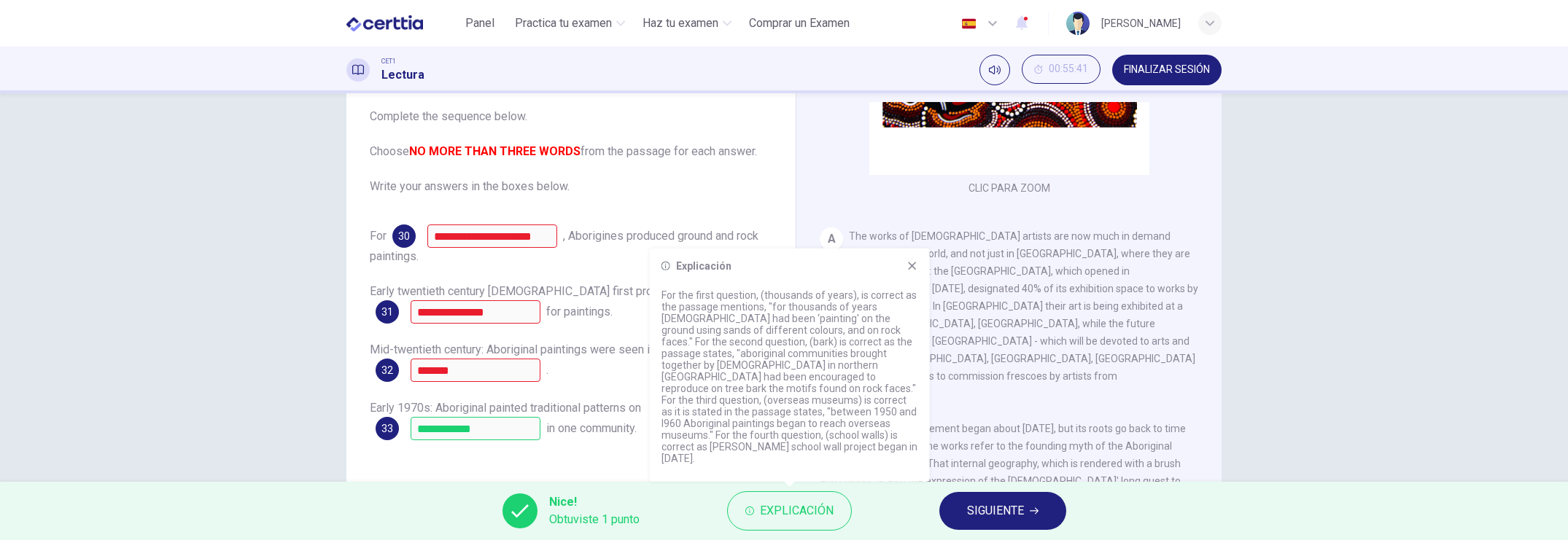
scroll to position [273, 0]
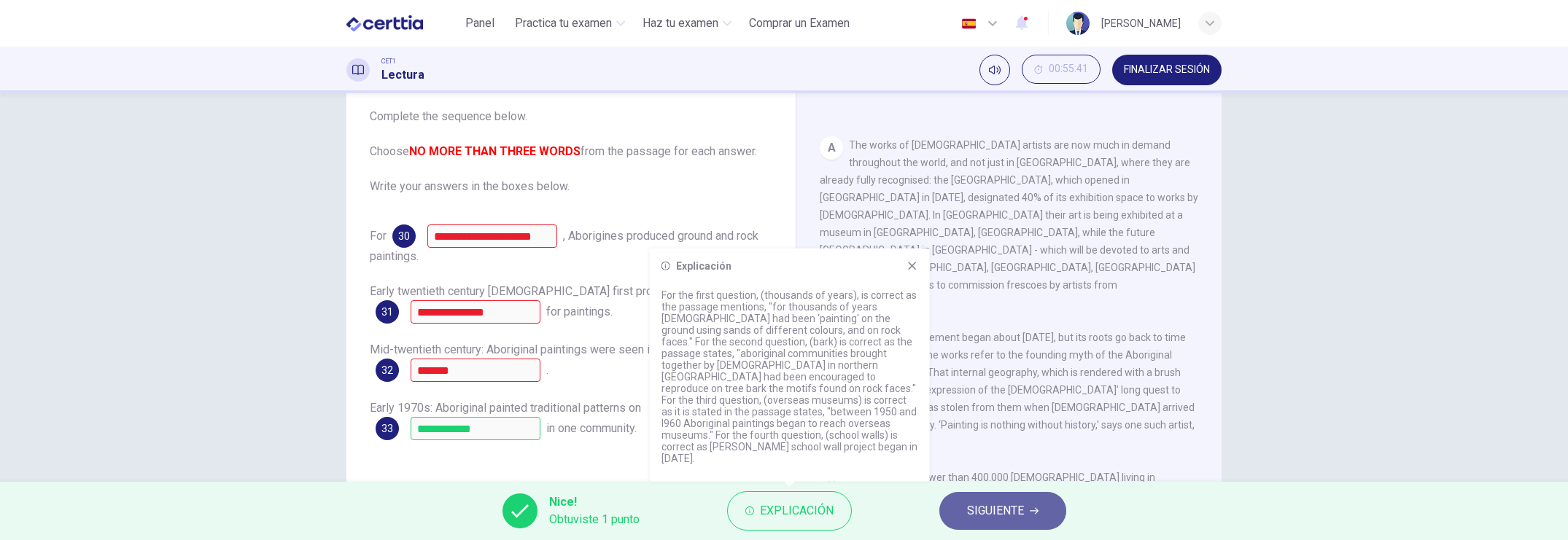
click at [996, 467] on span "SIGUIENTE" at bounding box center [996, 511] width 57 height 21
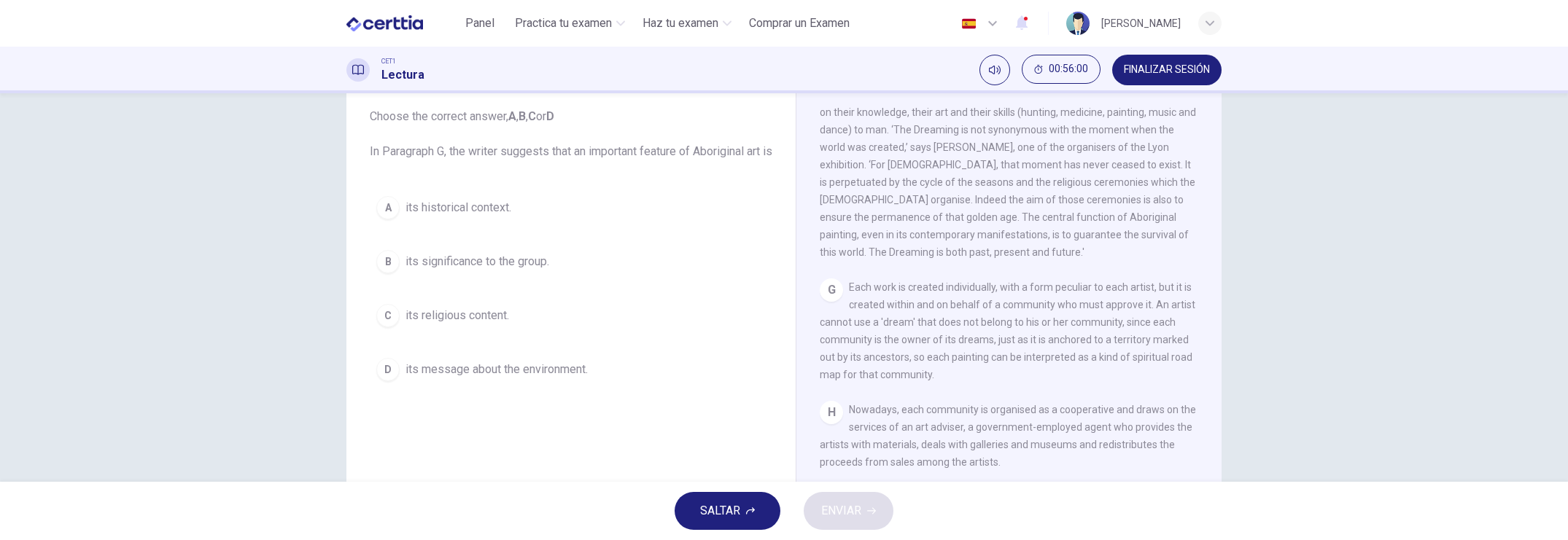
scroll to position [1367, 0]
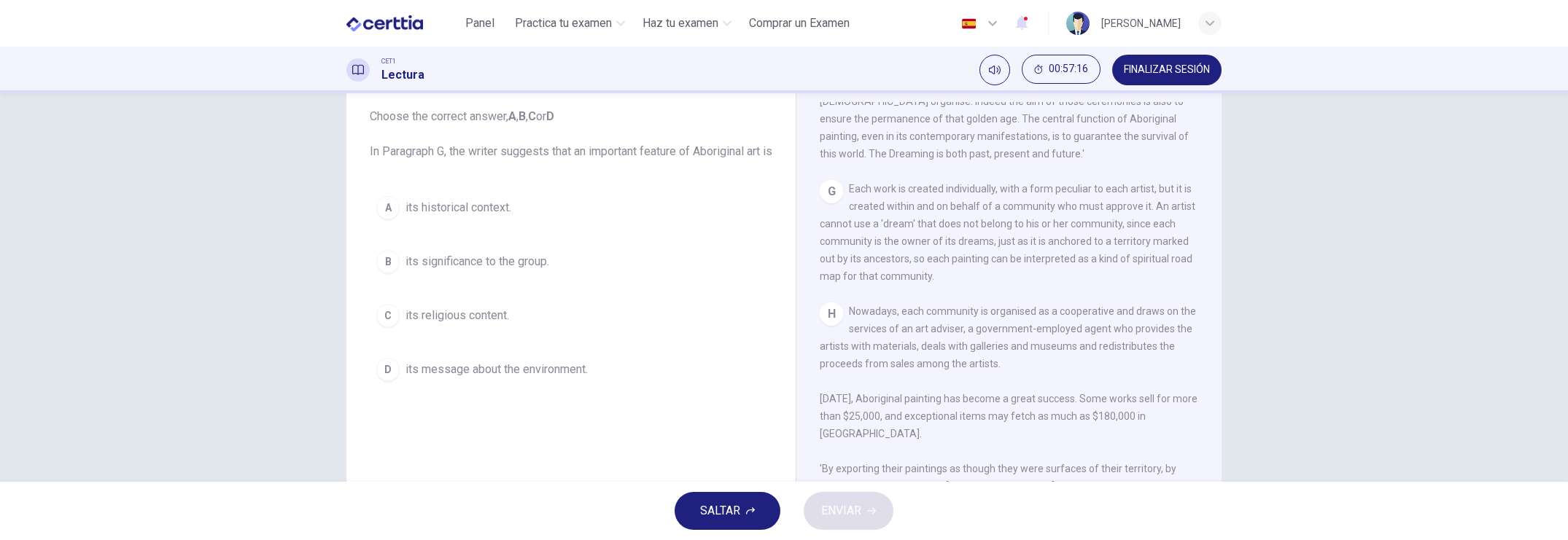
click at [408, 271] on span "its significance to the group." at bounding box center [477, 262] width 143 height 18
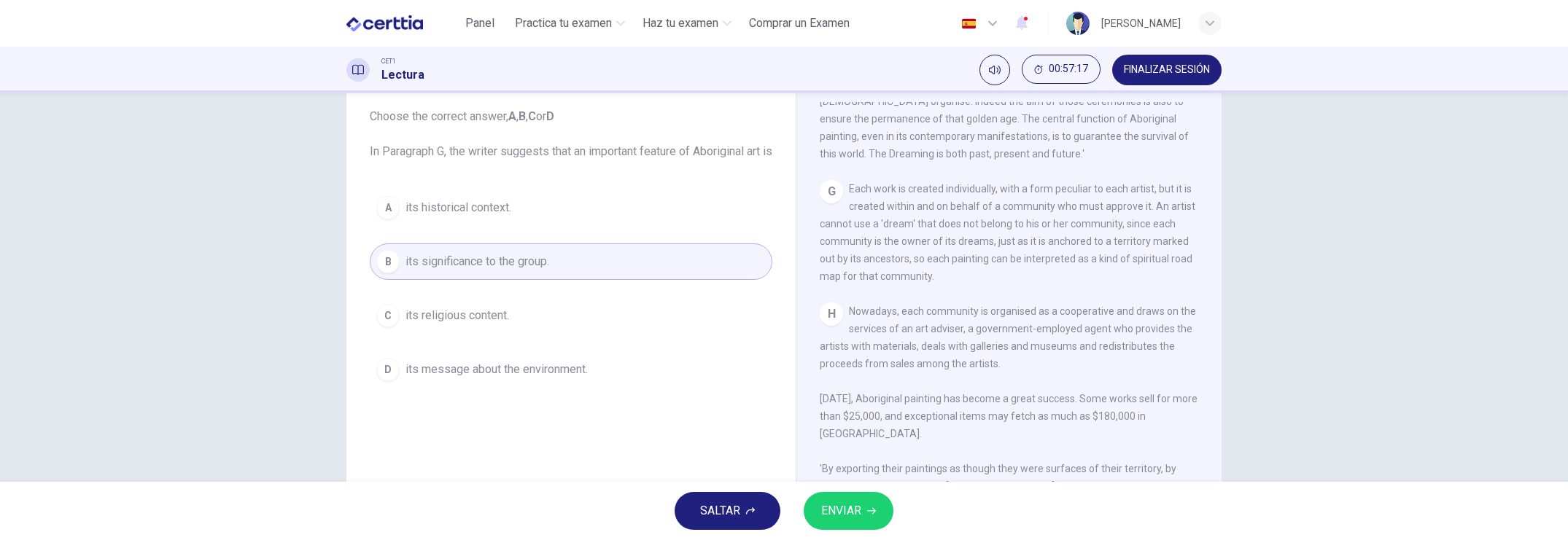
click at [874, 467] on icon "button" at bounding box center [871, 511] width 9 height 9
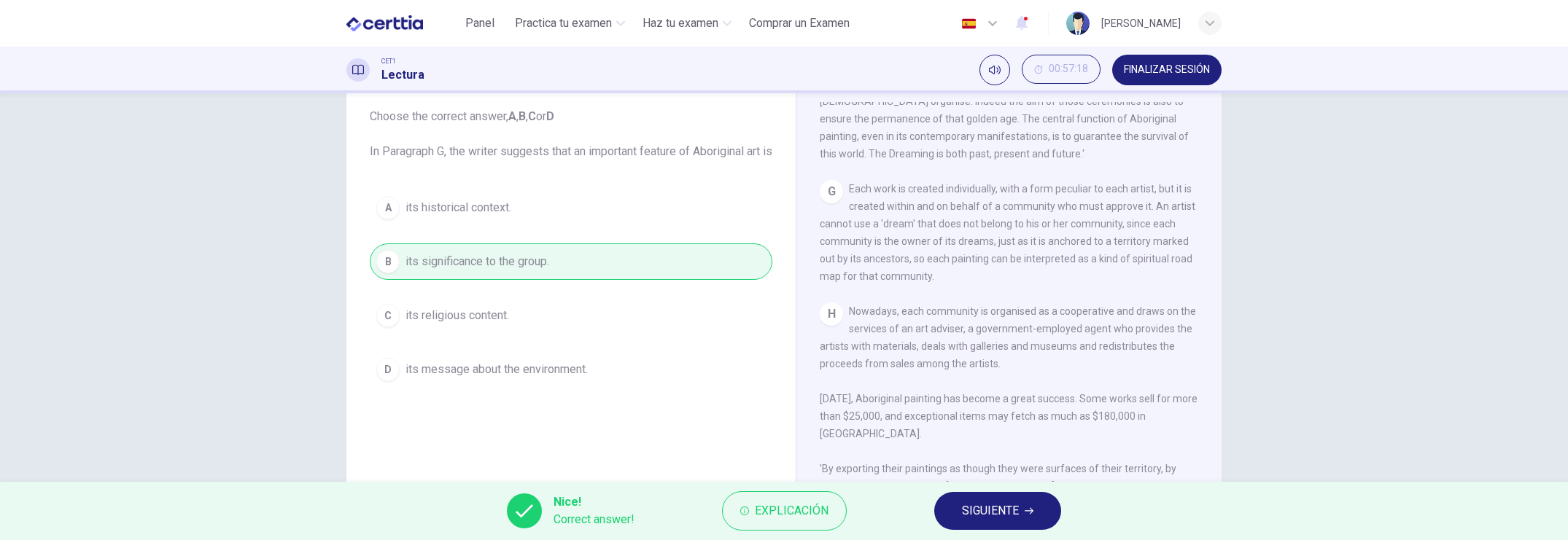
click at [996, 467] on span "SIGUIENTE" at bounding box center [991, 511] width 57 height 21
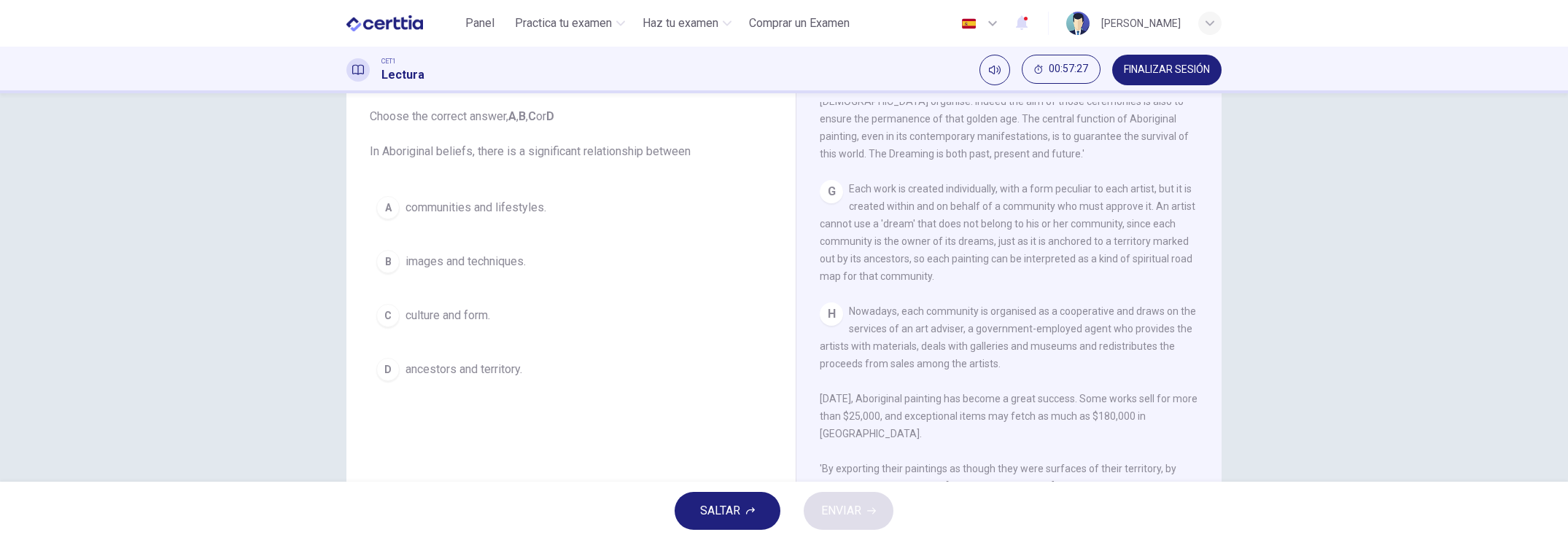
click at [474, 261] on span "images and techniques." at bounding box center [466, 262] width 121 height 18
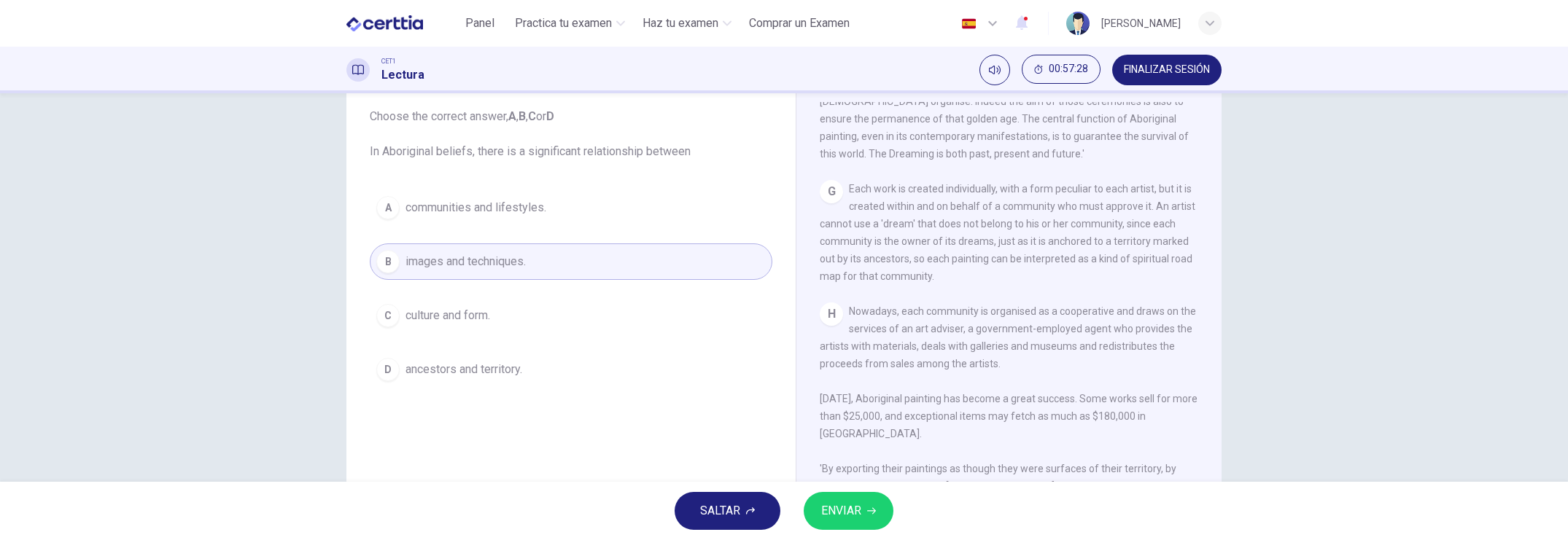
click at [864, 467] on button "ENVIAR" at bounding box center [848, 511] width 90 height 38
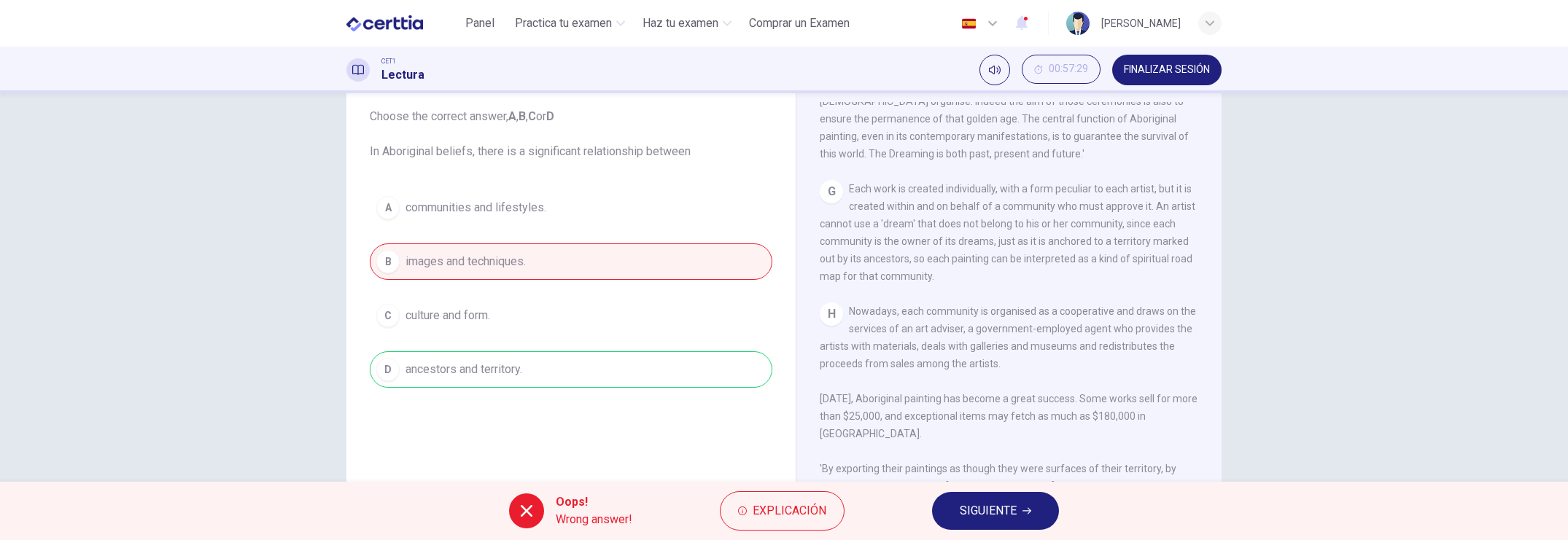
click at [777, 467] on button "Explicación" at bounding box center [782, 511] width 125 height 40
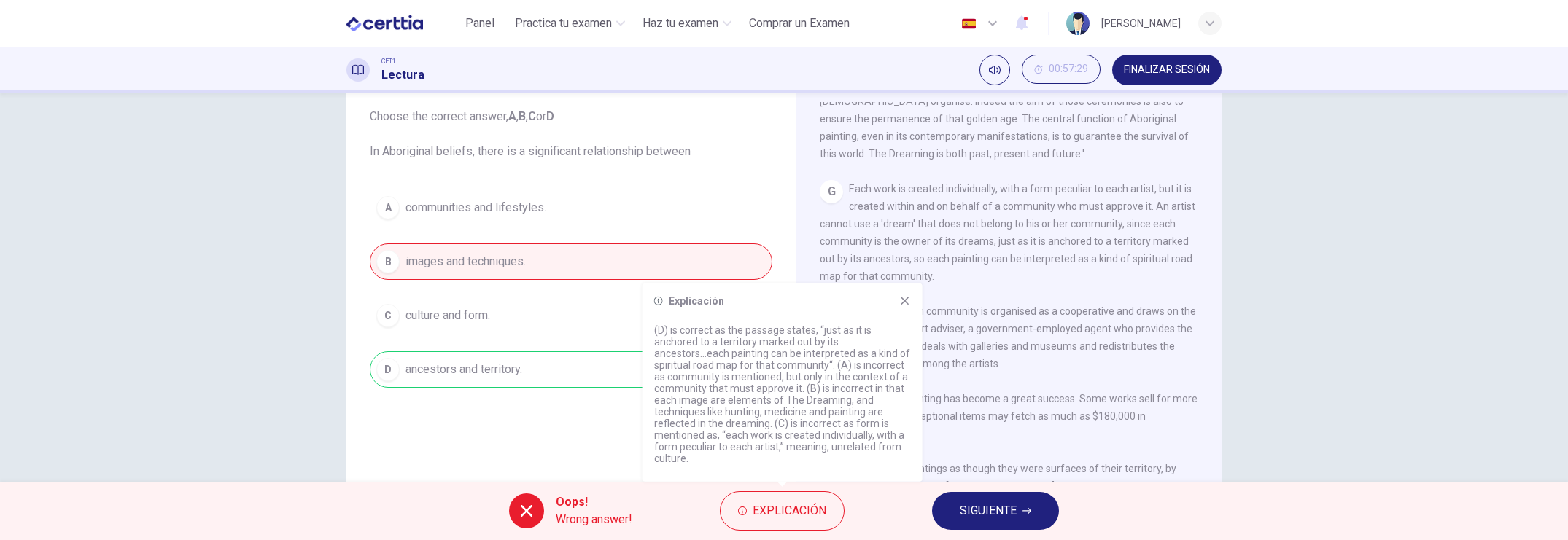
click at [908, 307] on icon at bounding box center [905, 302] width 12 height 12
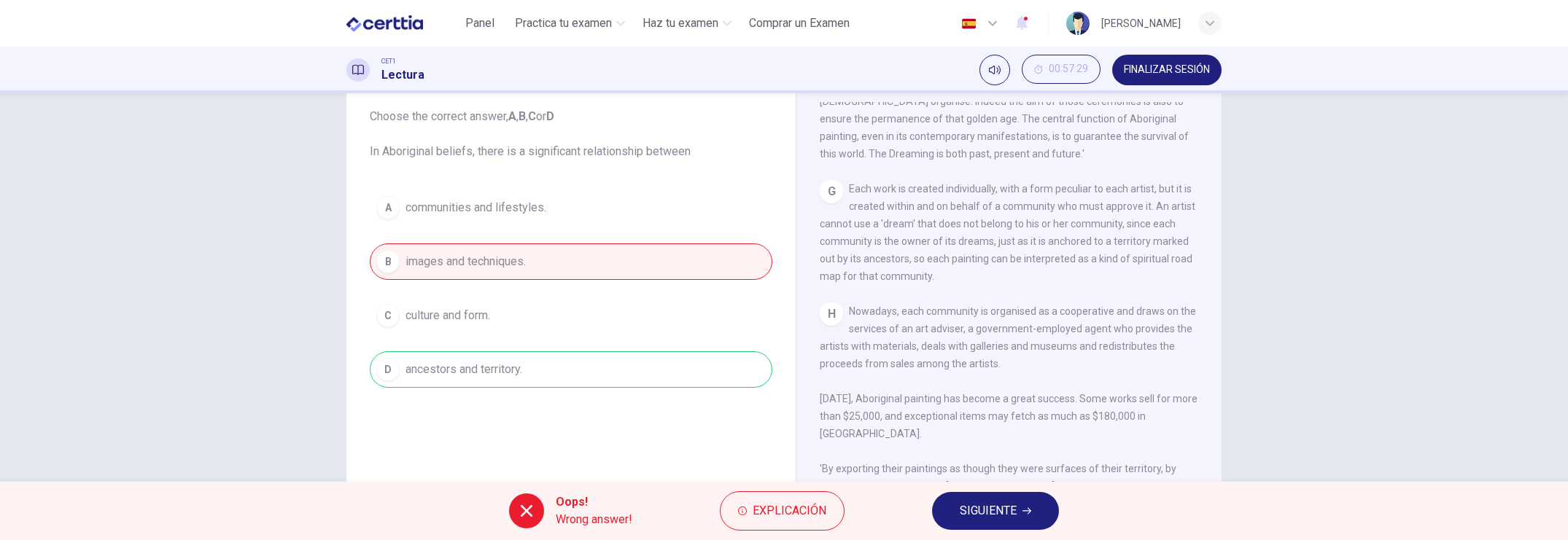
click at [982, 467] on span "SIGUIENTE" at bounding box center [989, 511] width 57 height 21
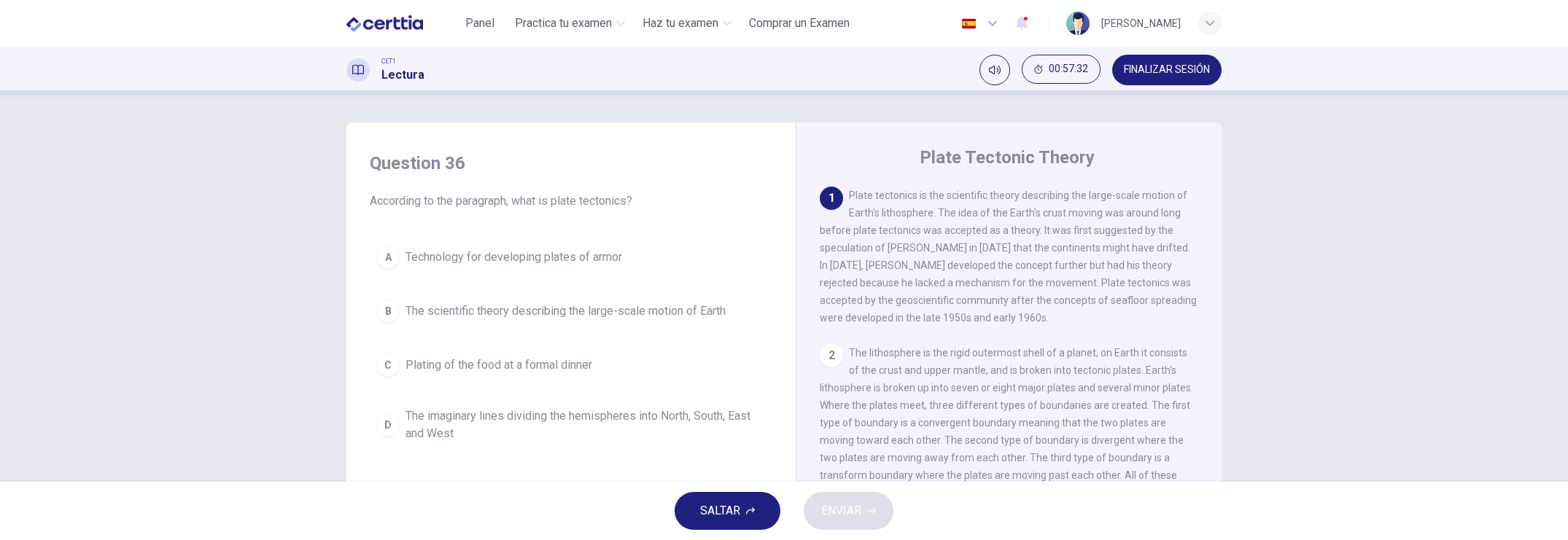
scroll to position [289, 0]
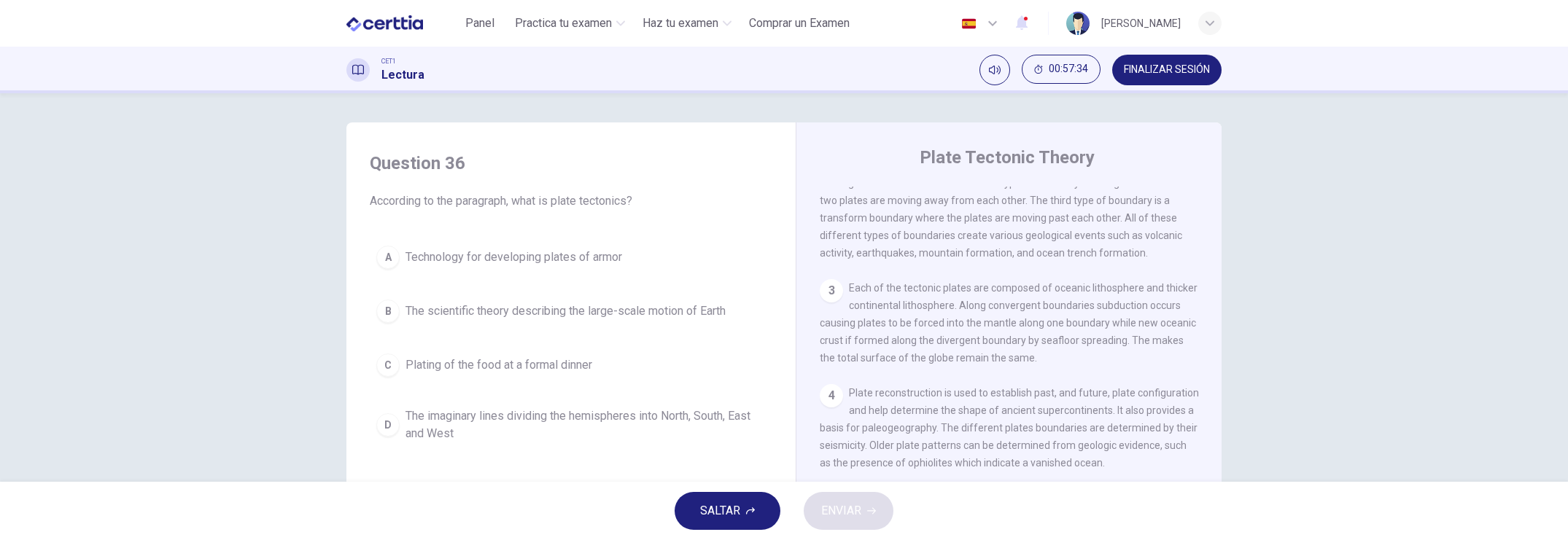
click at [996, 66] on span "FINALIZAR SESIÓN" at bounding box center [1166, 70] width 86 height 12
